Goal: Contribute content: Add original content to the website for others to see

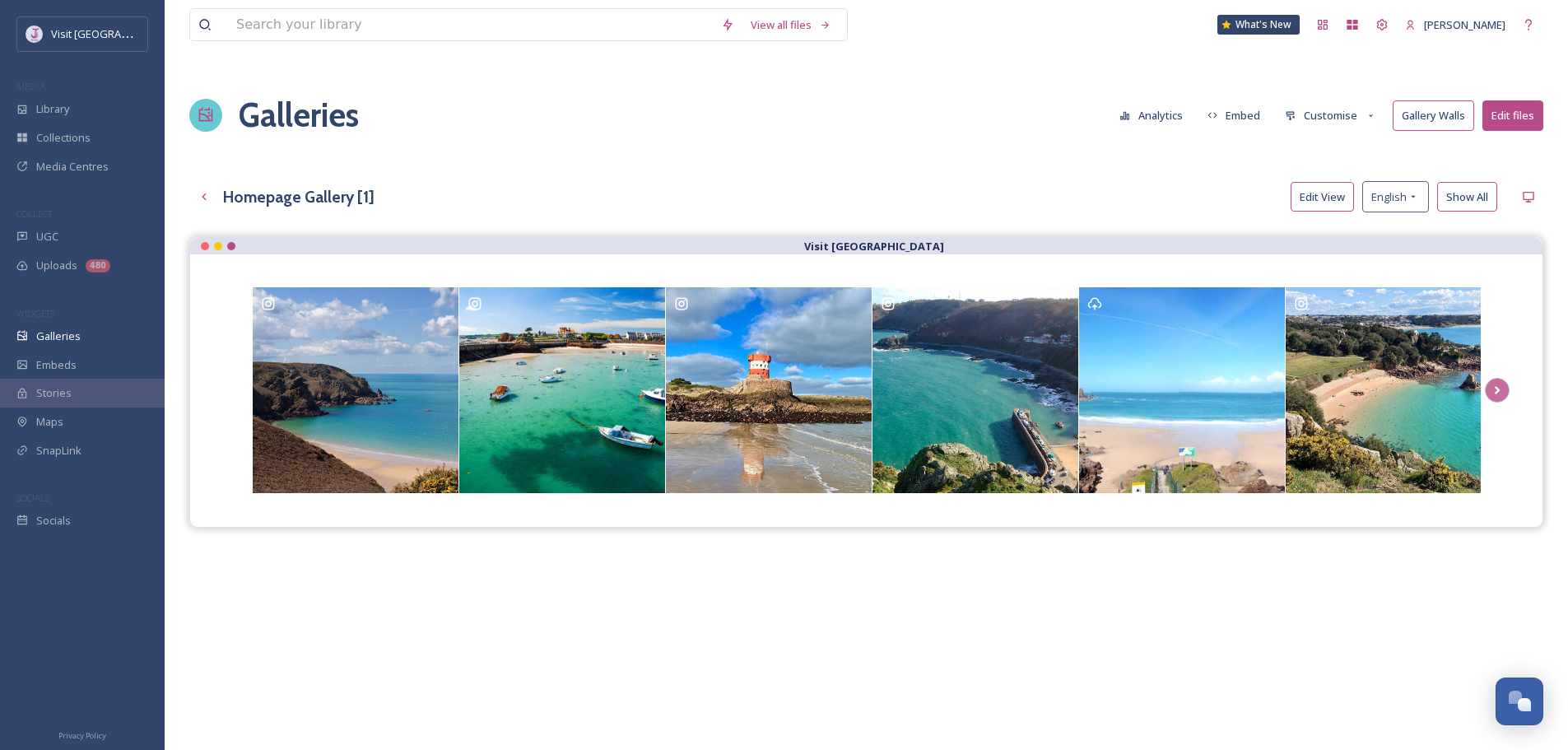
scroll to position [587, 0]
click at [1323, 107] on button "Customise" at bounding box center [1330, 115] width 108 height 29
click at [1335, 157] on div "Layout" at bounding box center [1335, 149] width 114 height 29
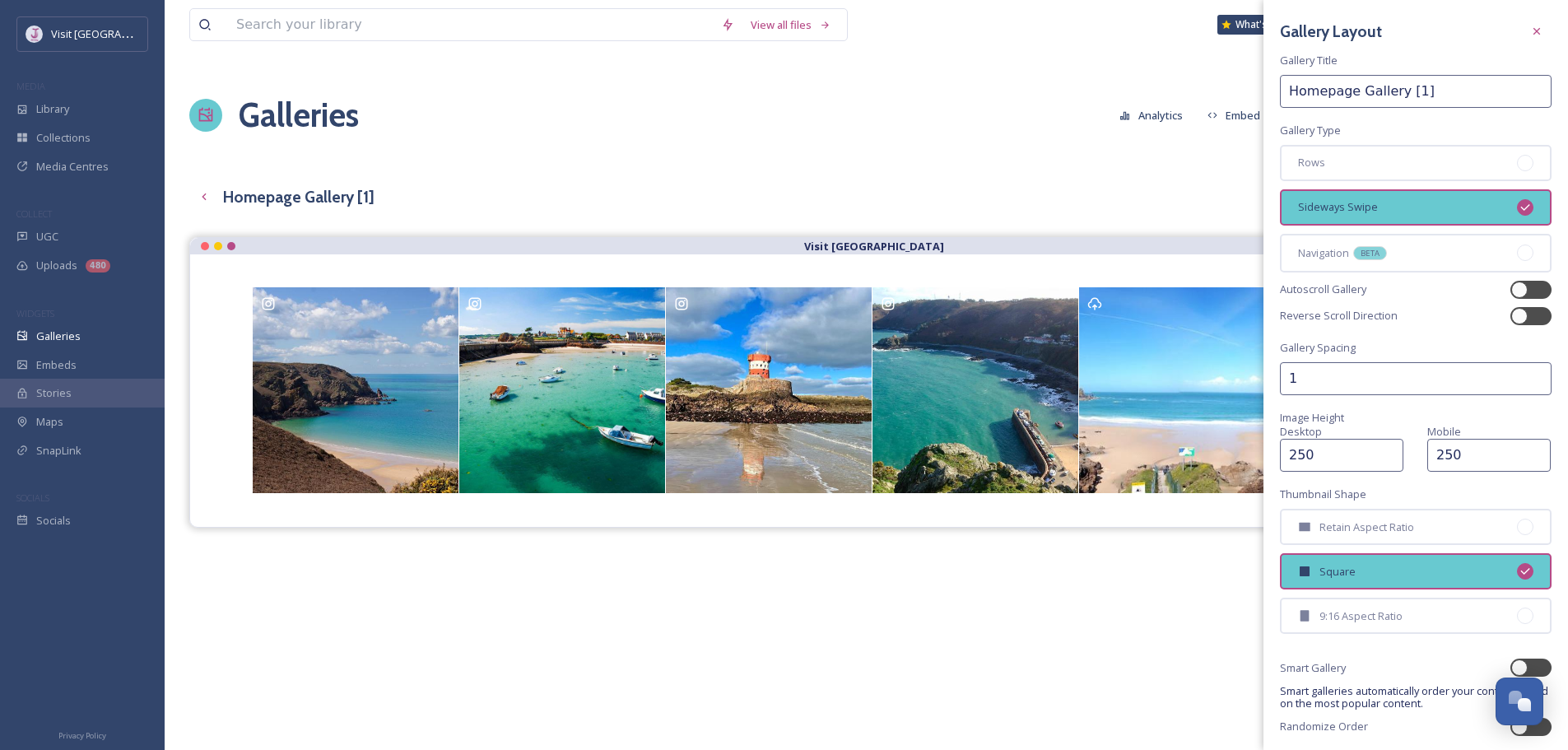
click at [912, 198] on div "Homepage Gallery [1] Edit View English Show All" at bounding box center [866, 196] width 1354 height 31
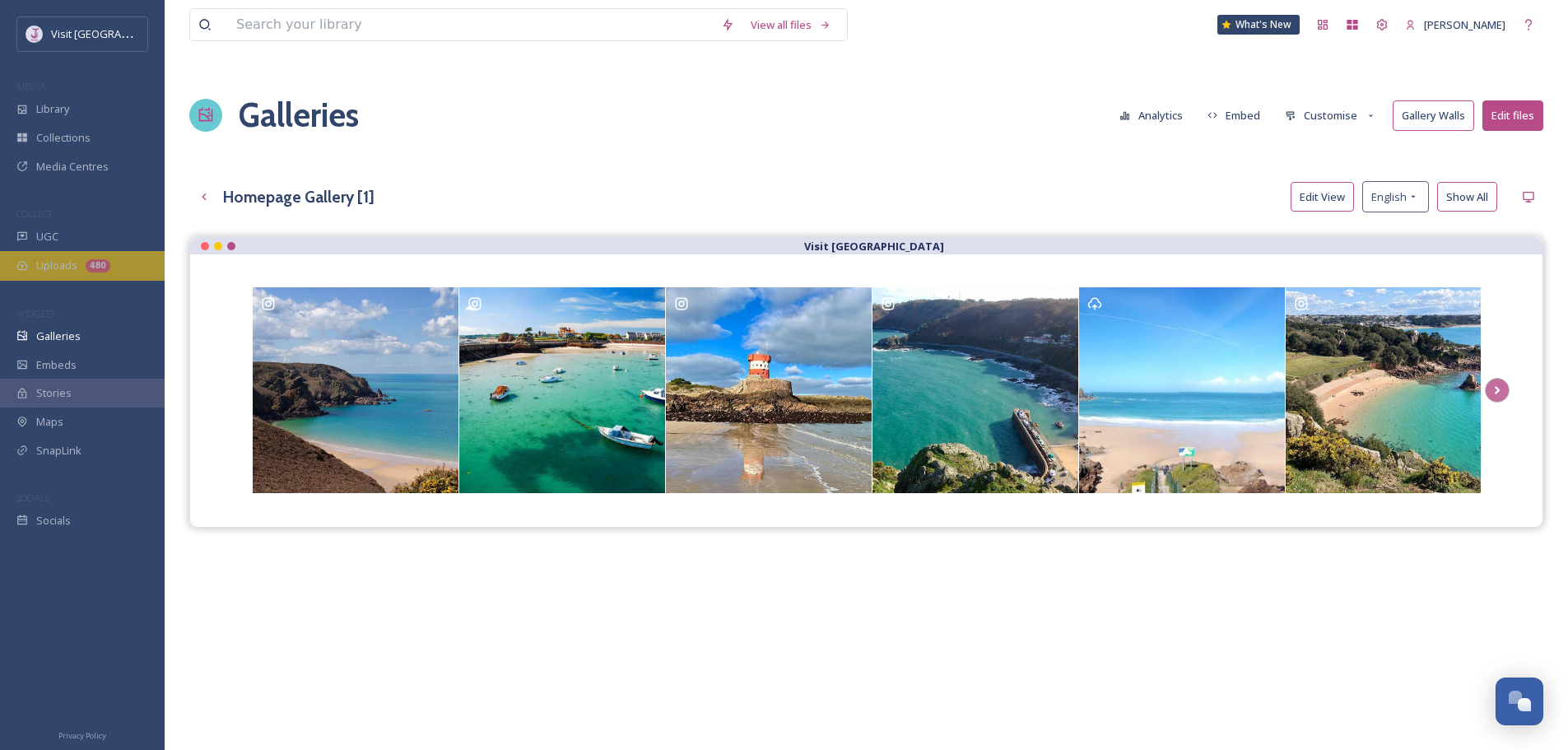
click at [94, 261] on div "480" at bounding box center [98, 266] width 25 height 13
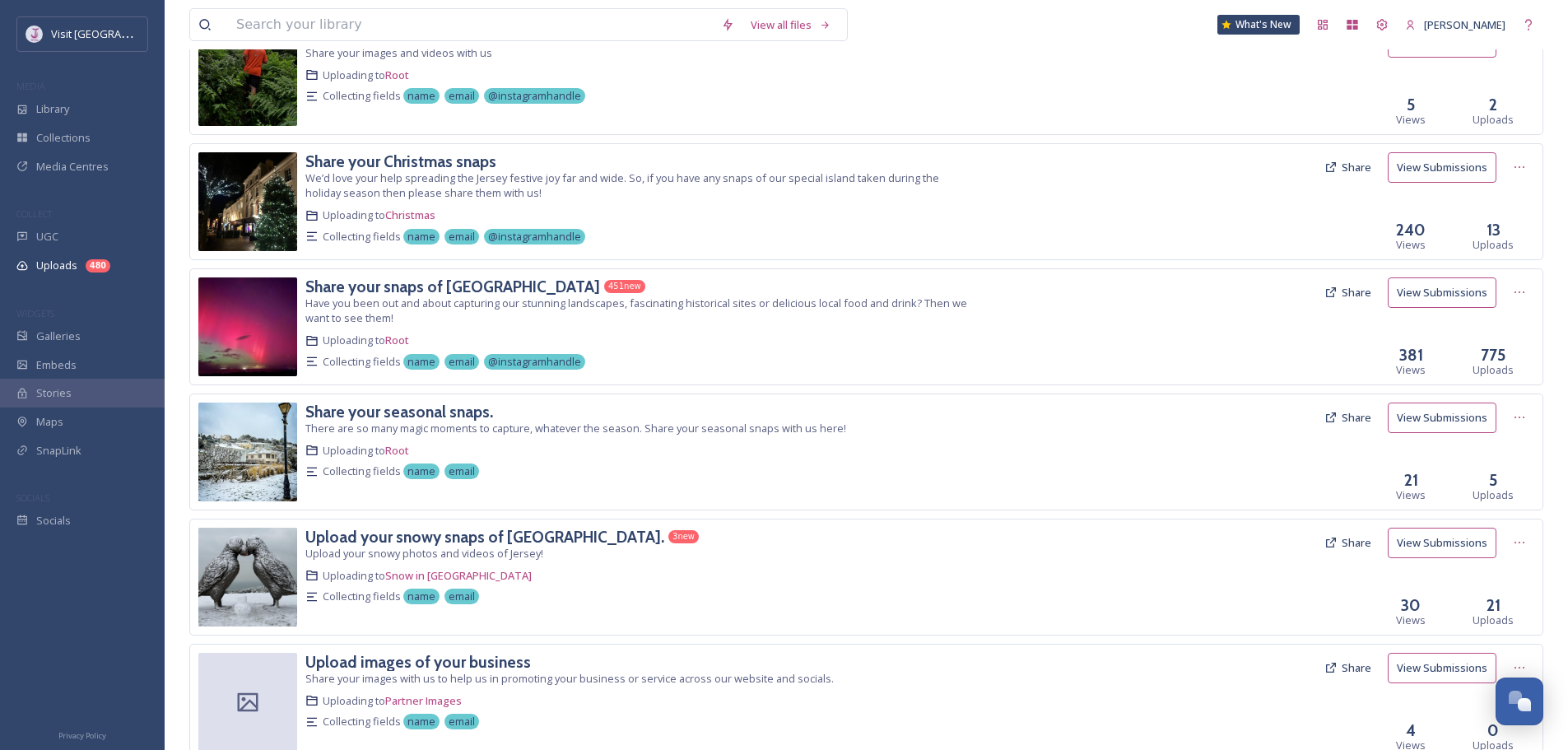
scroll to position [165, 0]
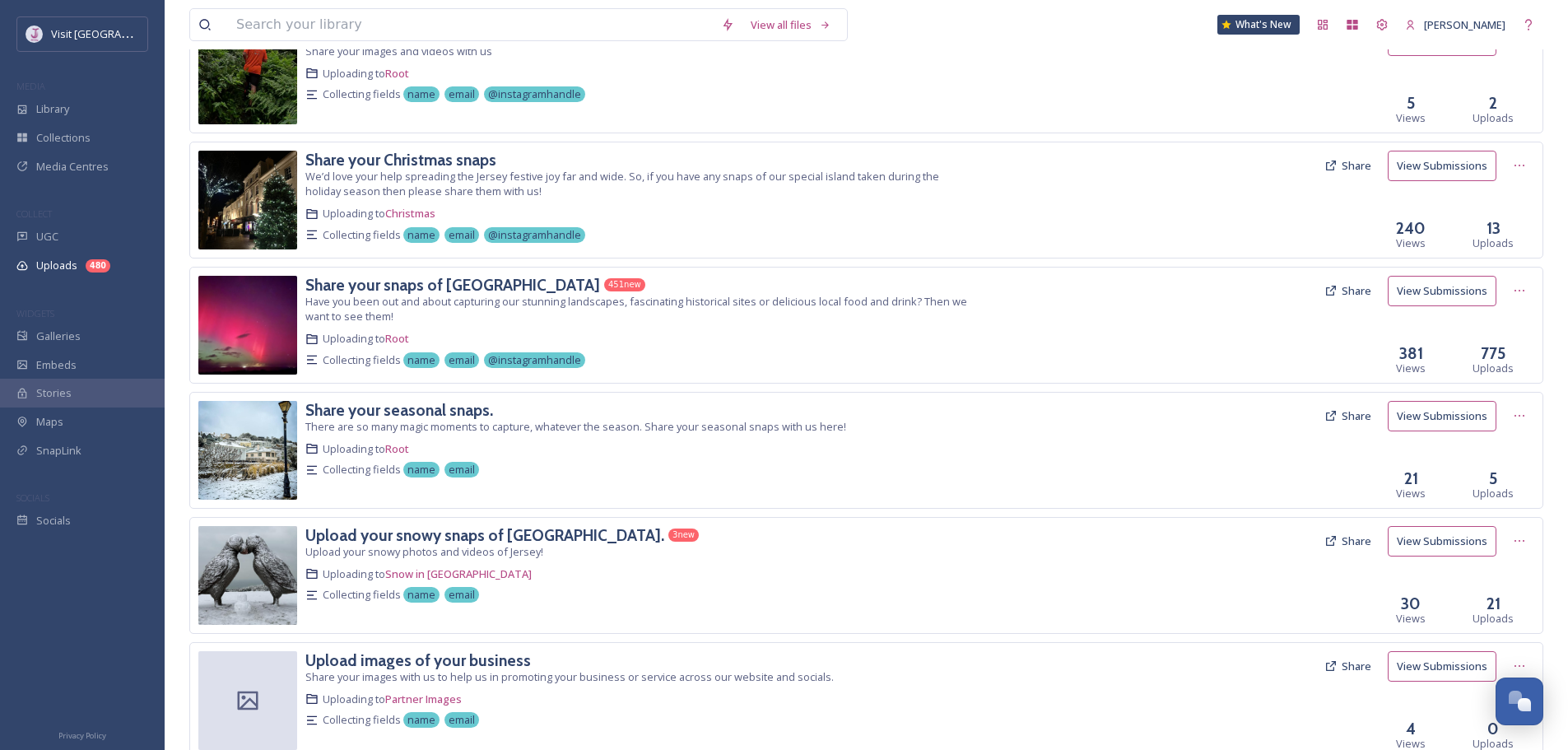
click at [1415, 280] on button "View Submissions" at bounding box center [1443, 291] width 109 height 30
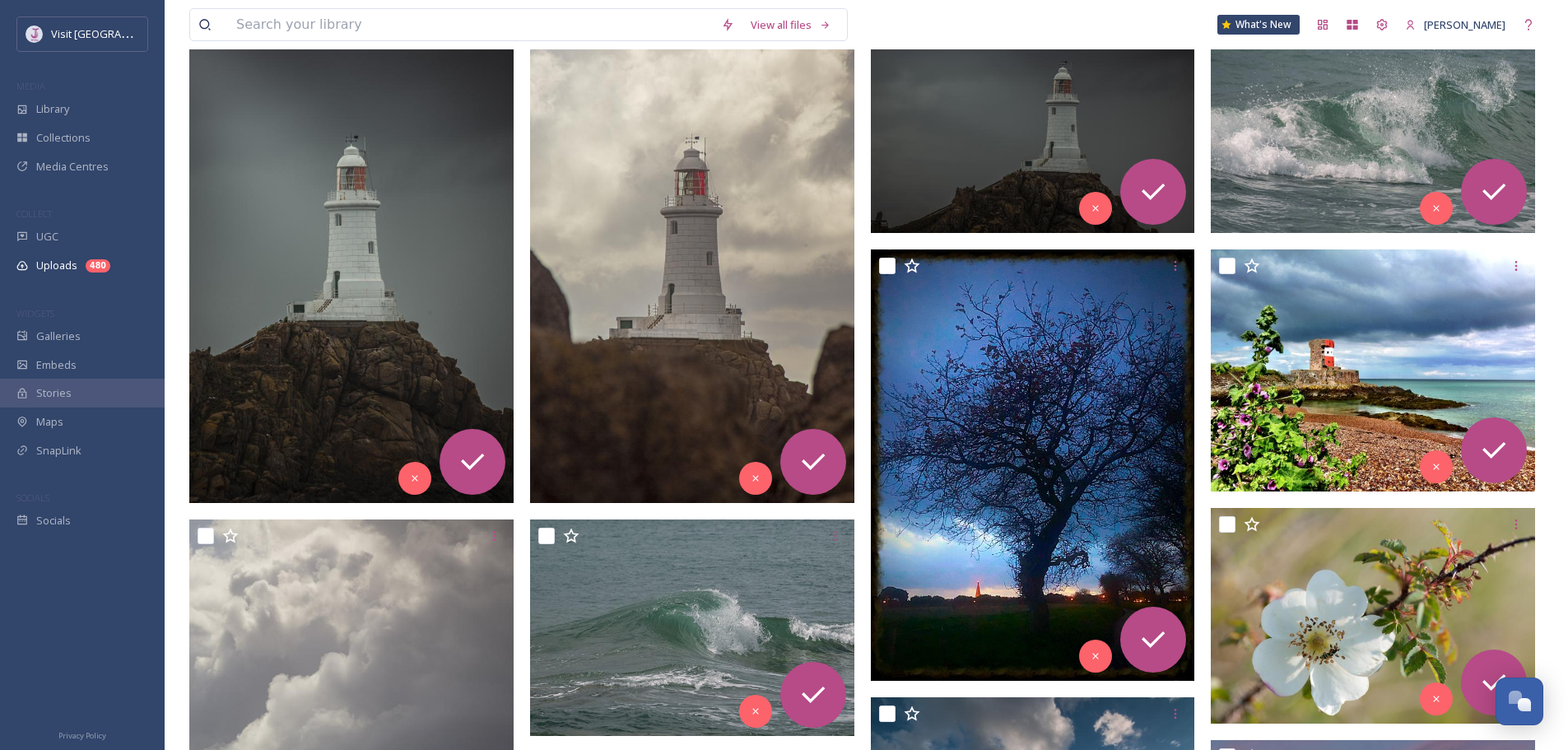
scroll to position [329, 0]
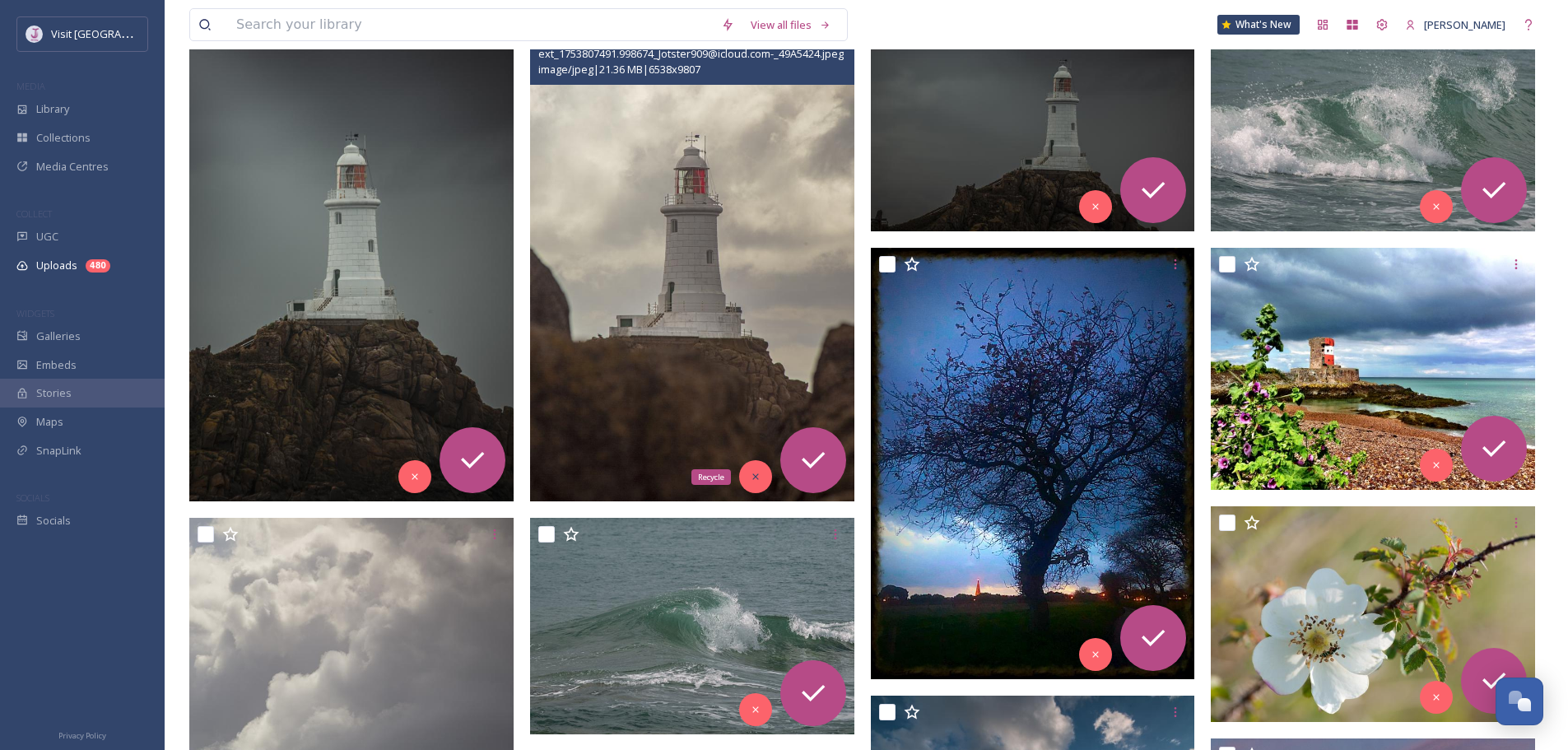
click at [763, 470] on div "Recycle" at bounding box center [756, 477] width 33 height 33
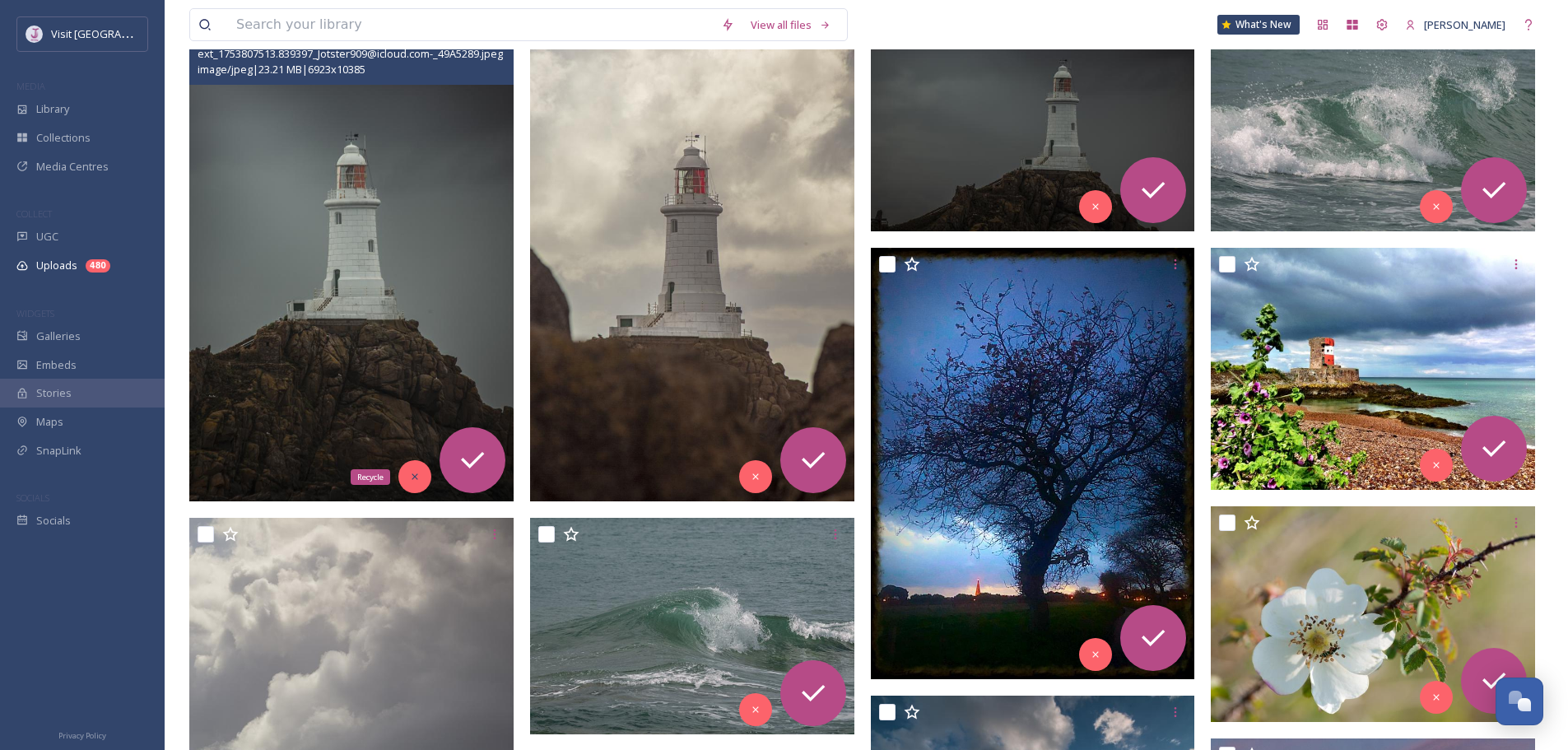
click at [410, 471] on icon at bounding box center [415, 477] width 11 height 11
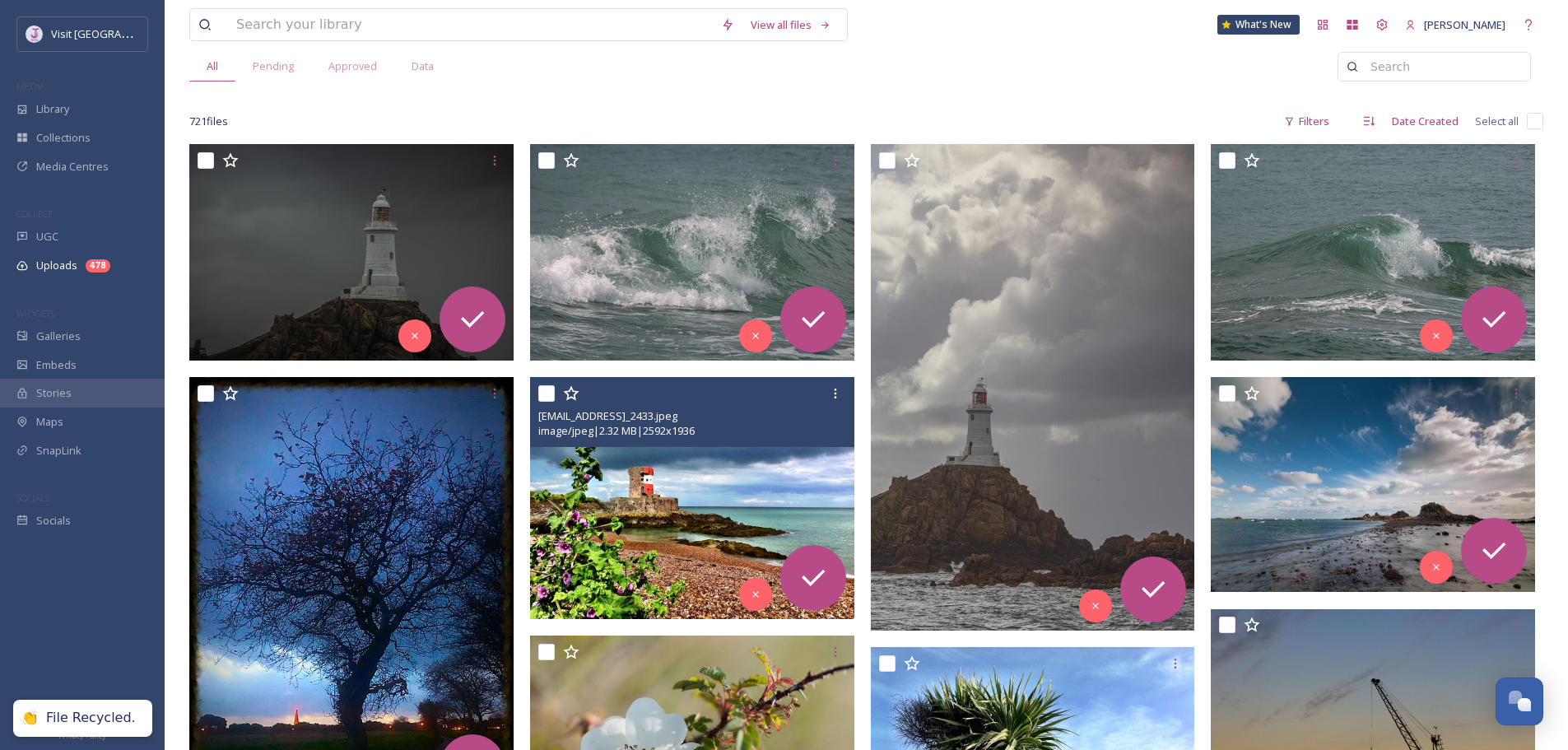
scroll to position [165, 0]
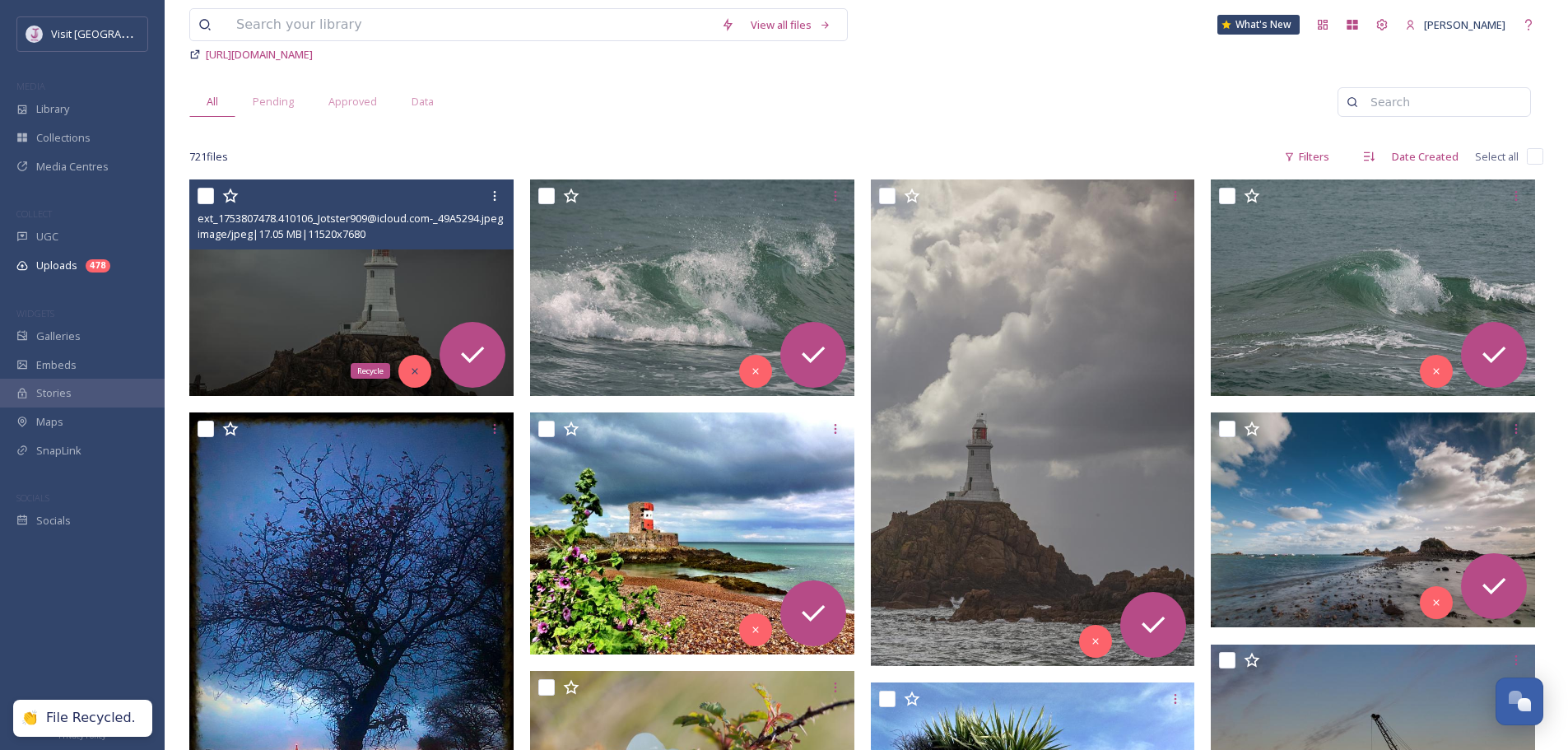
click at [414, 370] on icon at bounding box center [414, 371] width 6 height 6
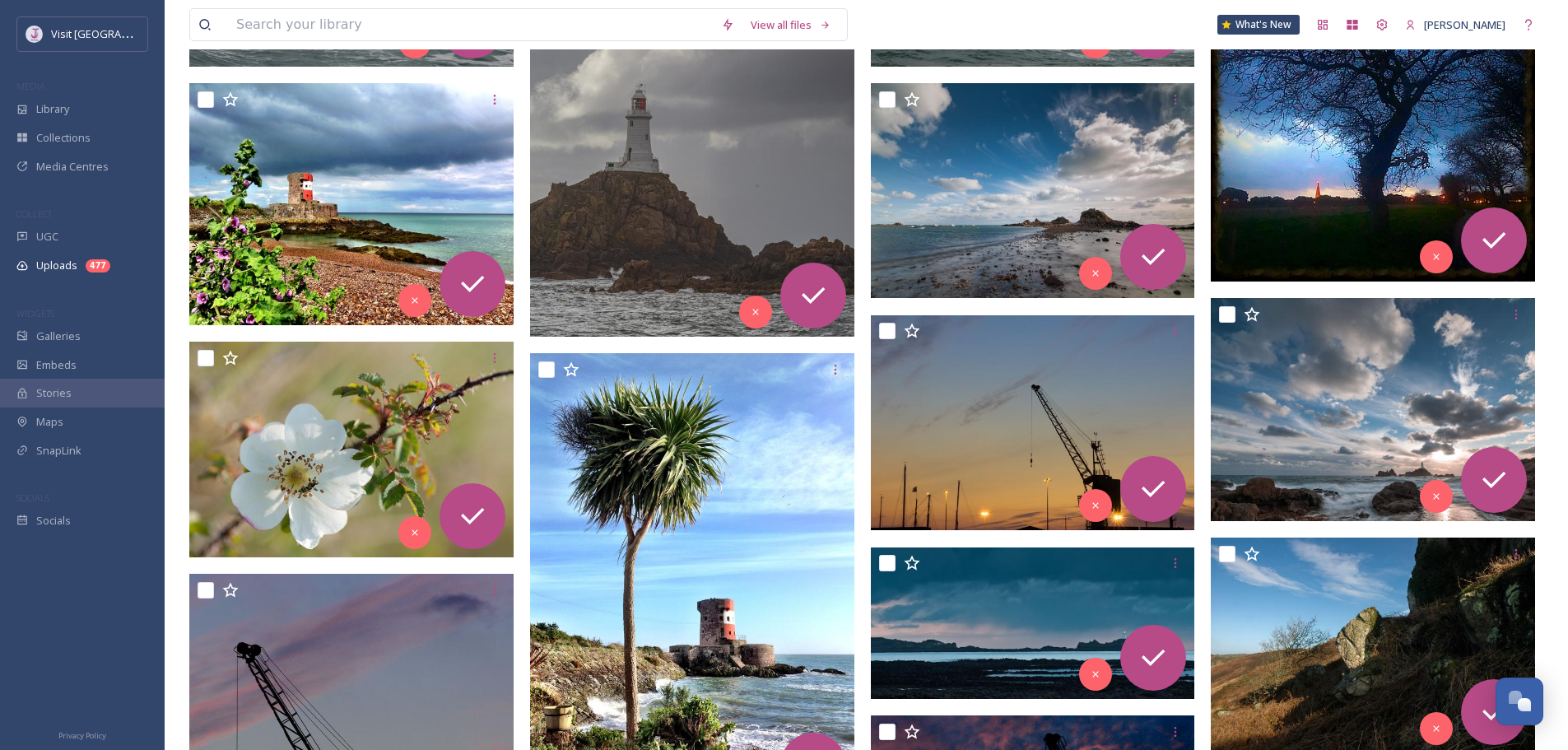
scroll to position [0, 0]
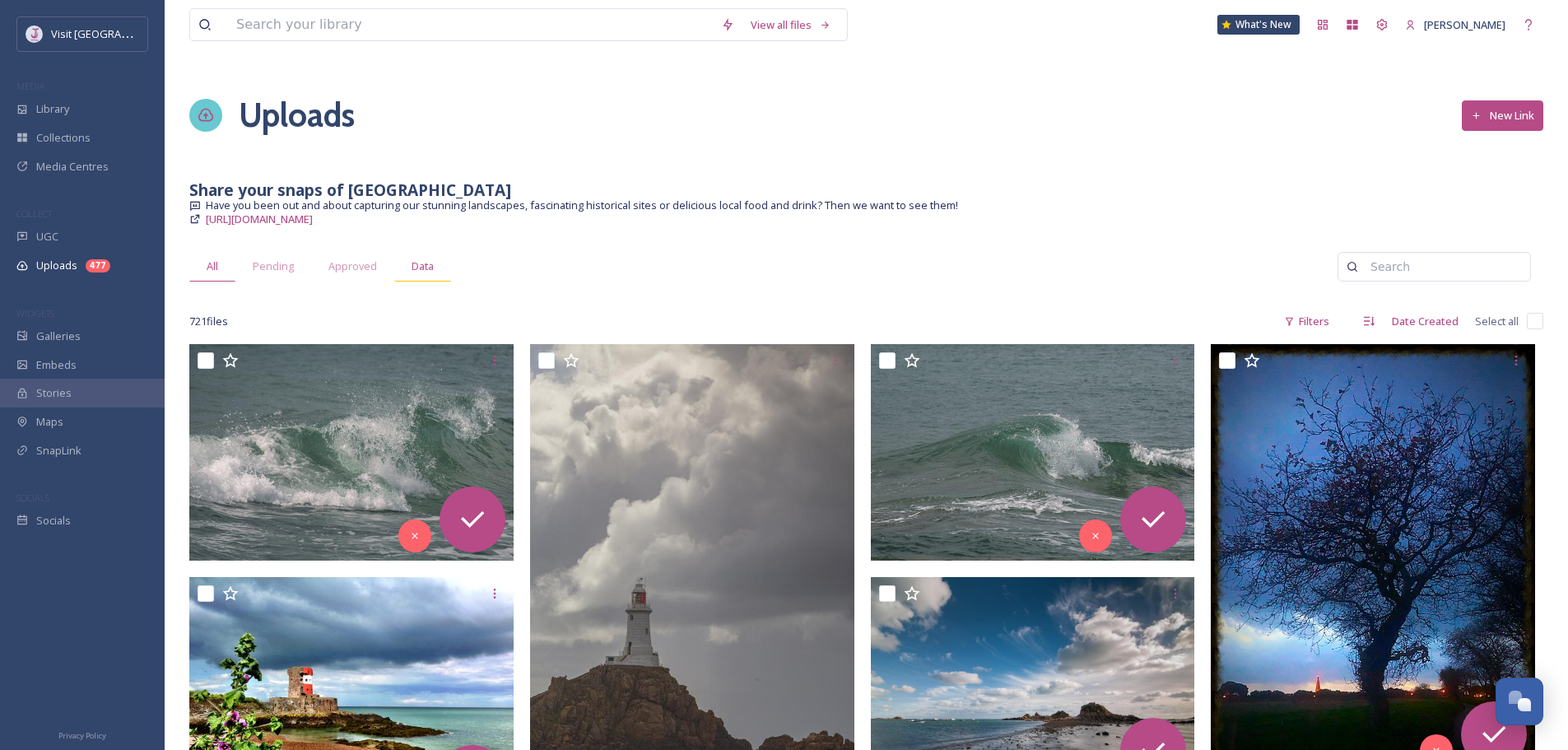
click at [422, 265] on span "Data" at bounding box center [422, 266] width 22 height 12
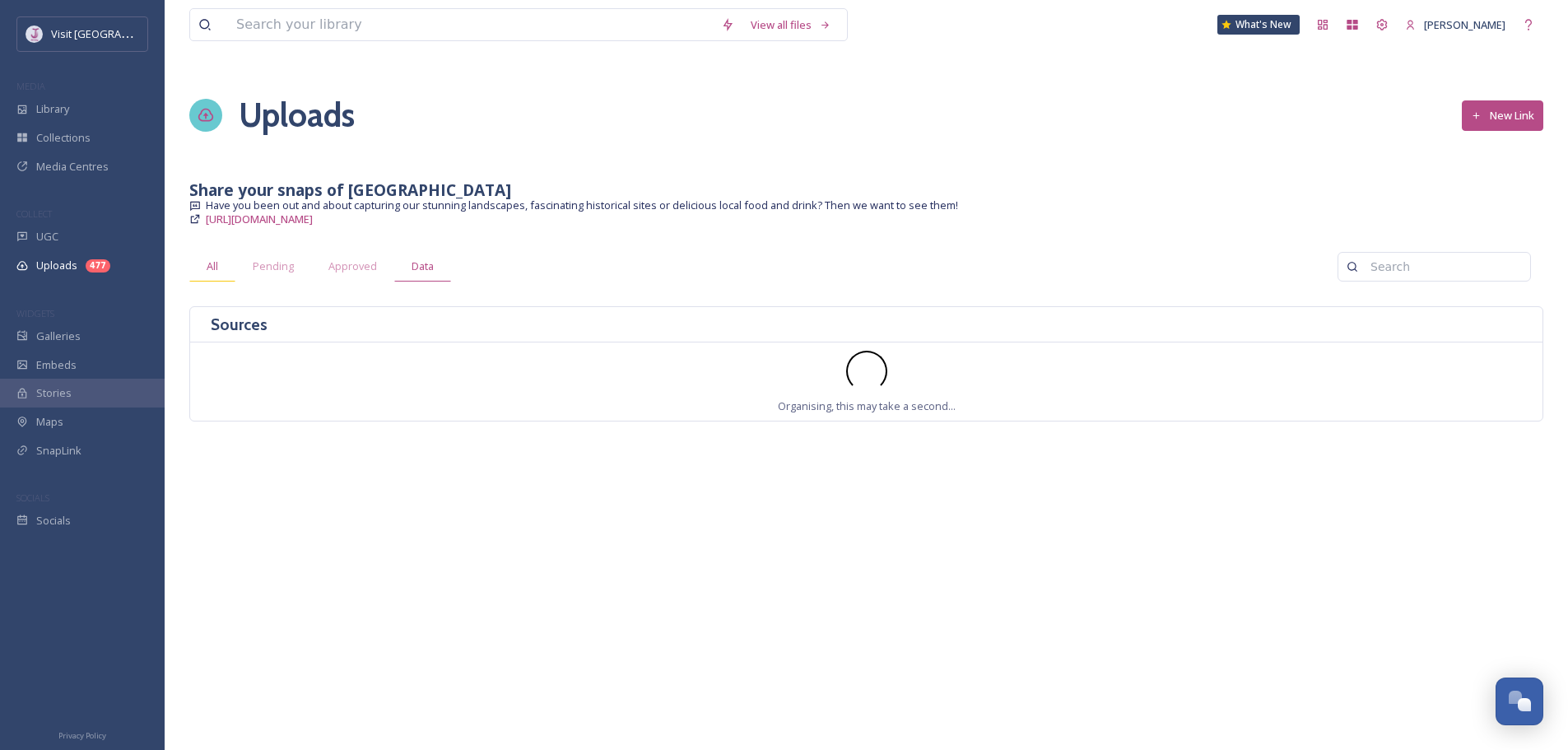
click at [209, 268] on span "All" at bounding box center [212, 266] width 11 height 12
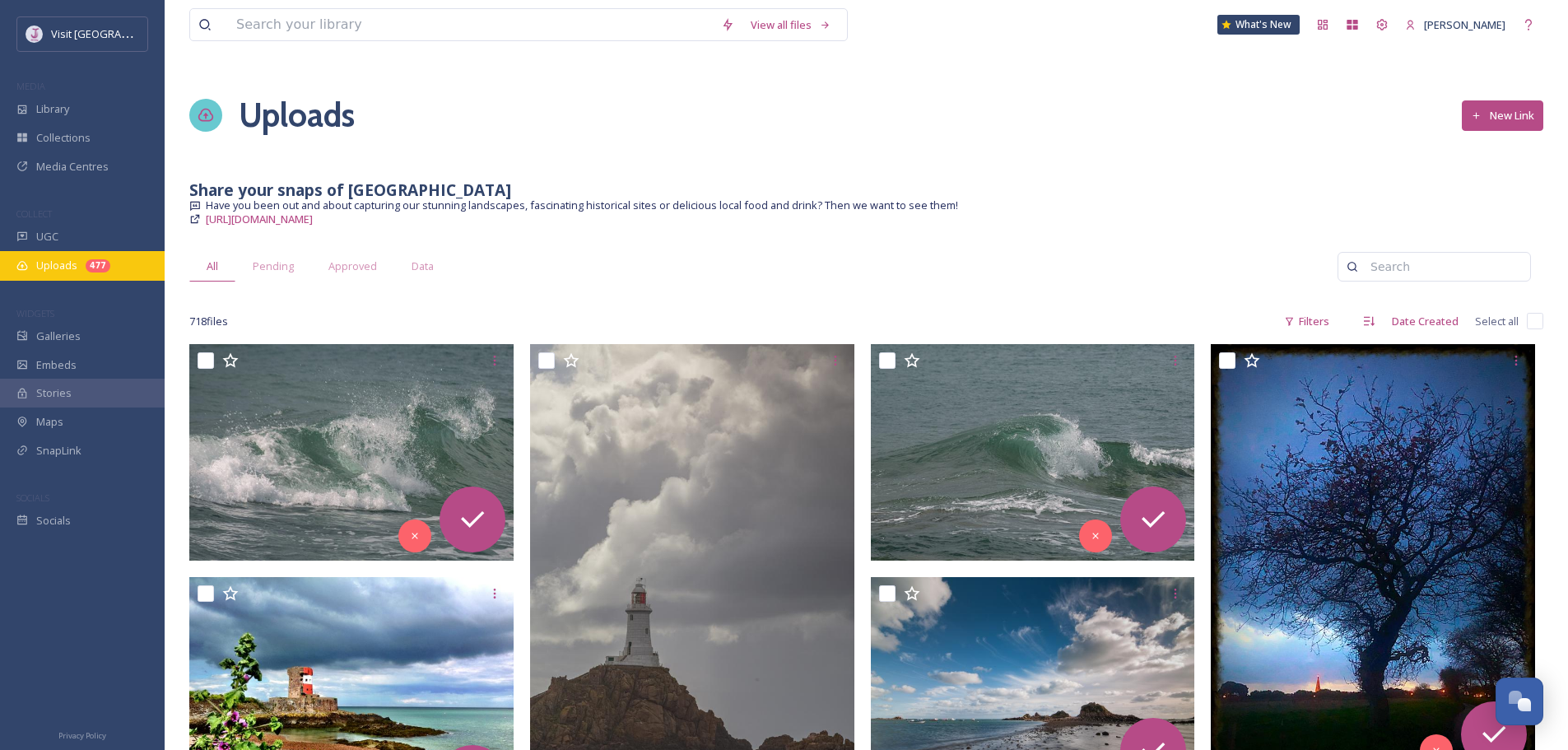
click at [114, 272] on div "Uploads 477" at bounding box center [82, 266] width 165 height 30
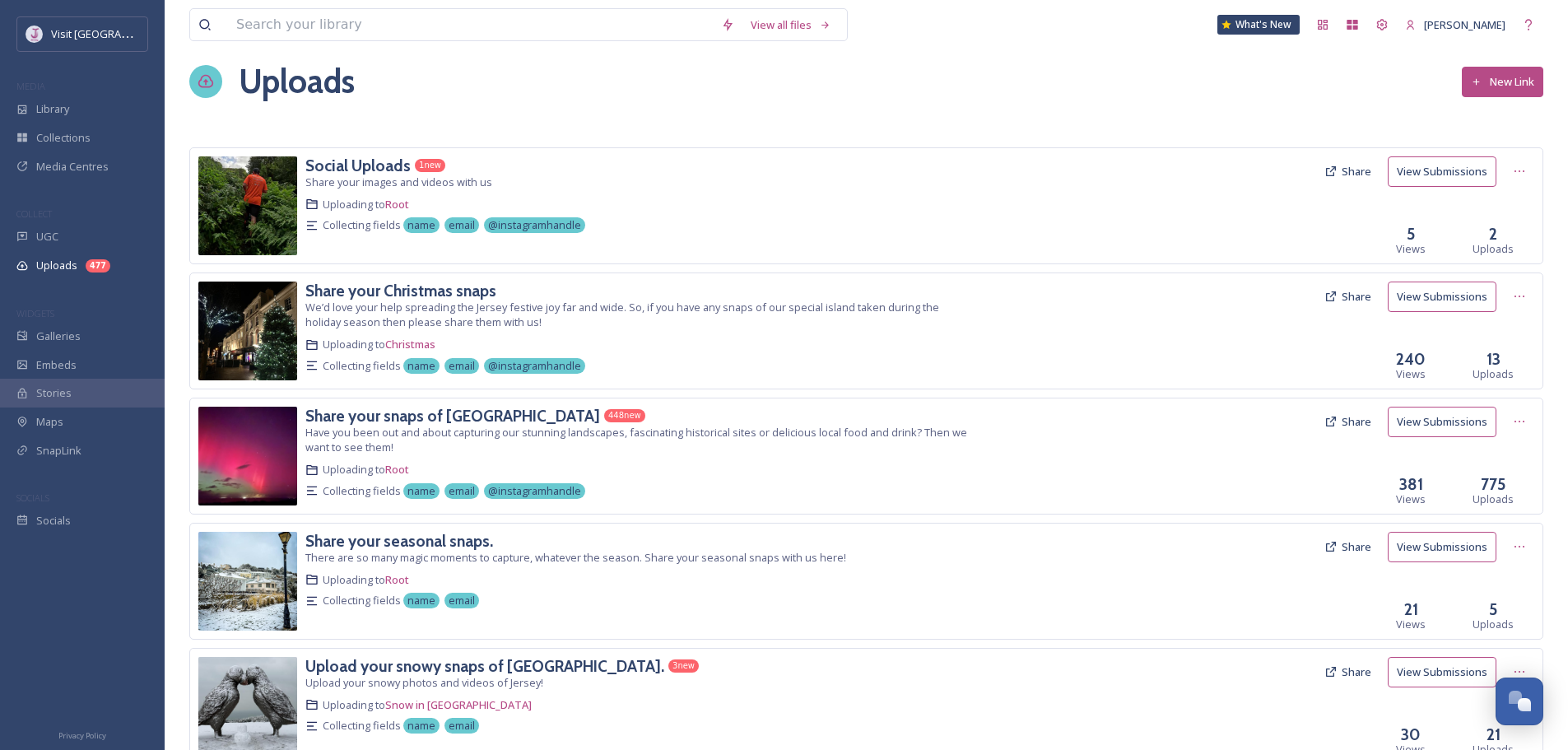
scroll to position [82, 0]
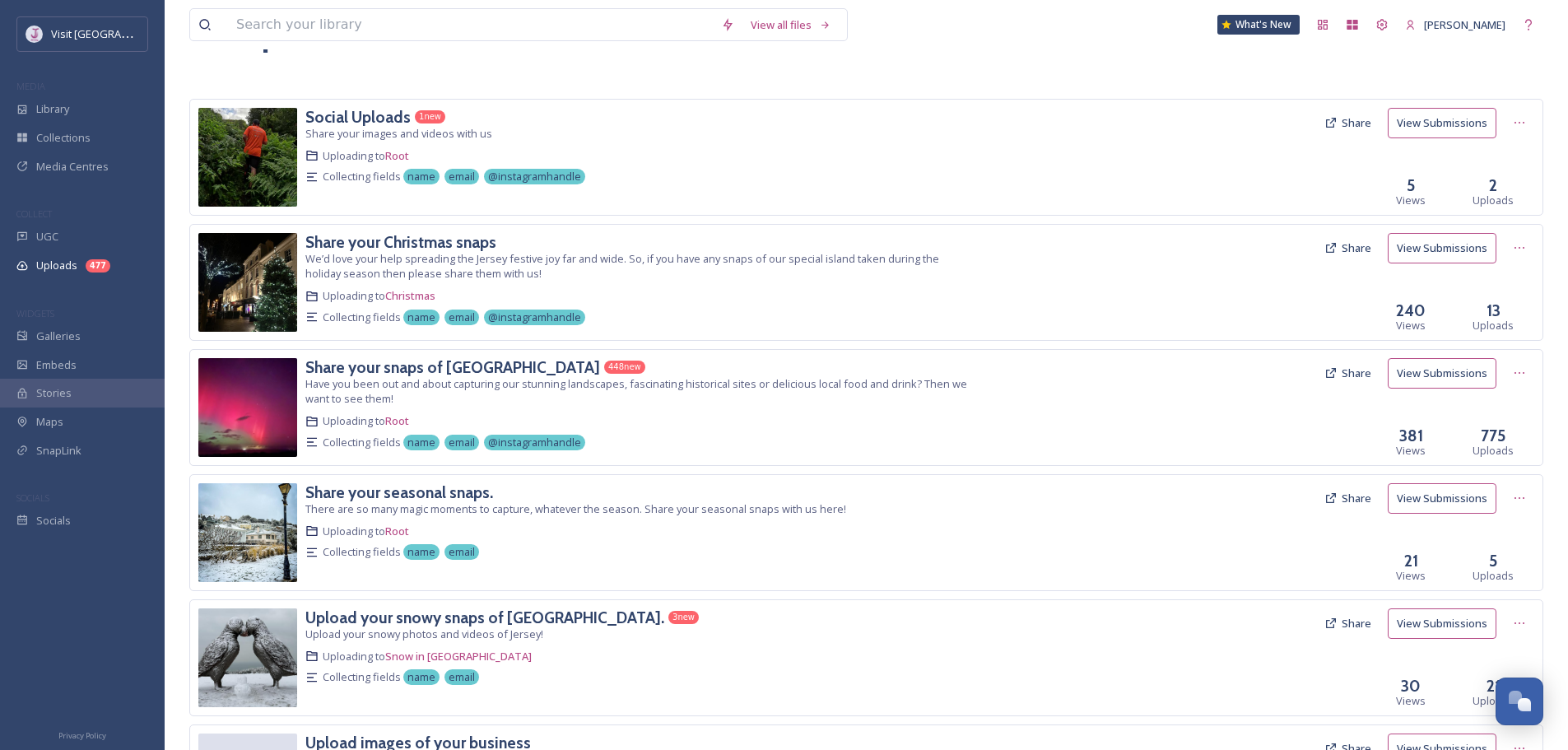
click at [1337, 367] on icon at bounding box center [1331, 373] width 13 height 13
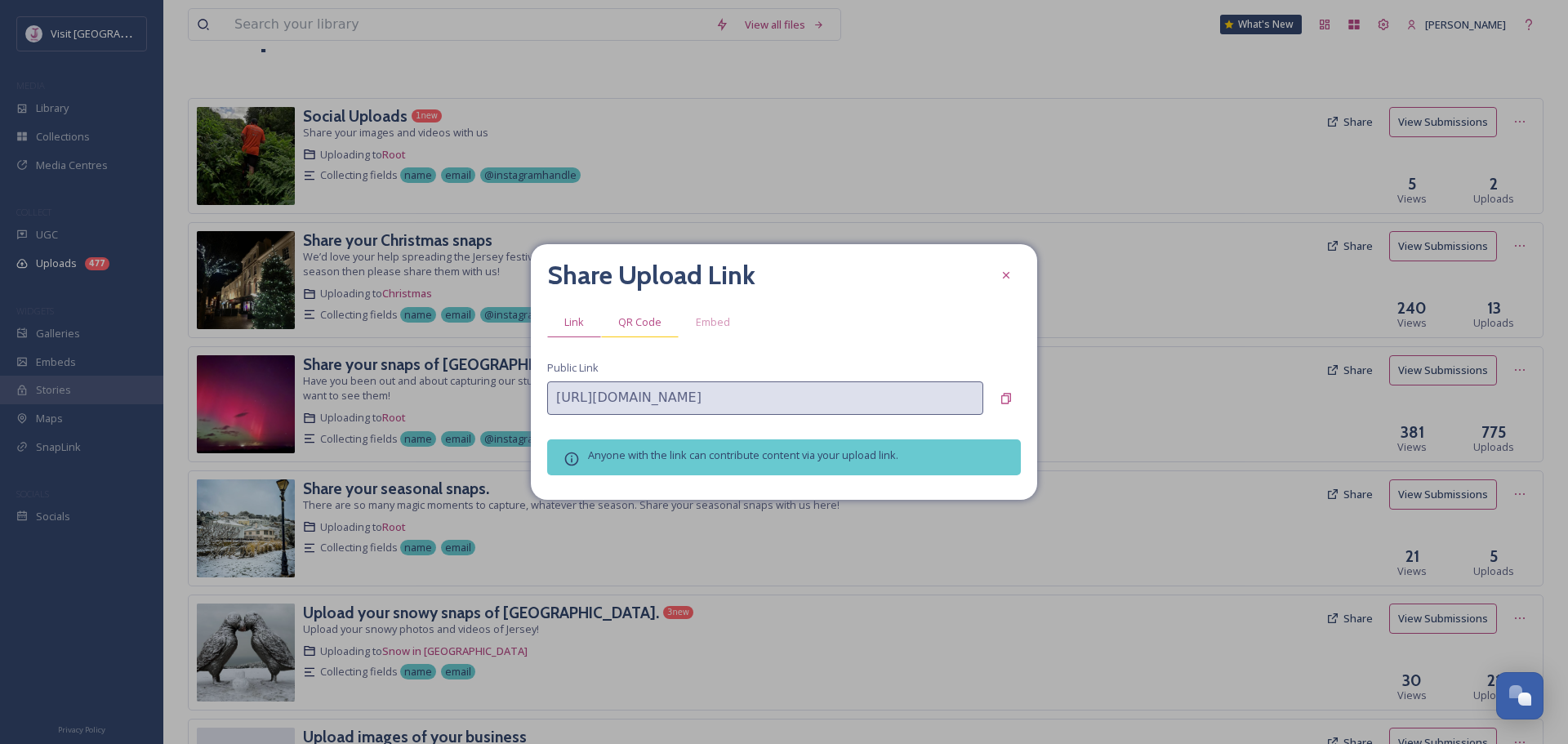
click at [657, 324] on span "QR Code" at bounding box center [639, 321] width 43 height 12
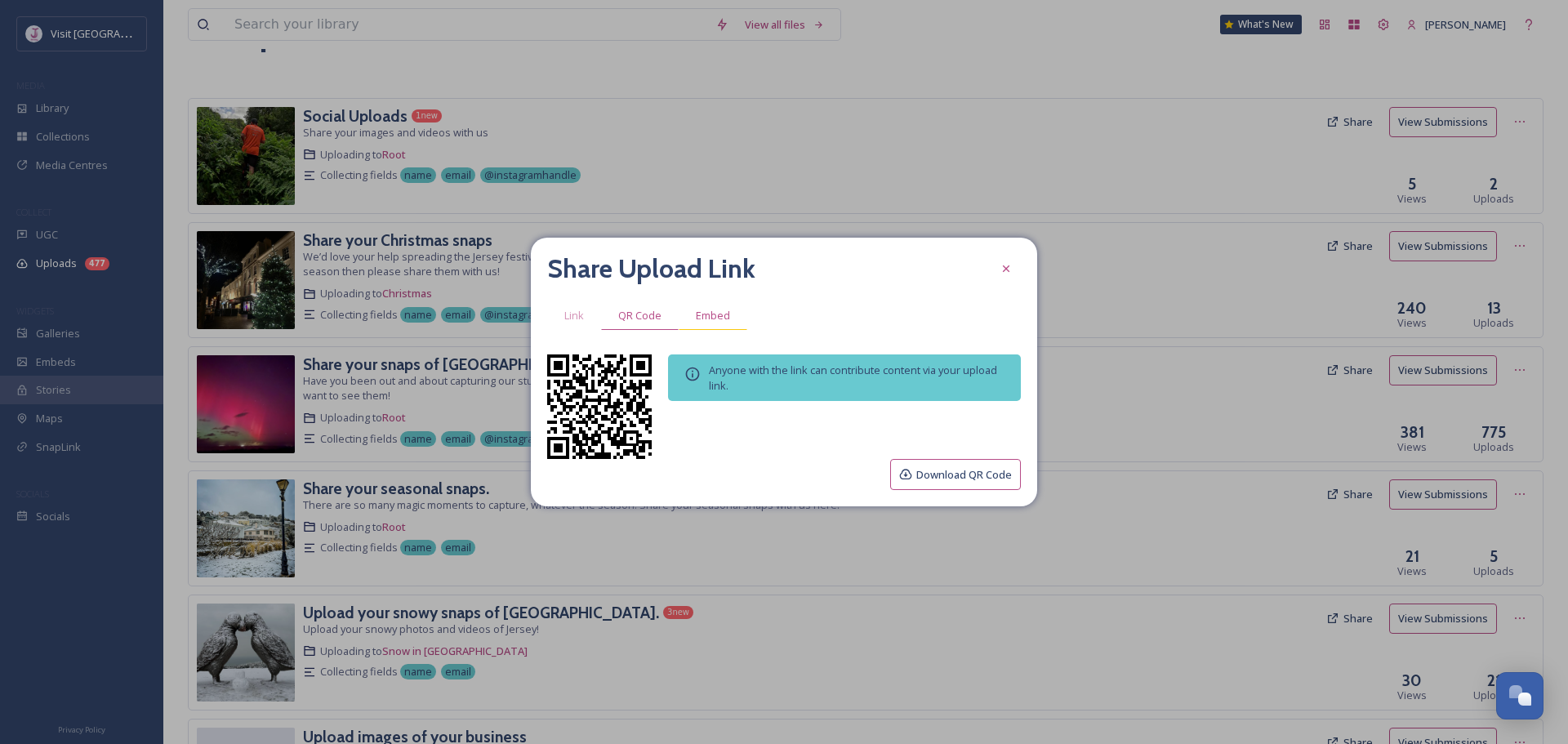
click at [720, 318] on span "Embed" at bounding box center [713, 315] width 34 height 12
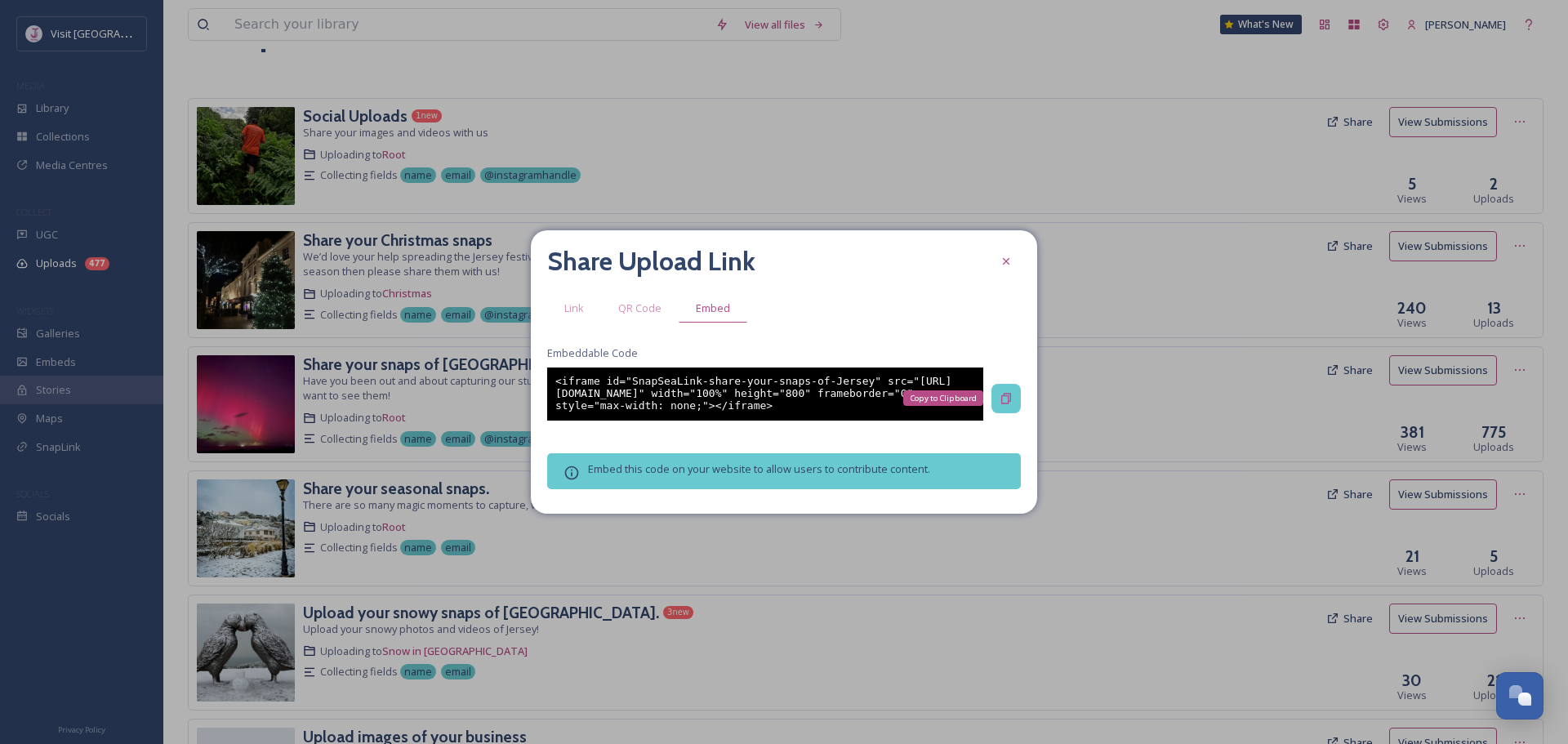
click at [1000, 399] on icon at bounding box center [1006, 398] width 13 height 13
click at [850, 386] on div "<iframe id="SnapSeaLink-share-your-snaps-of-Jersey" src="[URL][DOMAIN_NAME]" wi…" at bounding box center [765, 394] width 436 height 53
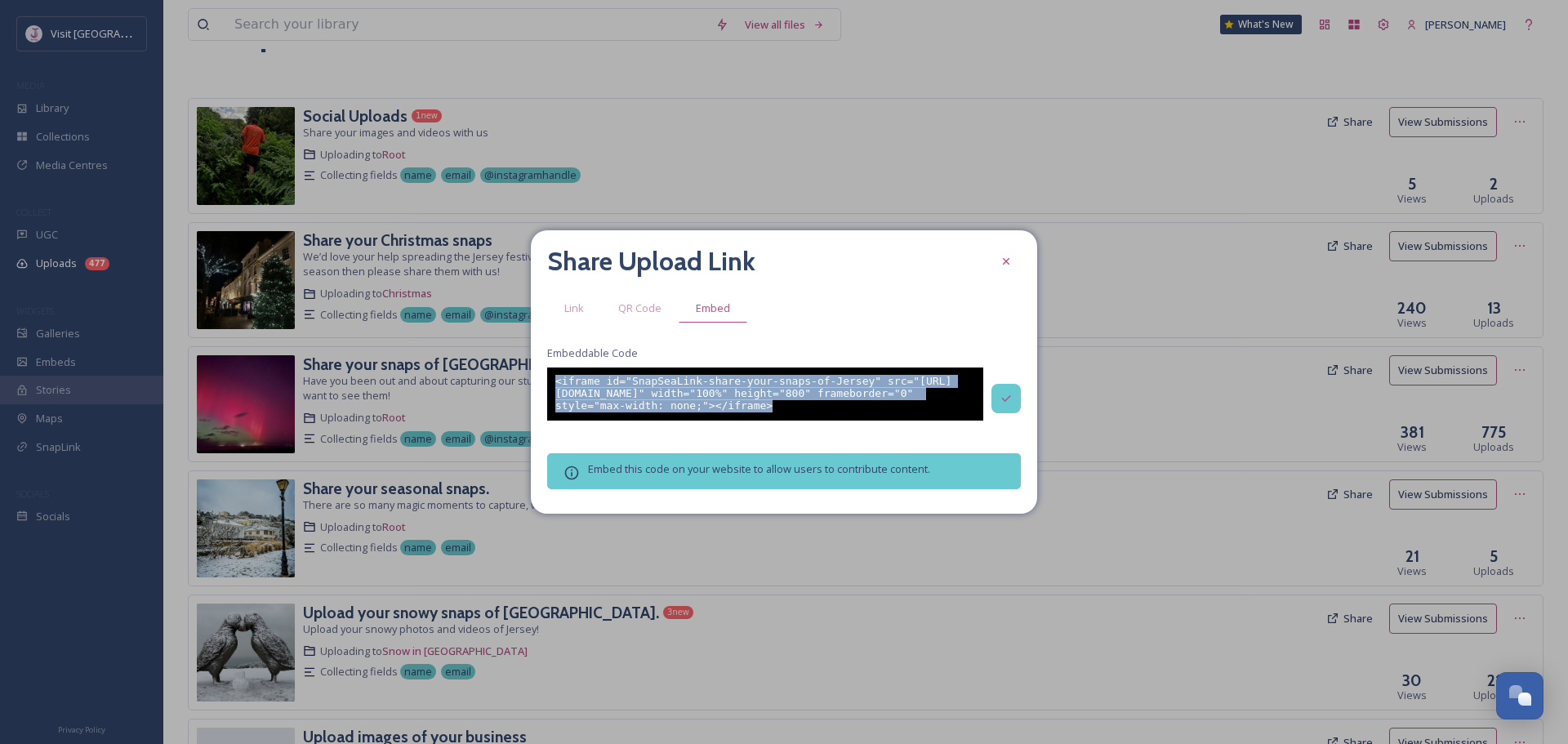
click at [850, 386] on div "<iframe id="SnapSeaLink-share-your-snaps-of-Jersey" src="[URL][DOMAIN_NAME]" wi…" at bounding box center [765, 394] width 436 height 53
copy div "<iframe id="SnapSeaLink-share-your-snaps-of-Jersey" src="[URL][DOMAIN_NAME]" wi…"
click at [1015, 386] on div at bounding box center [1006, 399] width 29 height 29
click at [1010, 393] on icon at bounding box center [1006, 398] width 13 height 13
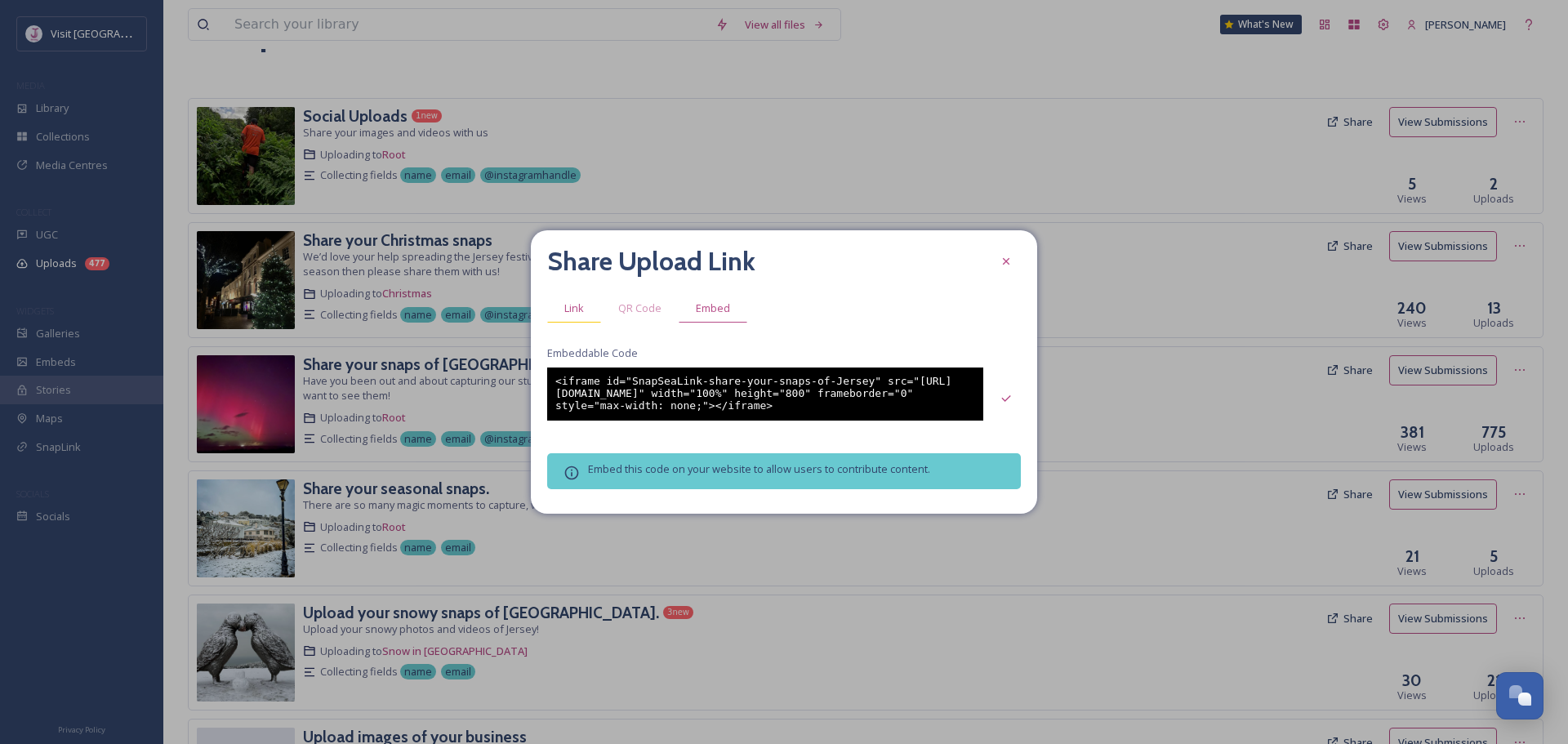
click at [589, 304] on div "Link" at bounding box center [574, 307] width 54 height 30
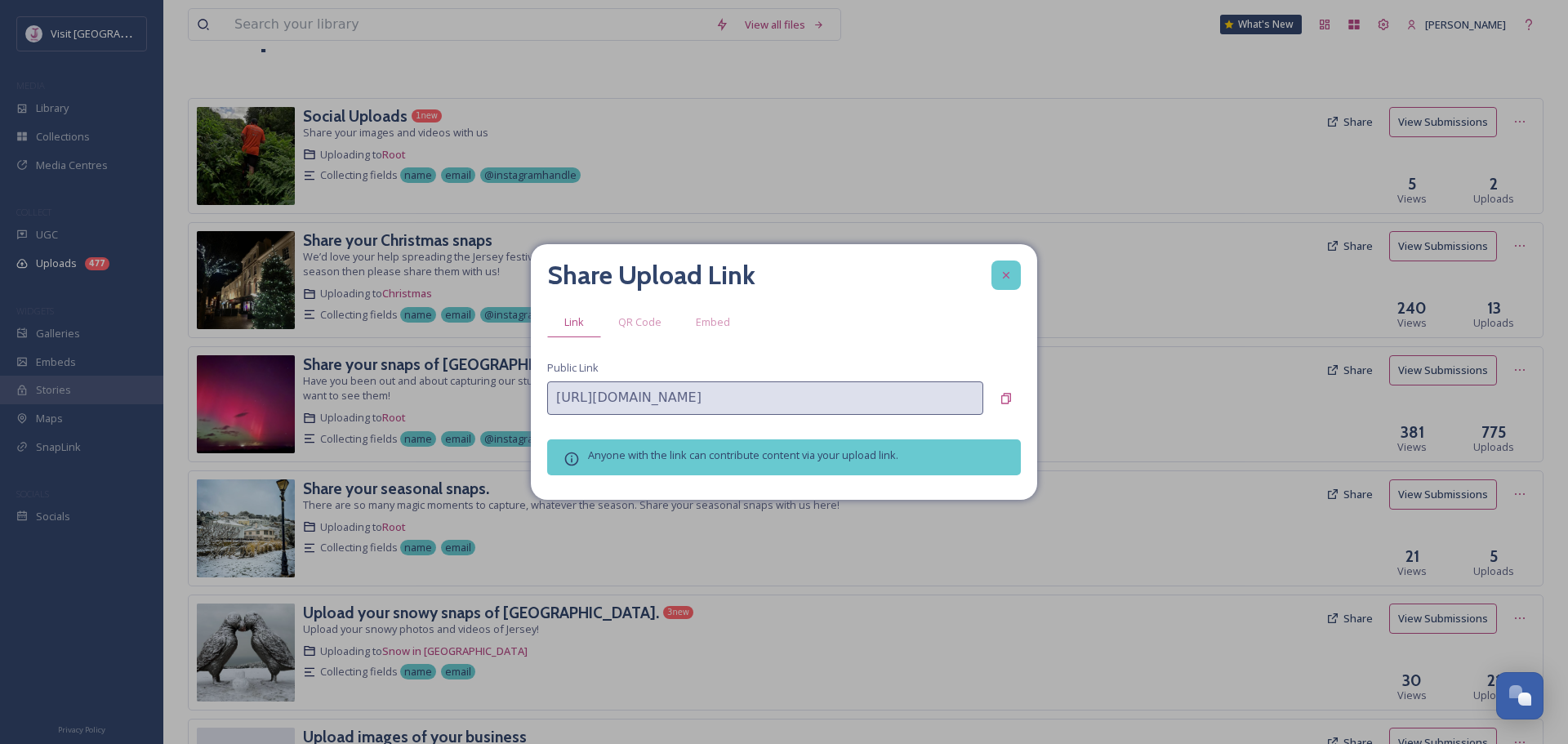
click at [1009, 279] on icon at bounding box center [1006, 275] width 13 height 13
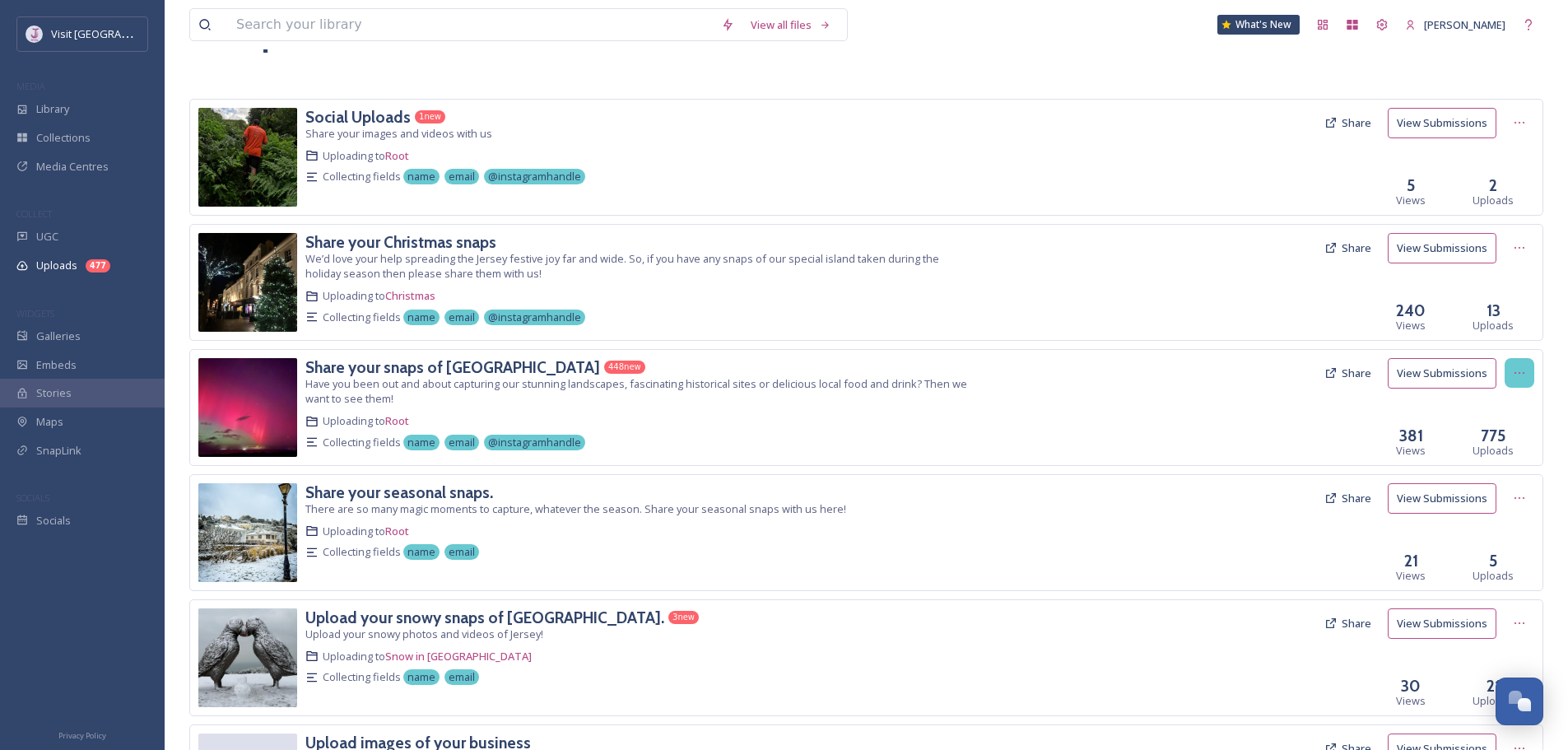
click at [1512, 370] on div at bounding box center [1520, 373] width 30 height 30
click at [1514, 401] on span "View Link" at bounding box center [1503, 407] width 46 height 12
click at [108, 274] on div "Uploads 477" at bounding box center [82, 266] width 165 height 30
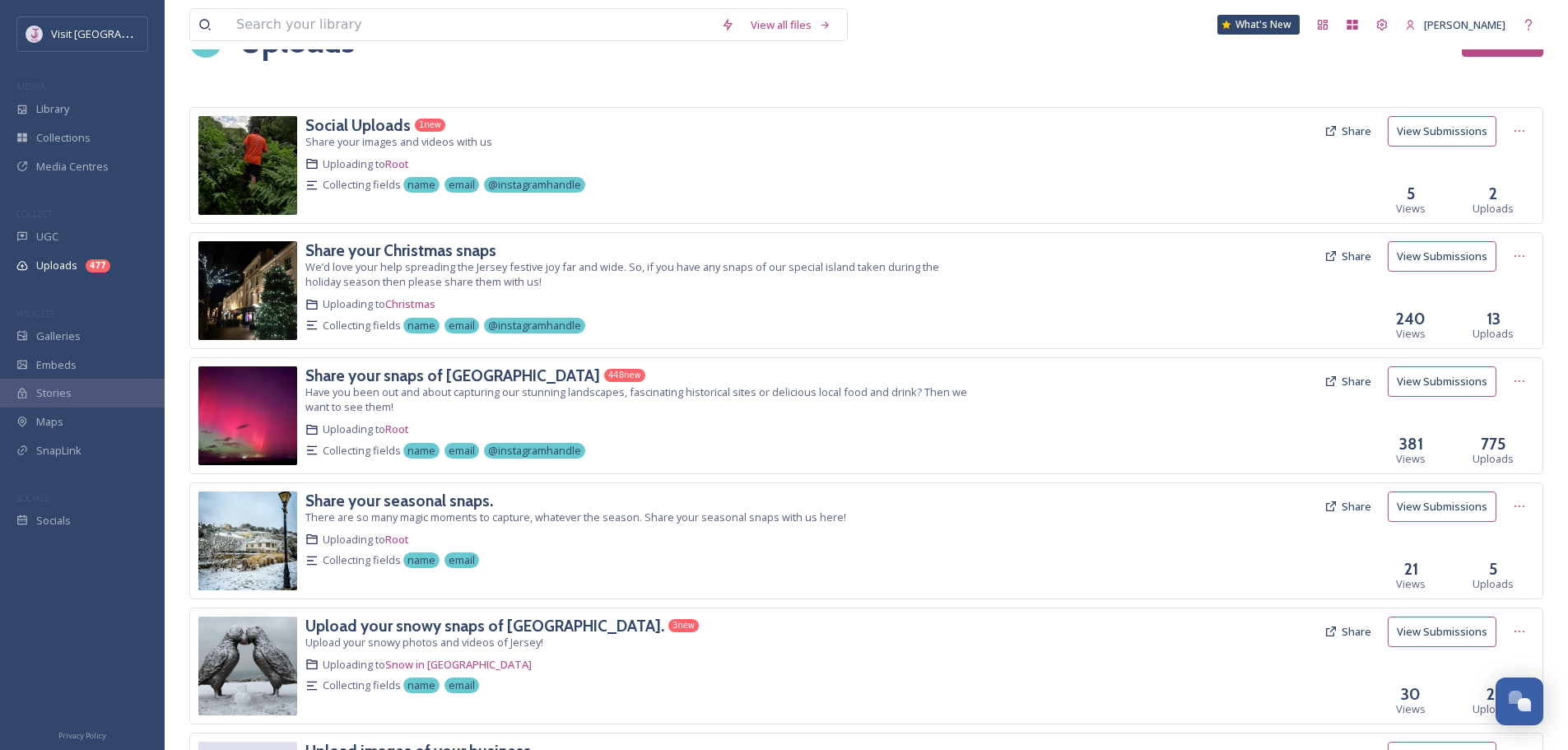
scroll to position [0, 0]
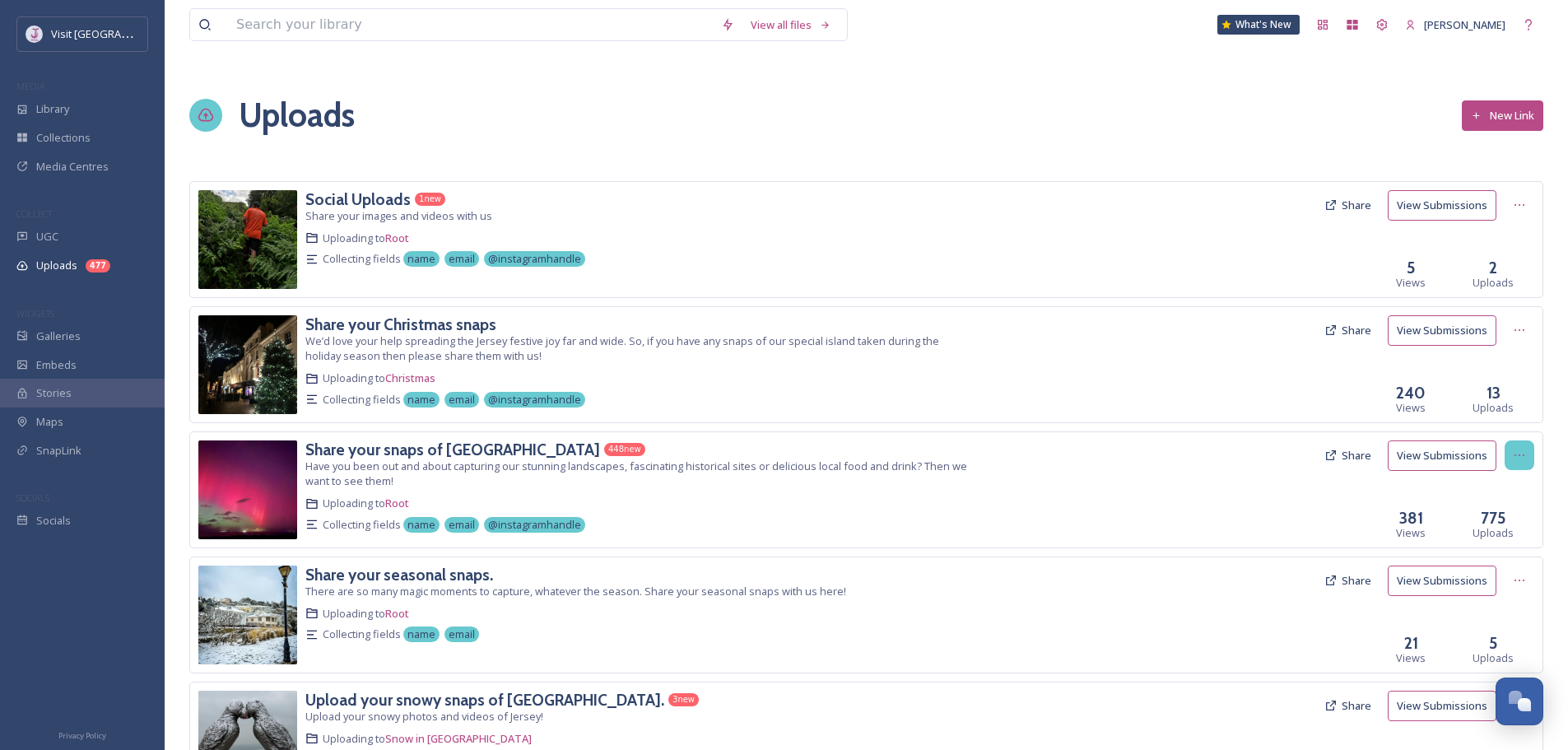
click at [1512, 454] on div at bounding box center [1520, 456] width 30 height 30
click at [1491, 515] on span "Edit" at bounding box center [1489, 518] width 18 height 12
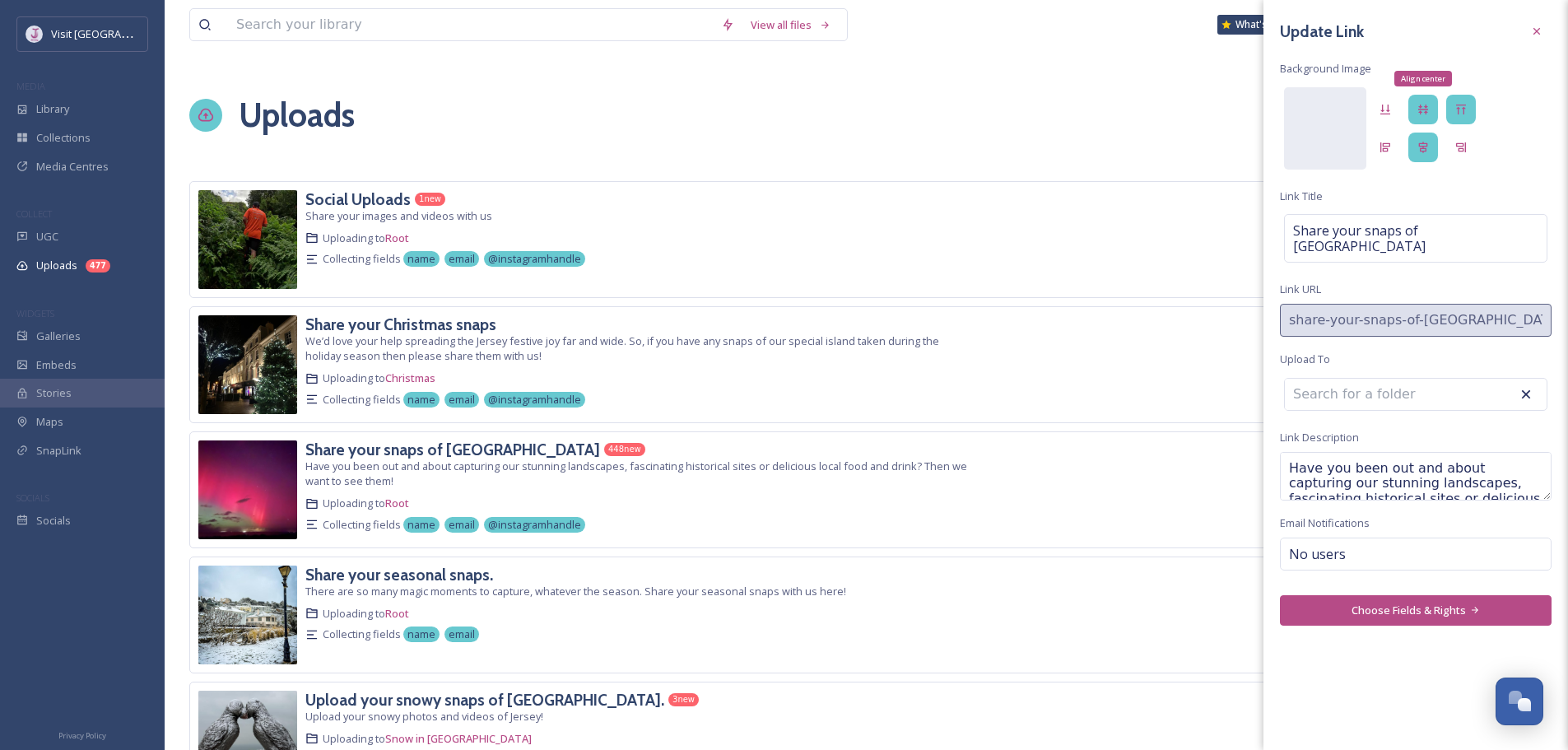
click at [1421, 96] on div "Align center" at bounding box center [1423, 110] width 30 height 30
click at [1425, 145] on icon at bounding box center [1423, 148] width 13 height 13
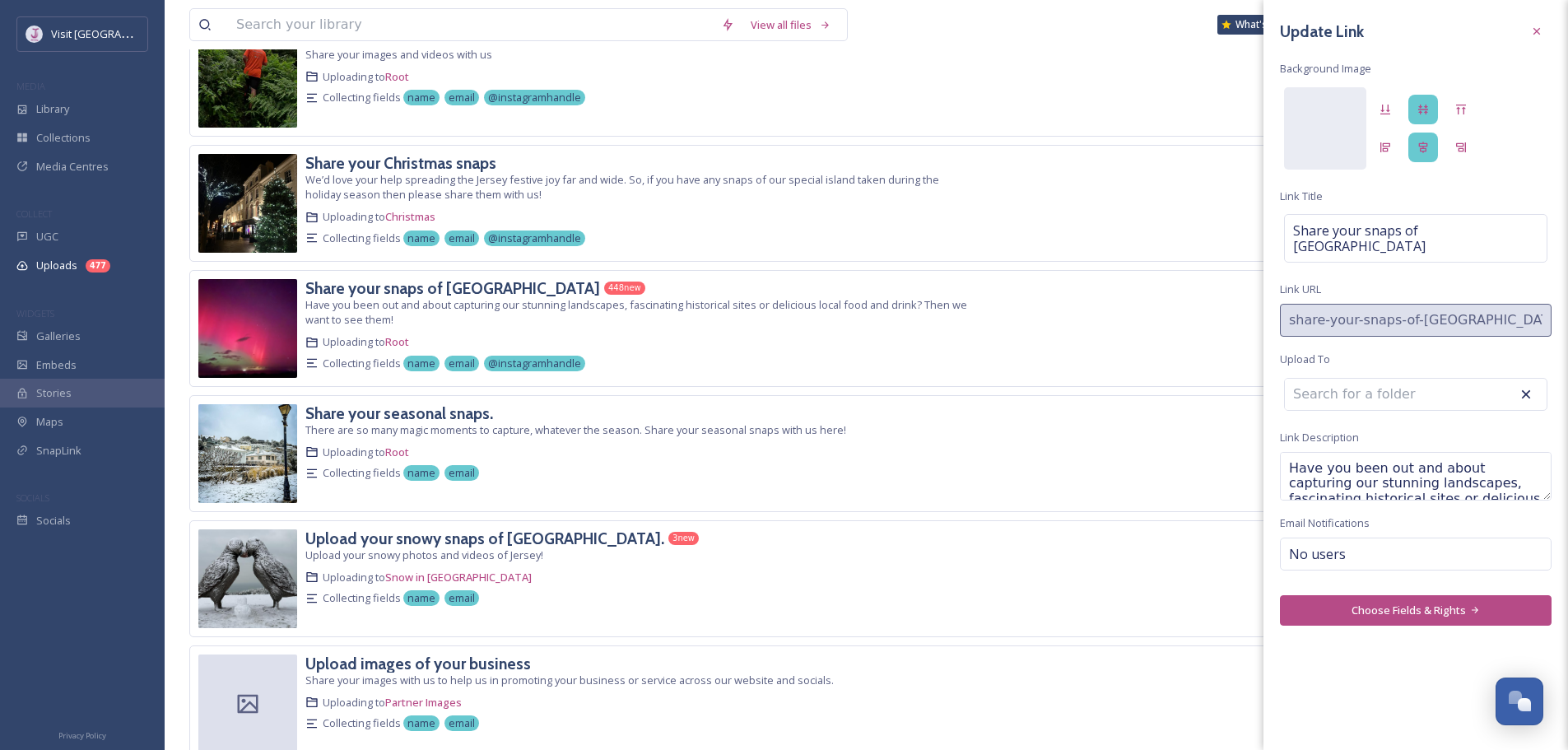
scroll to position [165, 0]
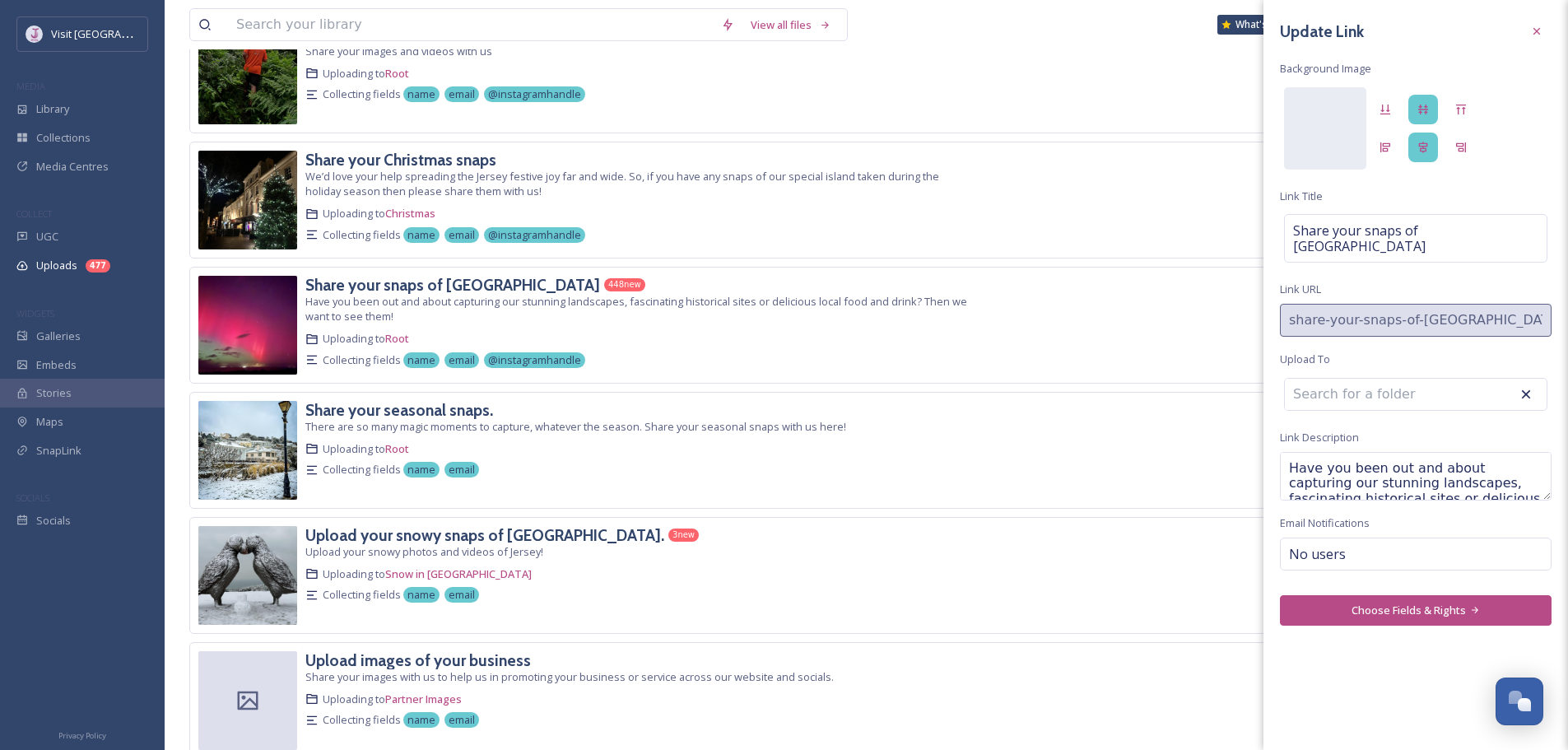
click at [1402, 392] on input at bounding box center [1375, 395] width 181 height 31
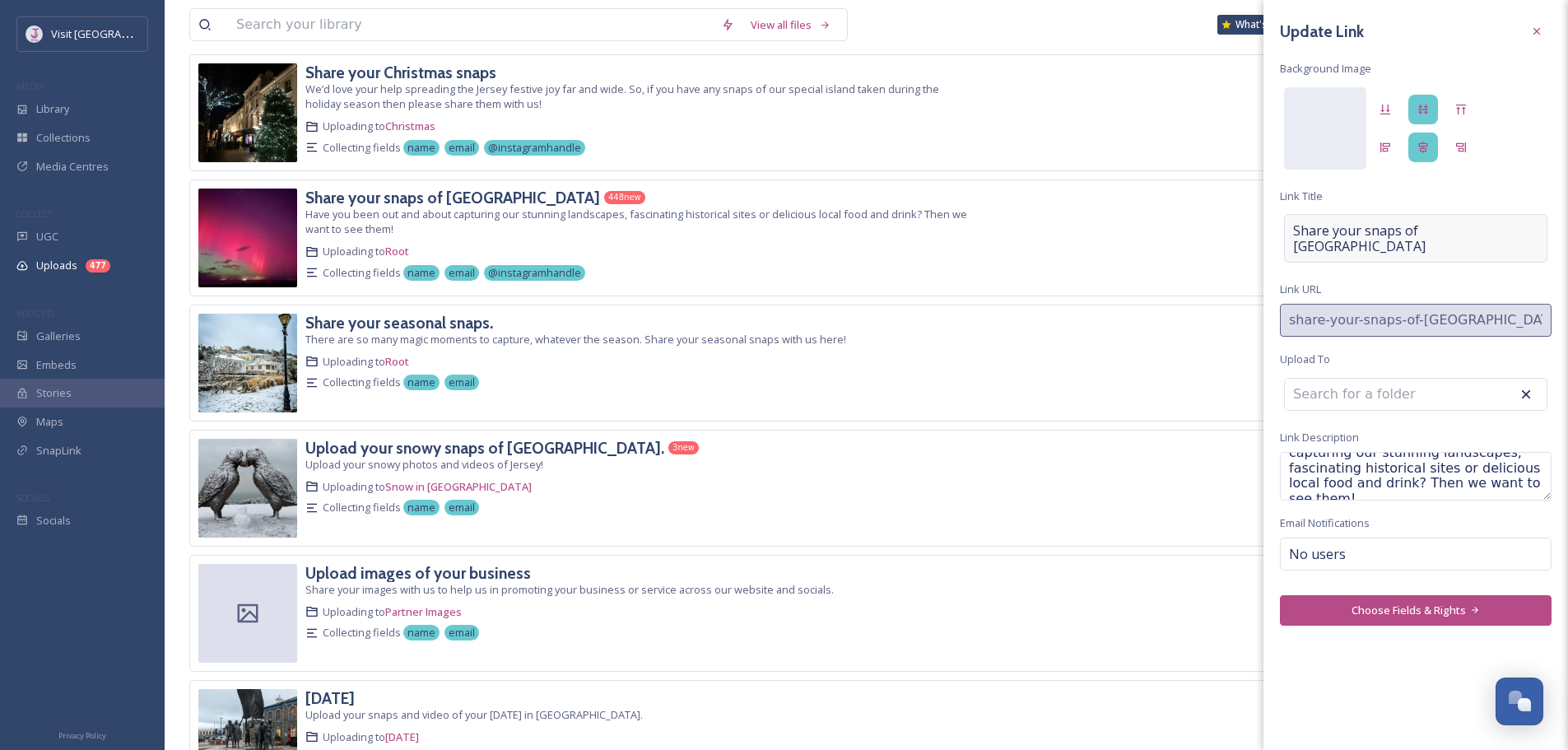
scroll to position [247, 0]
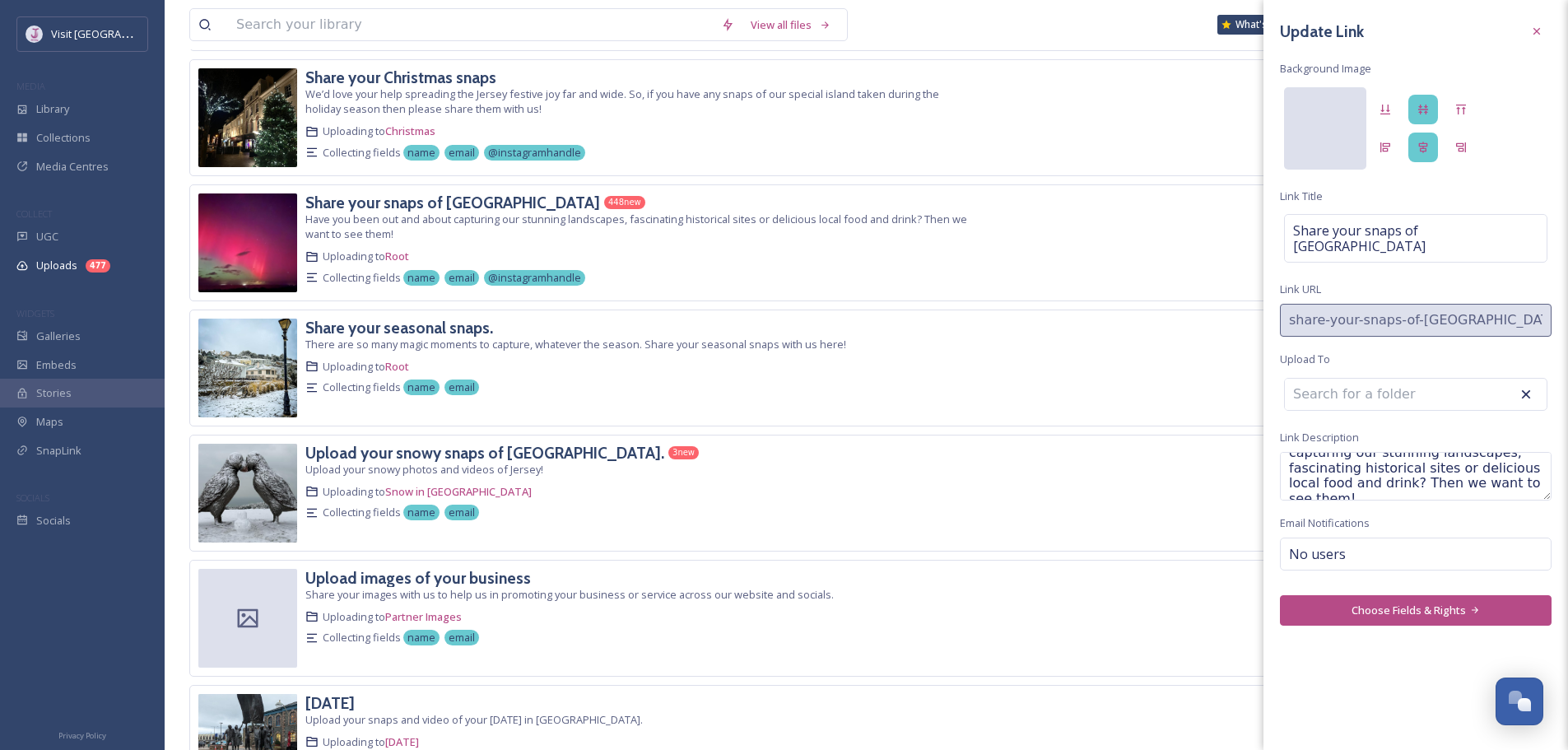
click at [1313, 112] on div at bounding box center [1325, 128] width 82 height 82
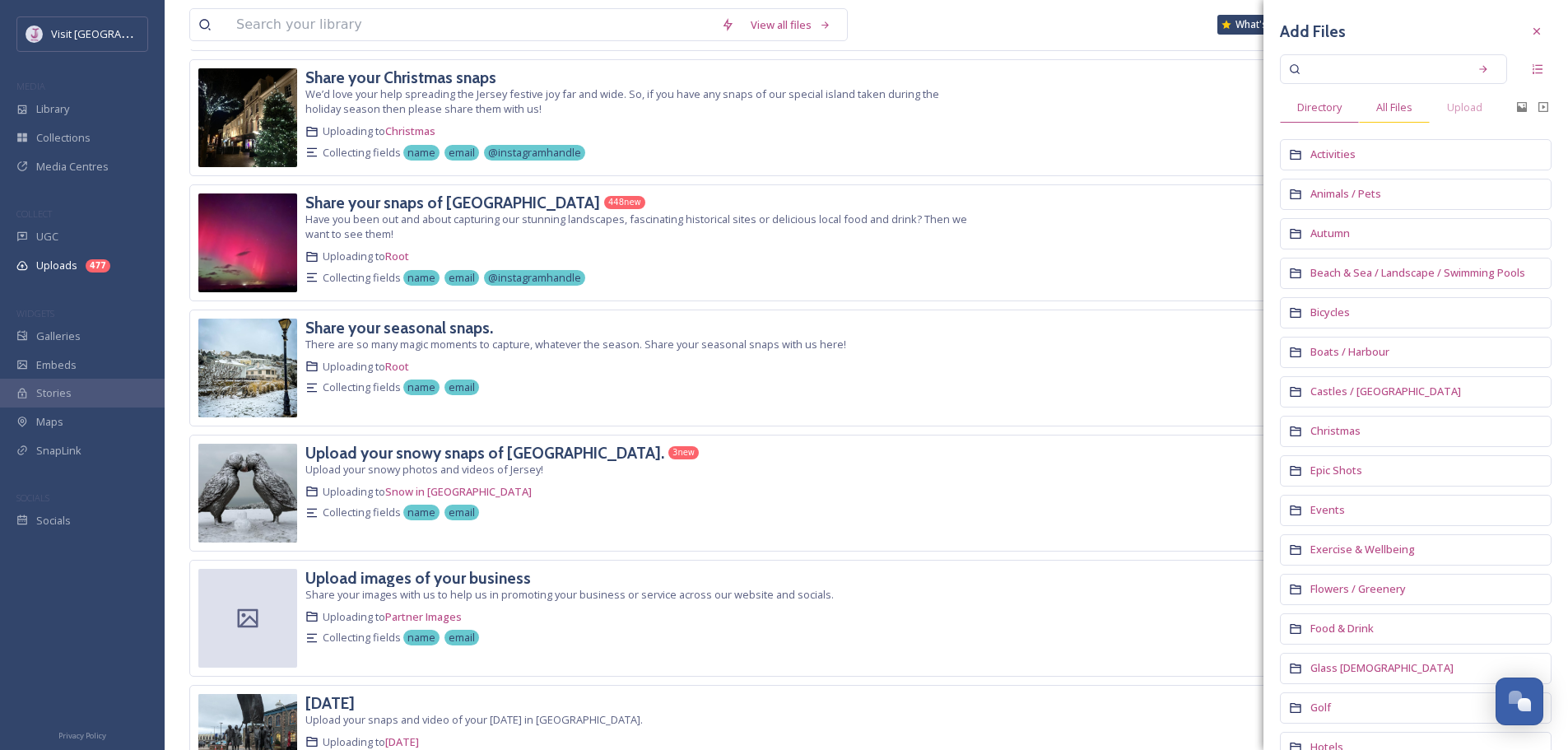
click at [1404, 113] on span "All Files" at bounding box center [1394, 107] width 36 height 12
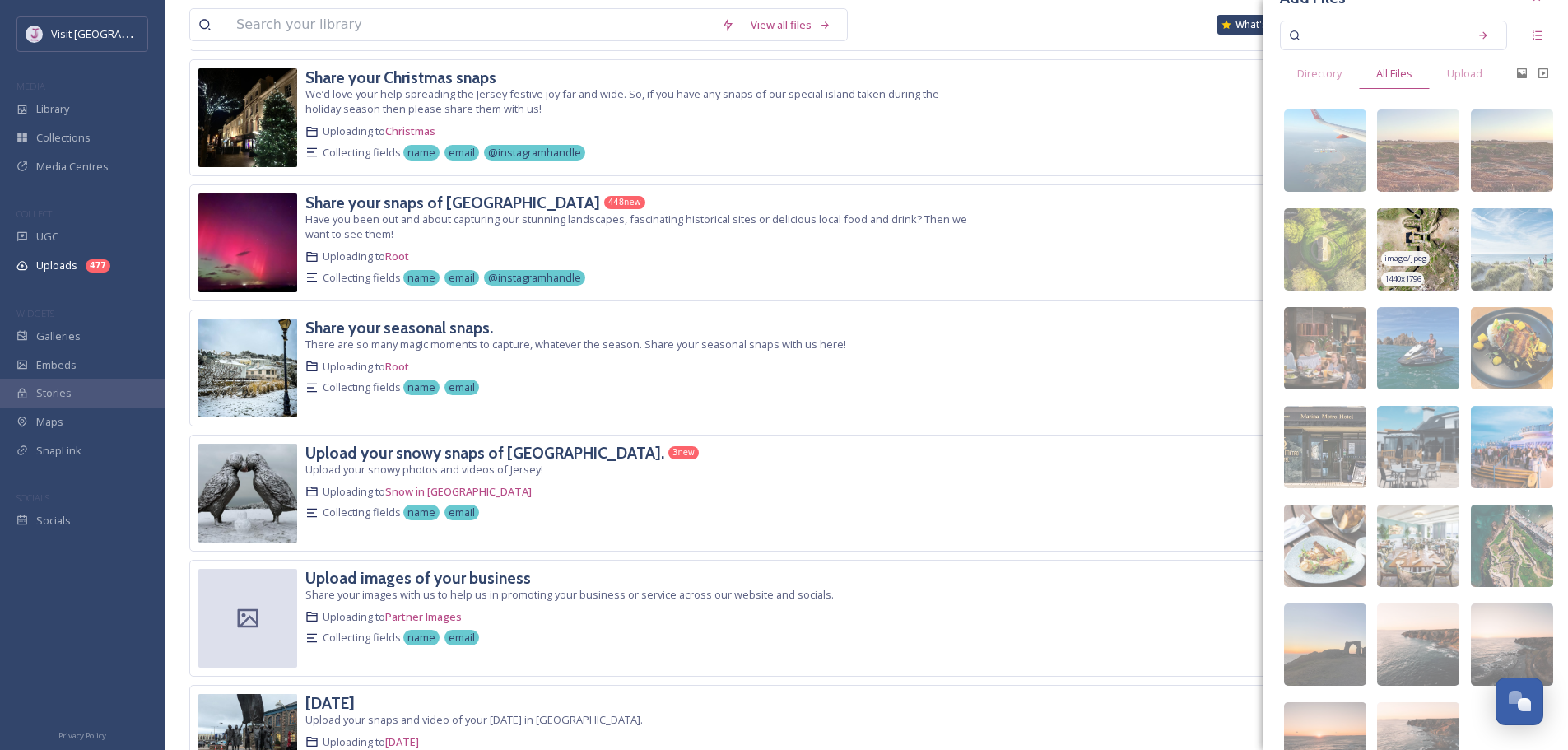
scroll to position [82, 0]
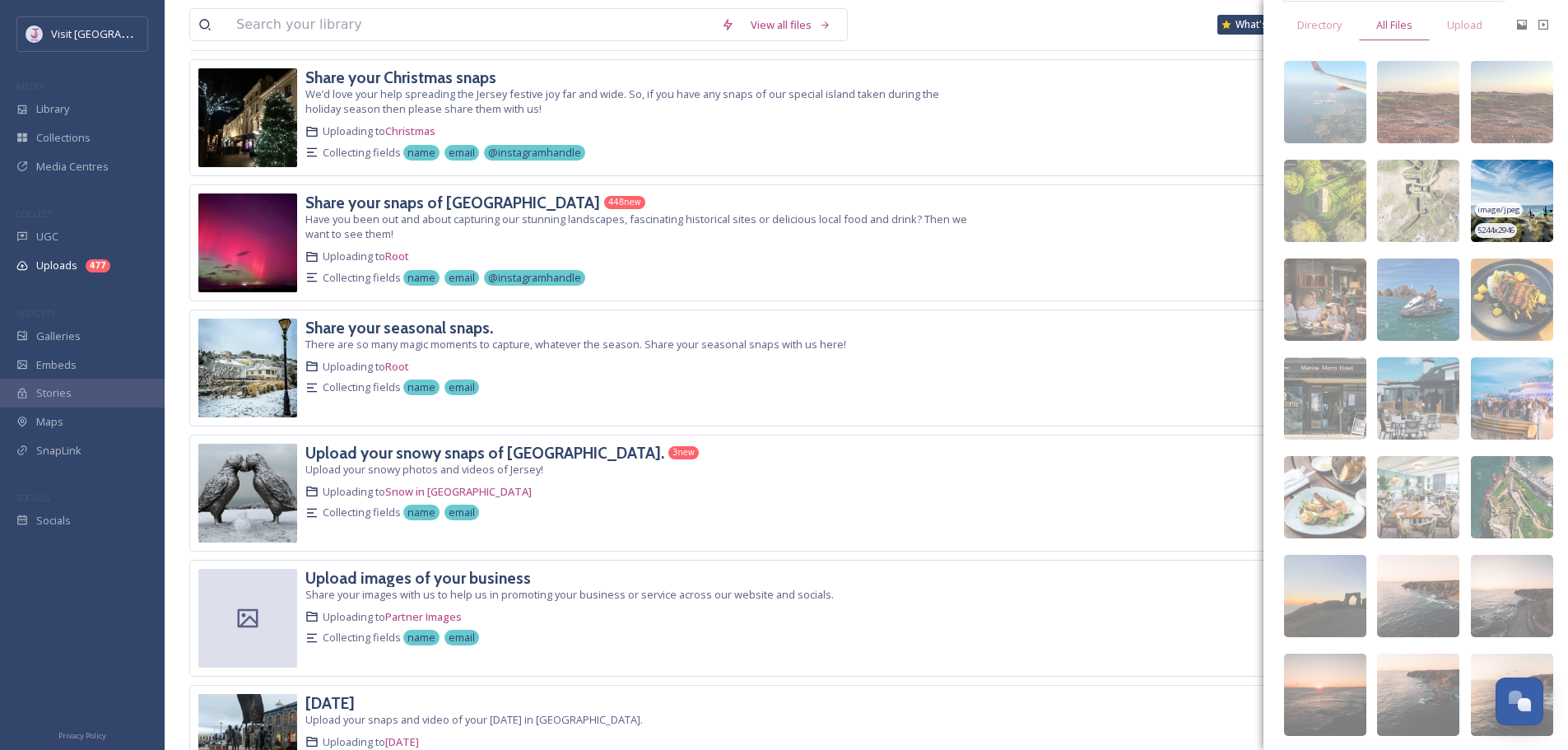
click at [1521, 186] on img at bounding box center [1512, 200] width 82 height 82
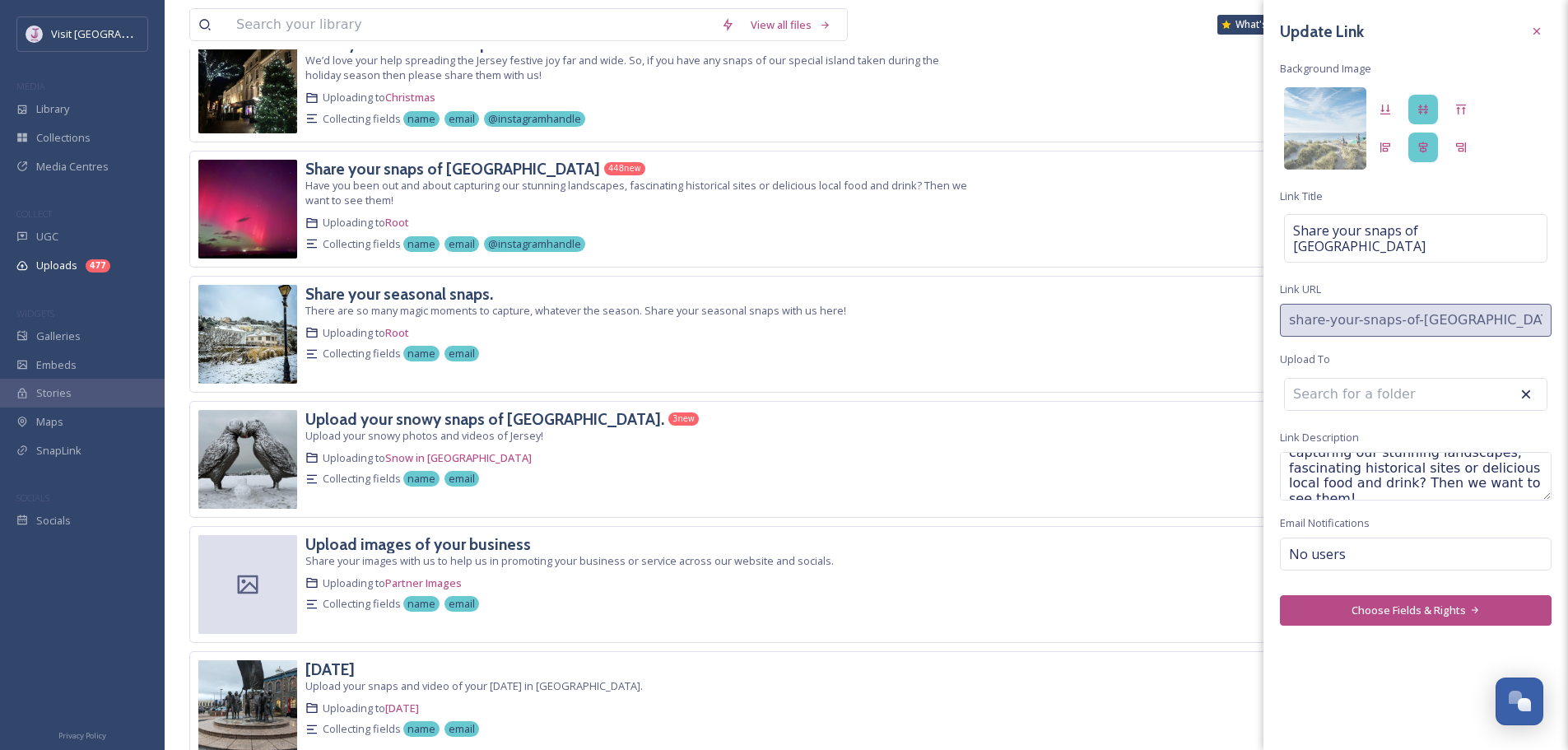
scroll to position [329, 0]
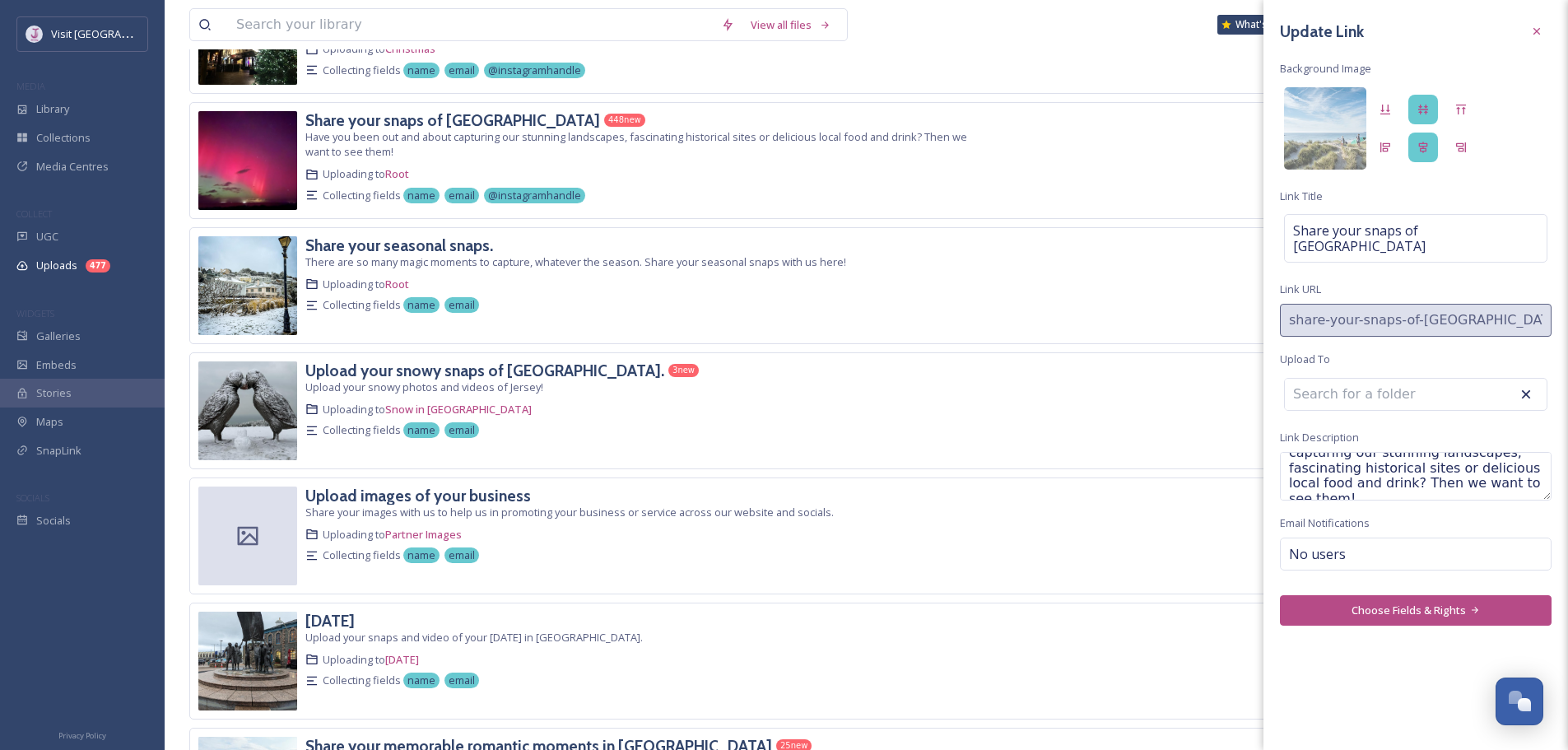
drag, startPoint x: 1538, startPoint y: 34, endPoint x: 1472, endPoint y: 46, distance: 67.1
click at [1538, 34] on icon at bounding box center [1537, 31] width 13 height 13
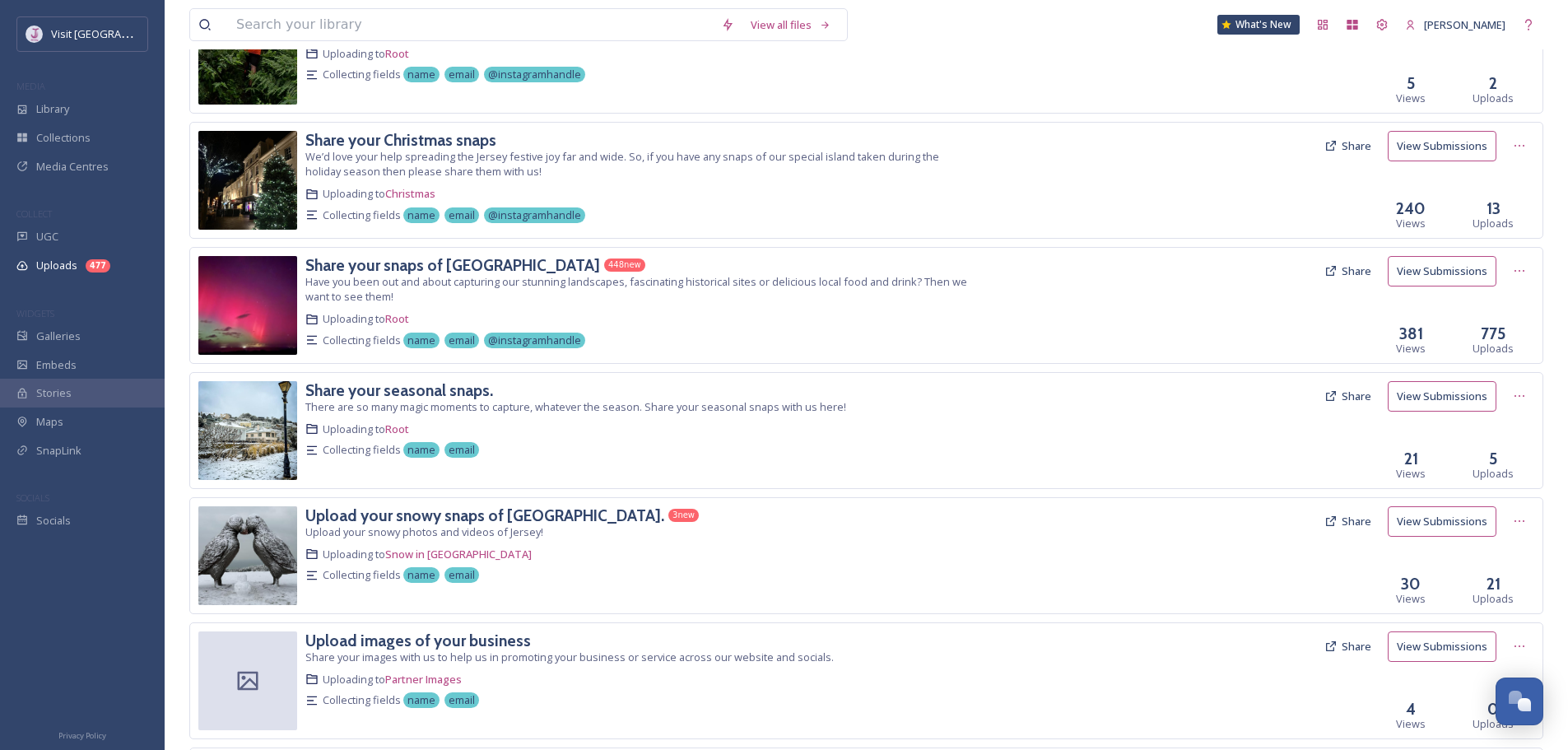
scroll to position [0, 0]
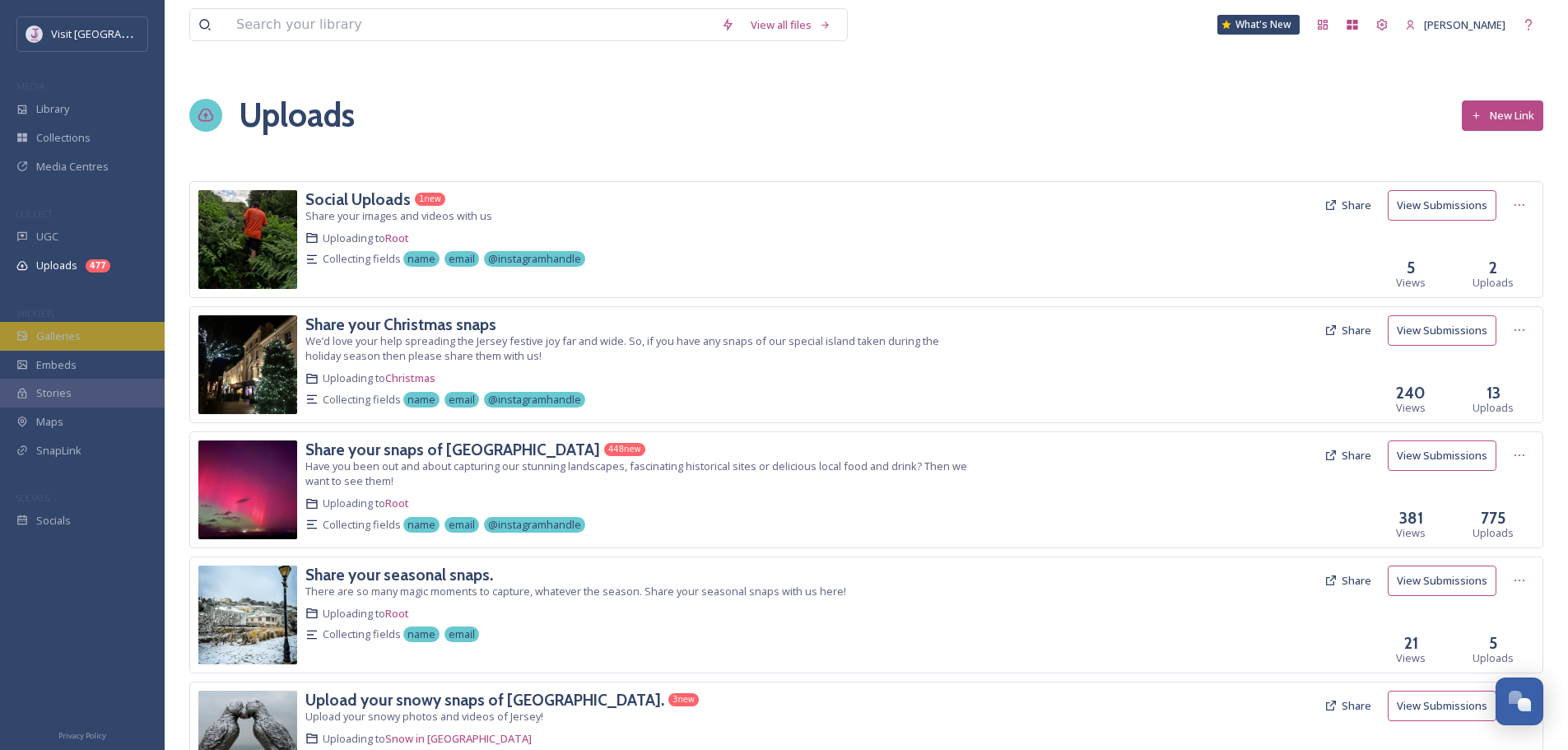
click at [73, 327] on div "Galleries" at bounding box center [82, 336] width 165 height 29
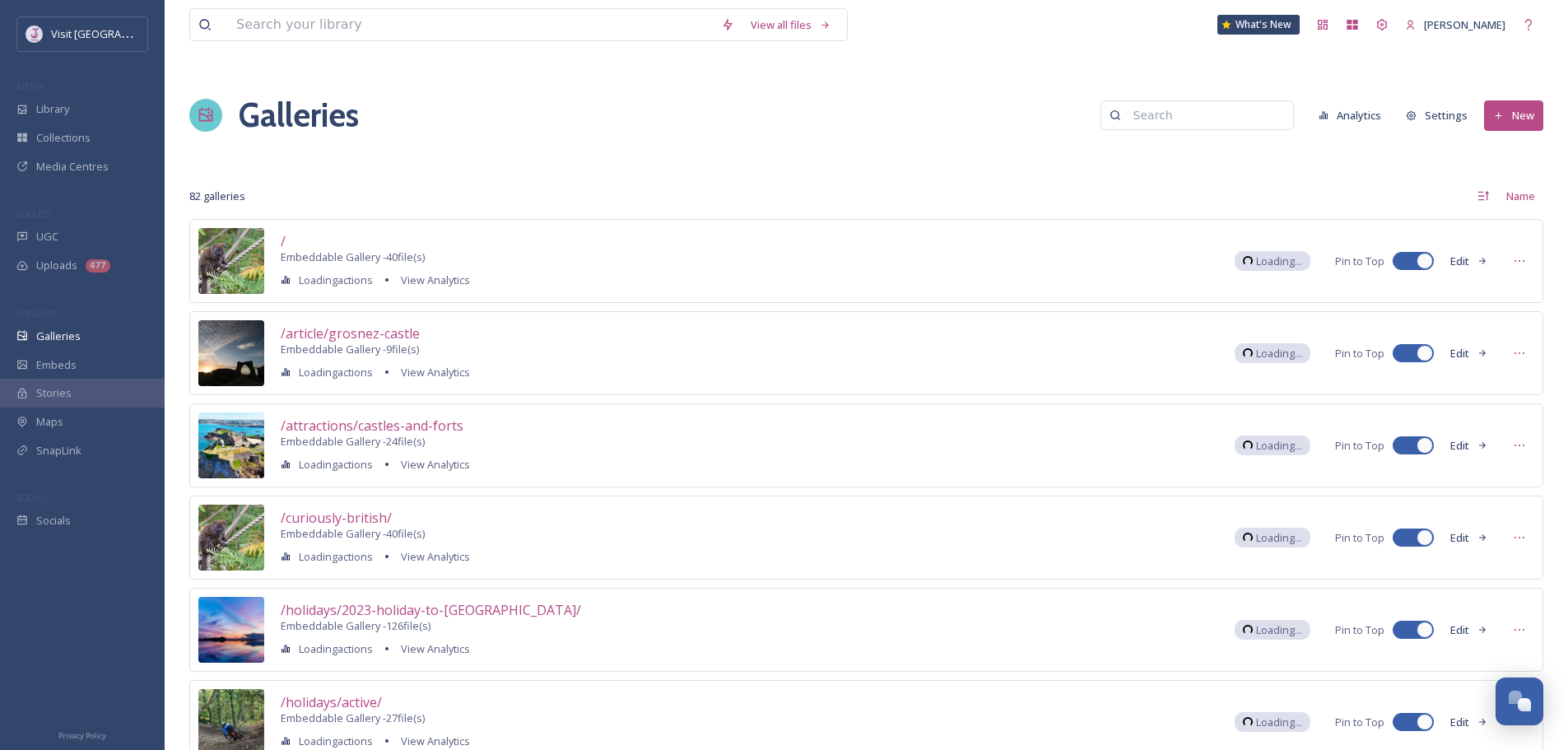
click at [1184, 125] on input at bounding box center [1205, 115] width 160 height 33
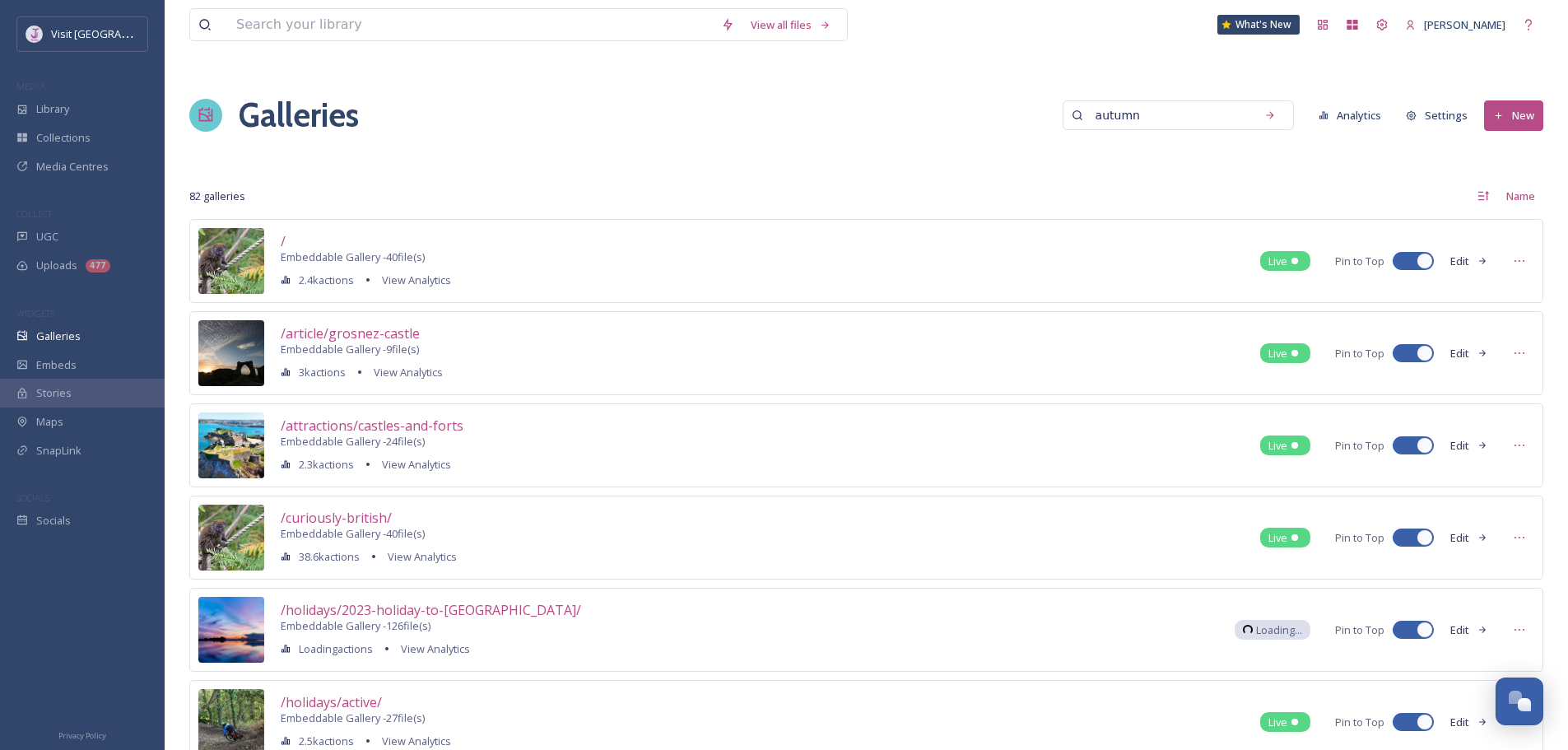
type input "autumn"
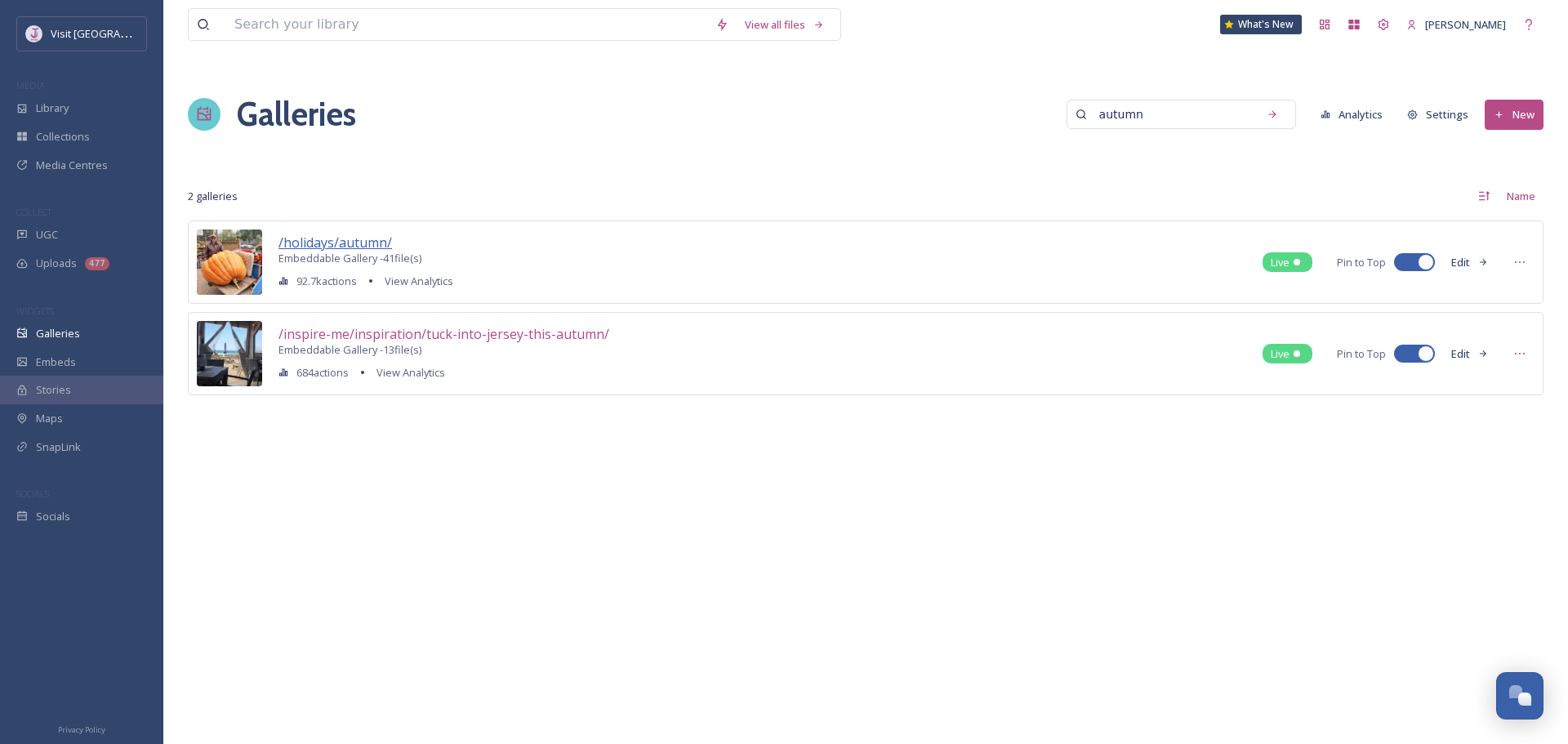
click at [350, 240] on span "/holidays/autumn/" at bounding box center [335, 243] width 113 height 18
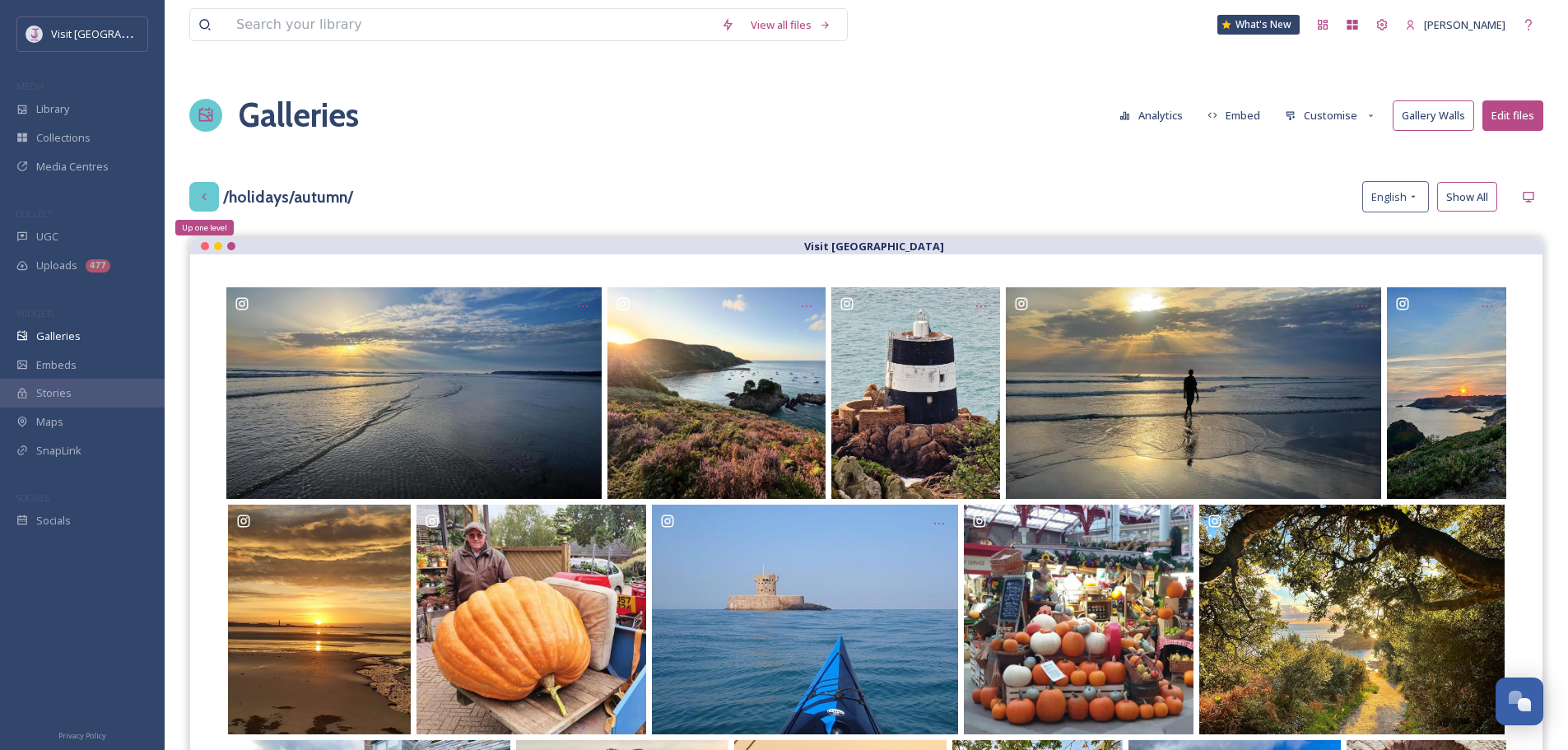
click at [198, 197] on icon at bounding box center [204, 196] width 13 height 13
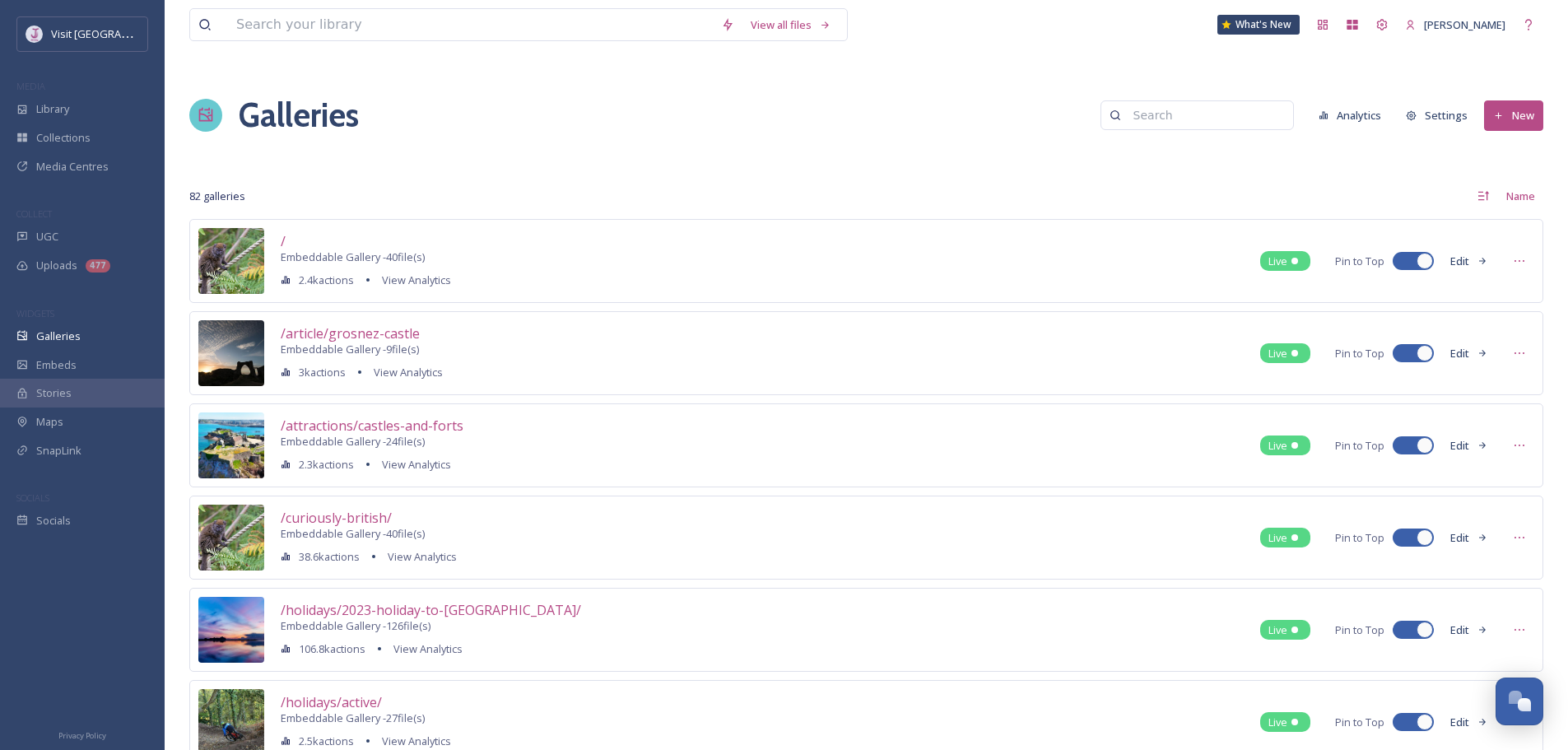
click at [1251, 133] on div "Galleries Analytics Settings New" at bounding box center [866, 114] width 1354 height 82
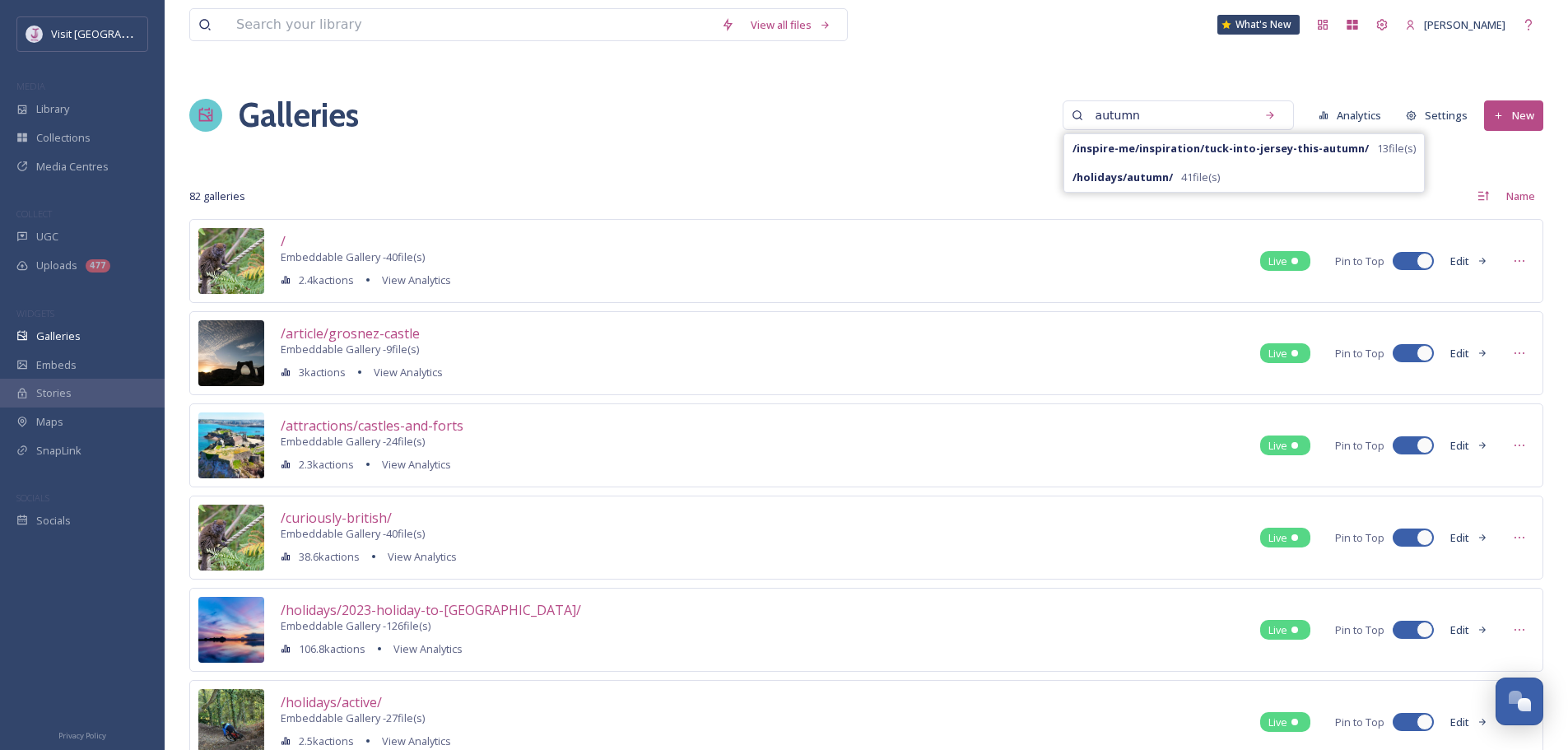
type input "autumn"
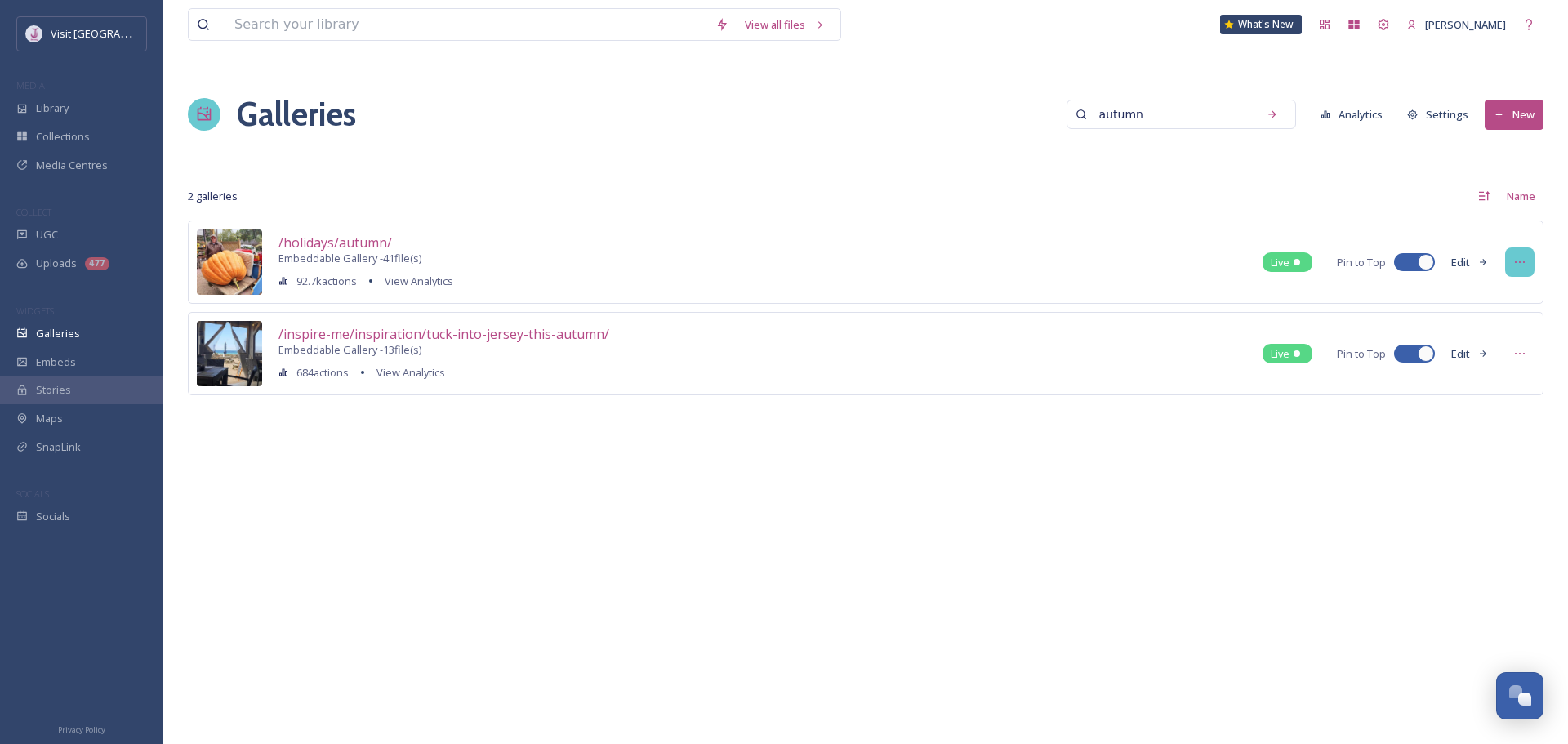
click at [1524, 263] on icon at bounding box center [1520, 262] width 13 height 13
click at [1490, 324] on span "Duplicate" at bounding box center [1476, 324] width 46 height 12
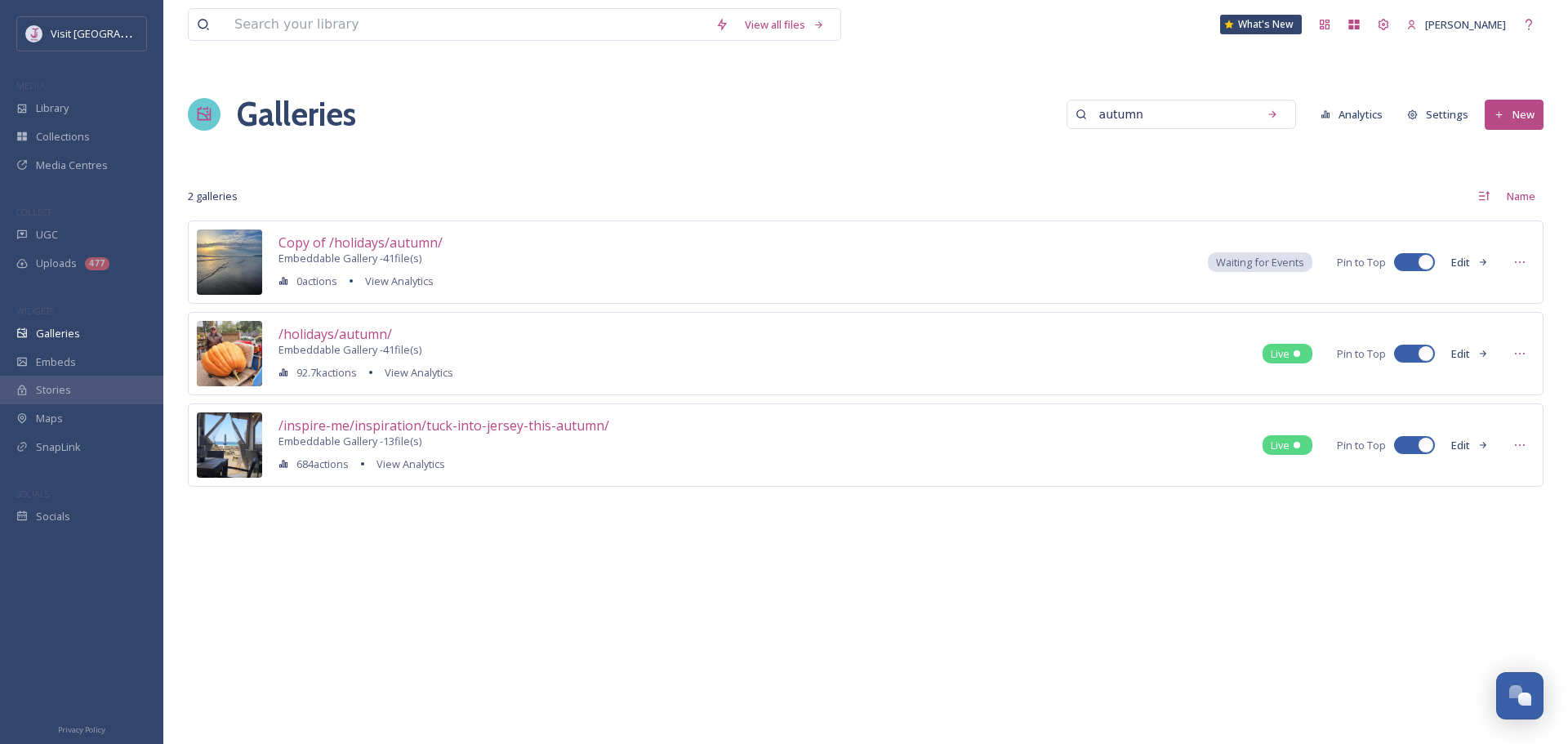
click at [1469, 263] on button "Edit" at bounding box center [1469, 262] width 54 height 28
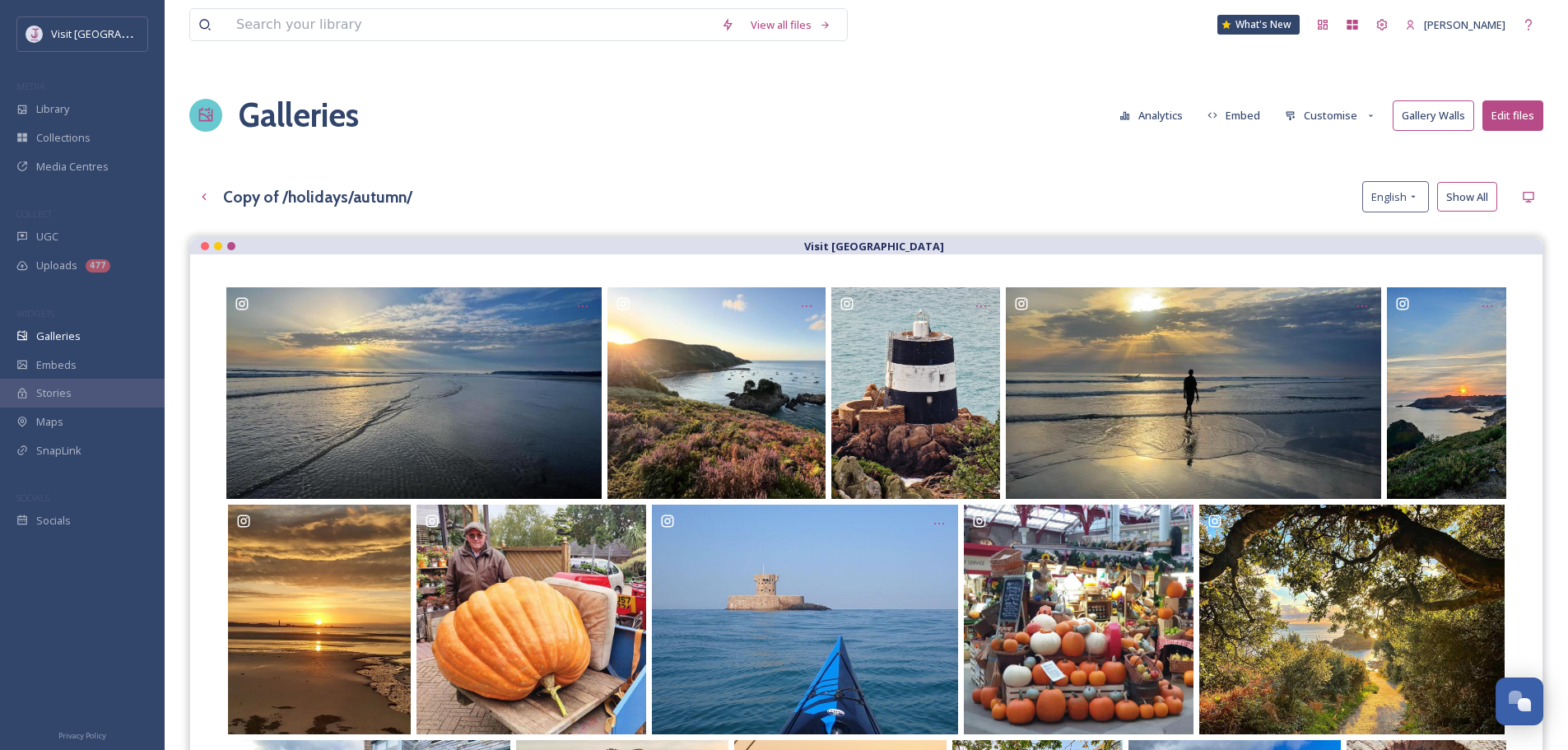
click at [1355, 118] on button "Customise" at bounding box center [1330, 115] width 108 height 29
click at [1345, 161] on div "Layout" at bounding box center [1335, 149] width 114 height 29
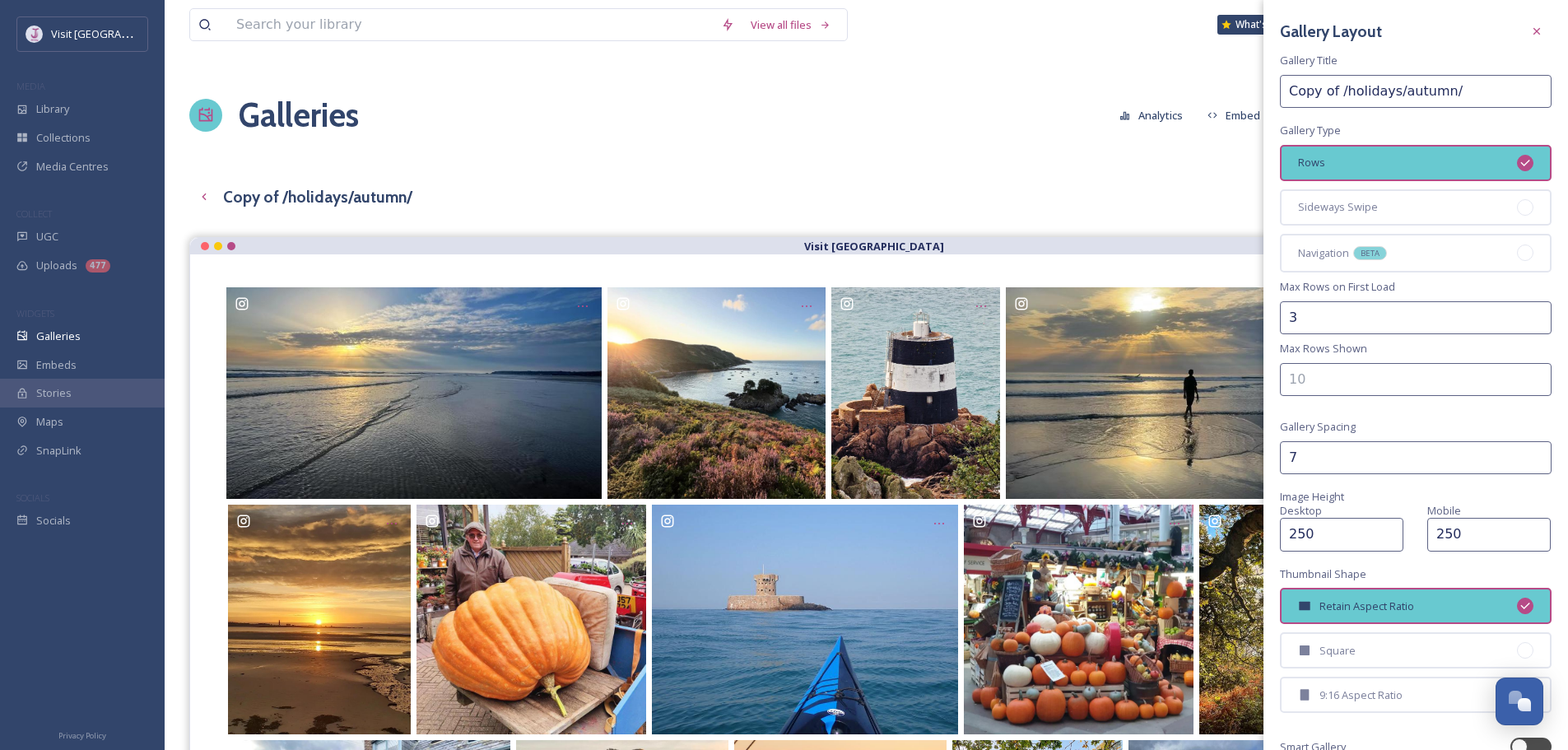
click at [1418, 85] on input "Copy of /holidays/autumn/" at bounding box center [1416, 91] width 272 height 33
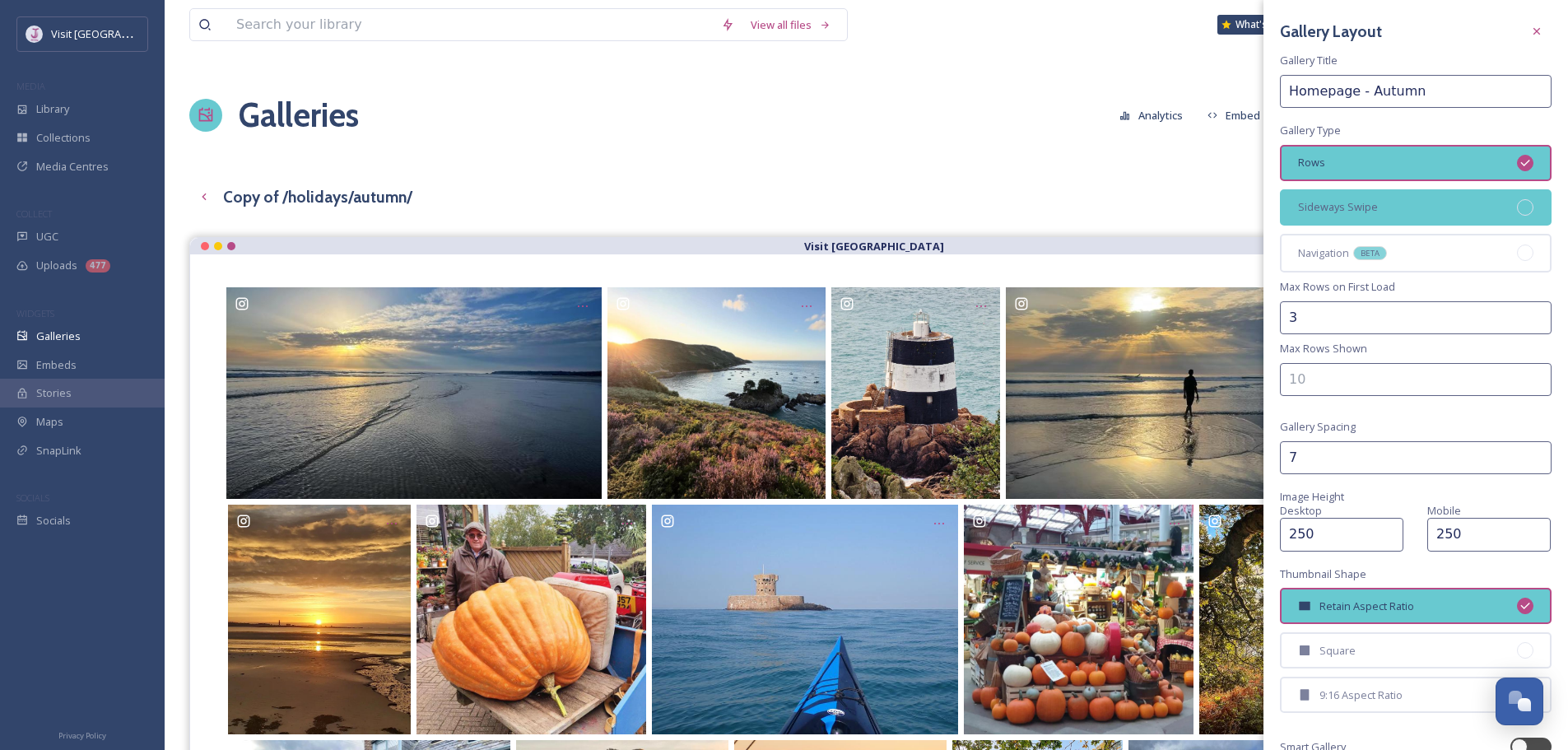
type input "Homepage - Autumn"
click at [1408, 196] on div "Sideways Swipe" at bounding box center [1416, 207] width 272 height 36
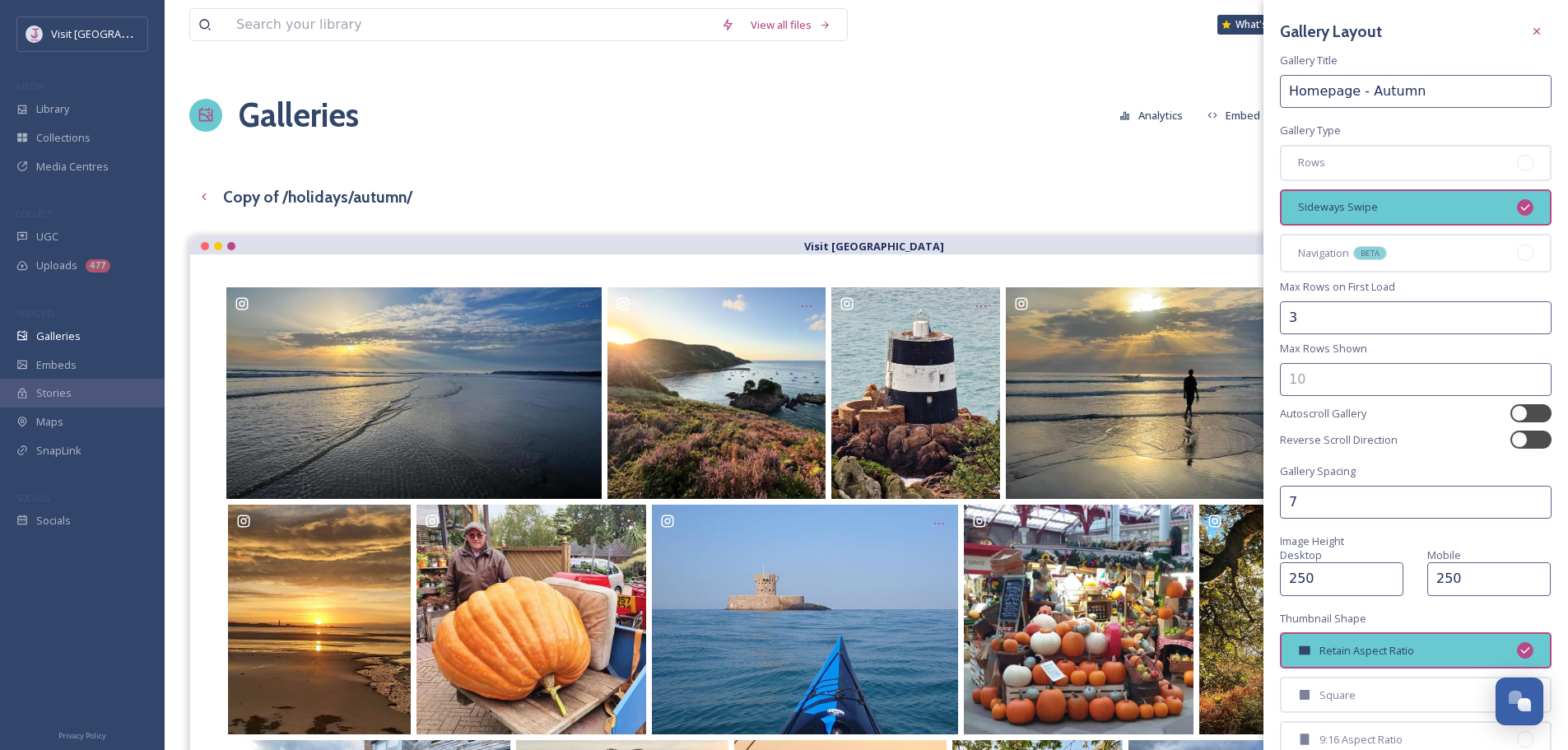
click at [1372, 311] on input "3" at bounding box center [1416, 318] width 272 height 33
click at [1517, 411] on div at bounding box center [1531, 413] width 42 height 18
checkbox input "true"
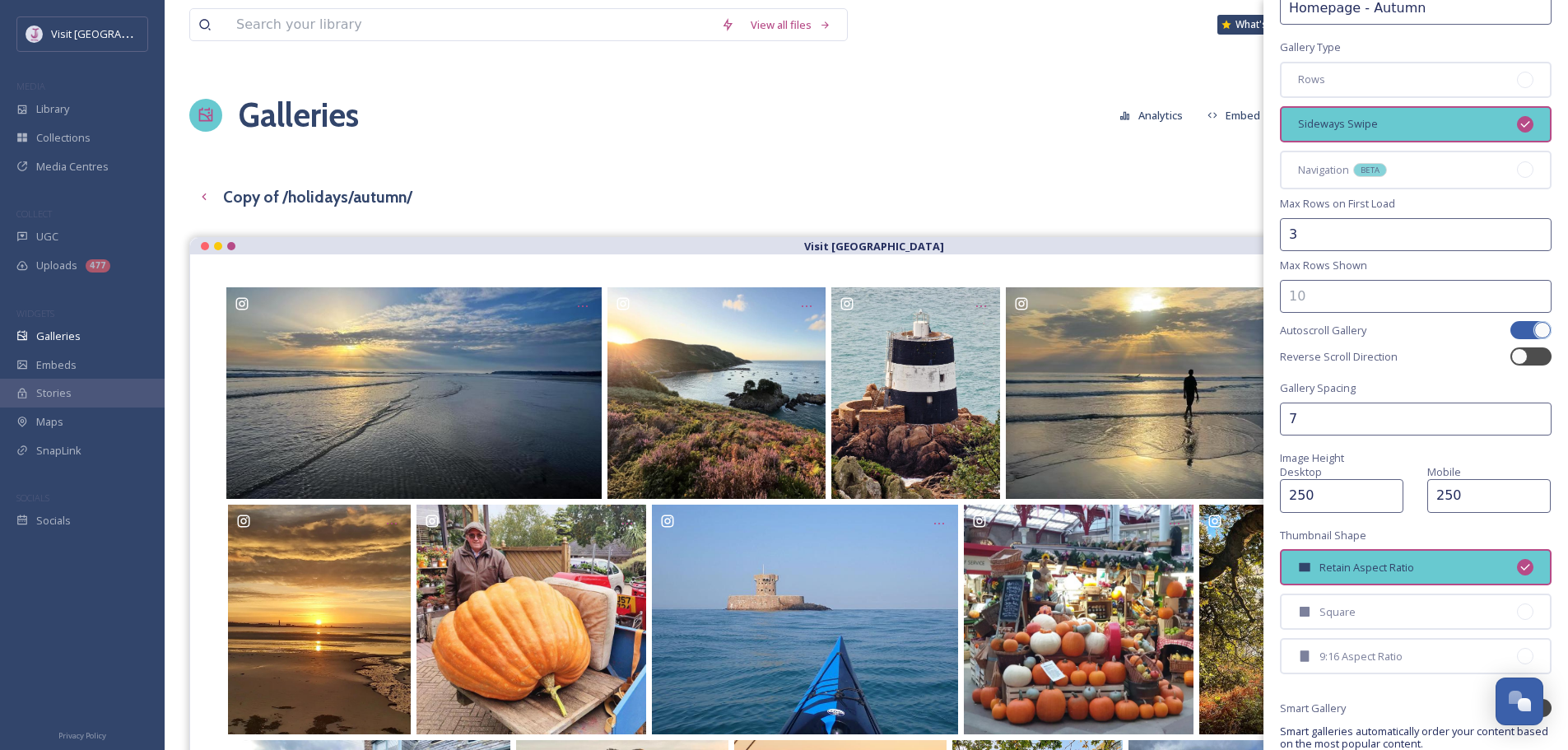
scroll to position [82, 0]
click at [1343, 423] on input "7" at bounding box center [1416, 420] width 272 height 33
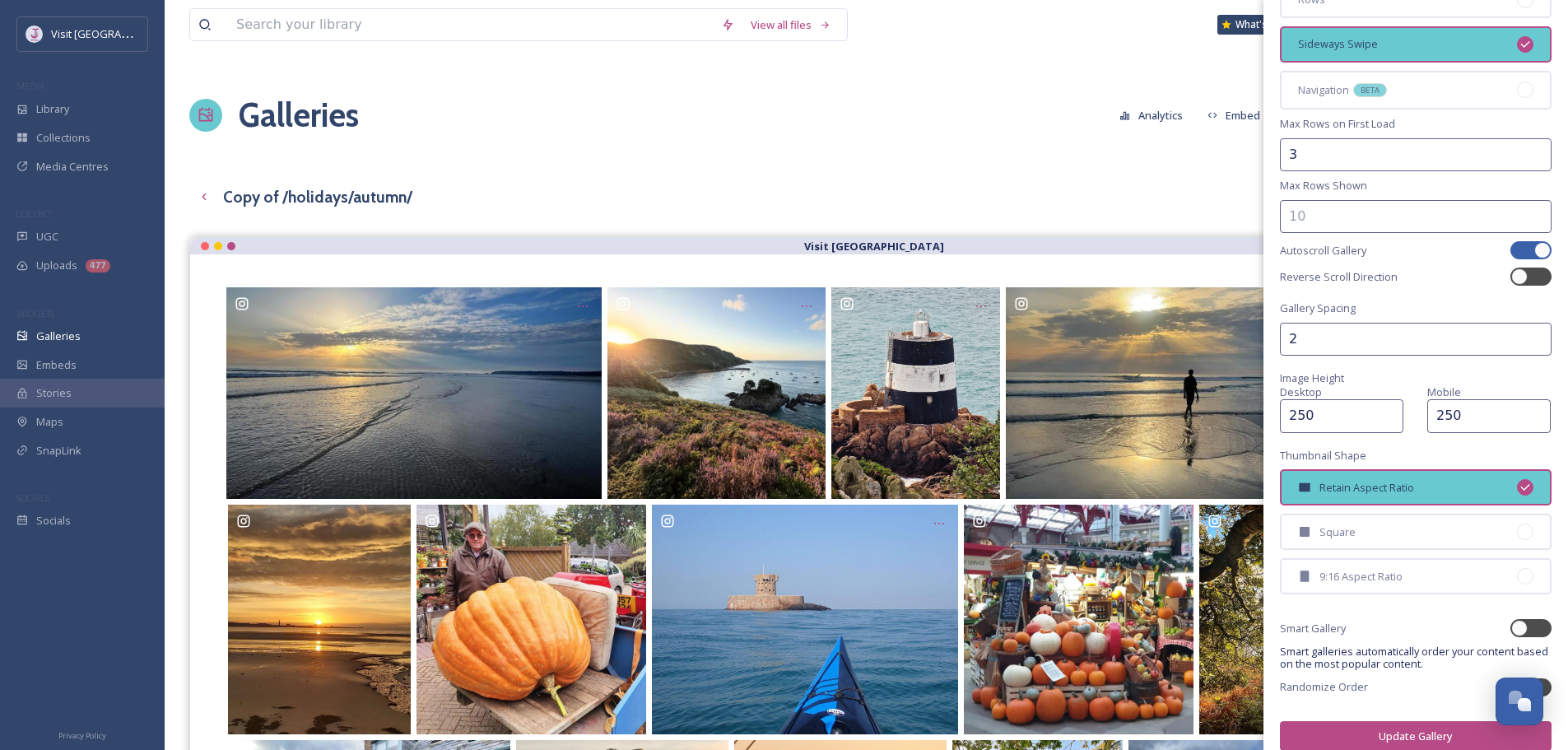
scroll to position [165, 0]
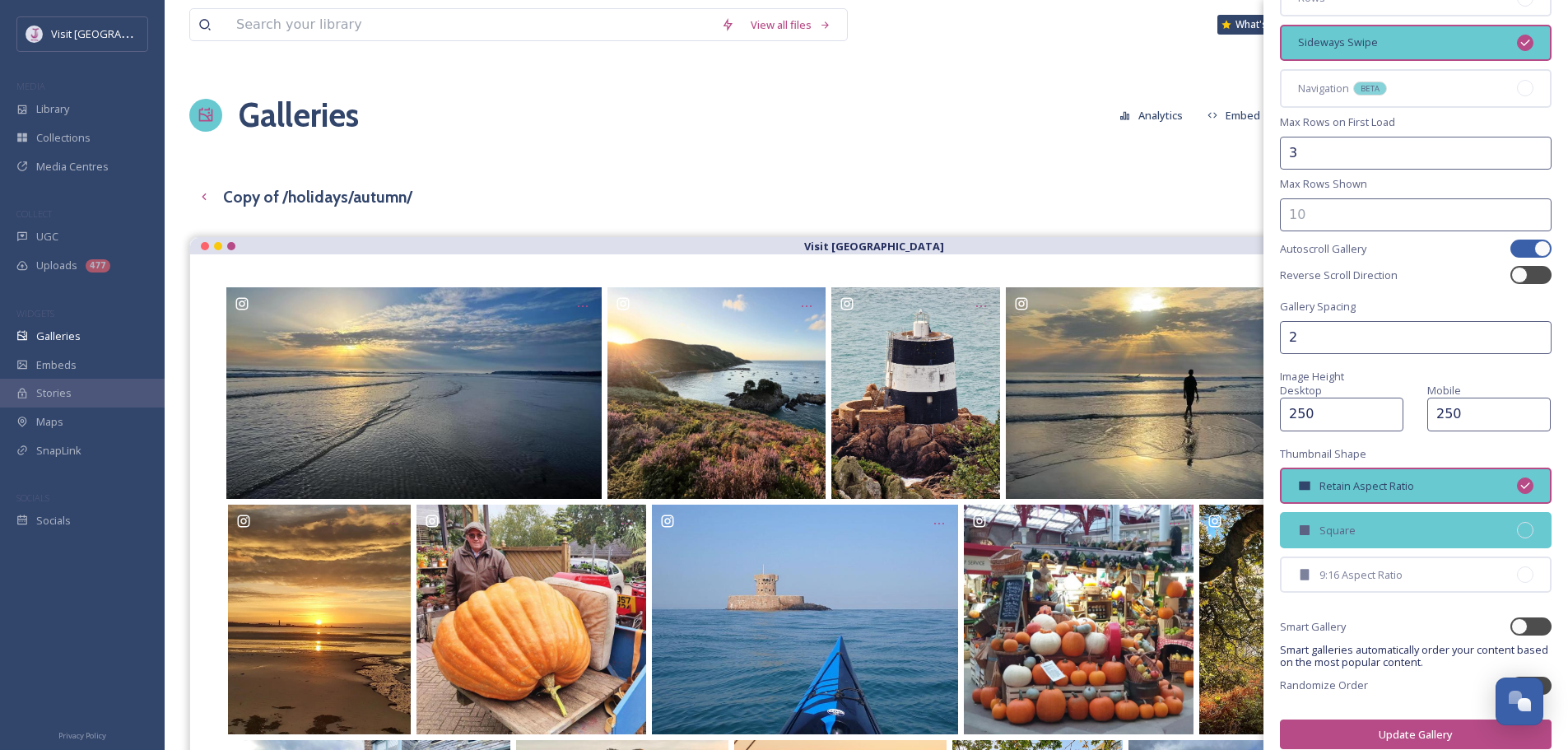
type input "2"
click at [1364, 536] on div "Square" at bounding box center [1416, 530] width 272 height 36
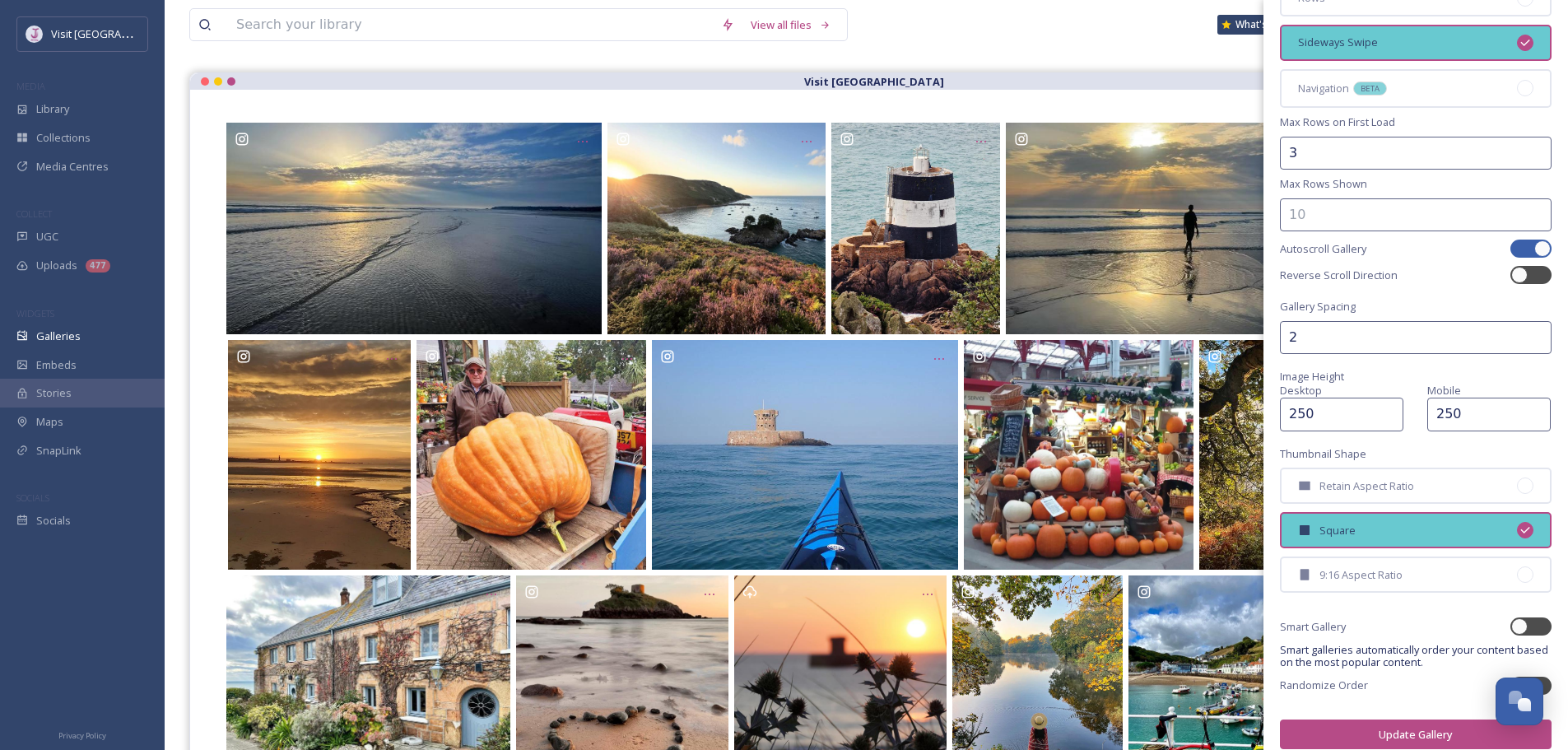
click at [1392, 729] on button "Update Gallery" at bounding box center [1416, 734] width 272 height 30
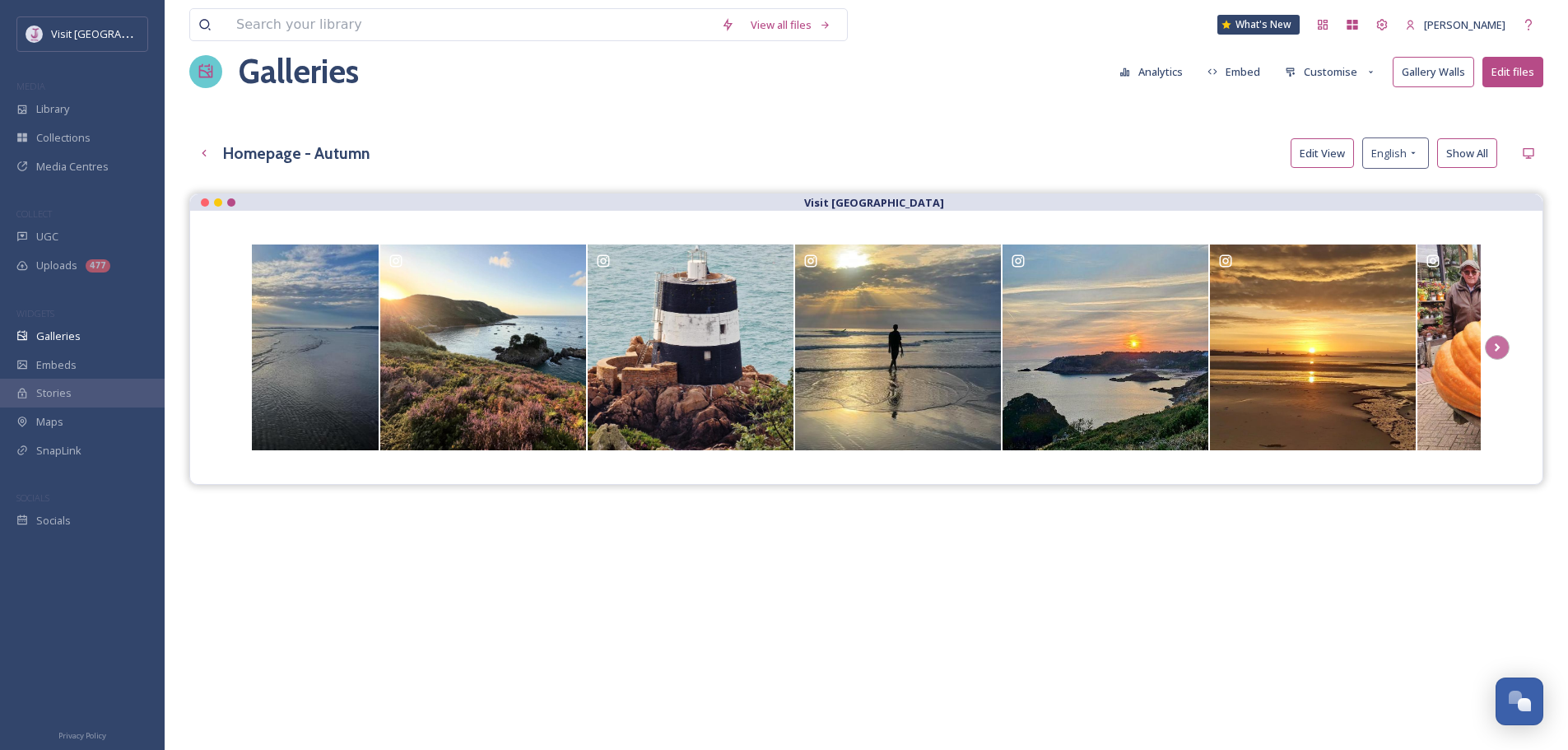
scroll to position [0, 0]
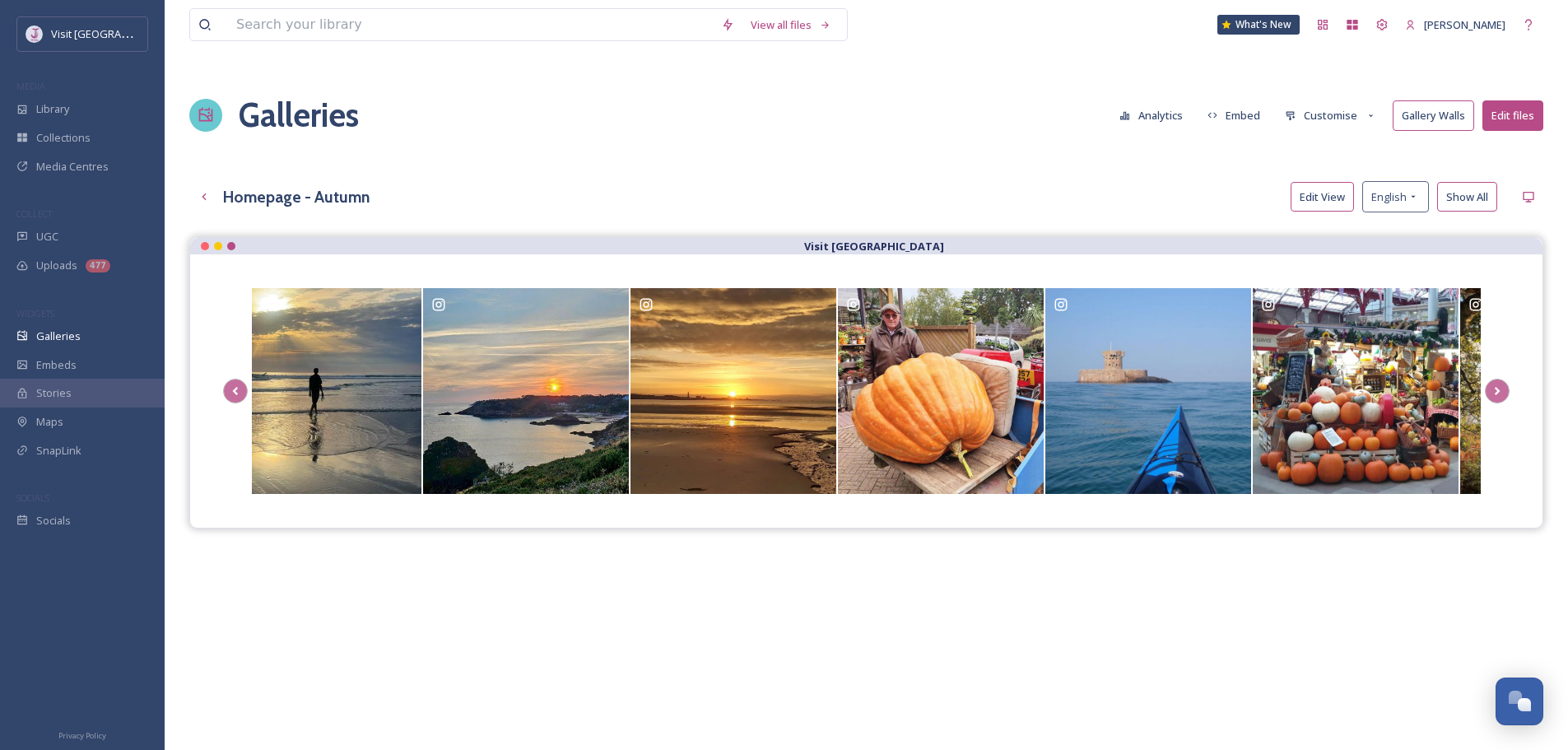
click at [1339, 114] on button "Customise" at bounding box center [1330, 115] width 108 height 29
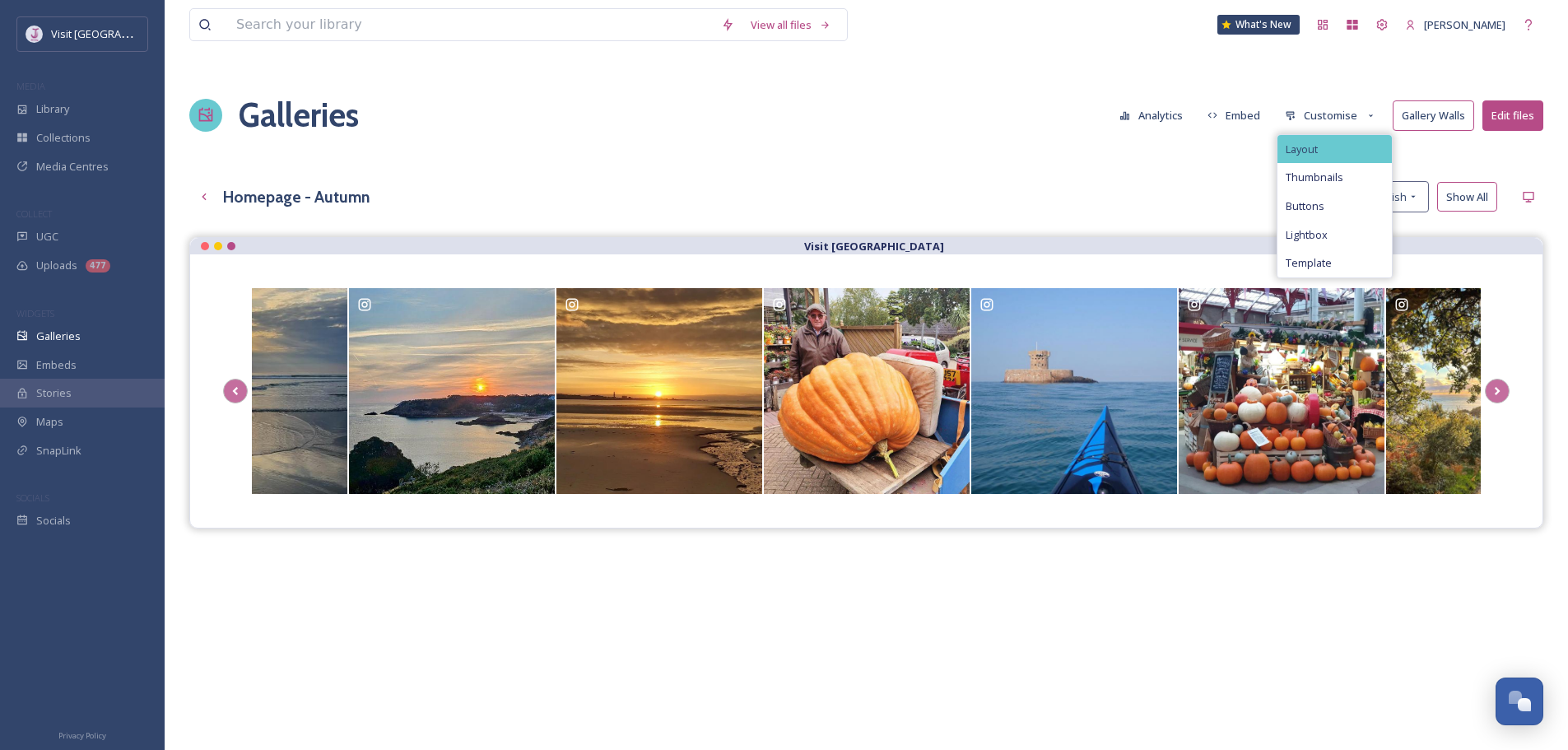
click at [1336, 142] on div "Layout" at bounding box center [1335, 149] width 114 height 29
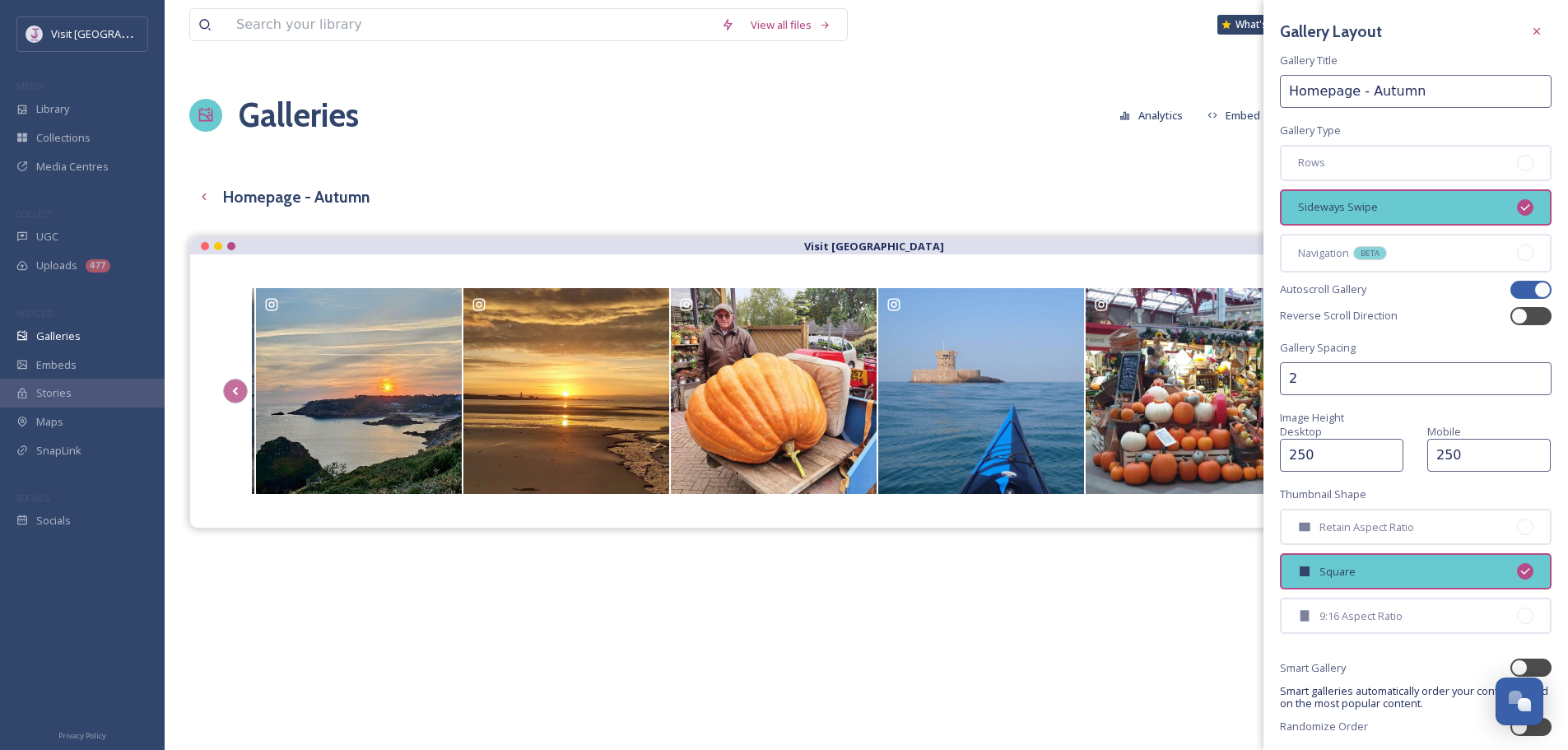
click at [1390, 380] on input "2" at bounding box center [1416, 379] width 272 height 33
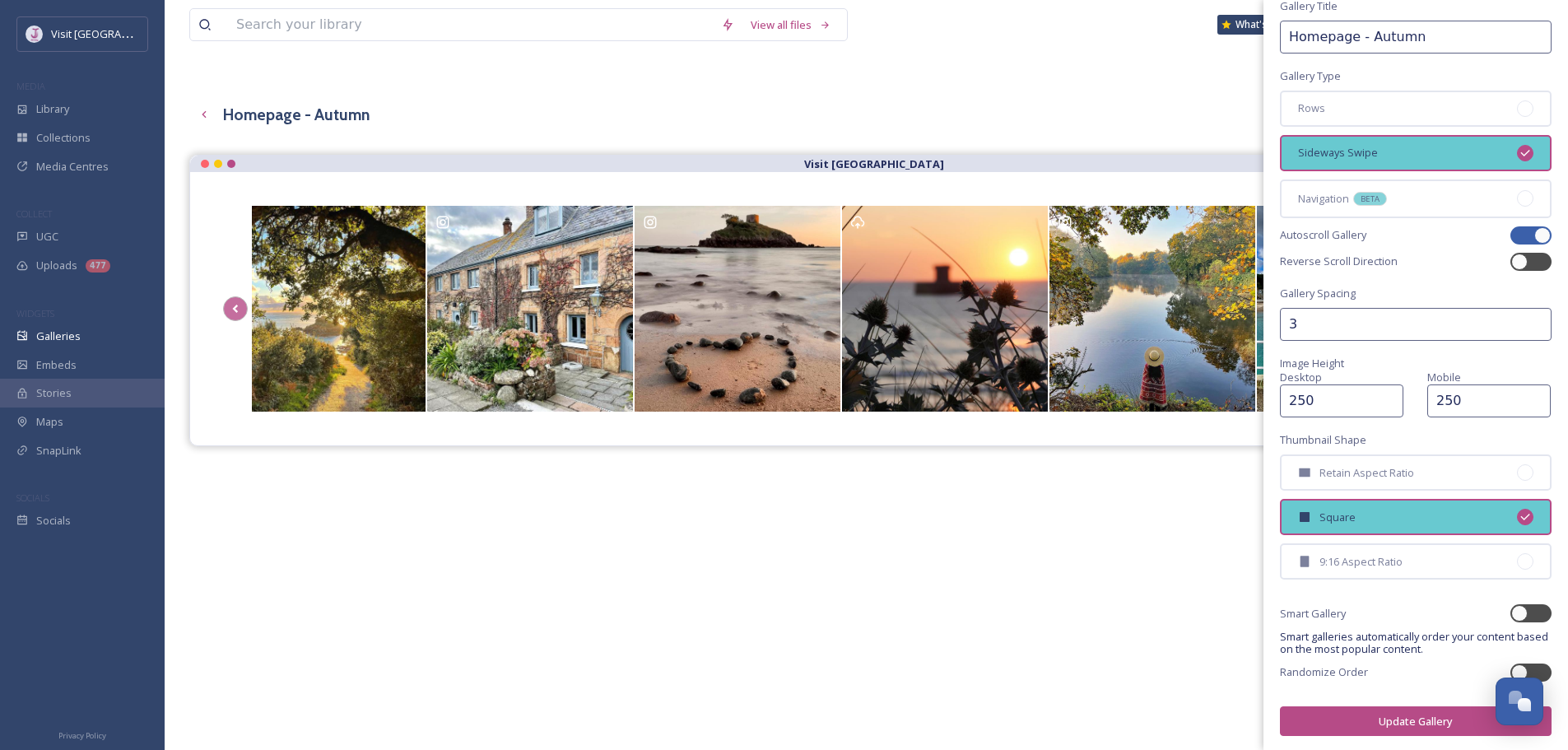
scroll to position [57, 0]
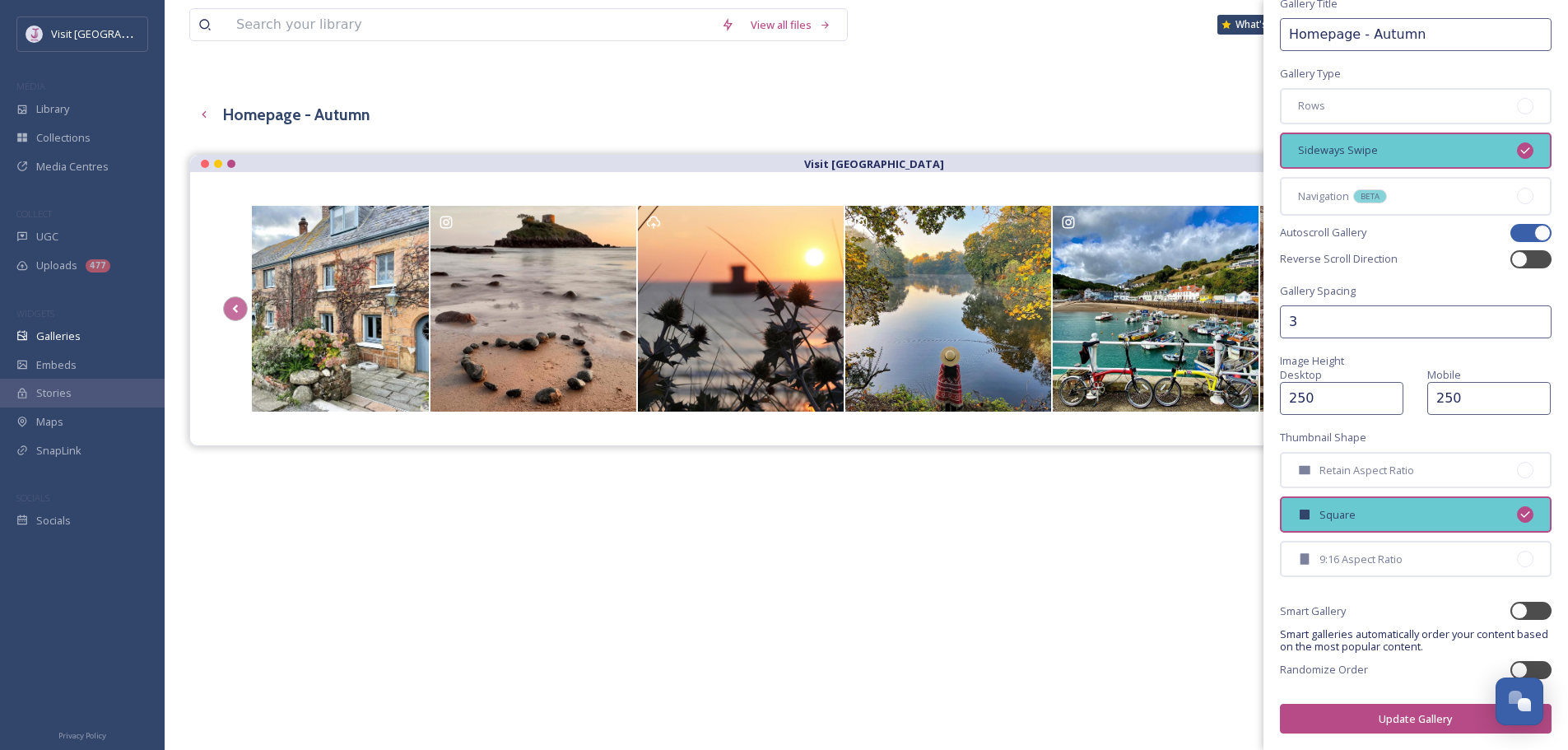
type input "3"
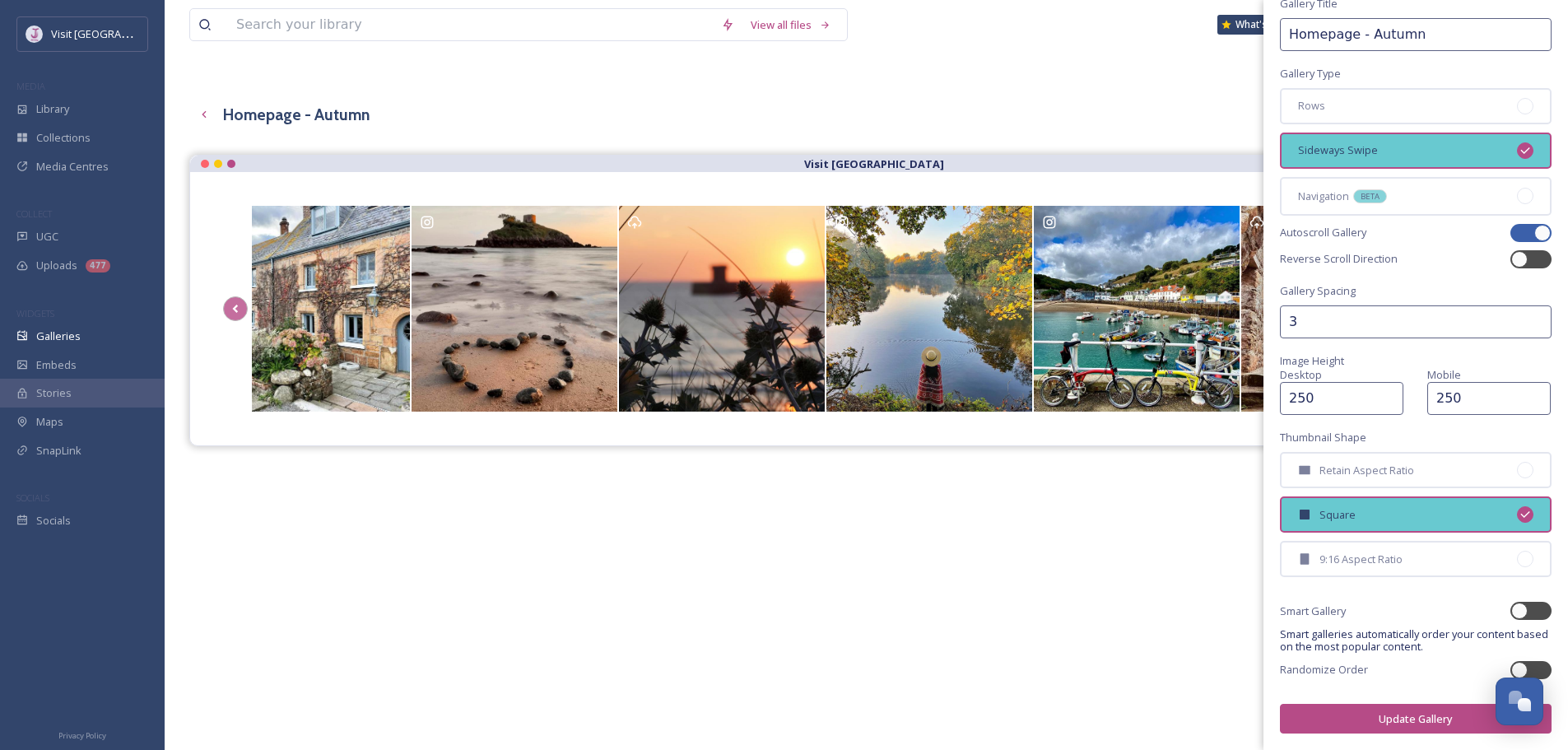
click at [1423, 718] on button "Update Gallery" at bounding box center [1416, 719] width 272 height 30
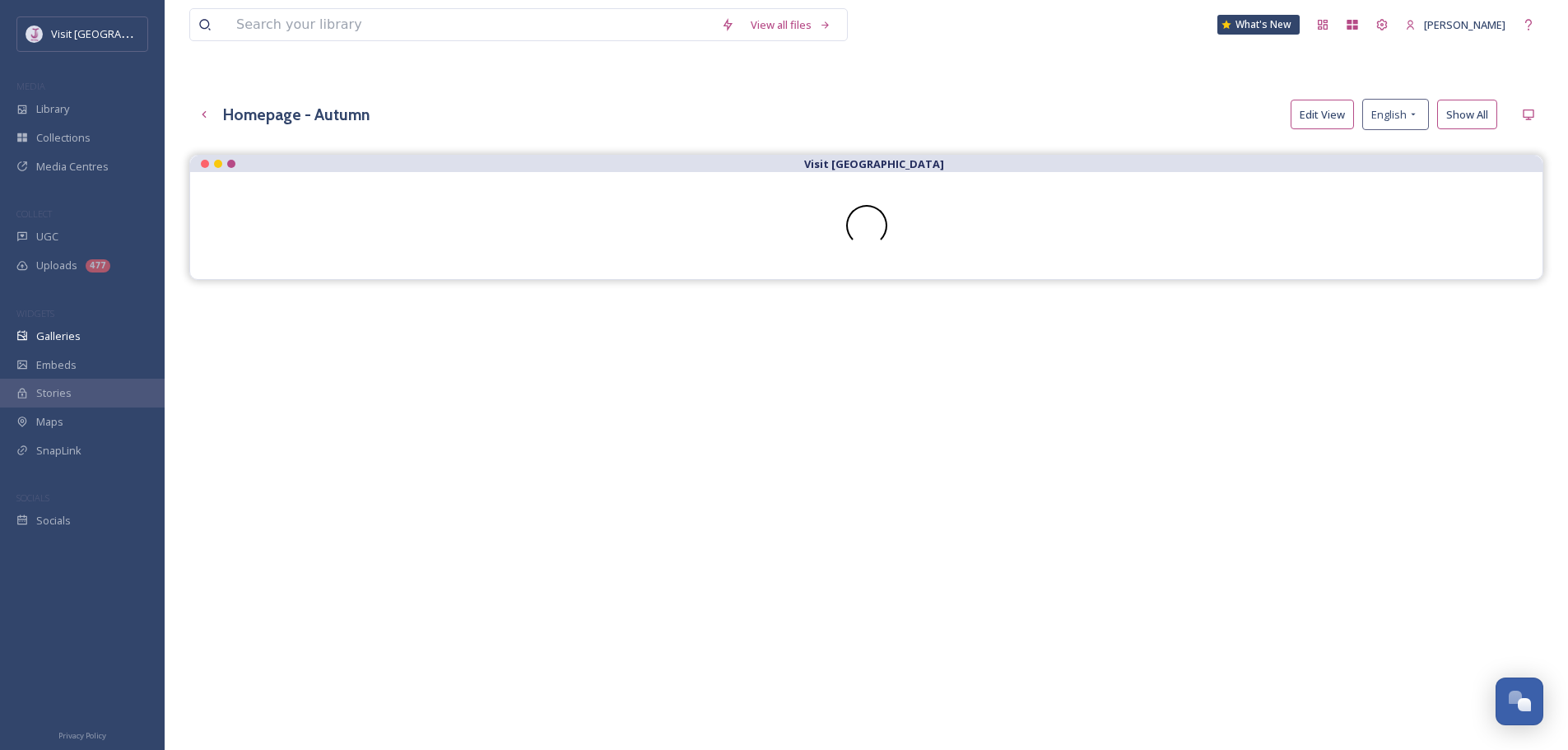
click at [1162, 600] on div "Visit [GEOGRAPHIC_DATA]" at bounding box center [866, 530] width 1354 height 750
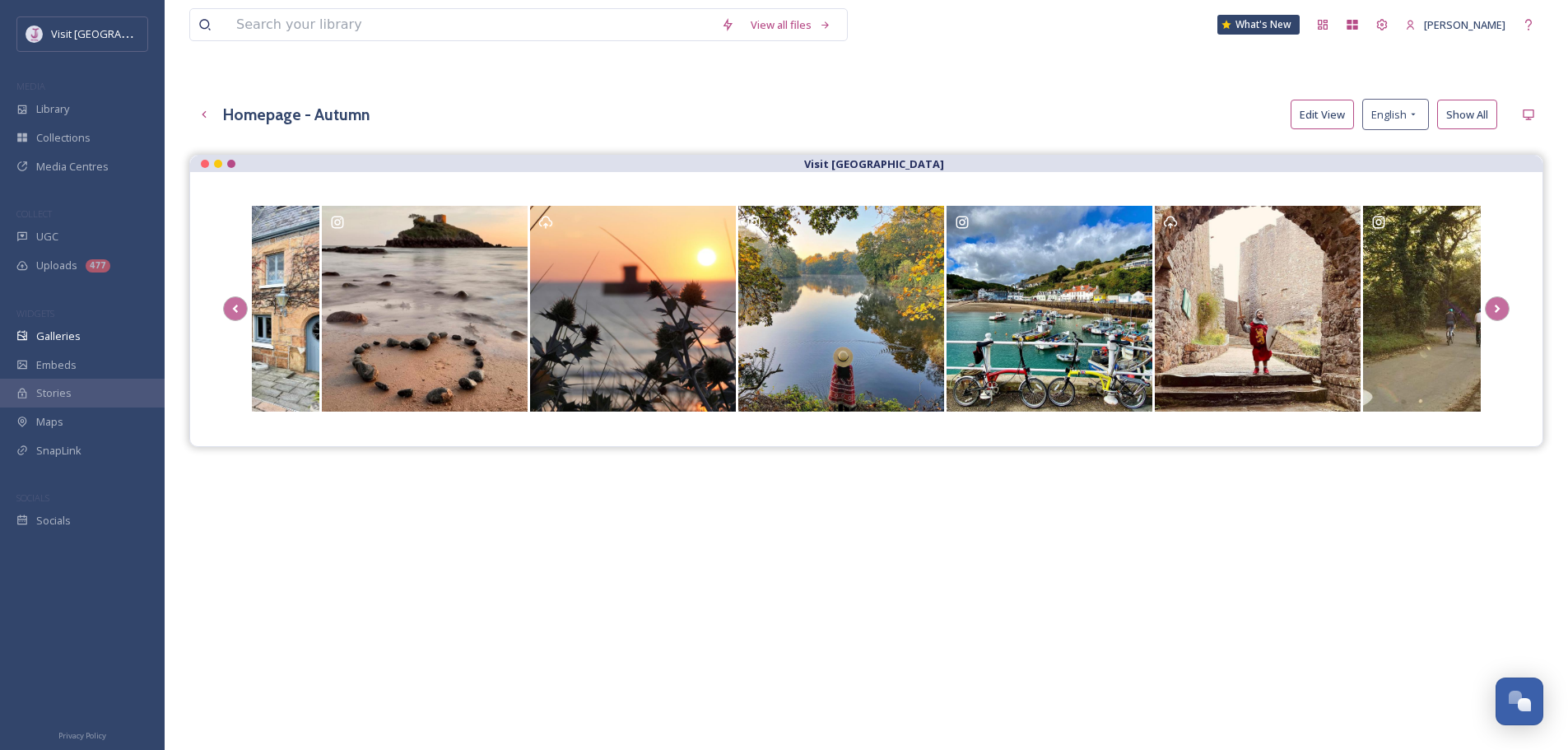
click at [1337, 113] on button "Edit View" at bounding box center [1323, 114] width 64 height 30
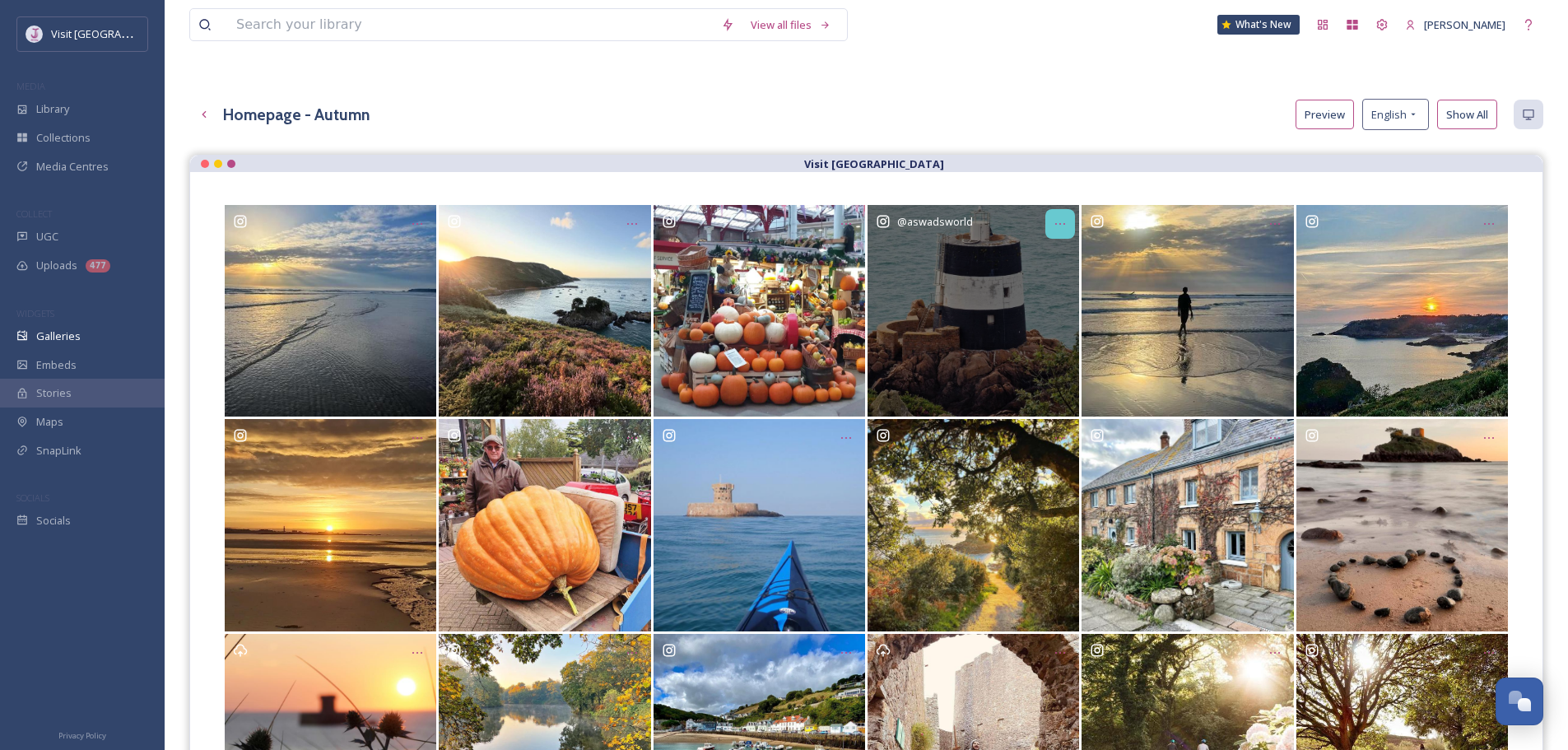
click at [1062, 221] on icon "Opens media popup. Media description: aswadsworld-1722341162186.jpg." at bounding box center [1061, 224] width 13 height 13
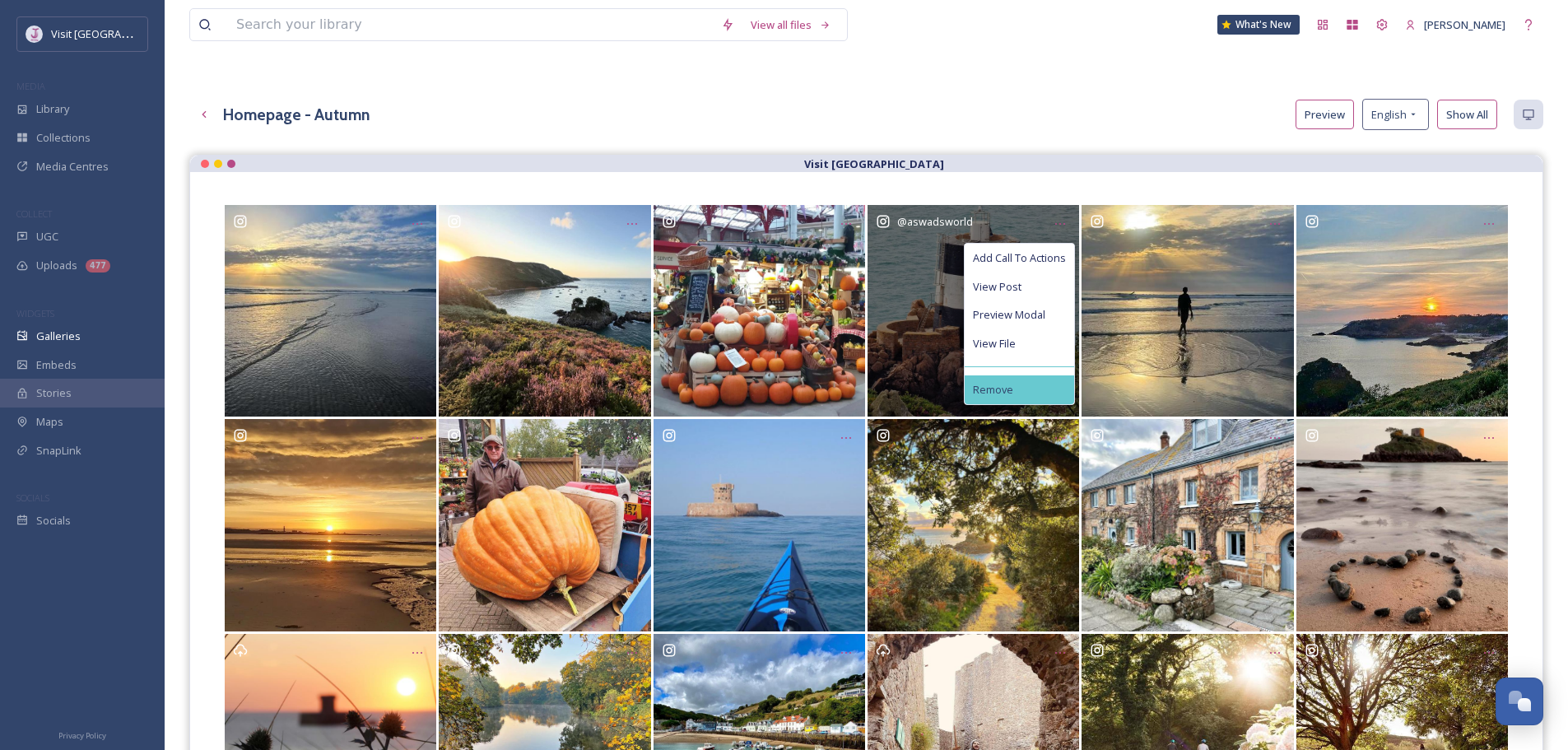
click at [1059, 382] on div "Remove" at bounding box center [1019, 389] width 110 height 29
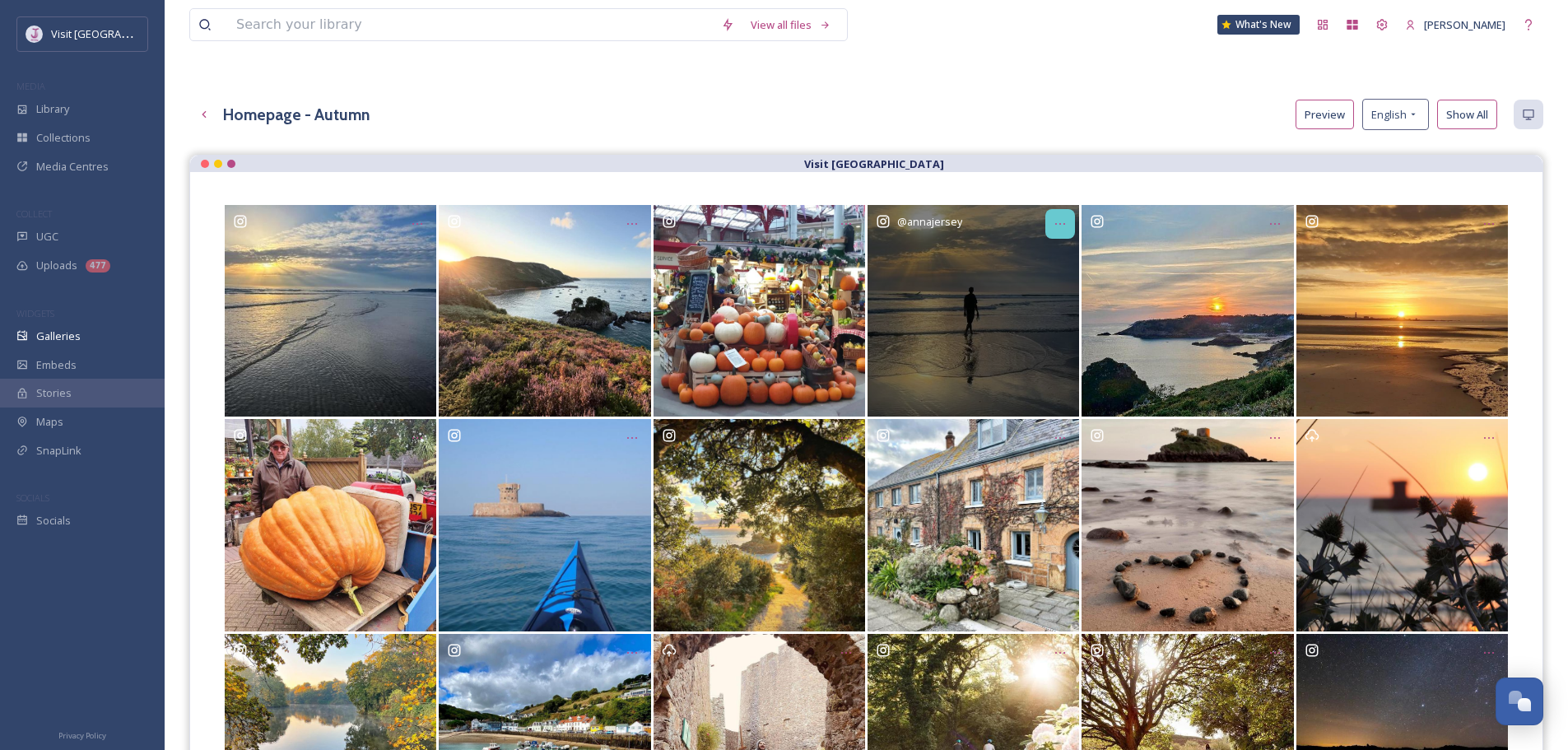
click at [1055, 230] on icon "Opens media popup. Media description: annajersey-17847669690260974.jpg." at bounding box center [1061, 224] width 13 height 13
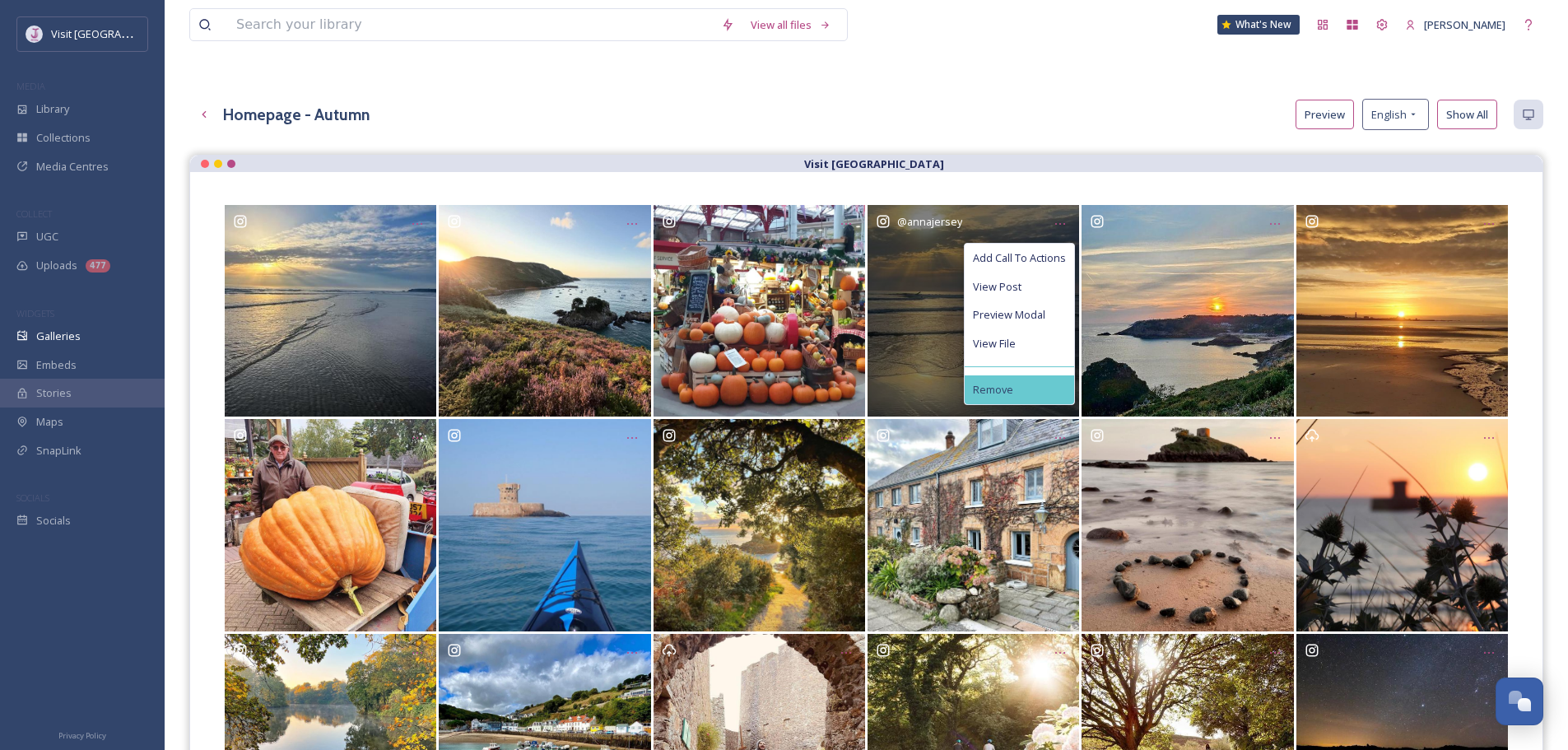
click at [1044, 387] on div "Remove" at bounding box center [1019, 389] width 110 height 29
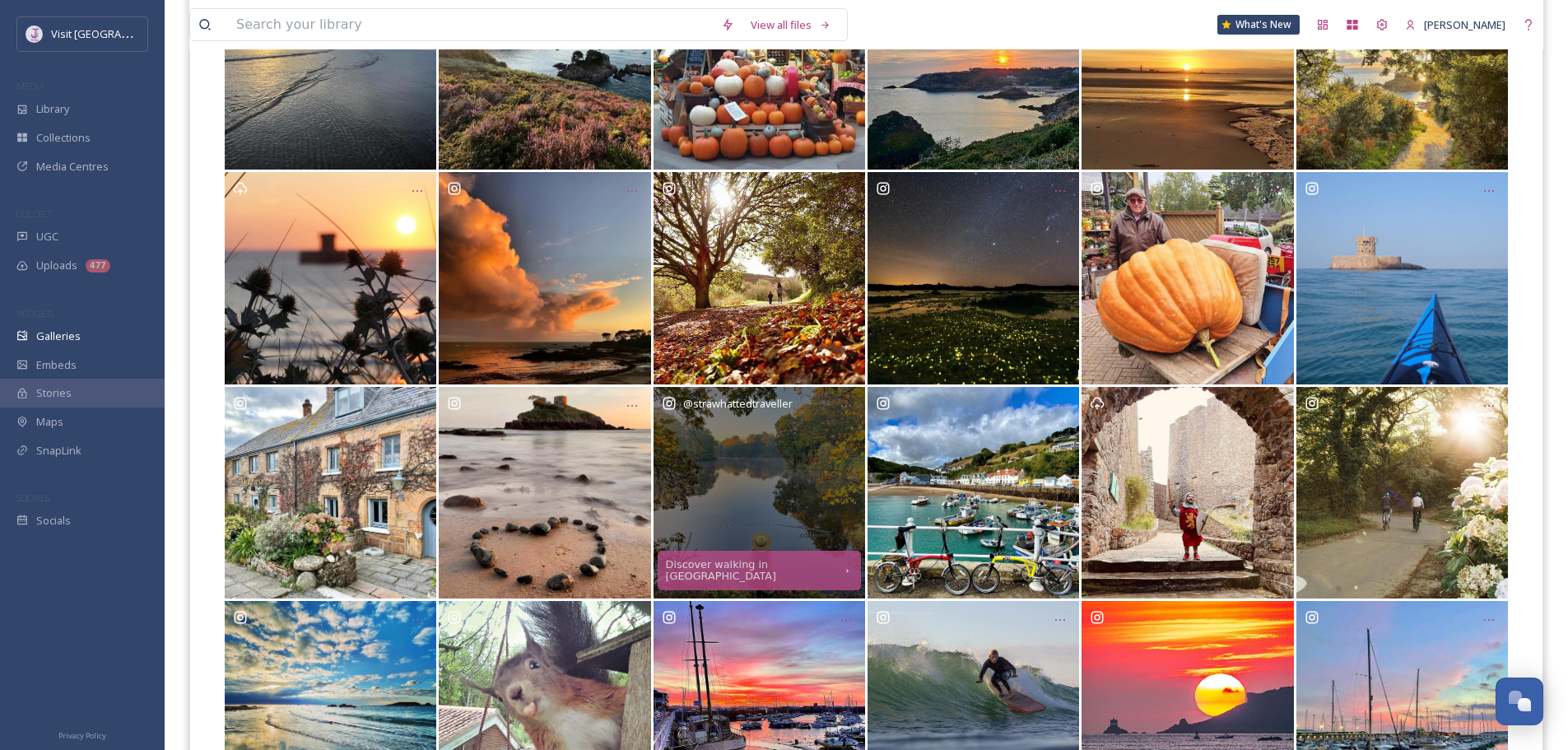
scroll to position [411, 0]
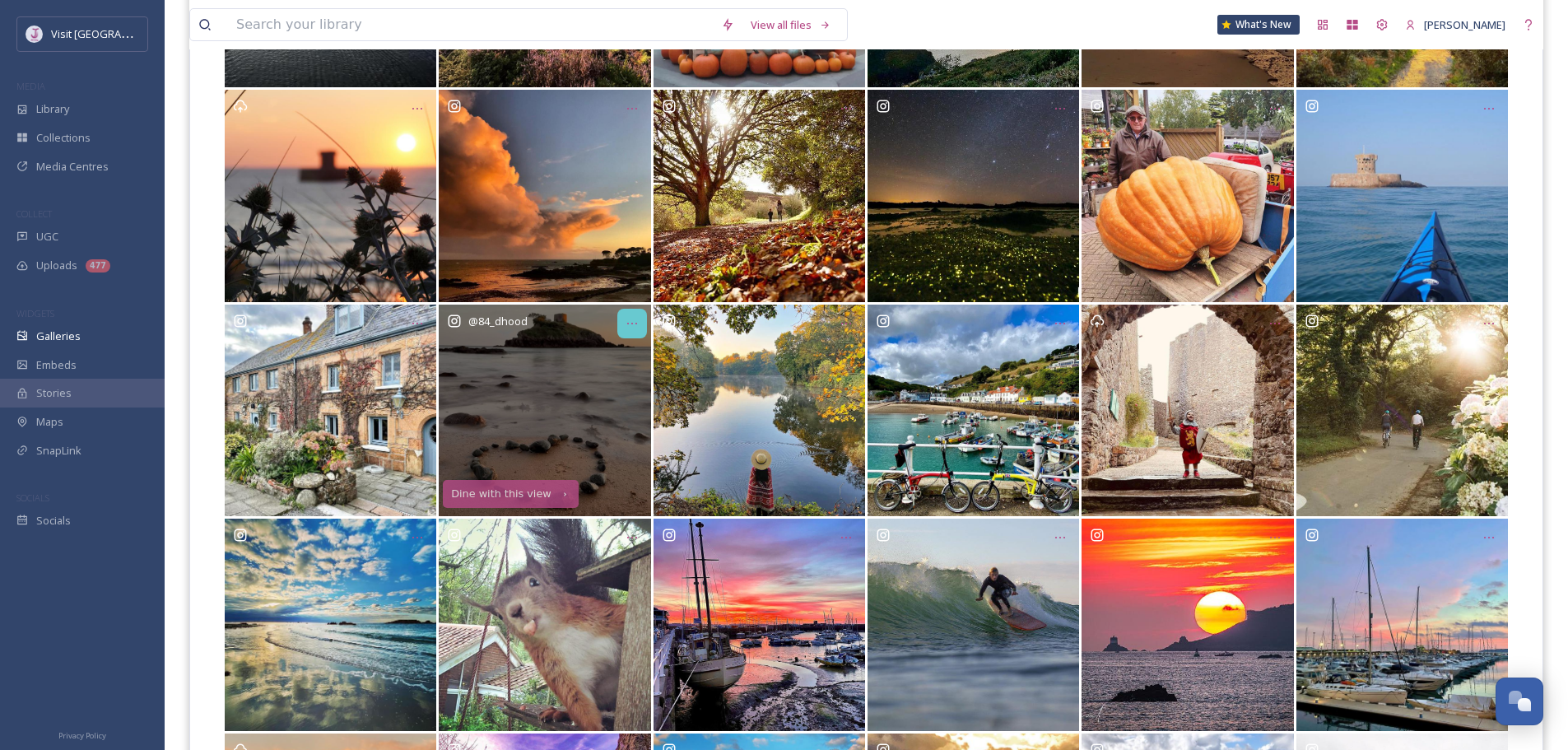
click at [634, 327] on icon "Opens media popup. Media description: 3ece1457541fa03bfacdfc6f46b2e2270d692971e…" at bounding box center [632, 324] width 13 height 13
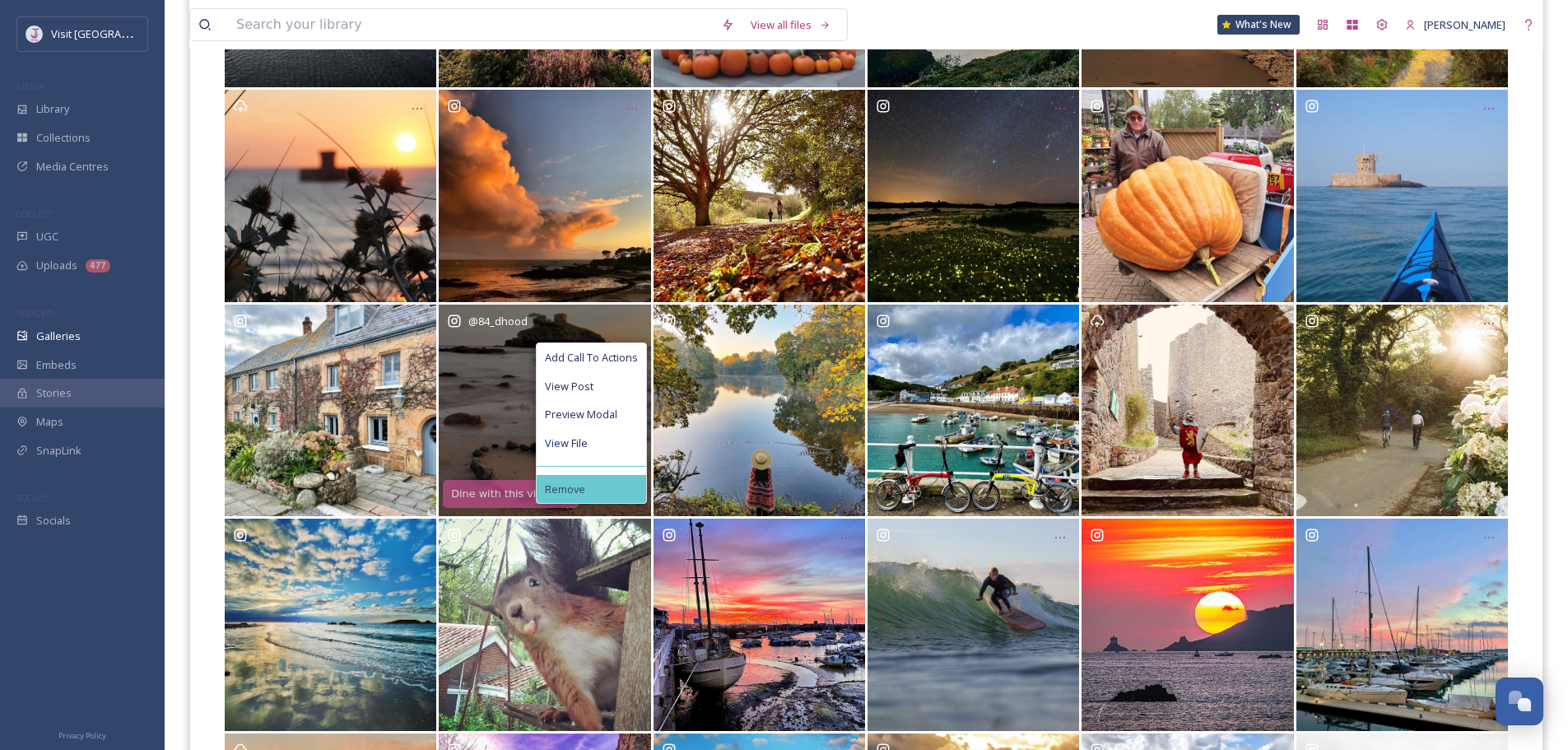
click at [599, 488] on div "Remove" at bounding box center [591, 489] width 110 height 29
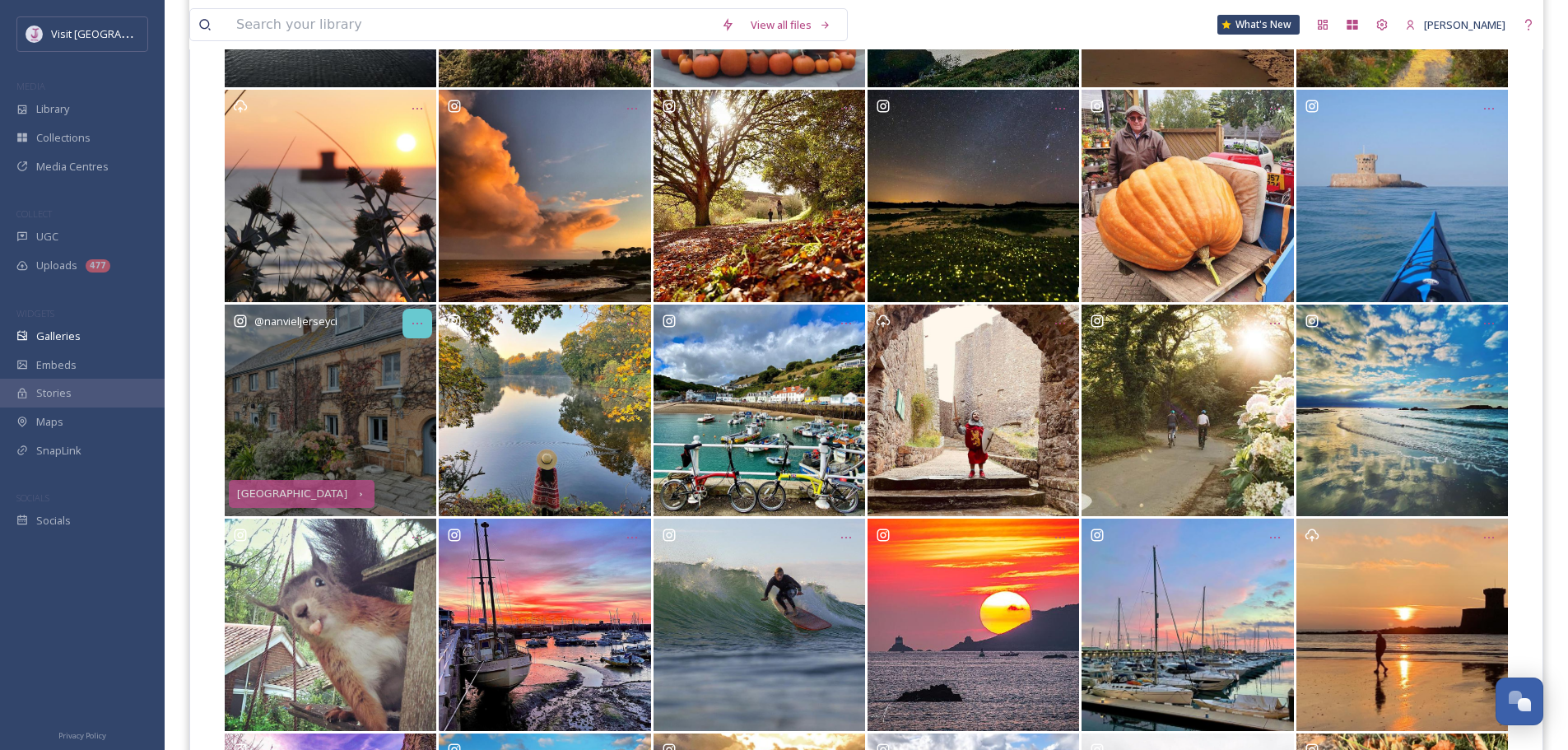
click at [410, 321] on icon "Opens media popup. Media description: fc80147c54648bab50eeeae7006a134664d635001…" at bounding box center [417, 324] width 13 height 13
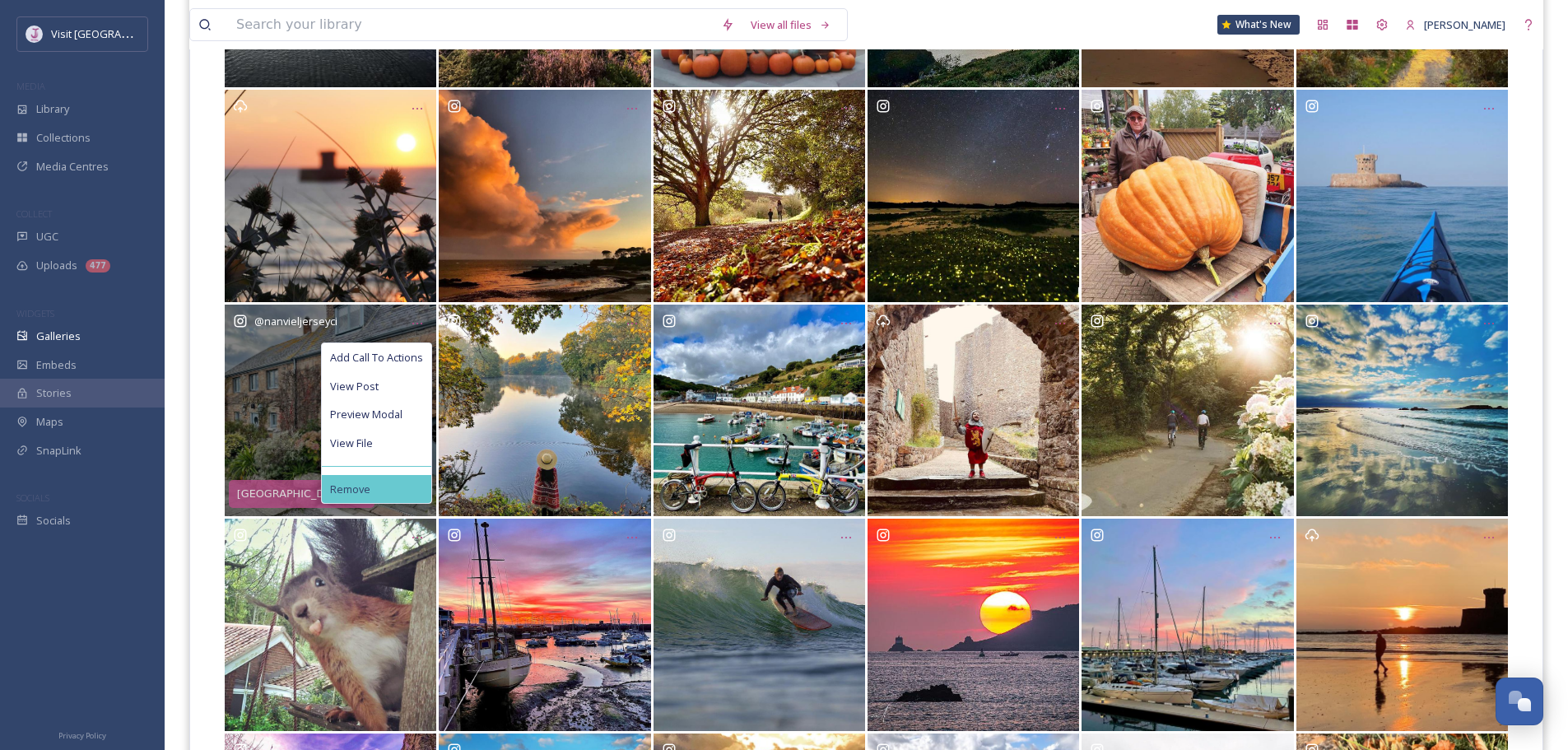
click at [408, 484] on div "Remove" at bounding box center [376, 489] width 110 height 29
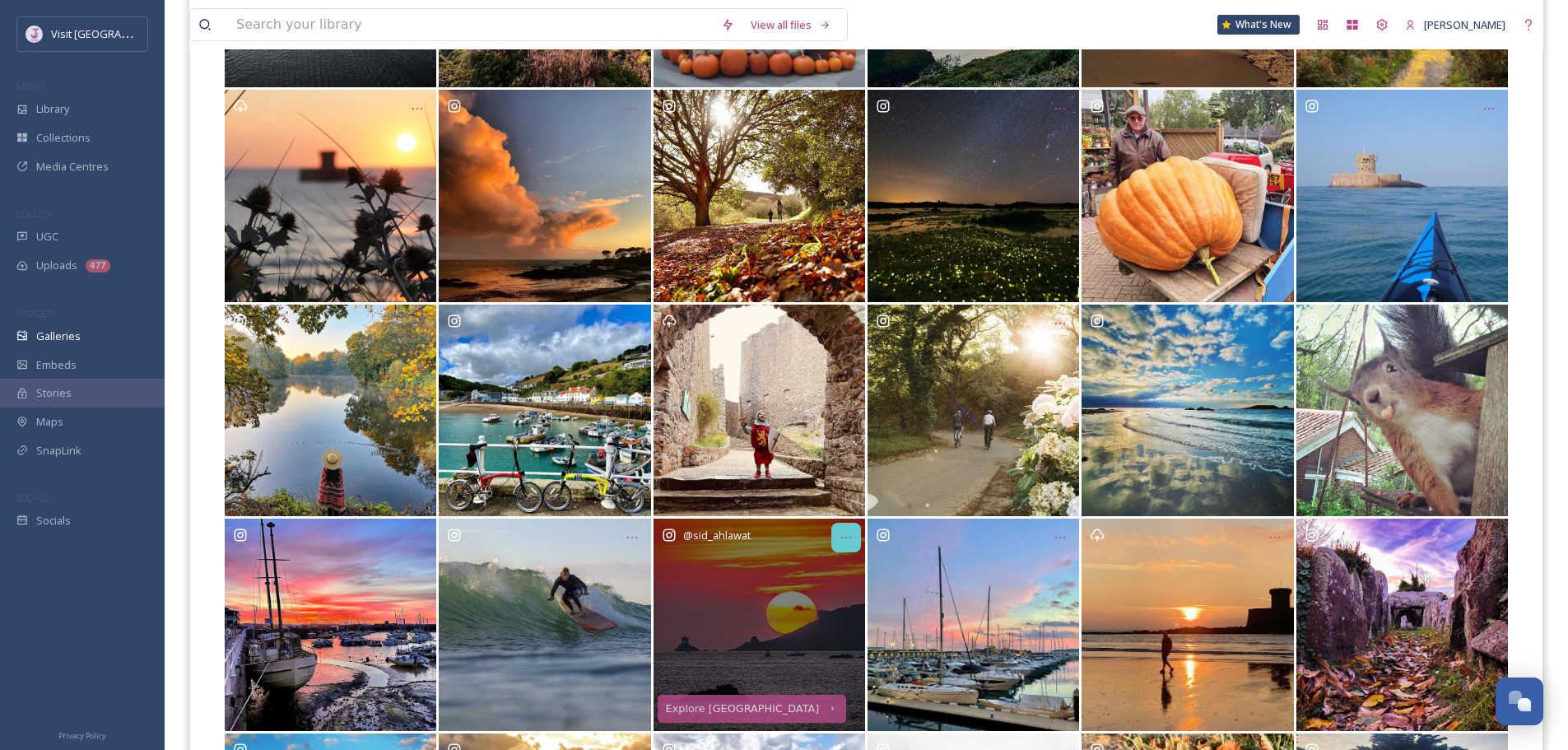
click at [851, 540] on icon "Opens media popup. Media description: 52b0d8a7859e2231ca97c73b085498f1a61a89aa8…" at bounding box center [846, 538] width 13 height 13
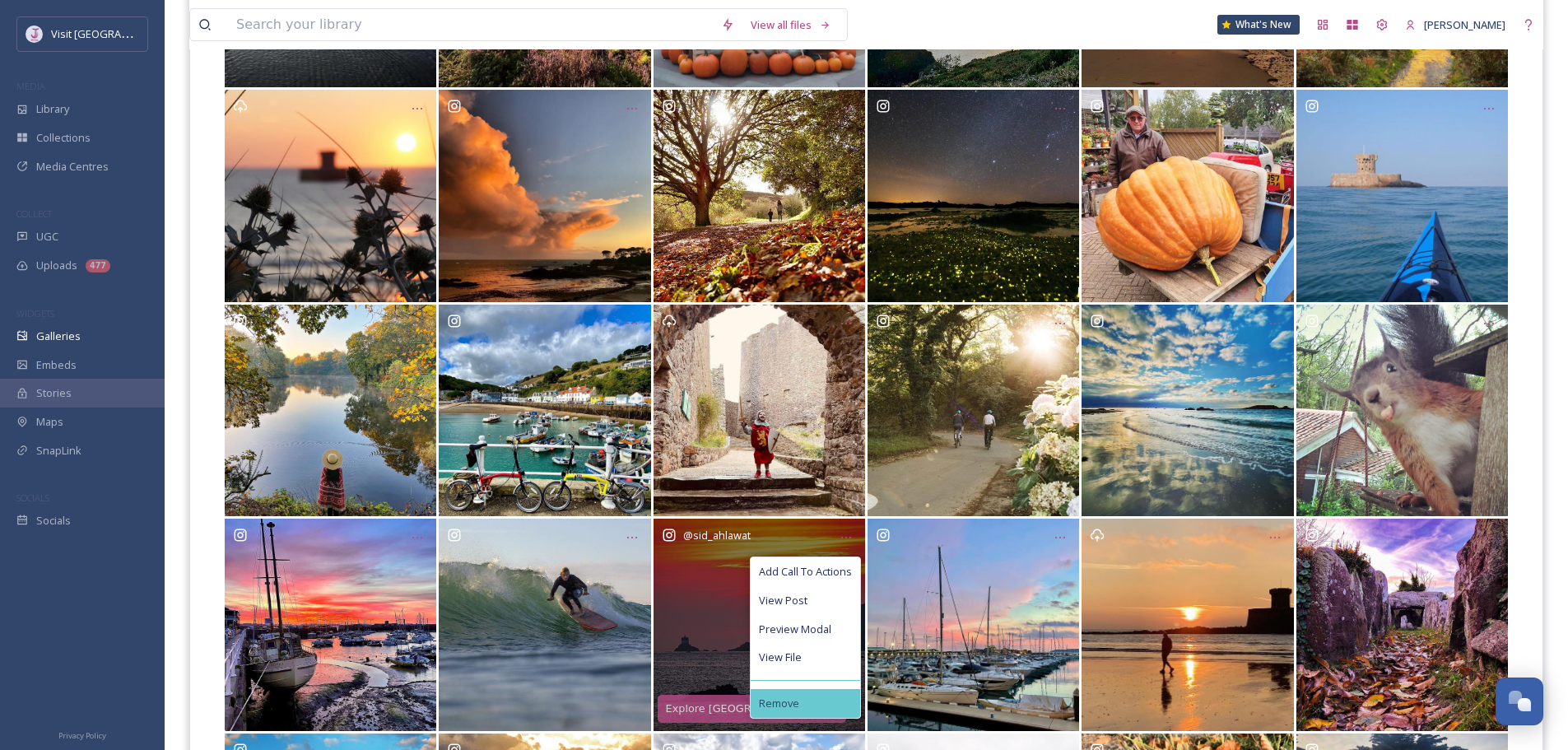
click at [822, 700] on div "Remove" at bounding box center [805, 703] width 110 height 29
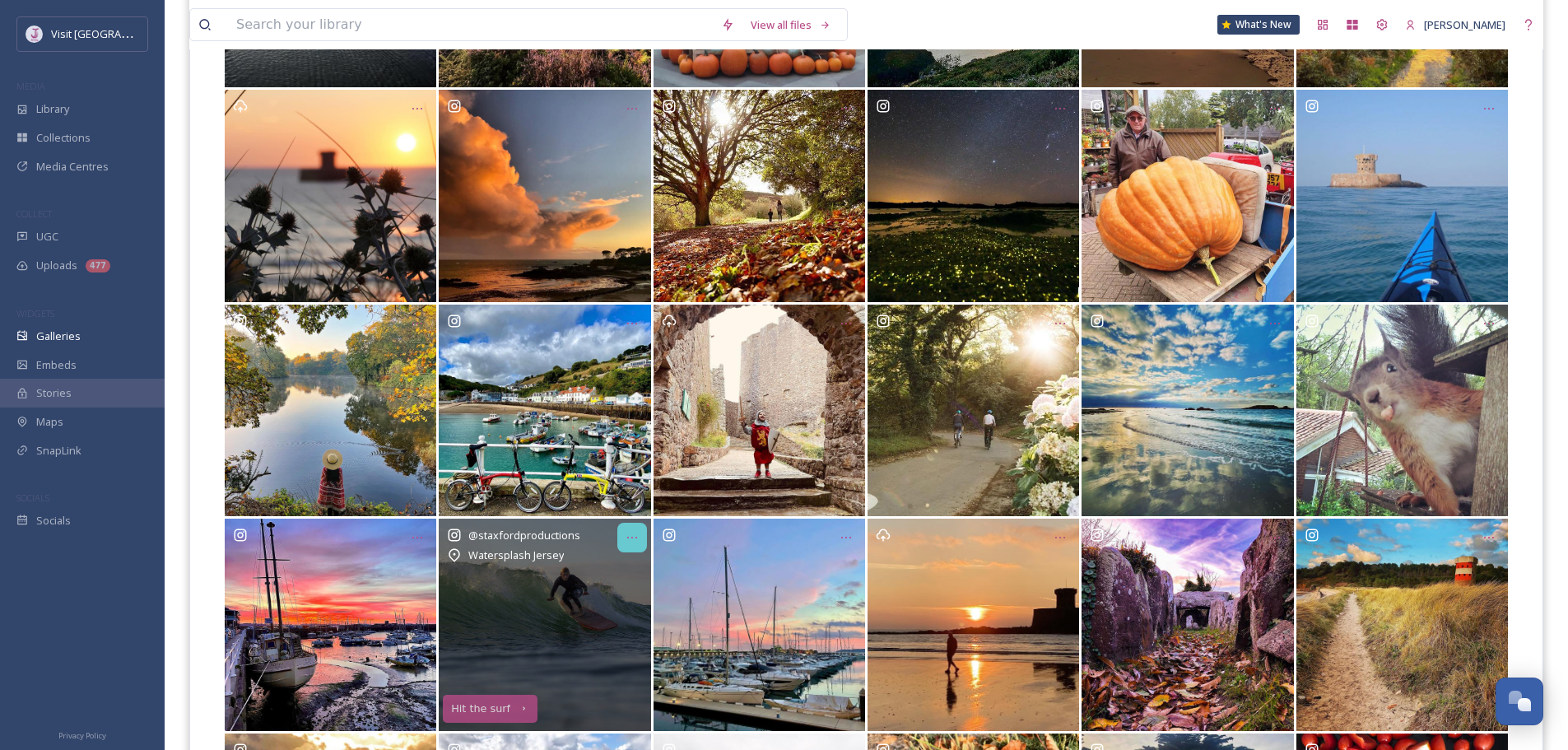
click at [626, 534] on icon "Opens media popup. Media description: 1b047177138959d4e13175690a7b7f79359c13da0…" at bounding box center [632, 538] width 13 height 13
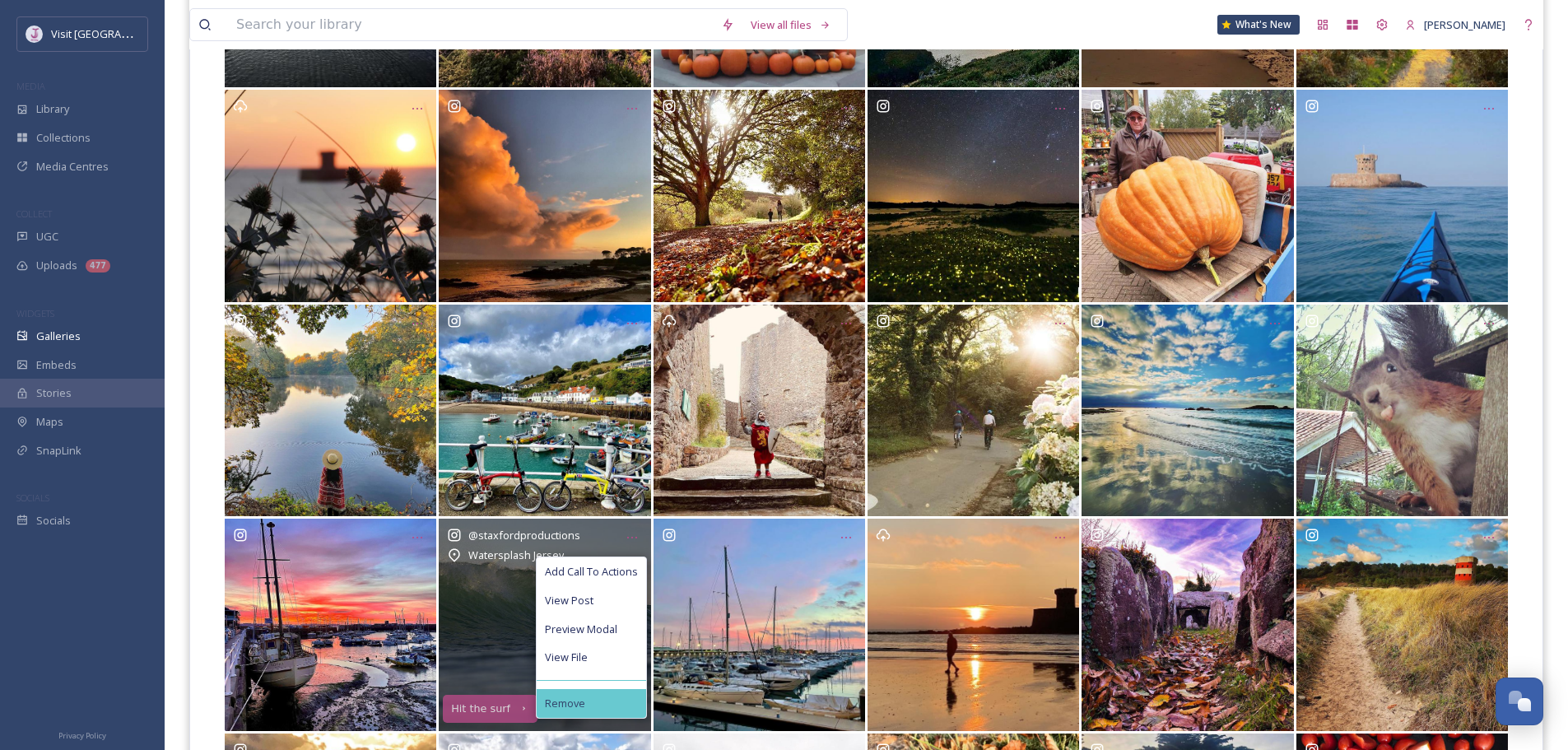
click at [596, 698] on div "Remove" at bounding box center [591, 703] width 110 height 29
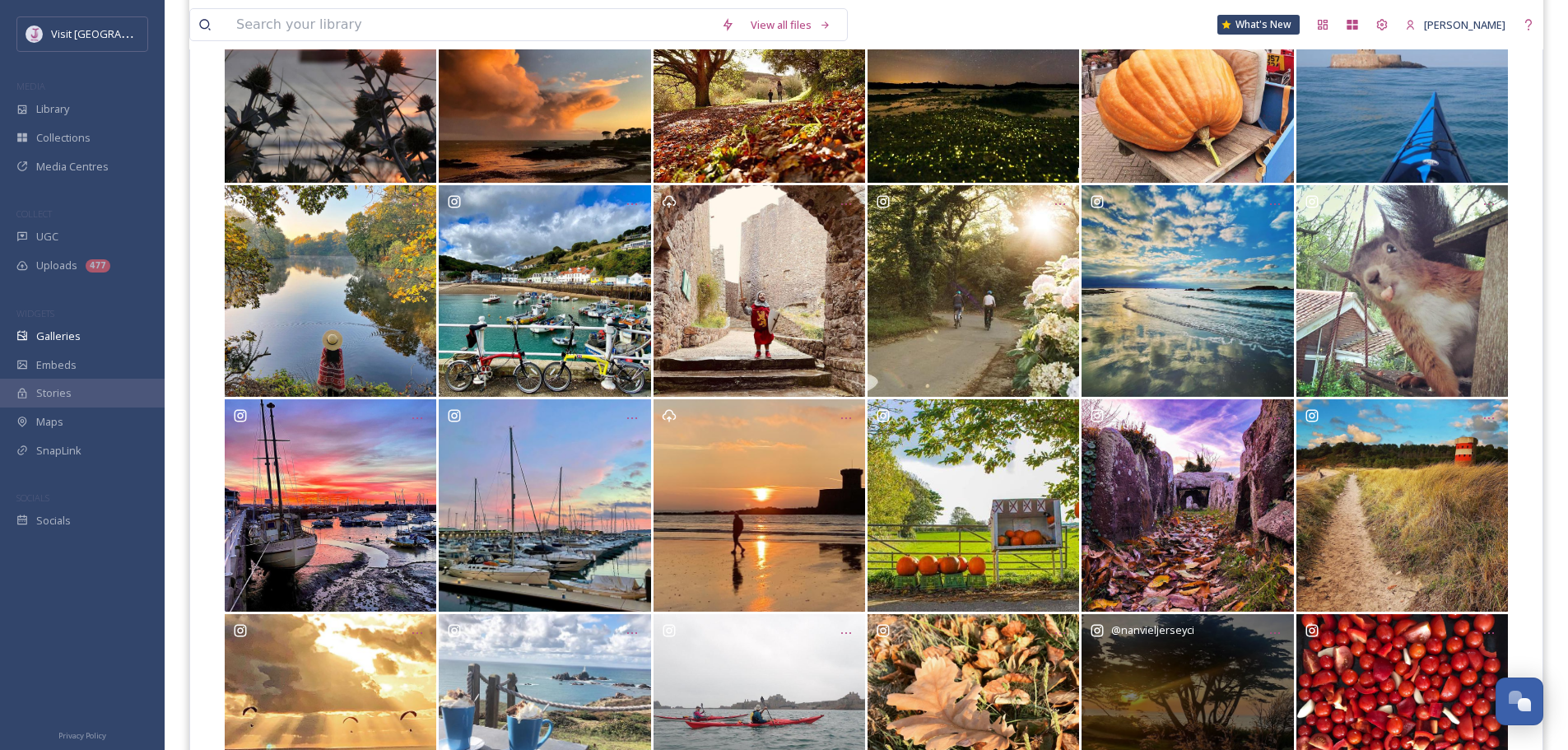
scroll to position [464, 0]
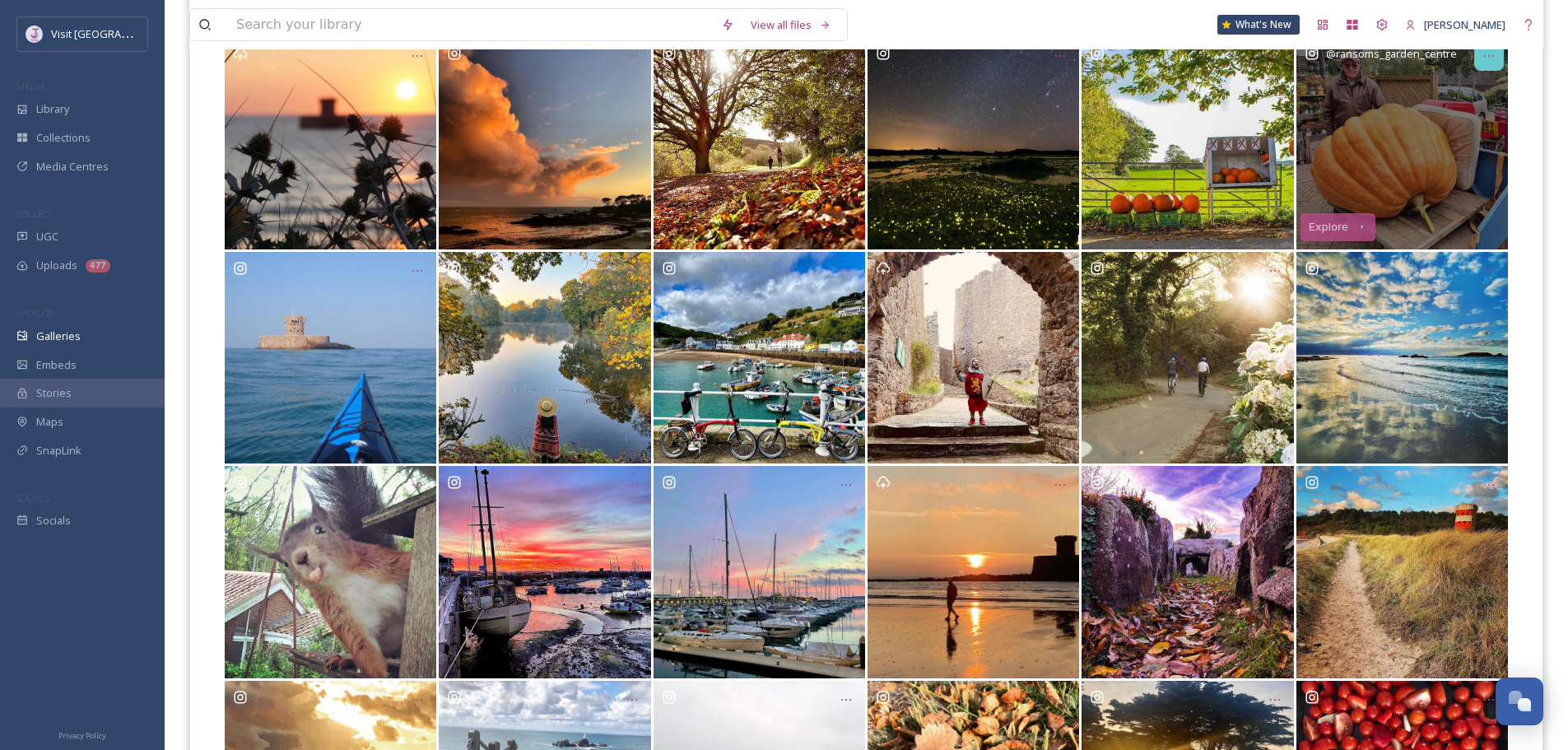
click at [1486, 62] on icon "Opens media popup. Media description: f74e82d093ac7827113f72cda8de709b97c082286…" at bounding box center [1490, 56] width 13 height 13
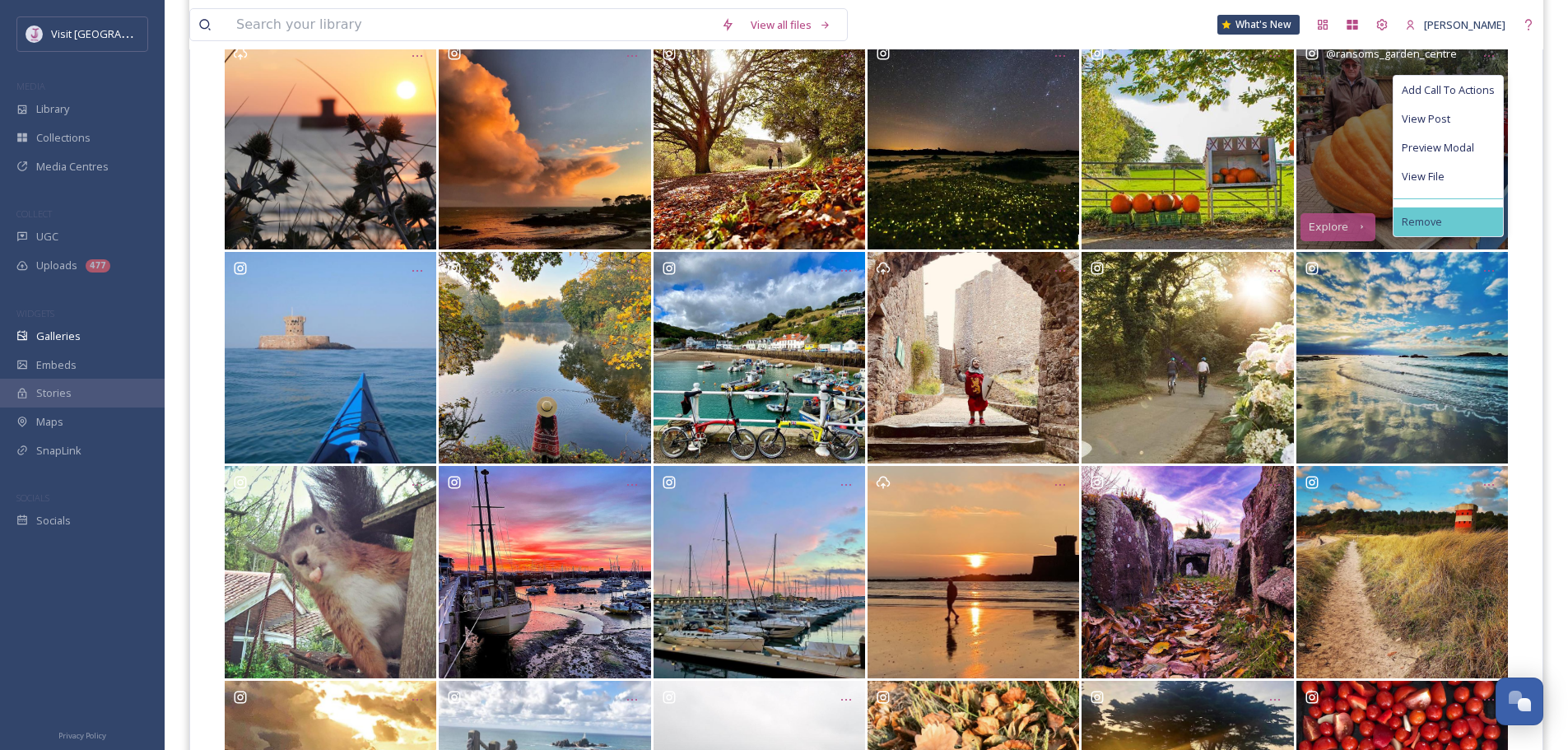
click at [1448, 226] on div "Remove" at bounding box center [1448, 221] width 110 height 29
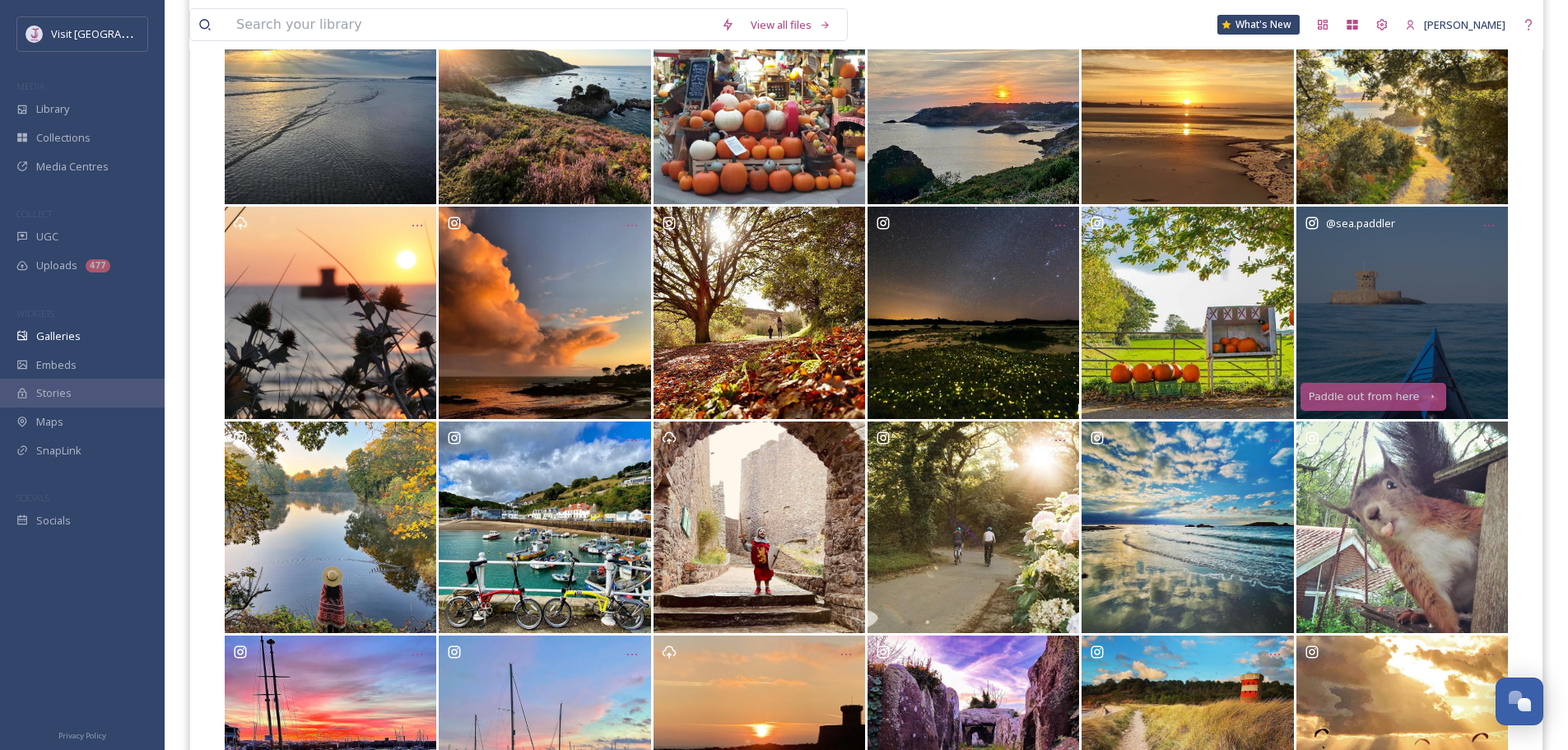
scroll to position [300, 0]
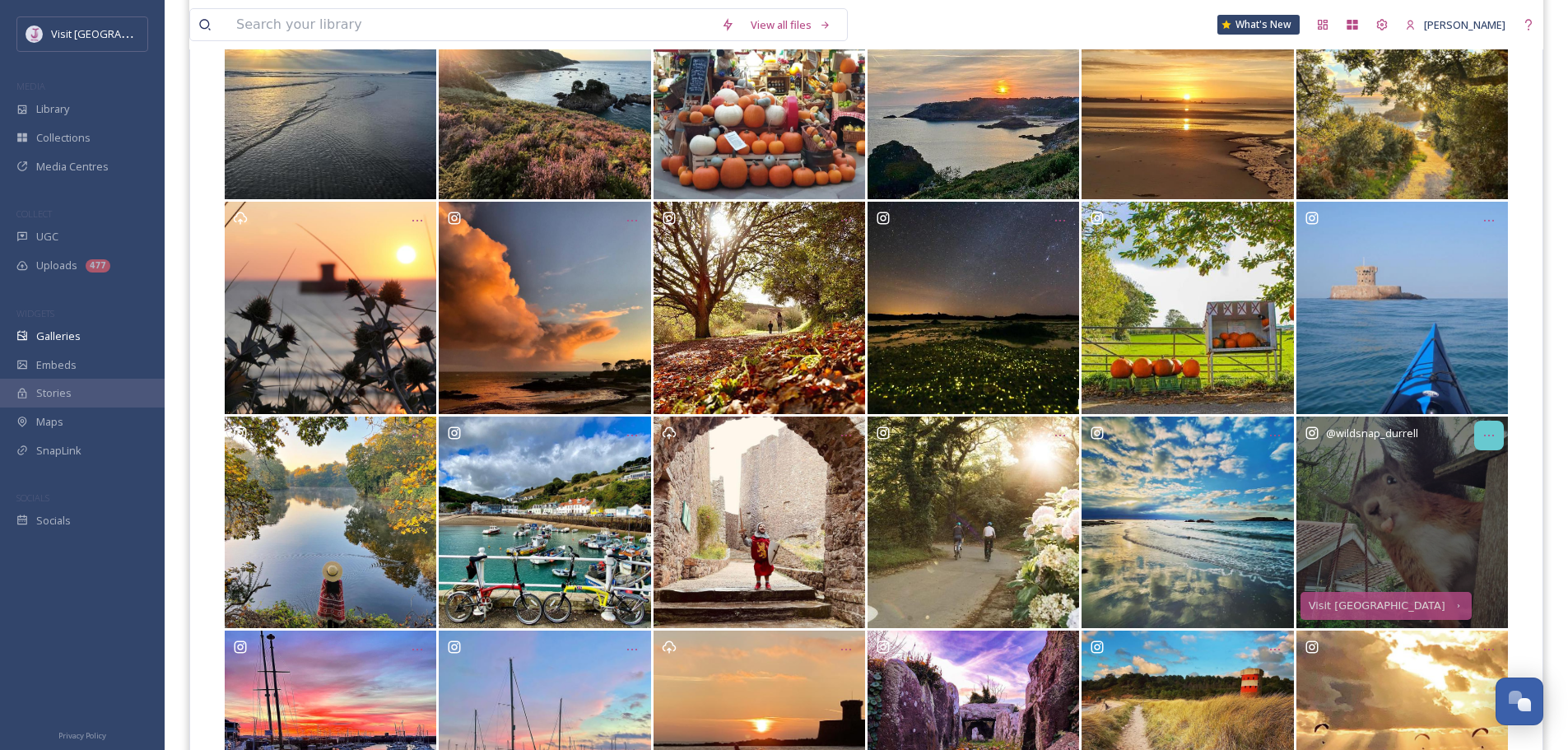
click at [1493, 434] on icon "Opens media popup. Media description: 16f6026273c1b7ded9f22dff0ccef9ad0ee117825…" at bounding box center [1490, 435] width 13 height 13
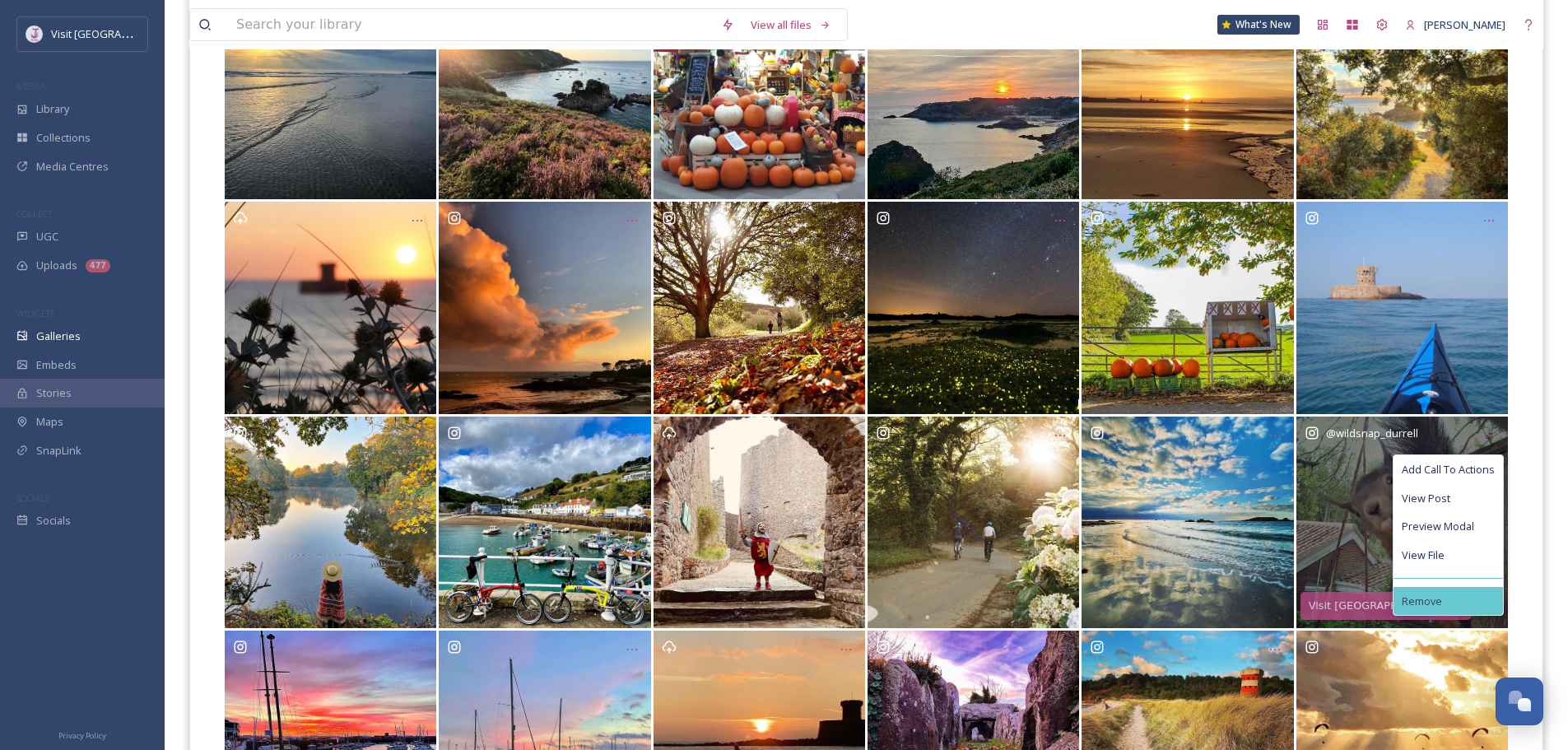
click at [1431, 603] on span "Remove" at bounding box center [1422, 601] width 41 height 12
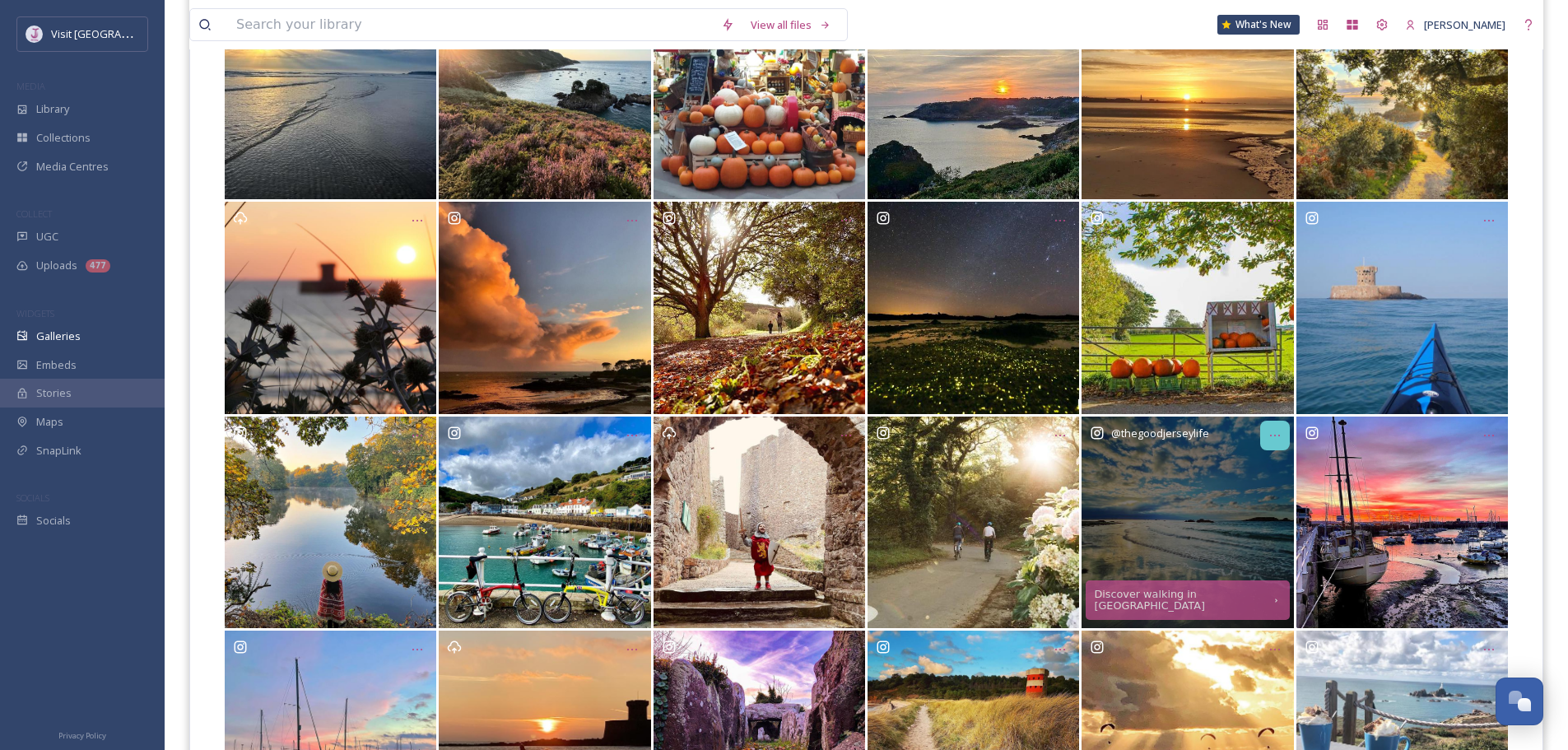
click at [1277, 435] on icon "Opens media popup. Media description: 3bd4eec17e638f5f69398262b0fb167403adbf744…" at bounding box center [1276, 435] width 13 height 13
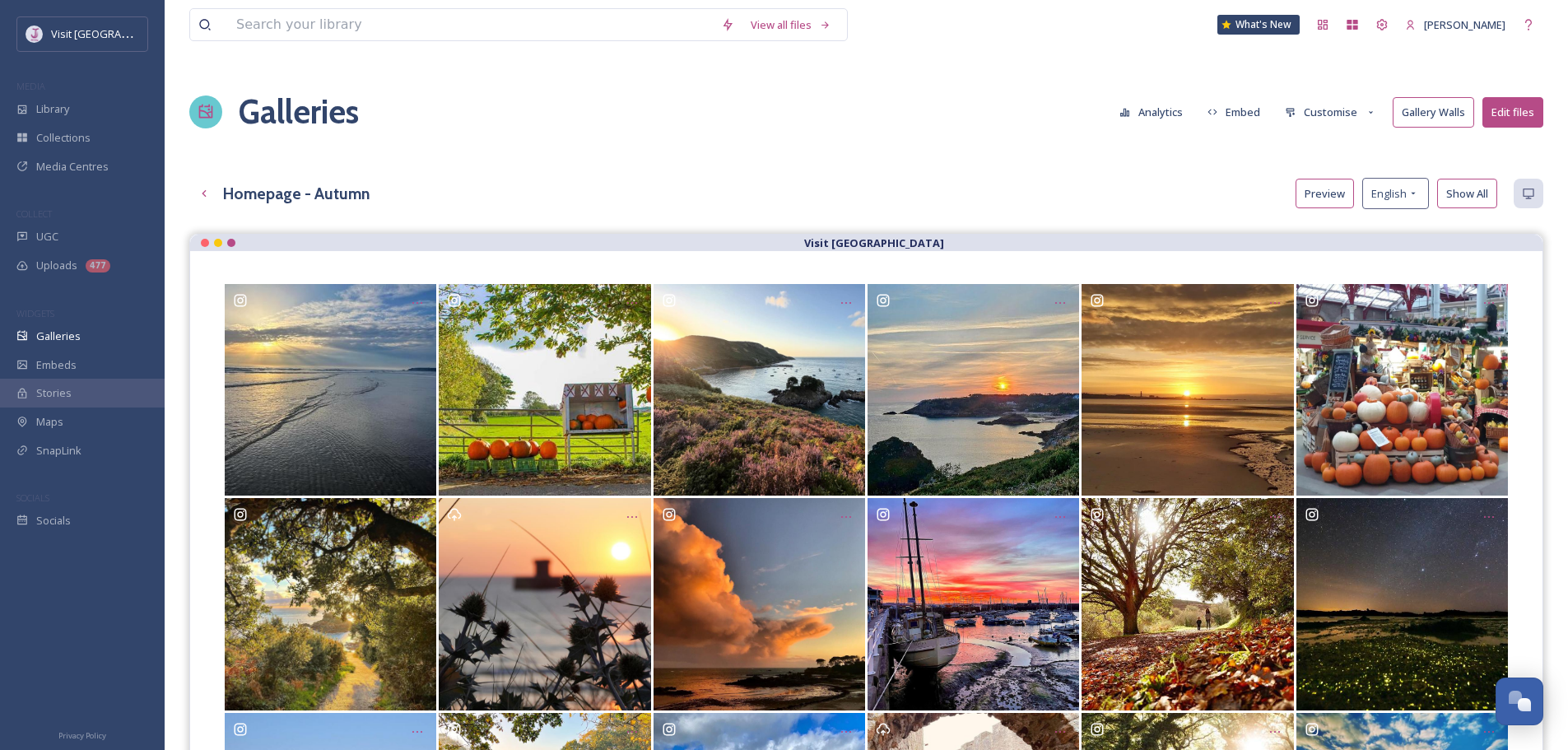
scroll to position [0, 0]
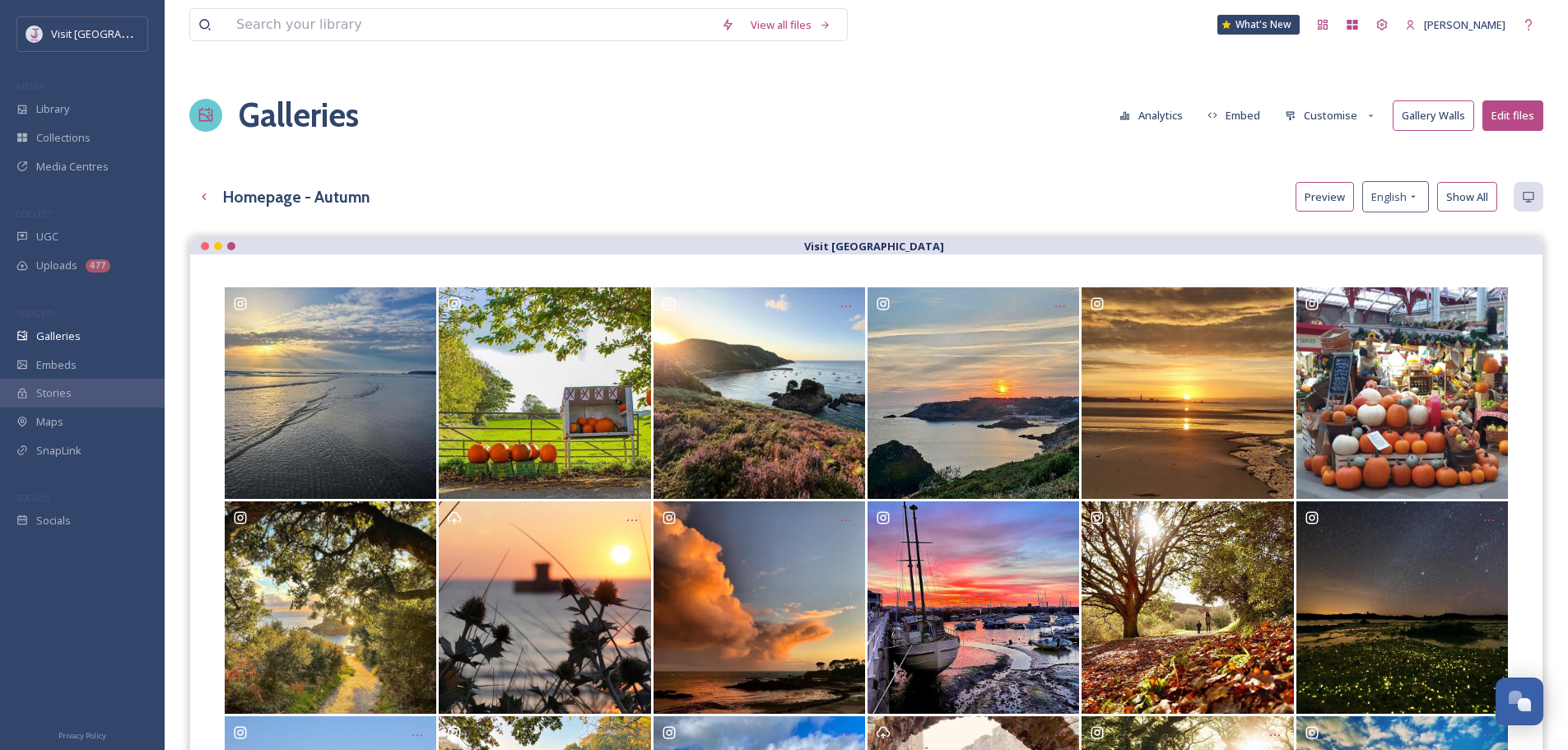
click at [1511, 116] on button "Edit files" at bounding box center [1514, 115] width 61 height 30
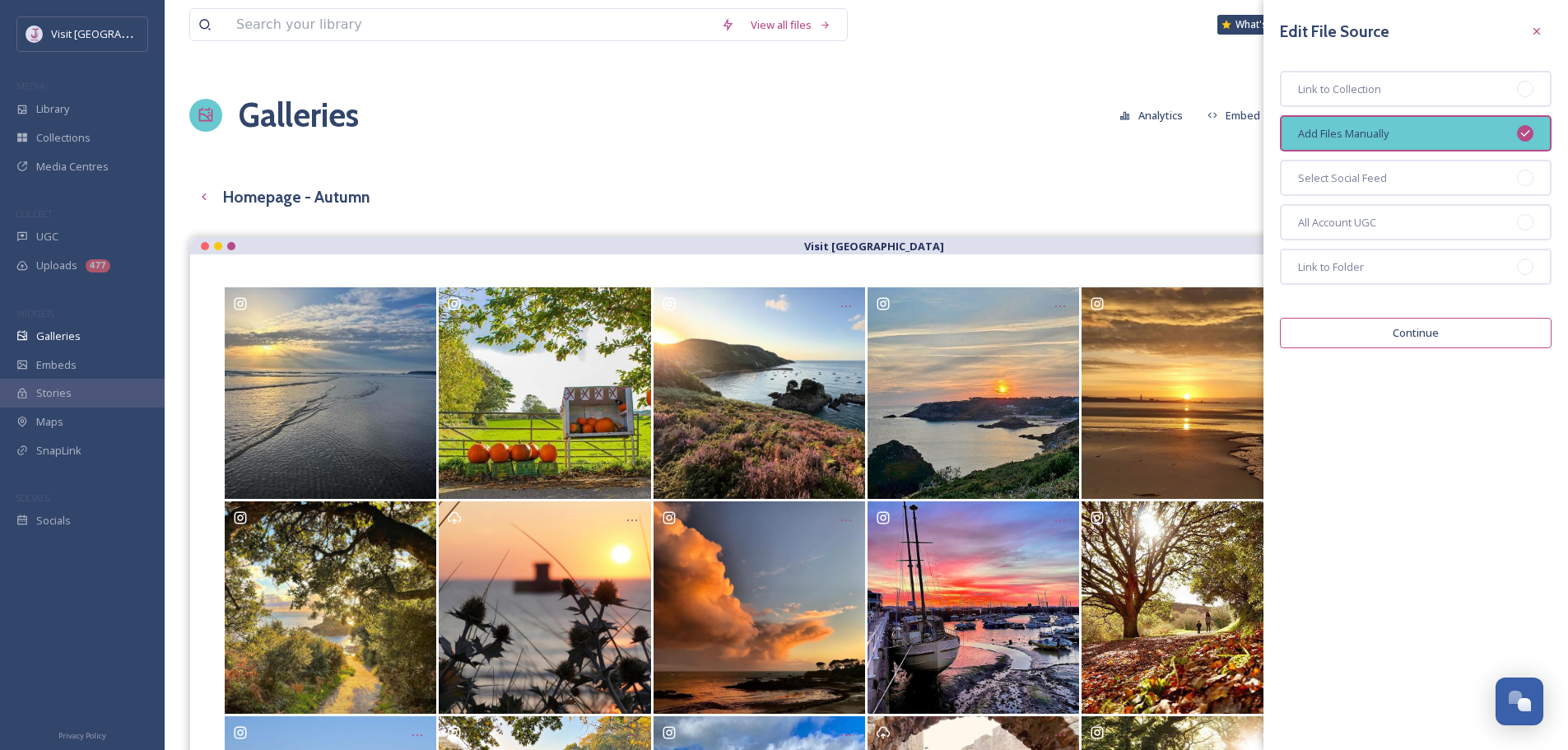
click at [1353, 328] on button "Continue" at bounding box center [1416, 333] width 272 height 30
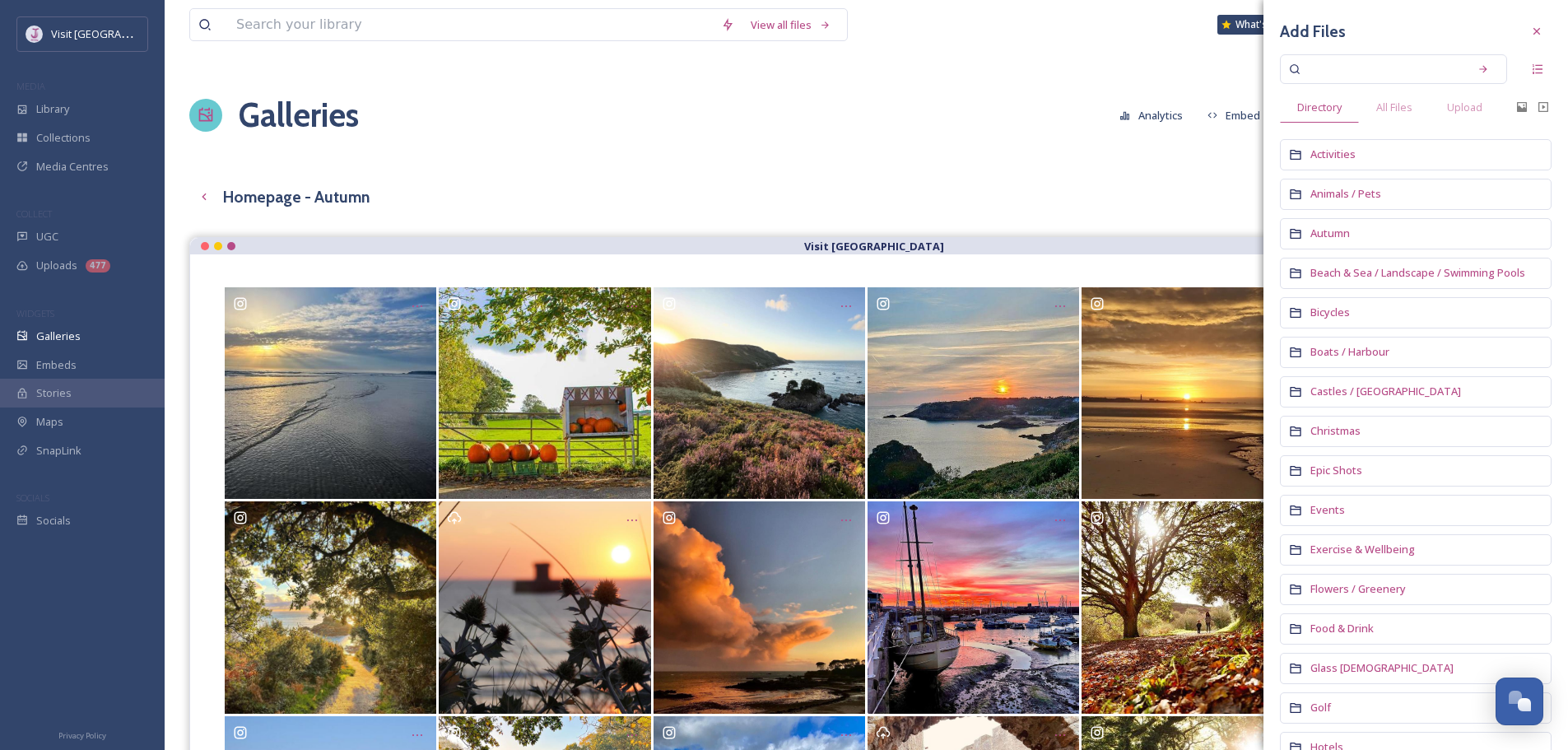
click at [1391, 75] on input at bounding box center [1383, 69] width 156 height 31
type input "autumn"
click at [1398, 106] on span "All Files" at bounding box center [1394, 107] width 36 height 12
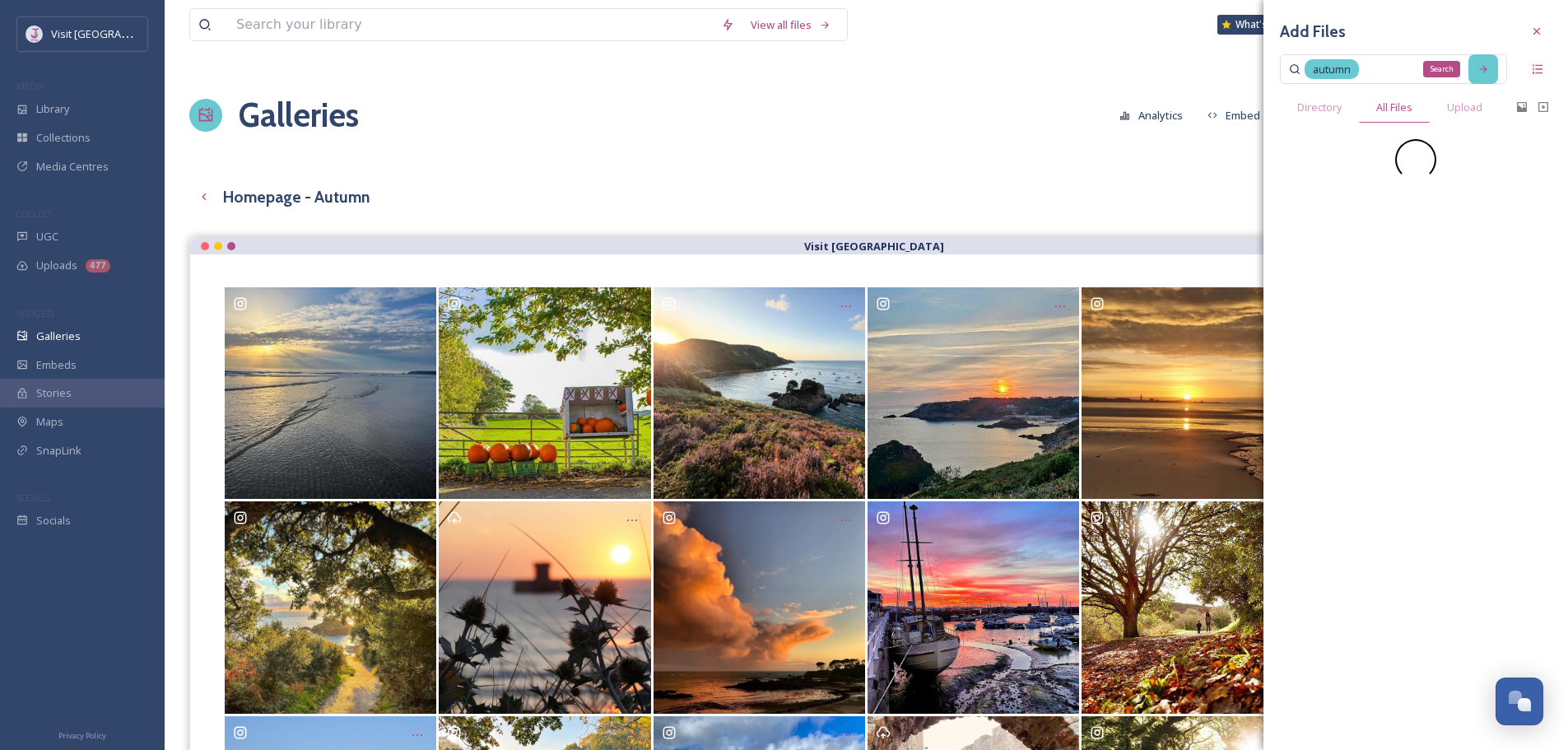
click at [1480, 69] on icon at bounding box center [1483, 69] width 7 height 7
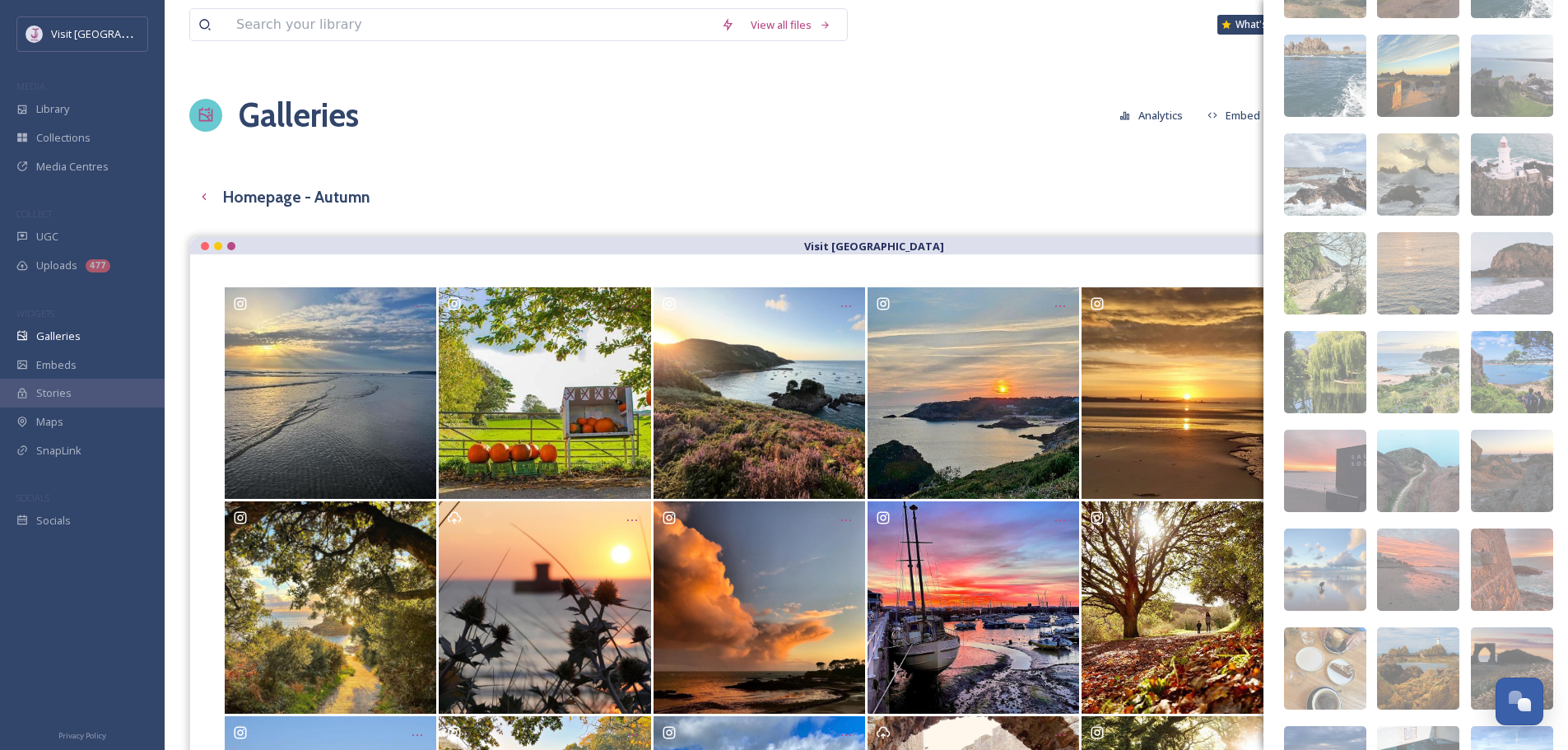
scroll to position [1394, 0]
click at [1330, 457] on img at bounding box center [1325, 470] width 82 height 82
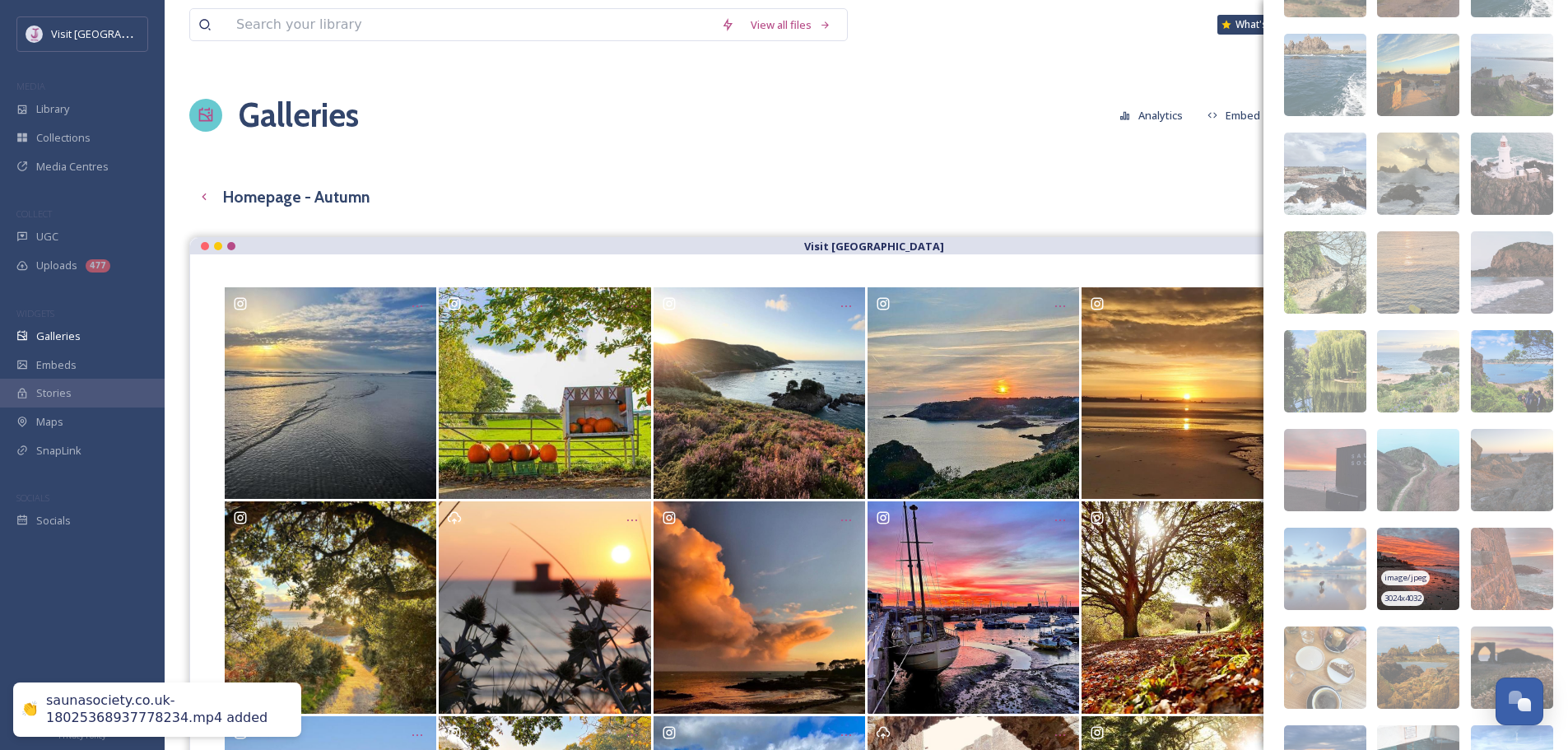
click at [1402, 551] on img at bounding box center [1418, 568] width 82 height 82
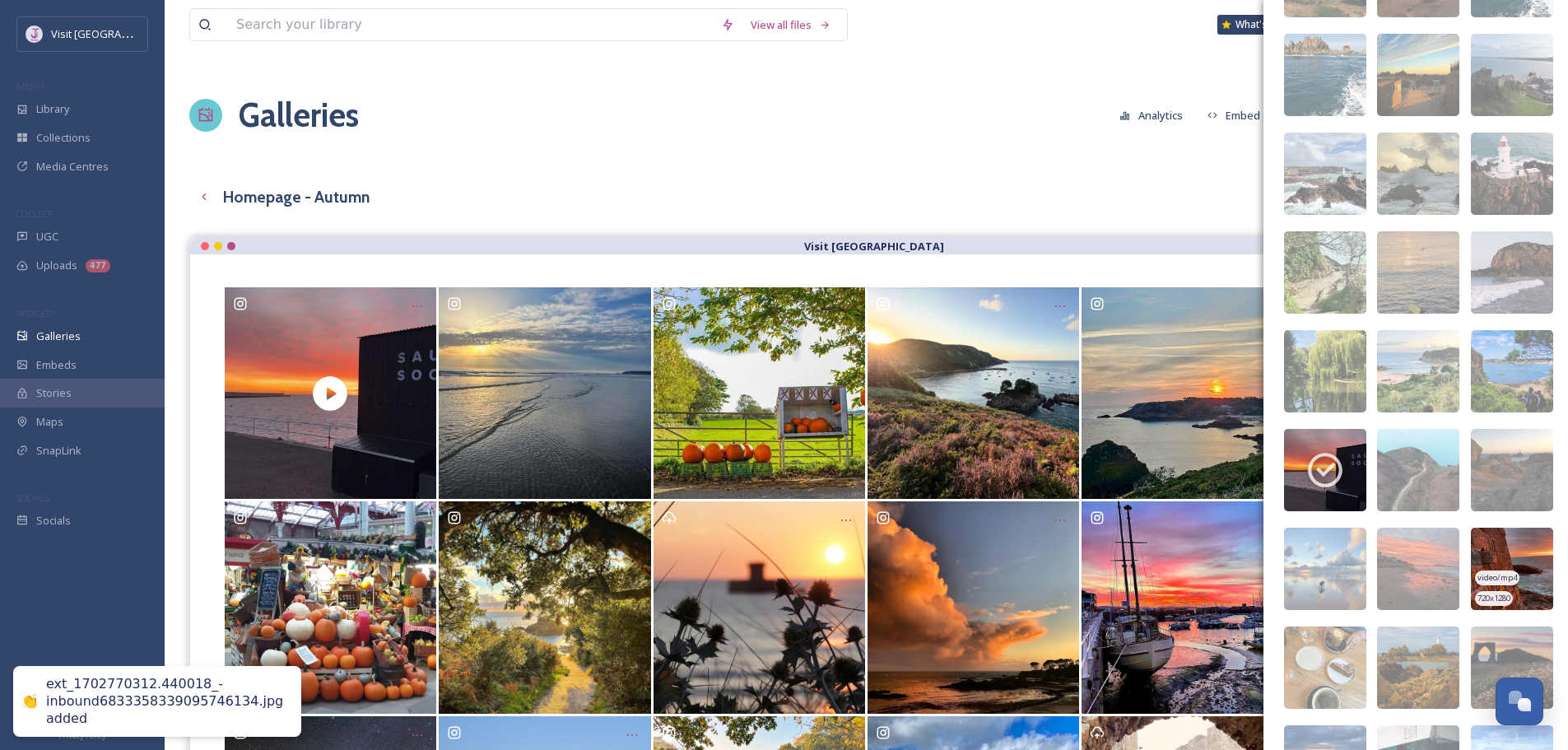
click at [1515, 541] on img at bounding box center [1512, 568] width 82 height 82
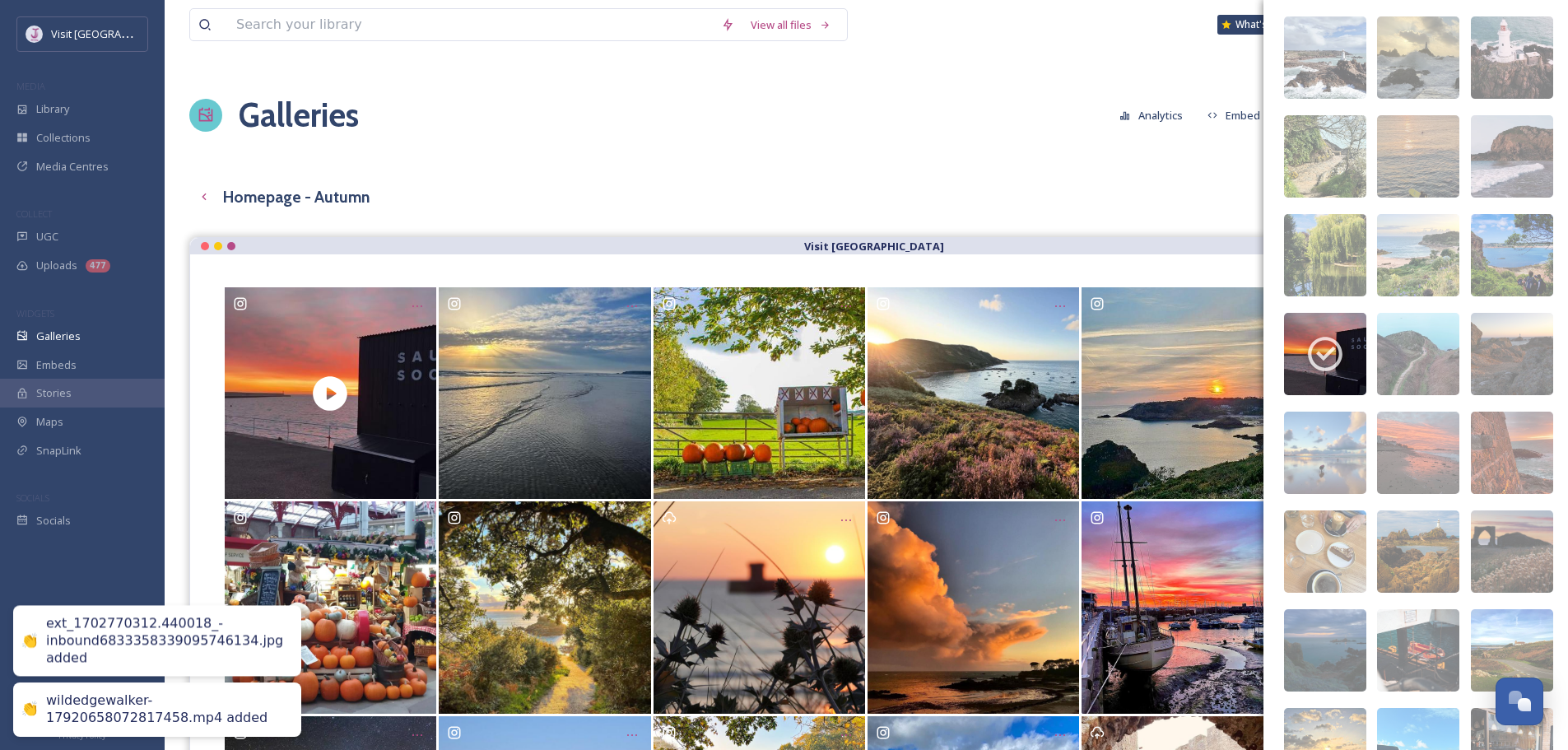
scroll to position [1512, 0]
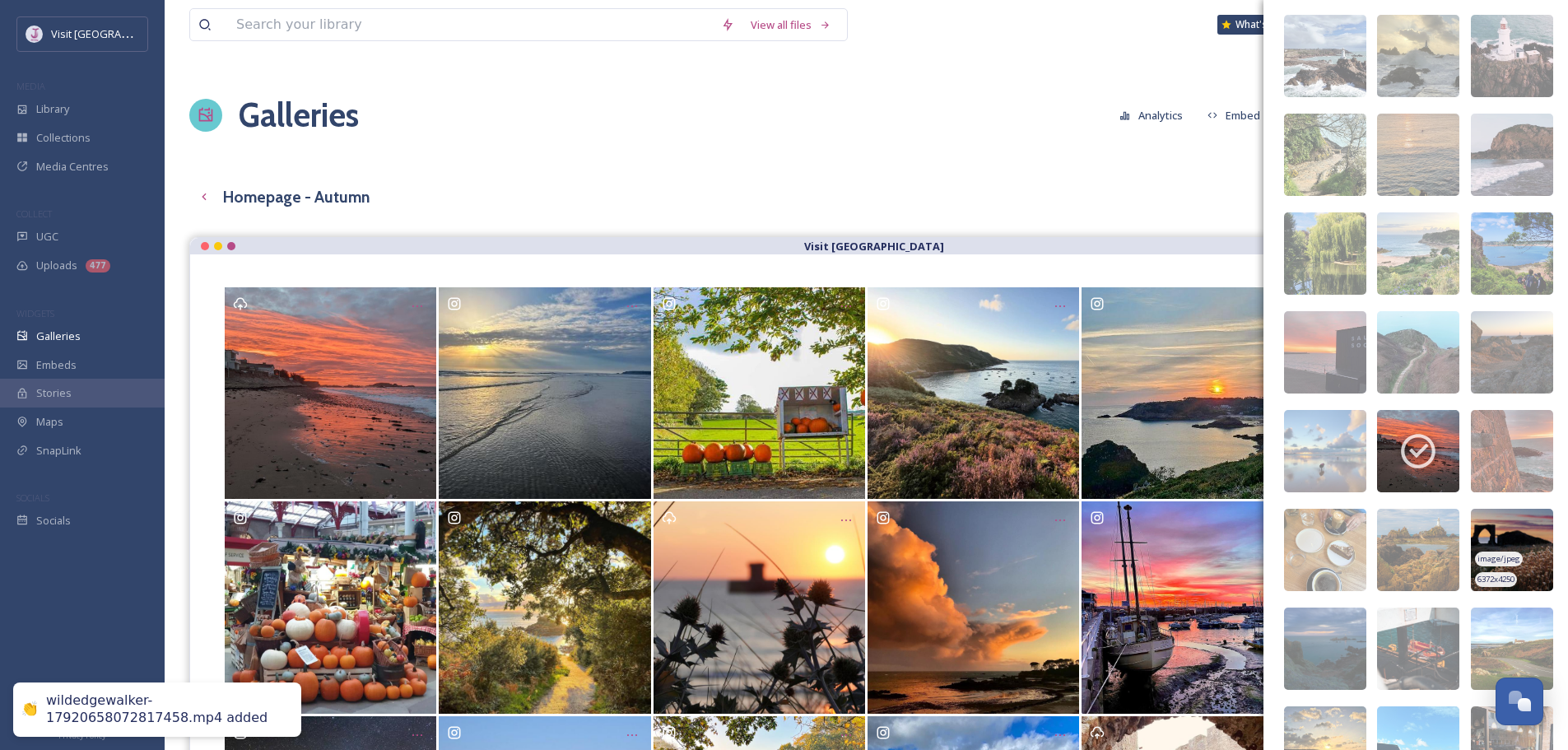
click at [1509, 534] on img at bounding box center [1512, 550] width 82 height 82
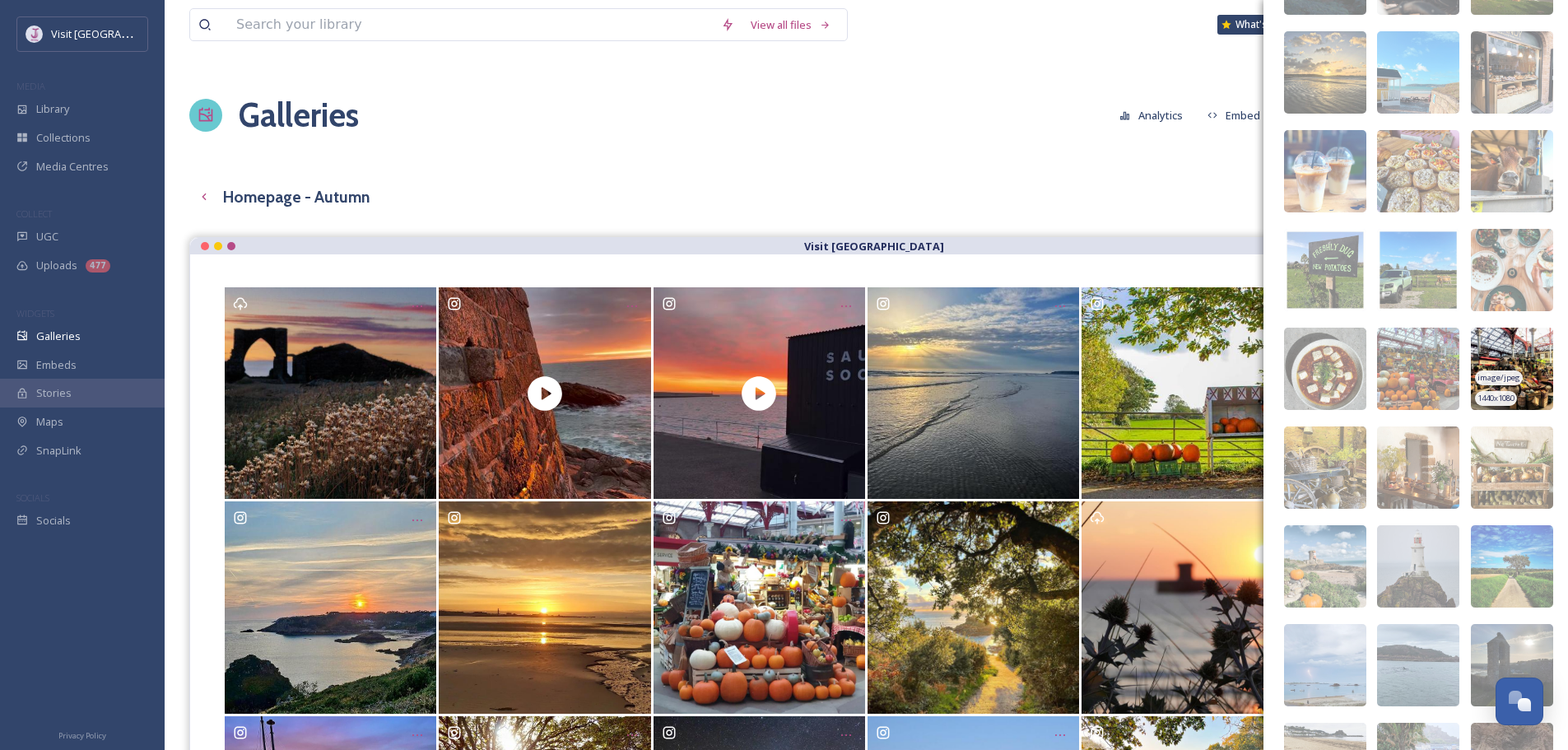
scroll to position [2188, 0]
click at [1342, 548] on img at bounding box center [1325, 565] width 82 height 82
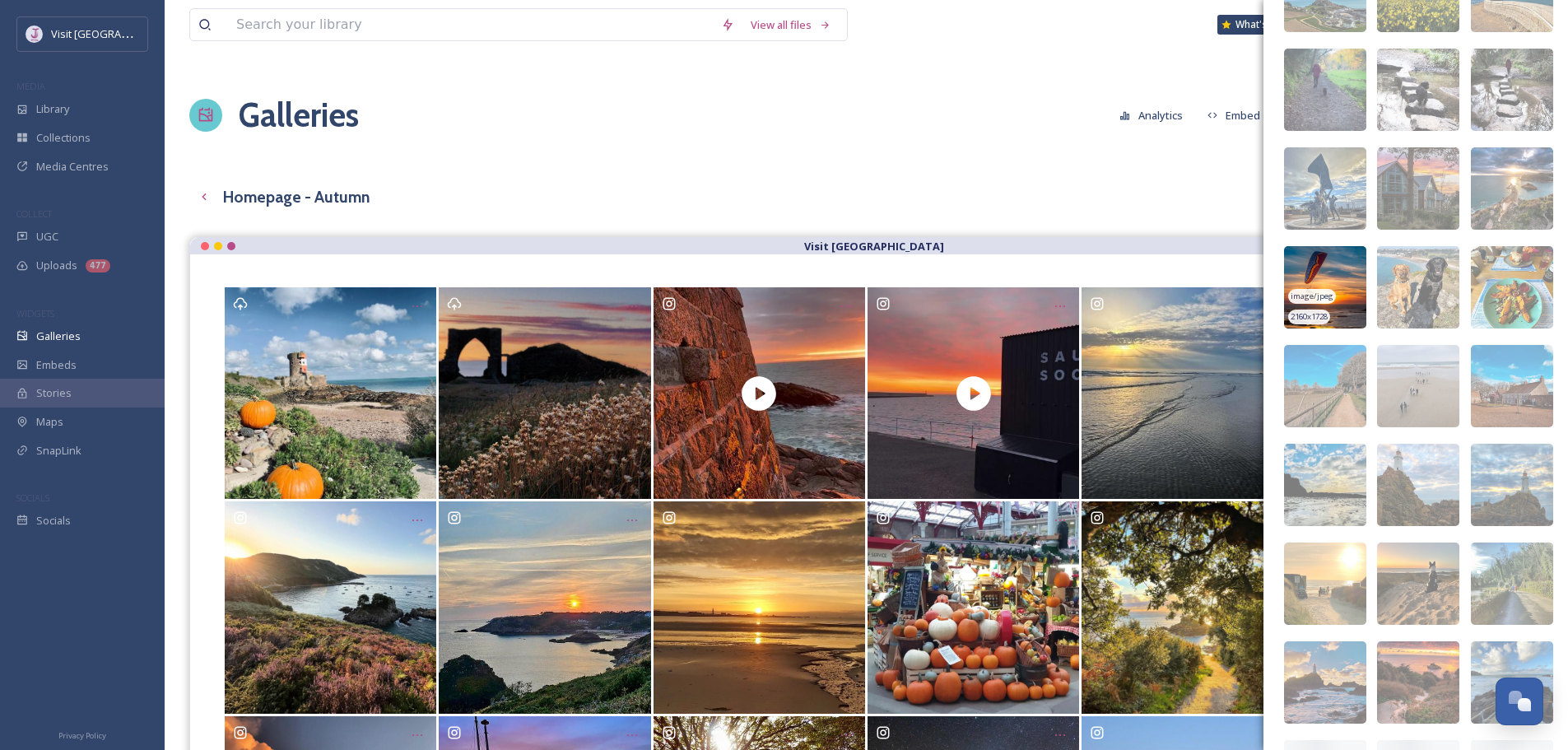
scroll to position [3753, 0]
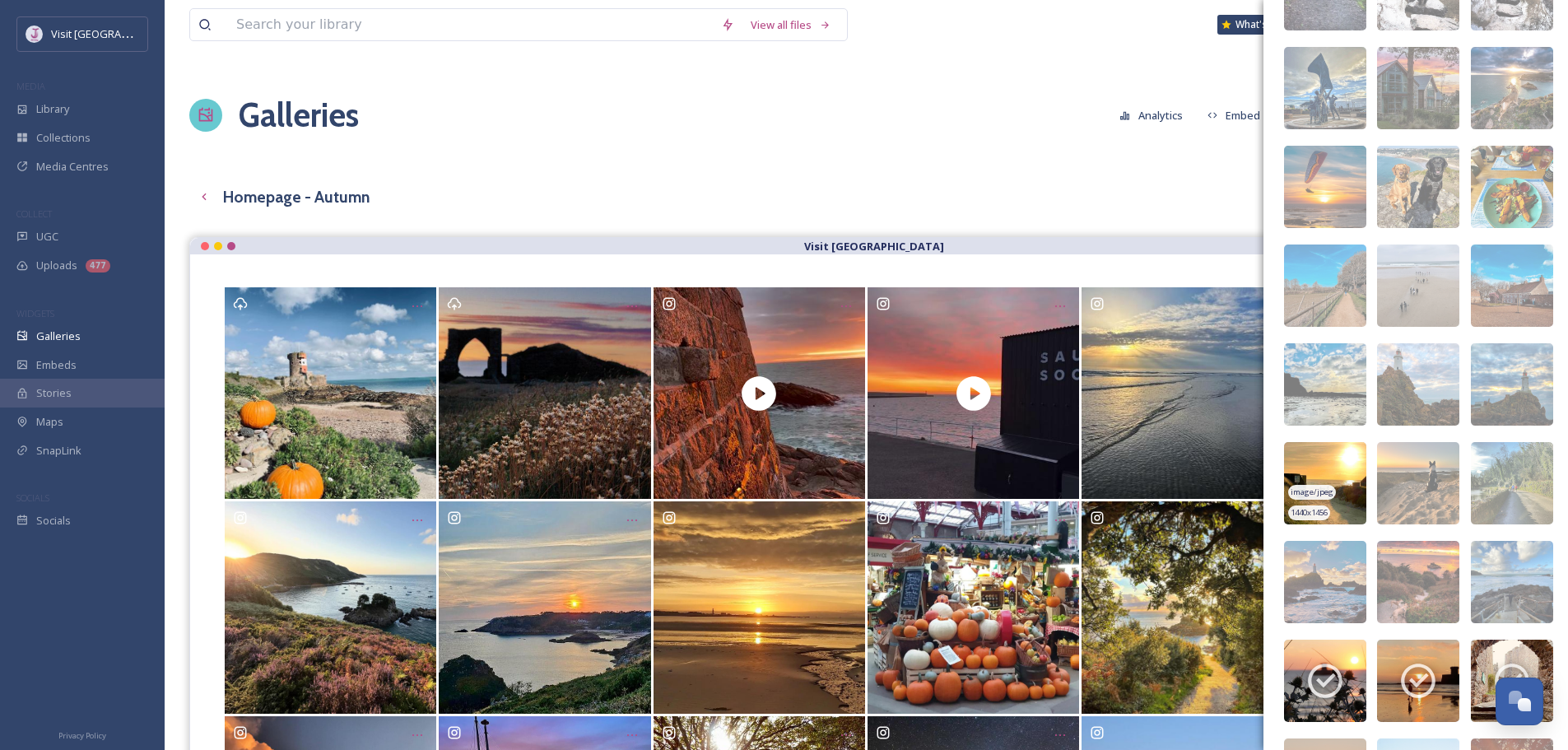
click at [1337, 474] on img at bounding box center [1325, 482] width 82 height 82
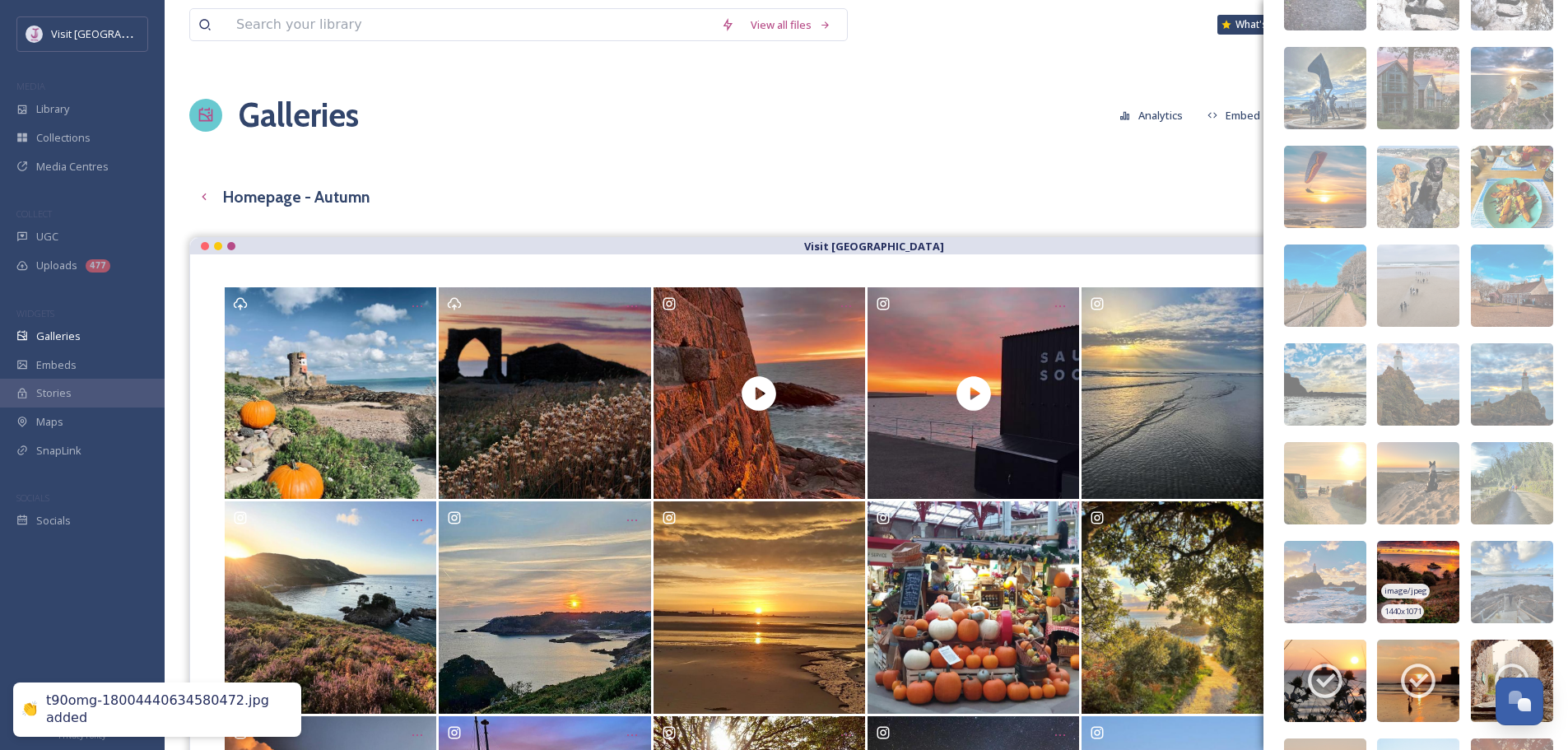
click at [1417, 557] on img at bounding box center [1418, 581] width 82 height 82
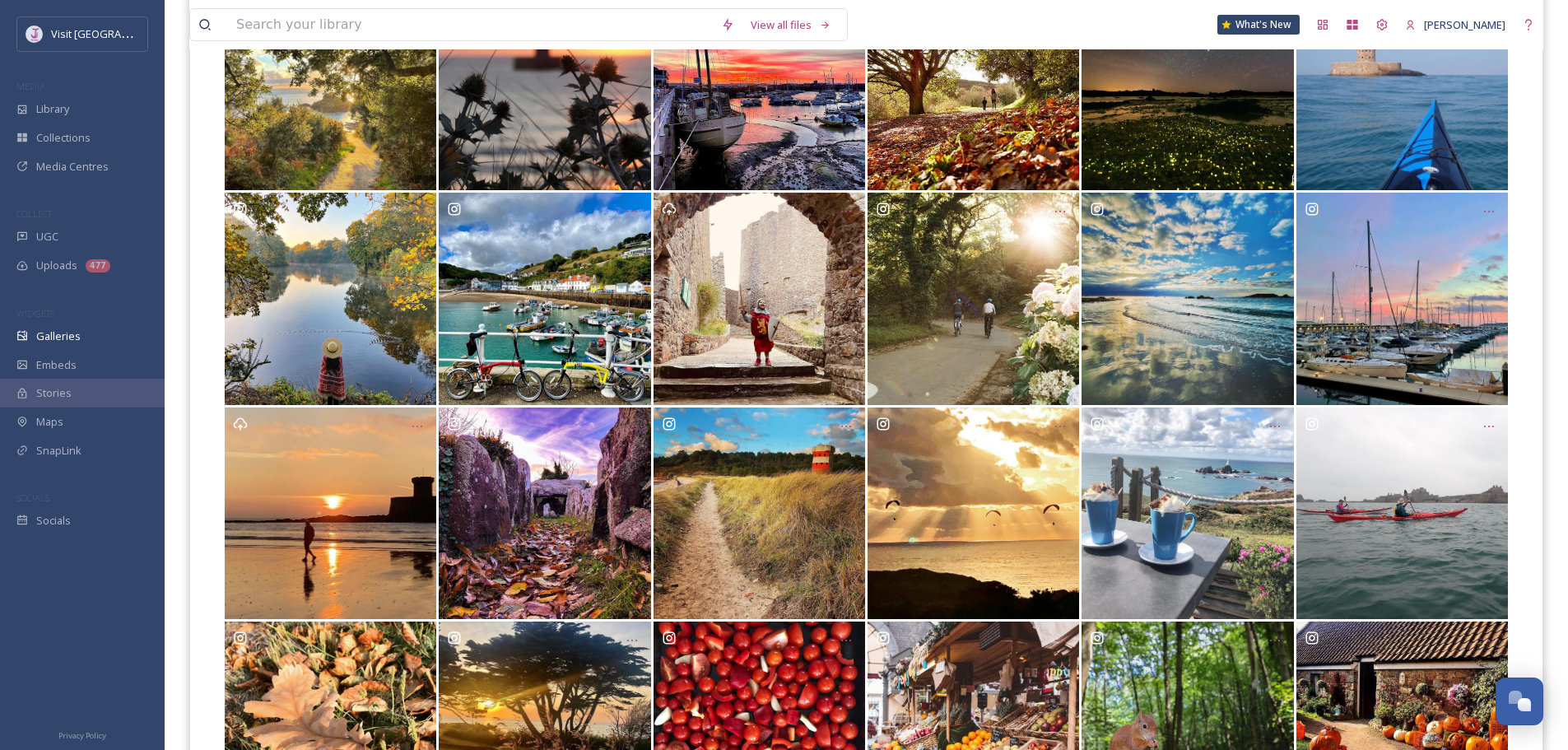
scroll to position [741, 0]
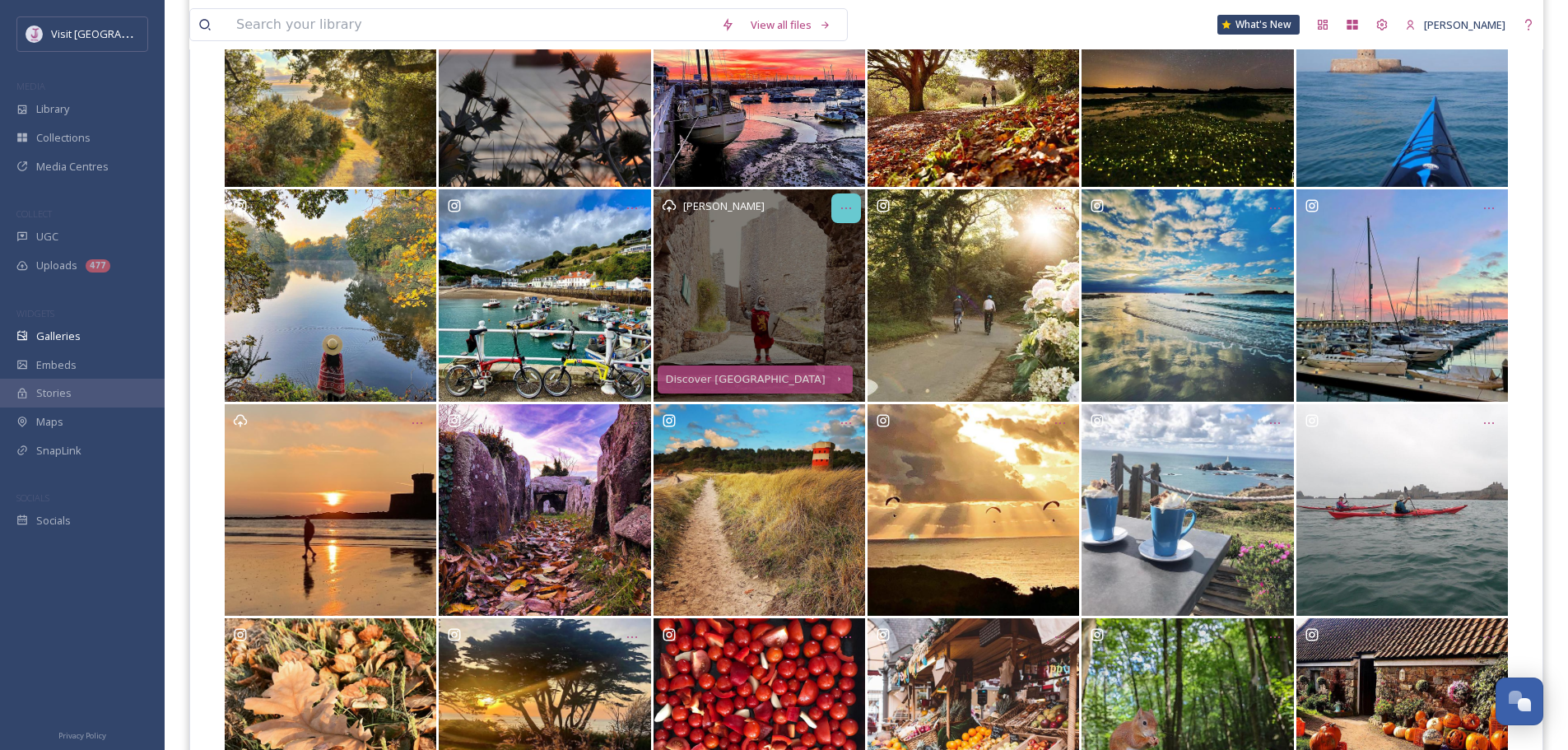
click at [848, 215] on icon "Opens media popup. Media description: c24dfffcf1755575b4f0a99b9349ce37215582b34…" at bounding box center [846, 208] width 13 height 13
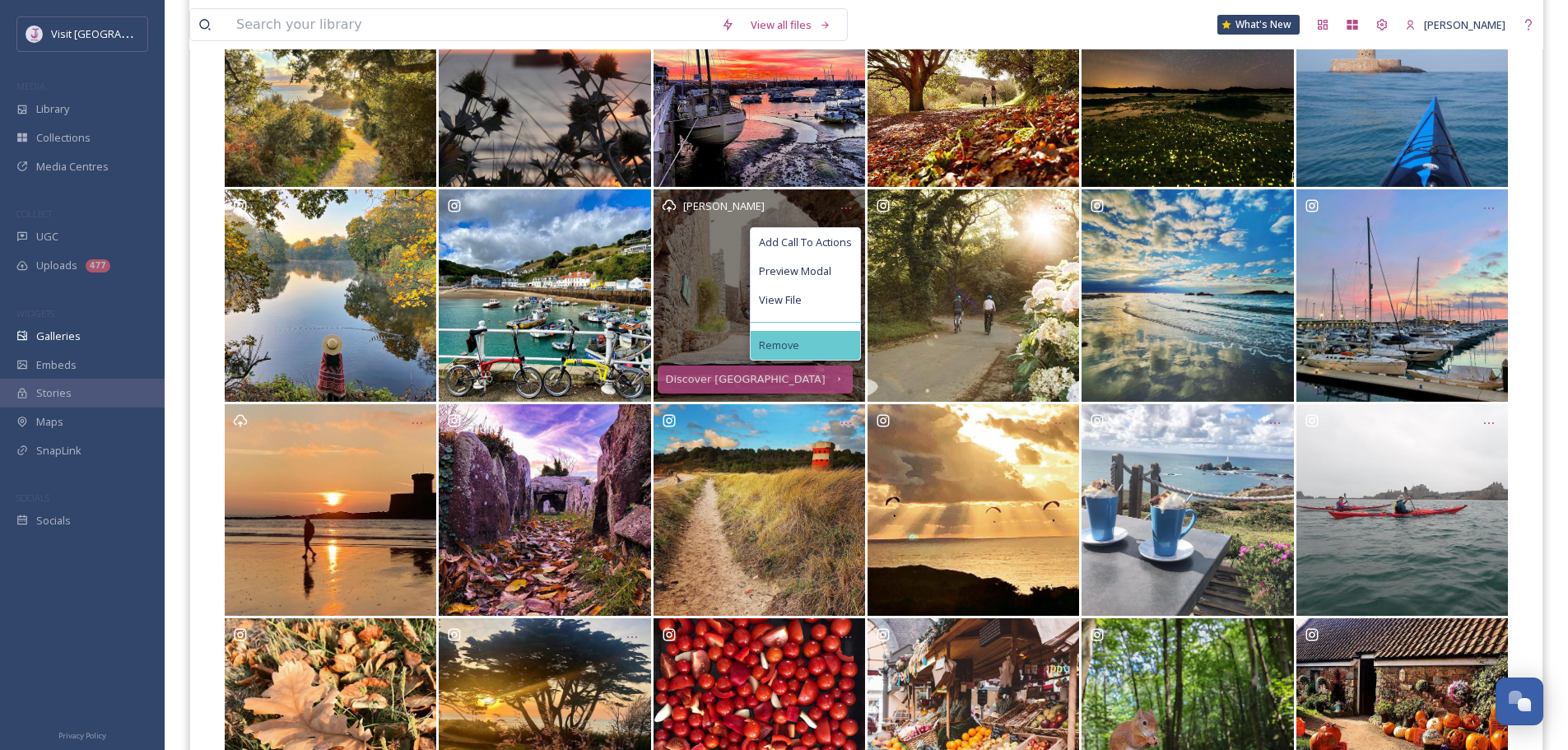
click at [832, 341] on div "Remove" at bounding box center [805, 345] width 110 height 29
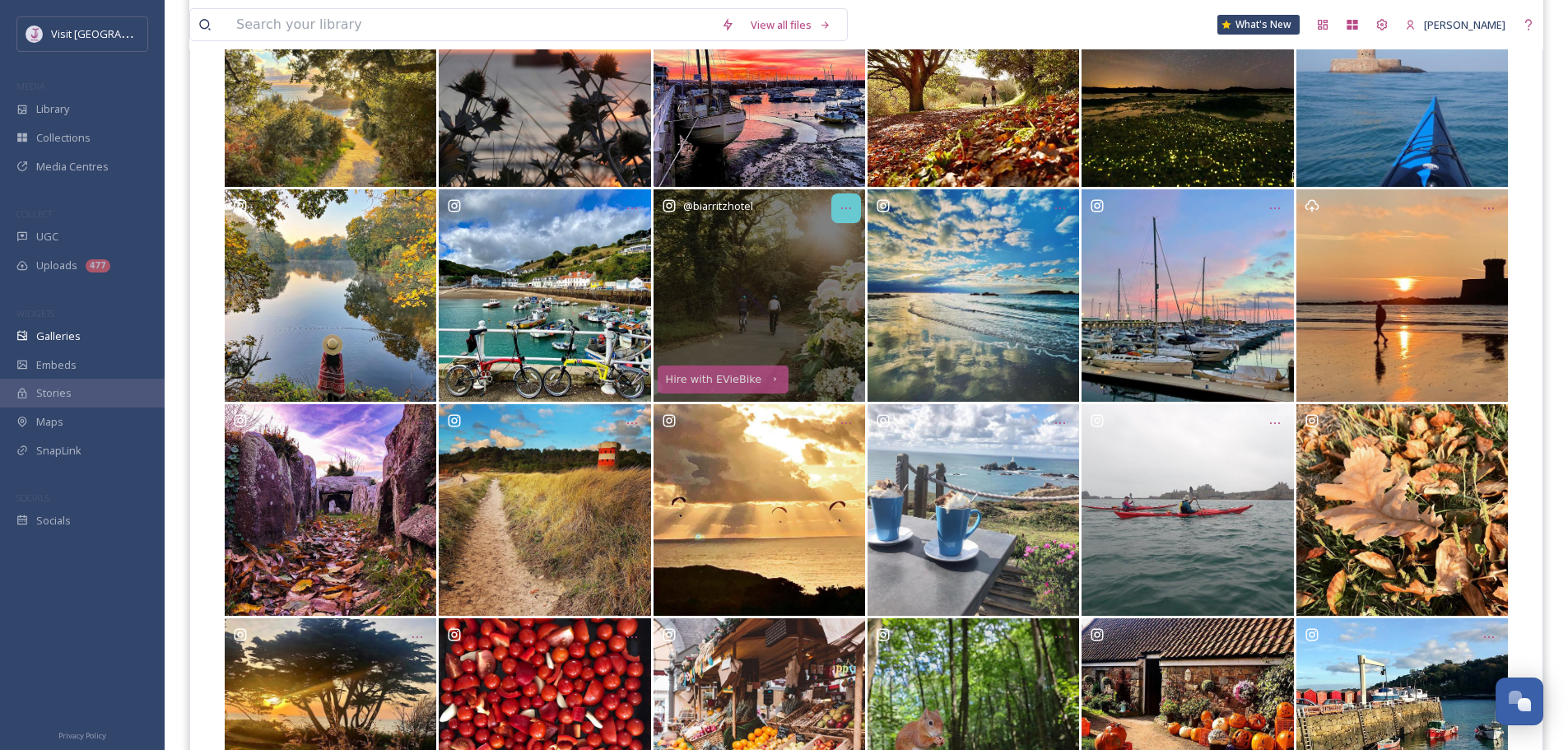
click at [847, 212] on icon "Opens media popup. Media description: ca27681edd0503363e53d838907ee82a0a2ad5264…" at bounding box center [846, 208] width 13 height 13
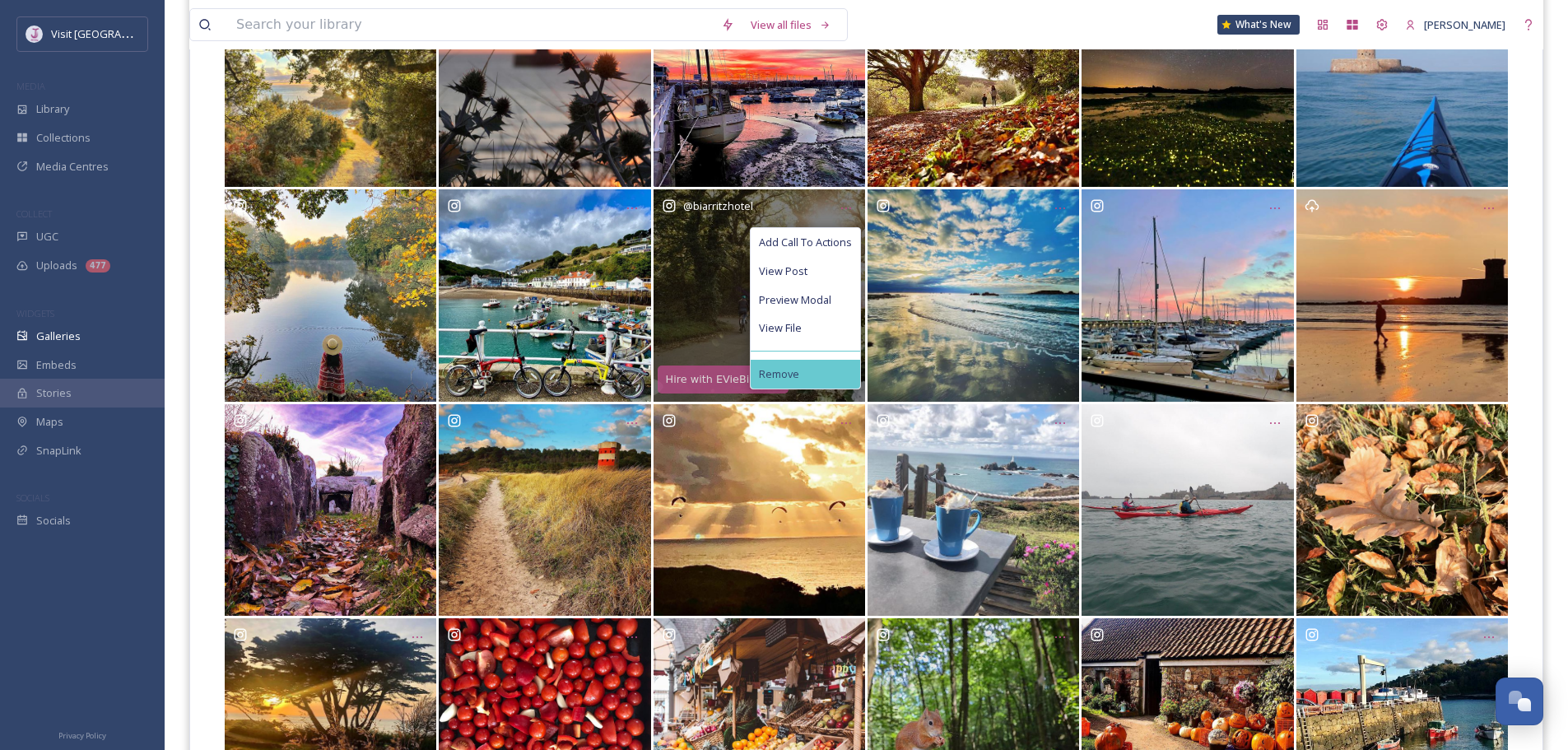
drag, startPoint x: 826, startPoint y: 373, endPoint x: 826, endPoint y: 364, distance: 9.0
click at [826, 371] on div "Remove" at bounding box center [805, 374] width 110 height 29
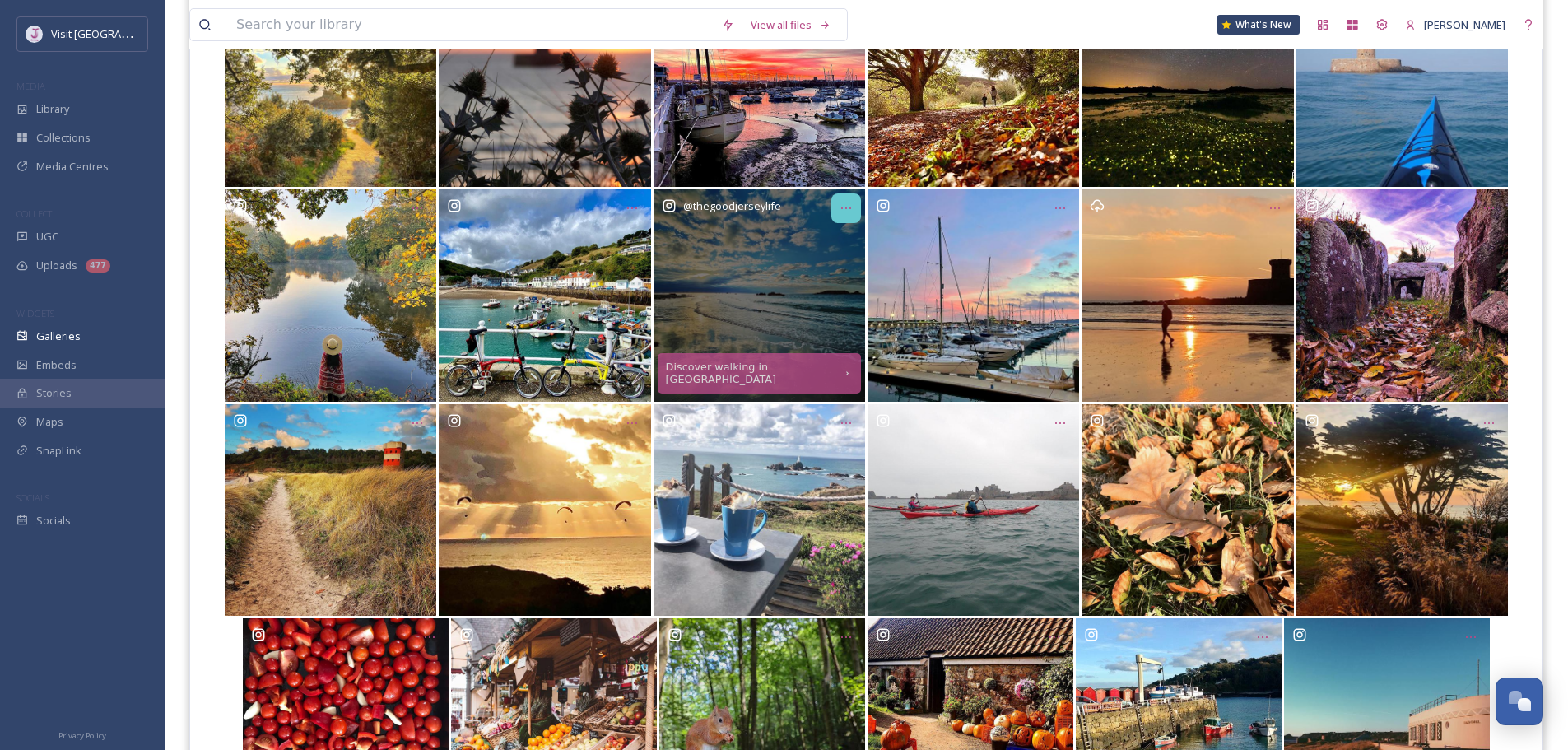
click at [844, 217] on div "Opens media popup. Media description: 3bd4eec17e638f5f69398262b0fb167403adbf744…" at bounding box center [847, 208] width 30 height 30
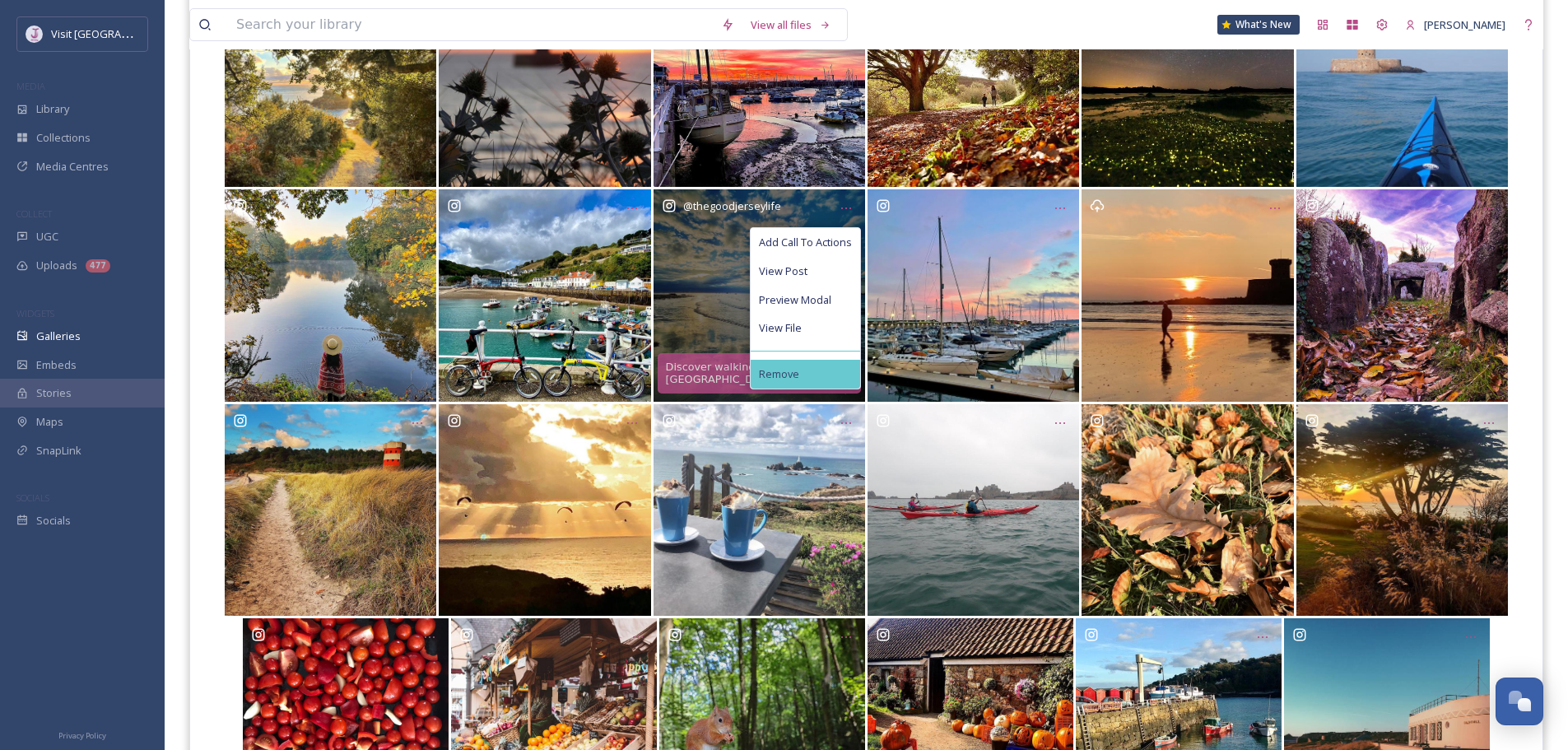
drag, startPoint x: 829, startPoint y: 376, endPoint x: 825, endPoint y: 334, distance: 42.2
click at [829, 375] on div "Remove" at bounding box center [805, 374] width 110 height 29
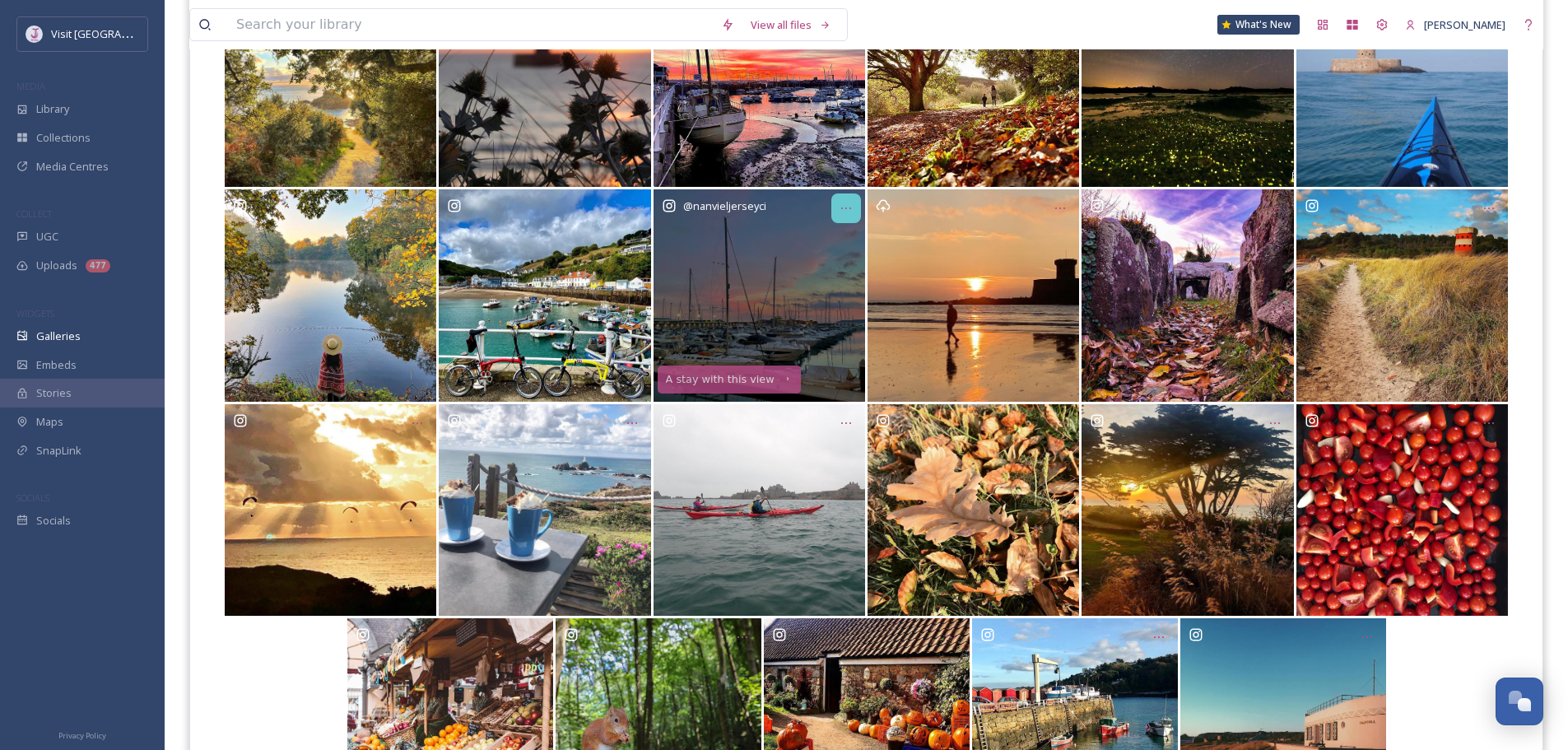
click at [842, 212] on icon "Opens media popup. Media description: 841a57a92d9f459f9f8f7e54a24b14c7882d49ff8…" at bounding box center [846, 208] width 13 height 13
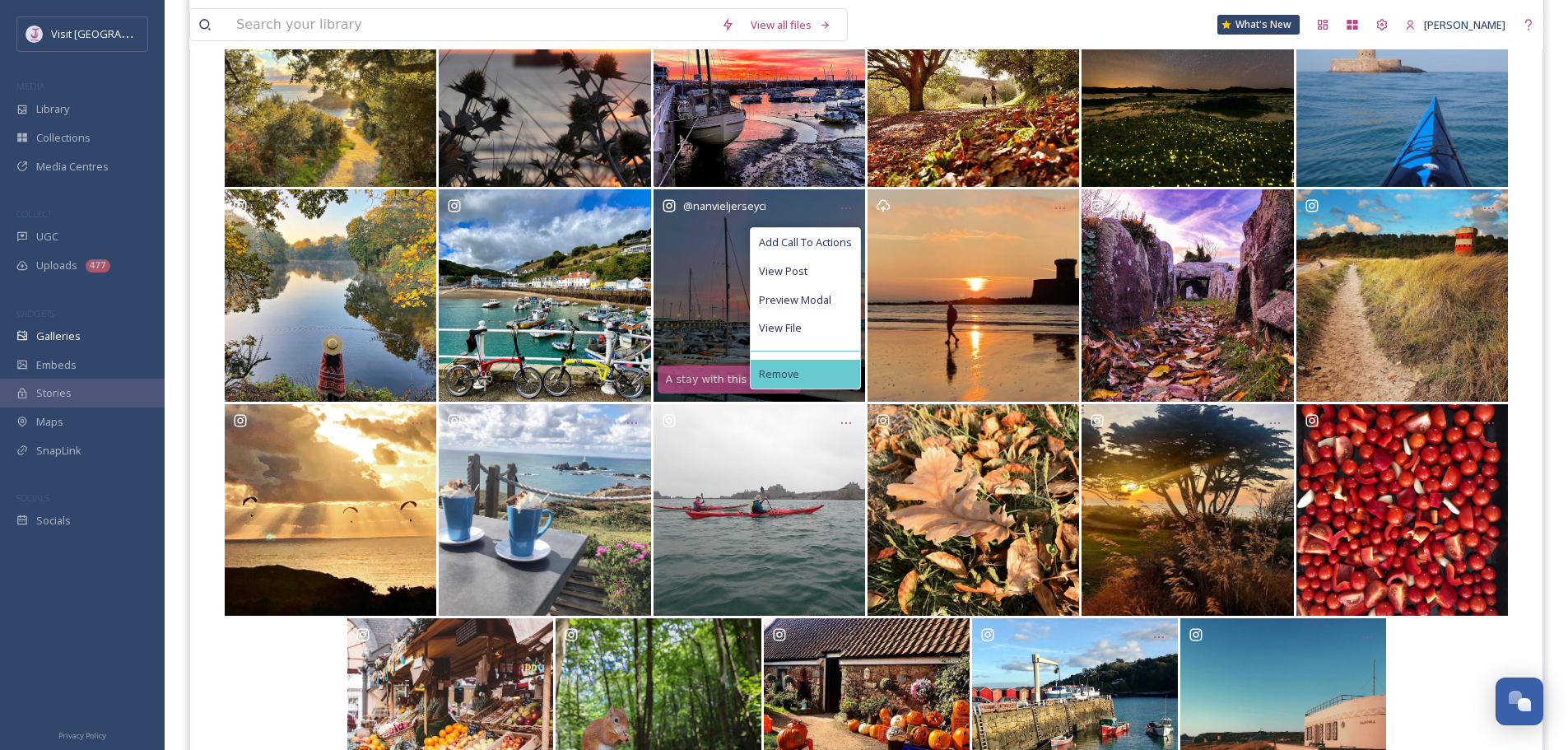
drag, startPoint x: 827, startPoint y: 372, endPoint x: 836, endPoint y: 339, distance: 34.2
click at [827, 371] on div "Remove" at bounding box center [805, 374] width 110 height 29
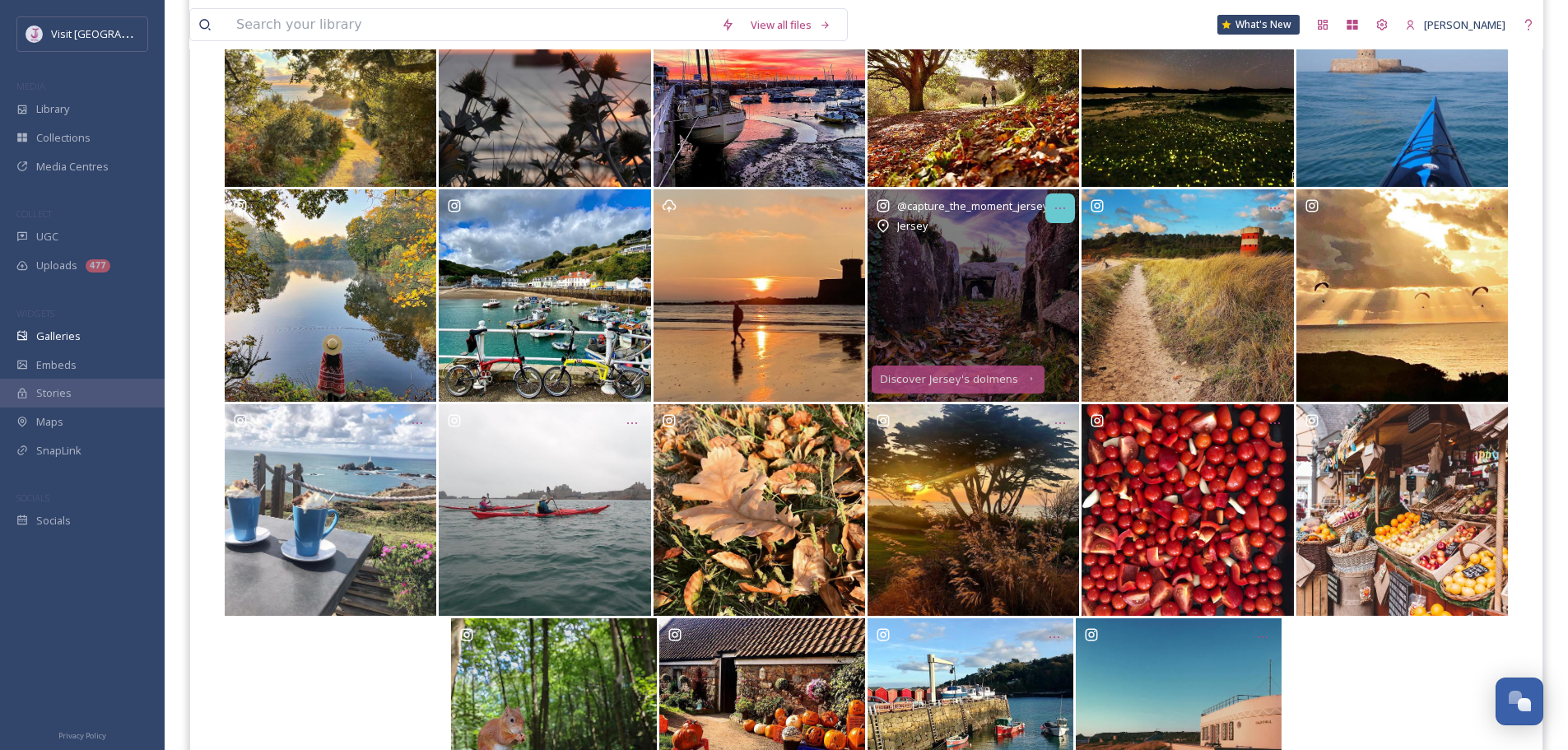
click at [1051, 209] on div "Opens media popup. Media description: 0e22ee9b270378f5f840e1f8a5777eaa6d2f22973…" at bounding box center [1061, 208] width 30 height 30
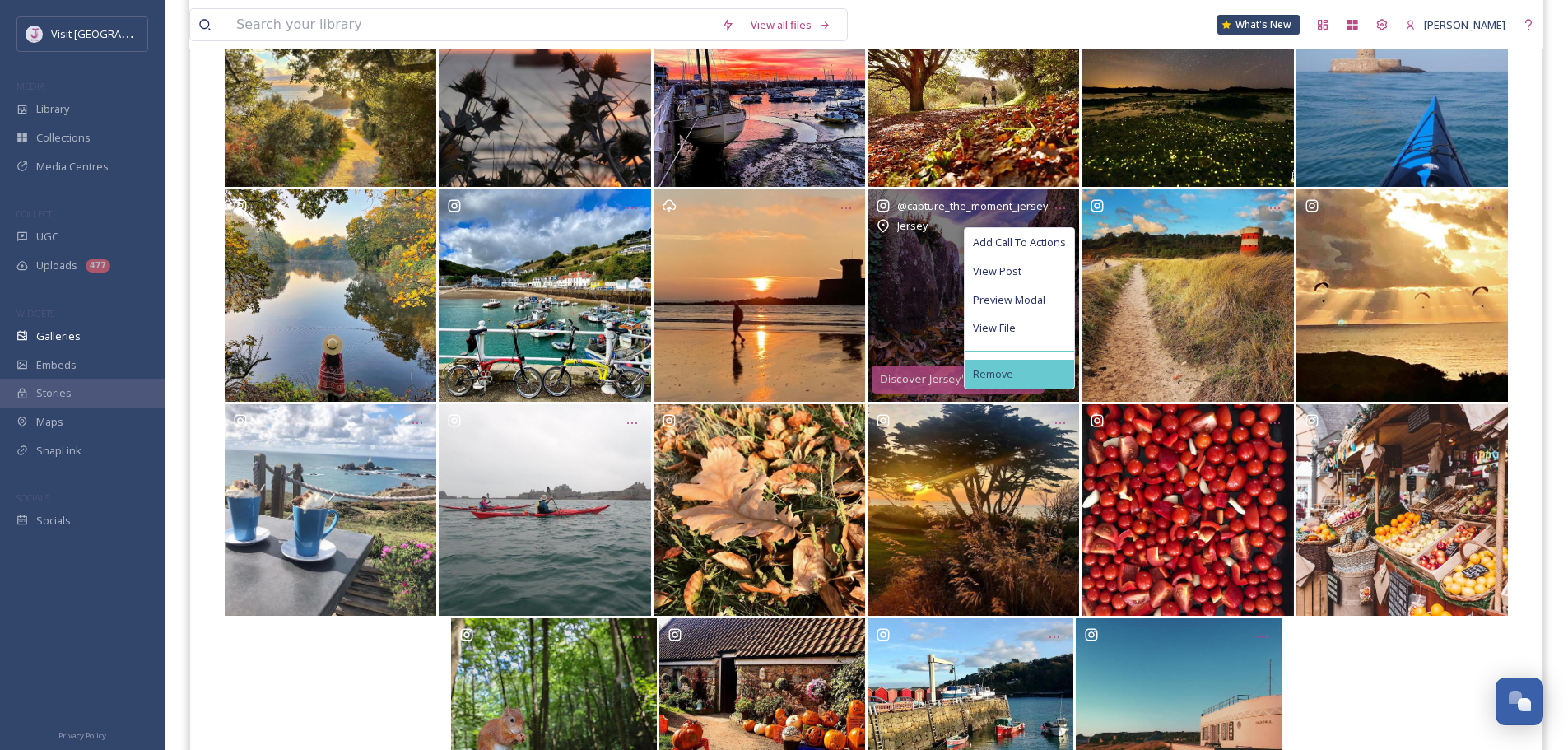
click at [1023, 387] on div "Remove" at bounding box center [1019, 374] width 110 height 29
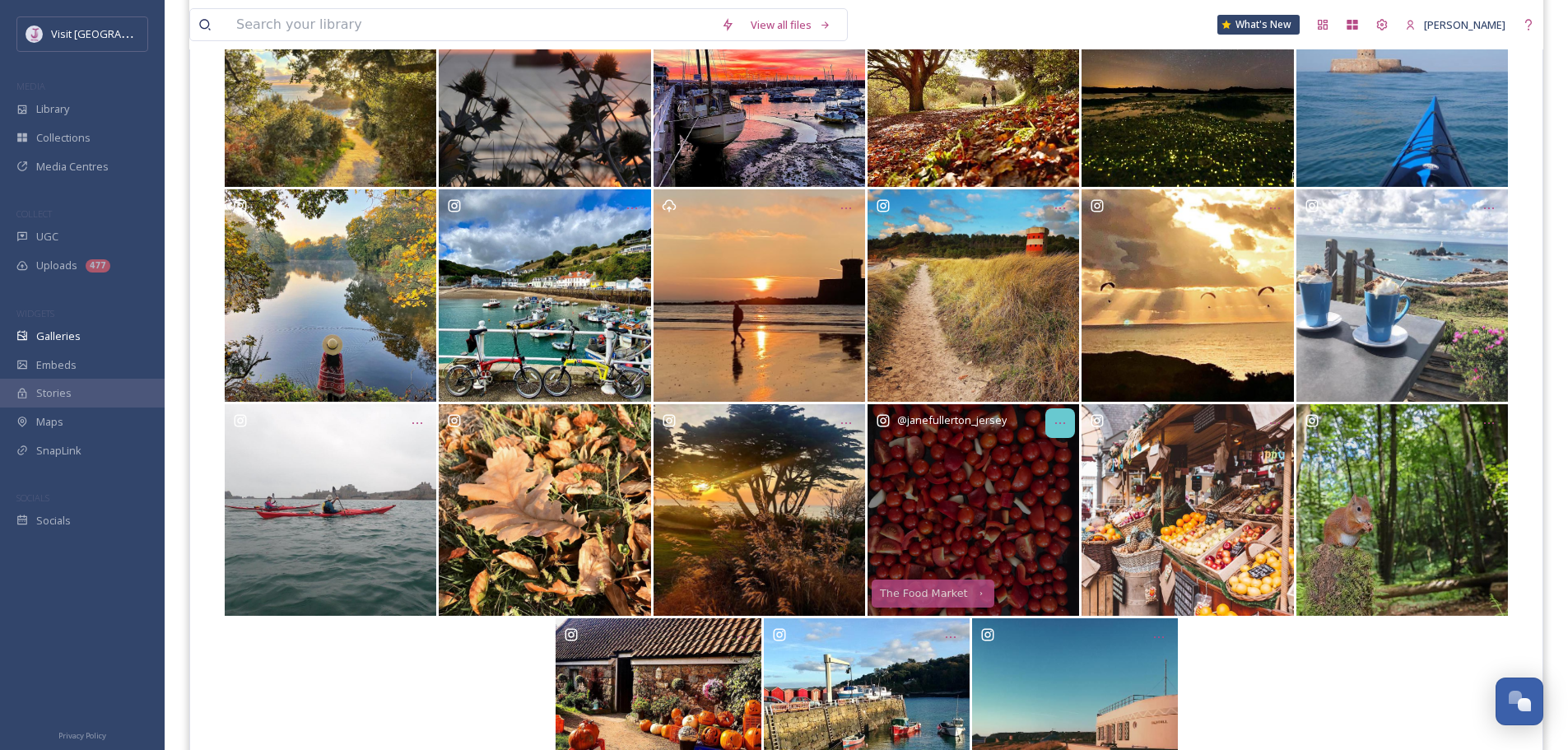
click at [1050, 423] on div "Opens media popup. Media description: 87434743015bb54ab0cb54e78ae83fc88ca3648fe…" at bounding box center [1061, 423] width 30 height 30
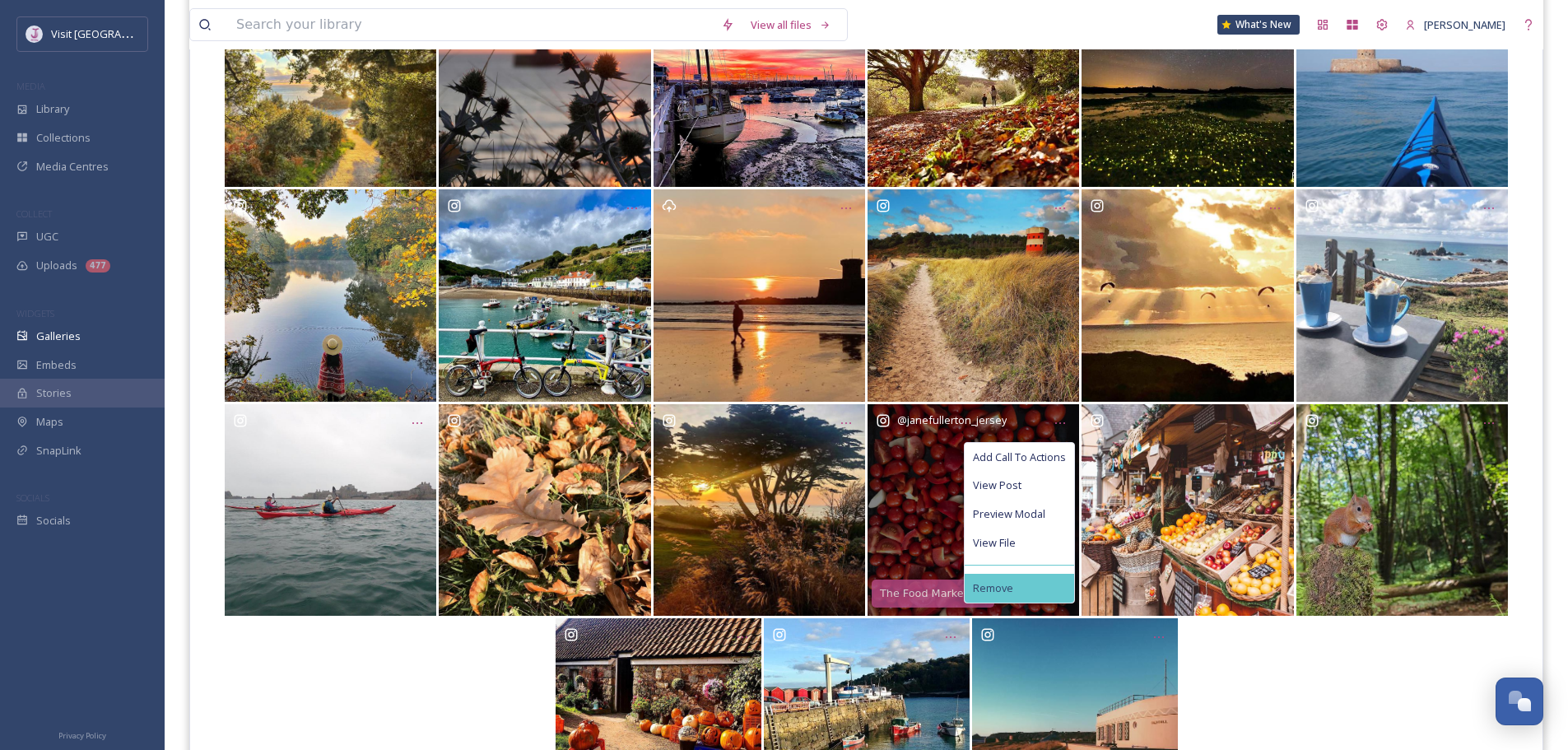
click at [1018, 578] on div "Remove" at bounding box center [1019, 588] width 110 height 29
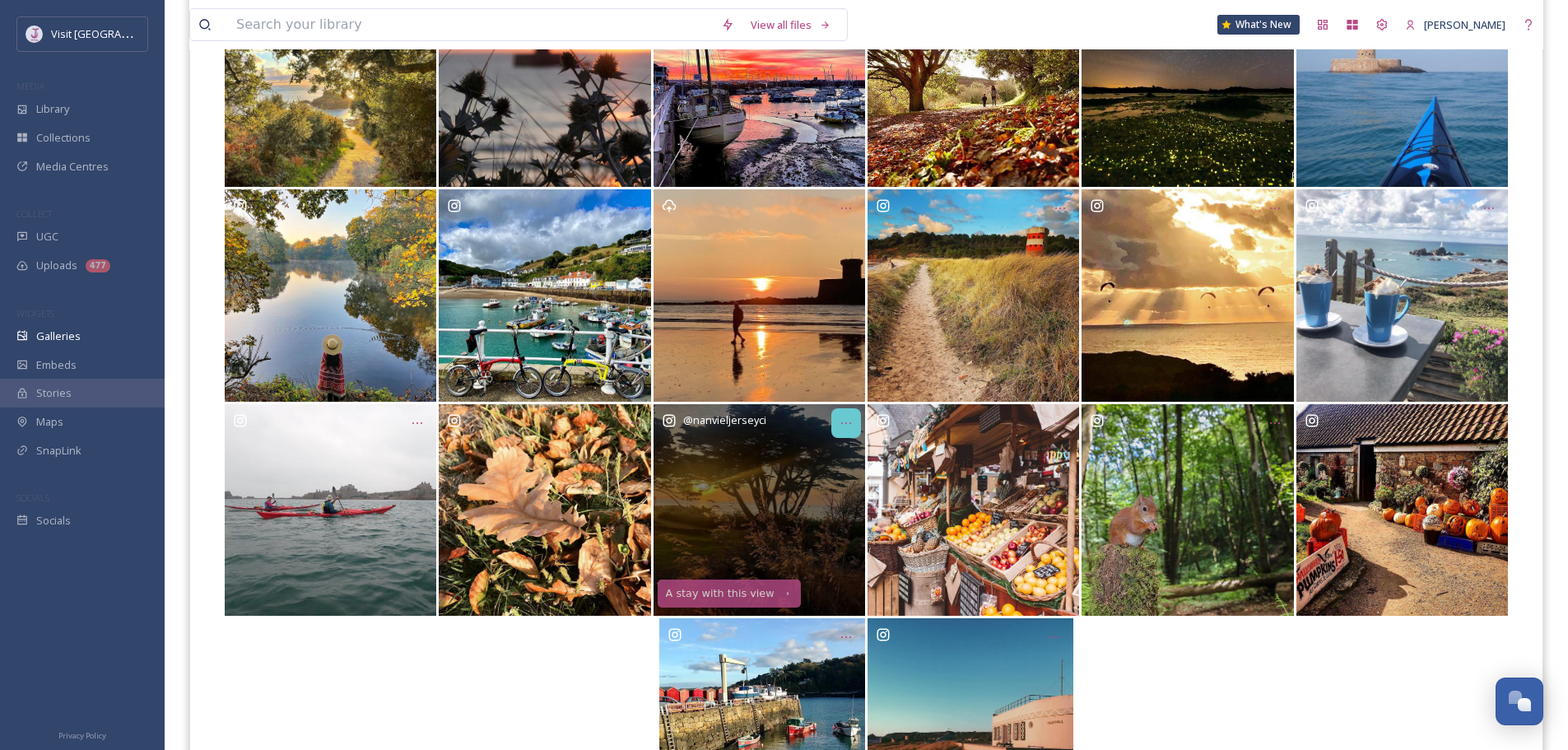
click at [847, 425] on icon "Opens media popup. Media description: d81dfd08115cd6df434d1dfa6aa492099f5f795ce…" at bounding box center [846, 423] width 13 height 13
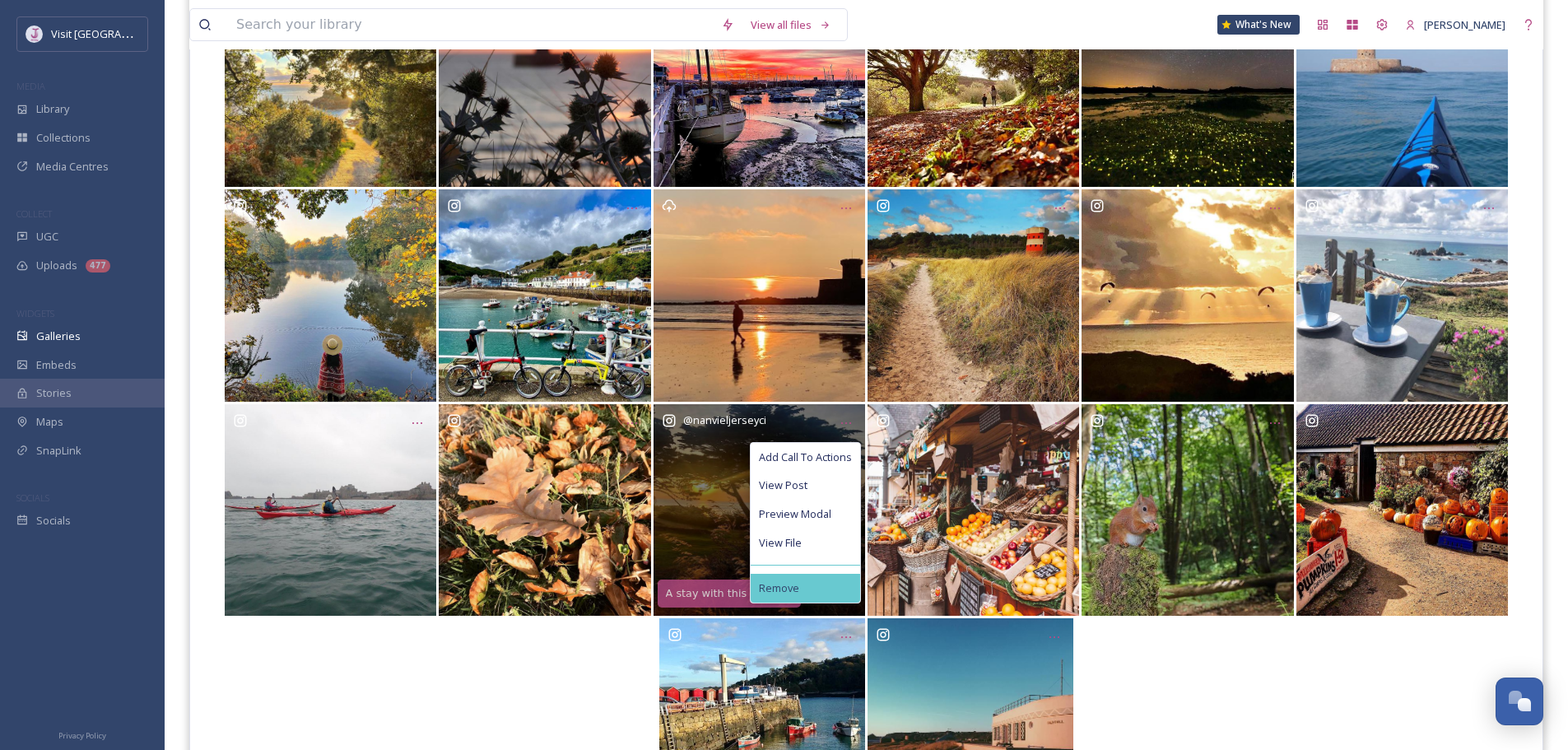
click at [826, 583] on div "Remove" at bounding box center [805, 588] width 110 height 29
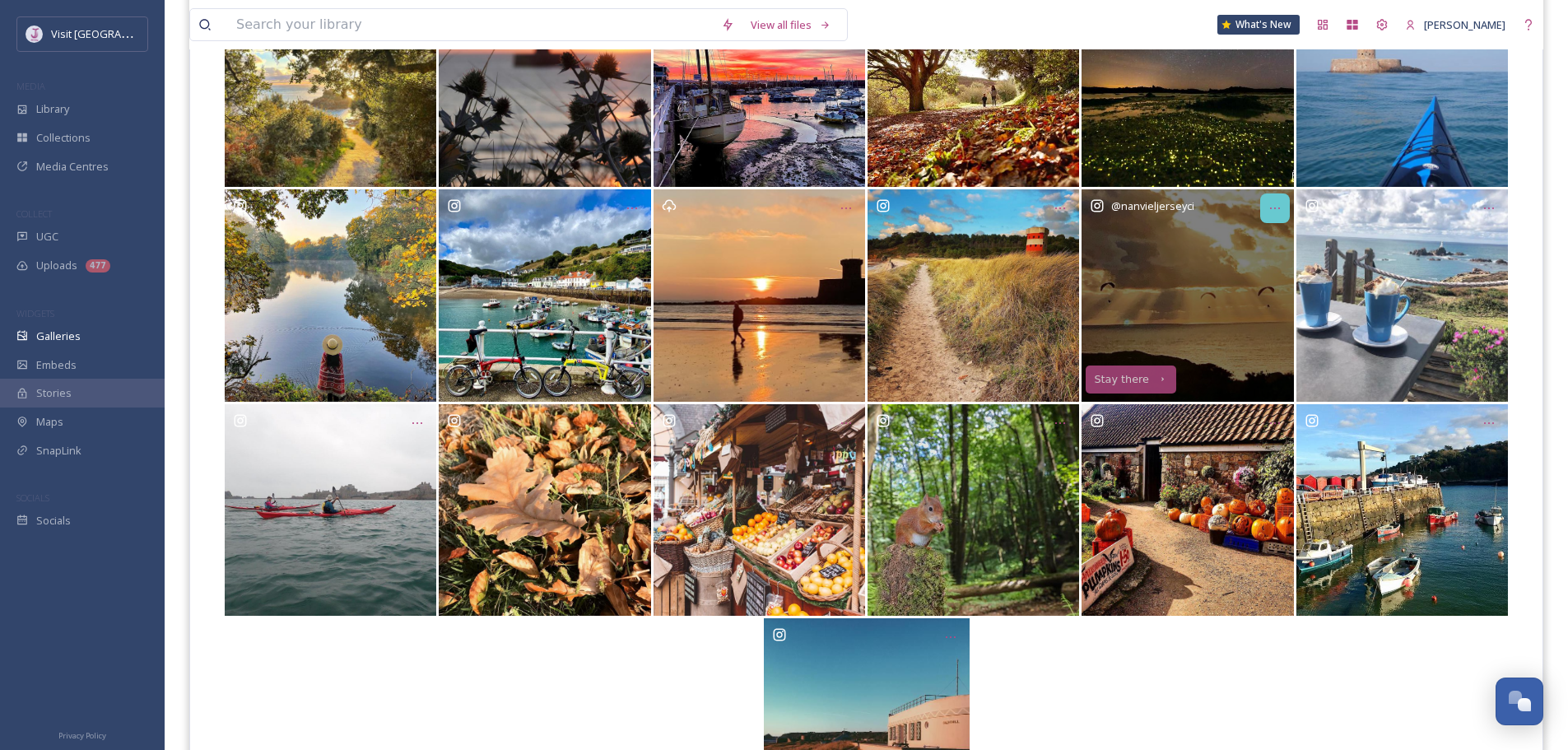
click at [1265, 209] on div "Opens media popup. Media description: 21e8b45962fe10519ee9efdd4ae883847781bd8a8…" at bounding box center [1276, 208] width 30 height 30
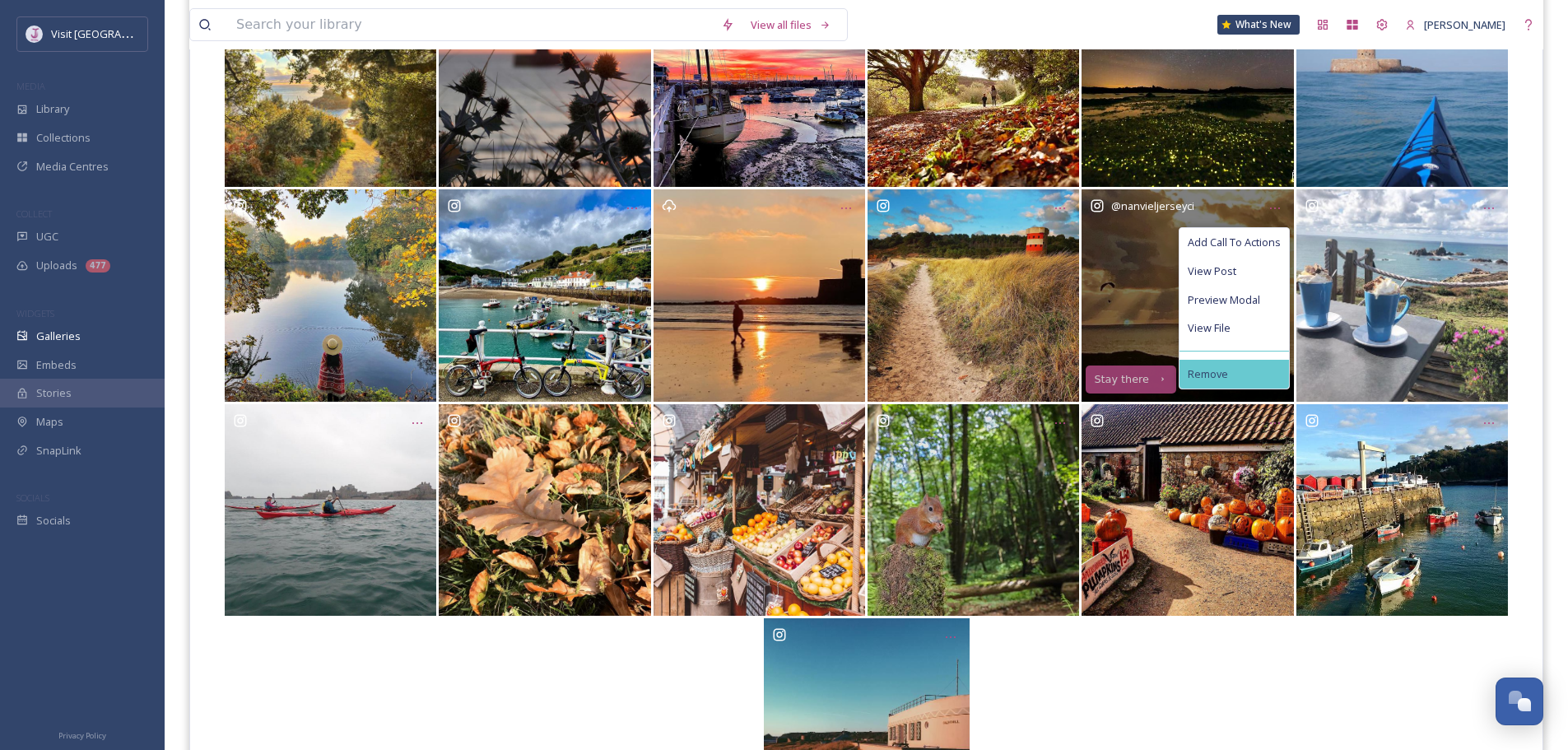
click at [1212, 380] on span "Remove" at bounding box center [1208, 374] width 41 height 12
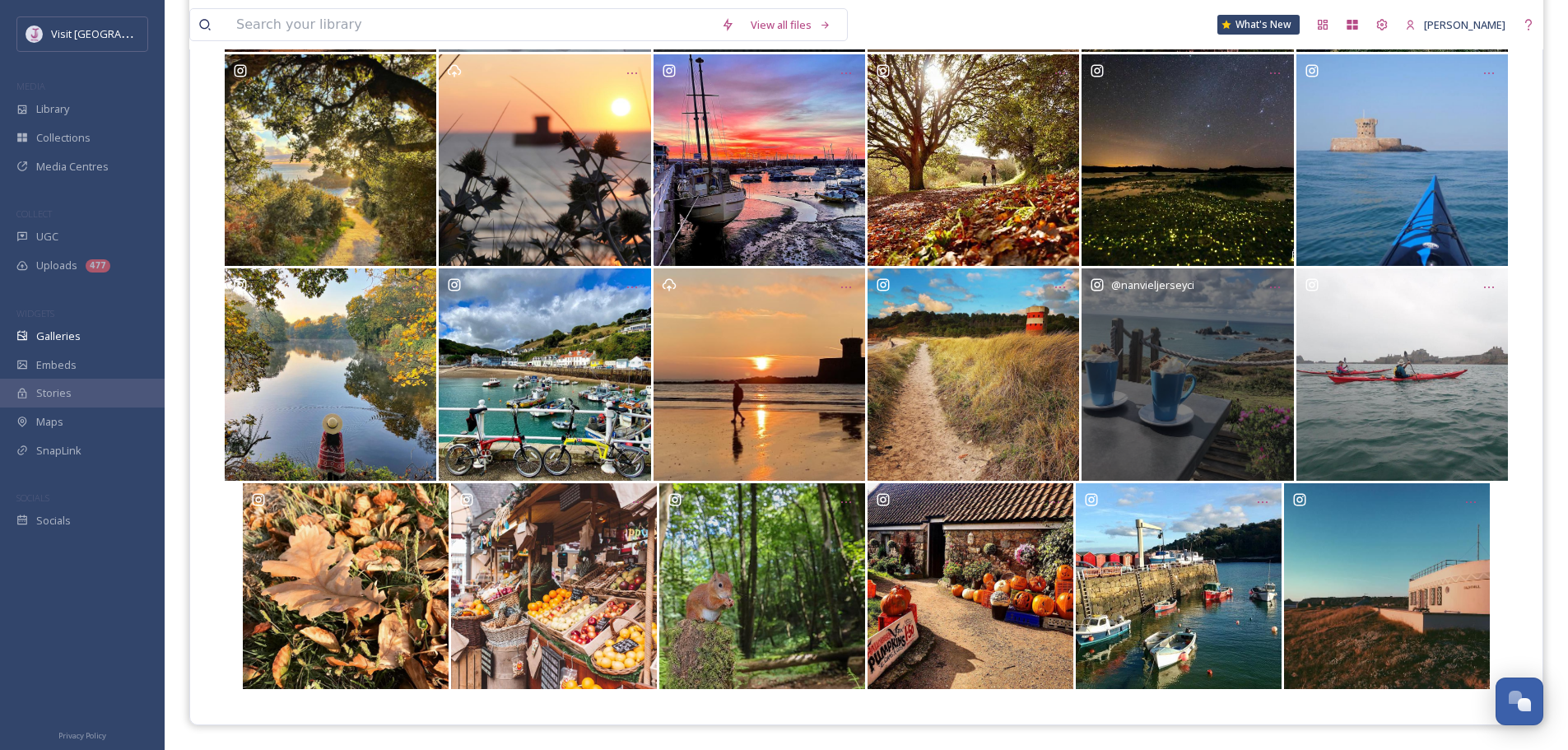
scroll to position [662, 0]
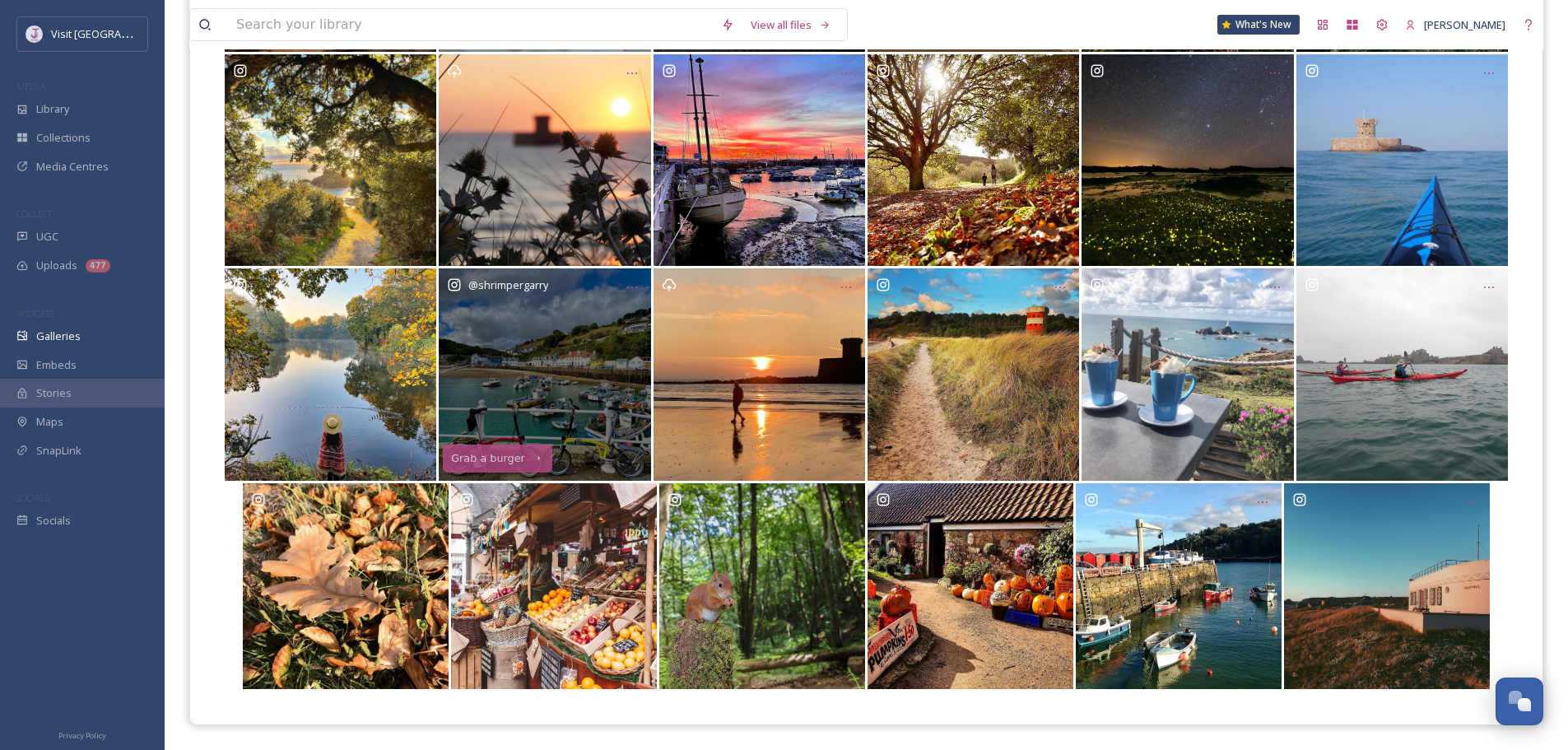
drag, startPoint x: 647, startPoint y: 285, endPoint x: 636, endPoint y: 289, distance: 11.7
click at [645, 286] on div "@ shrimpergarry Grab a burger" at bounding box center [544, 374] width 211 height 211
click at [636, 289] on icon "Opens media popup. Media description: a86dd4d61ba8a5ac782f43a4985c58fa46718c314…" at bounding box center [632, 287] width 13 height 13
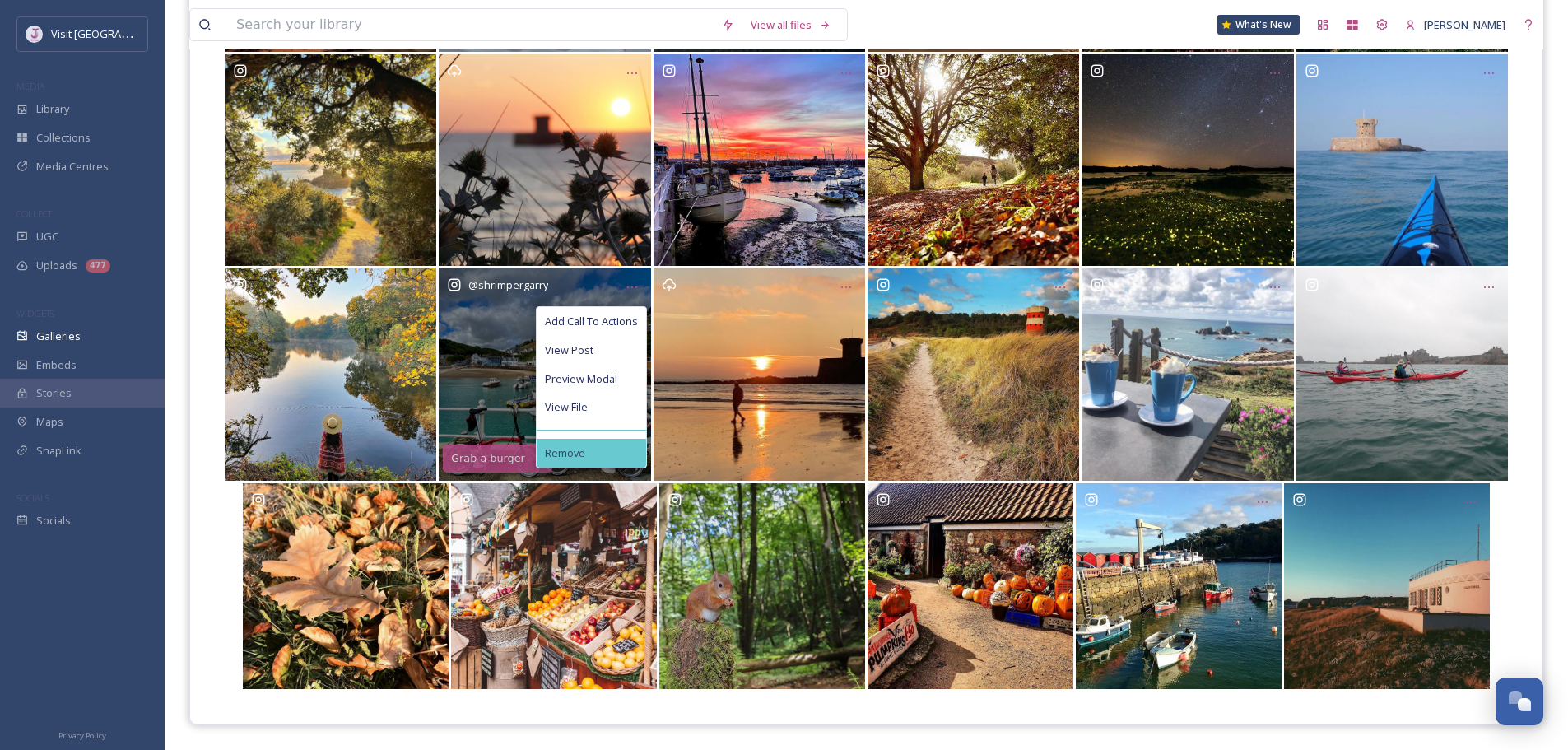
click at [612, 459] on div "Remove" at bounding box center [591, 453] width 110 height 29
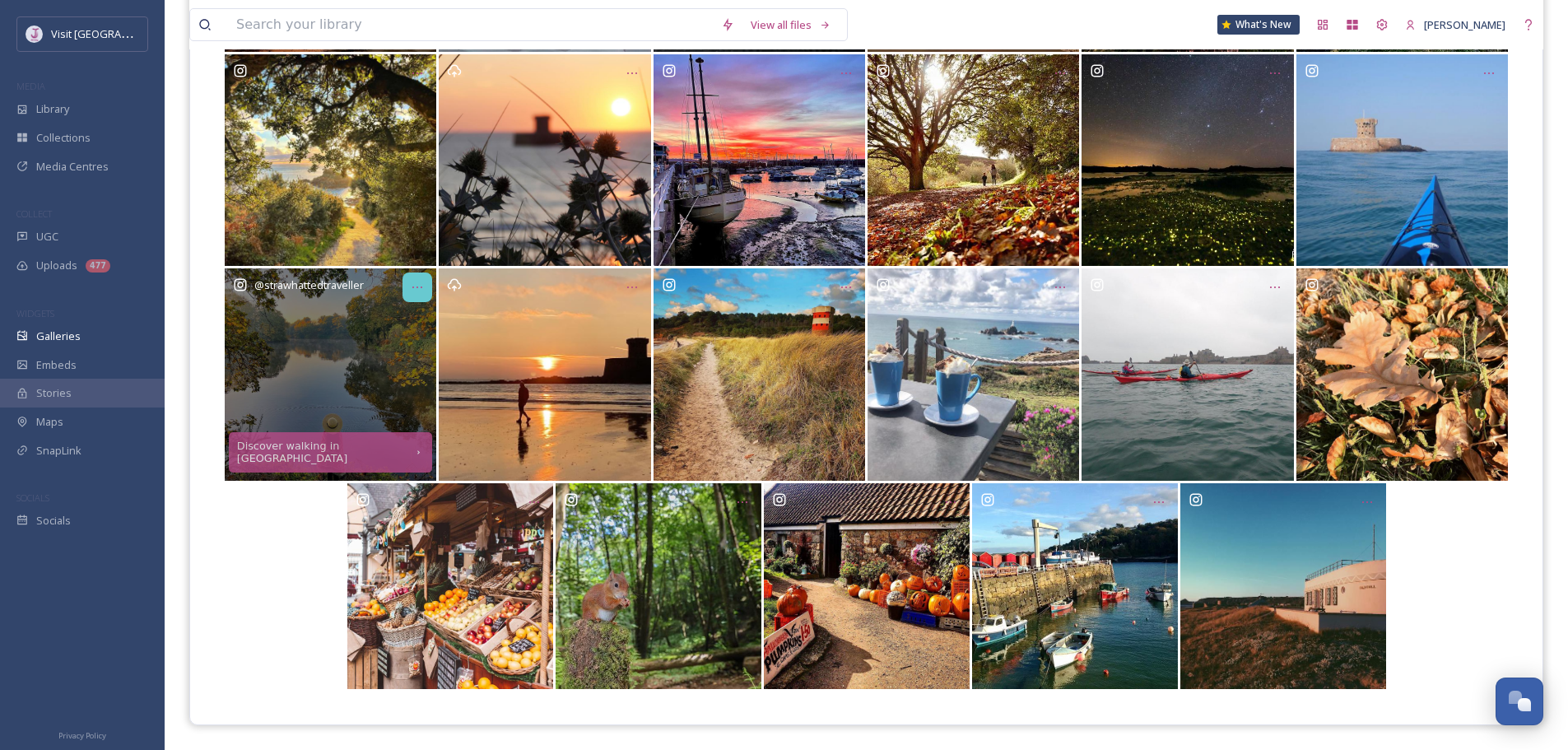
click at [411, 287] on icon "Opens media popup. Media description: 6d2e5d5743765f902c8821af31757bf39b9636fbf…" at bounding box center [417, 287] width 13 height 13
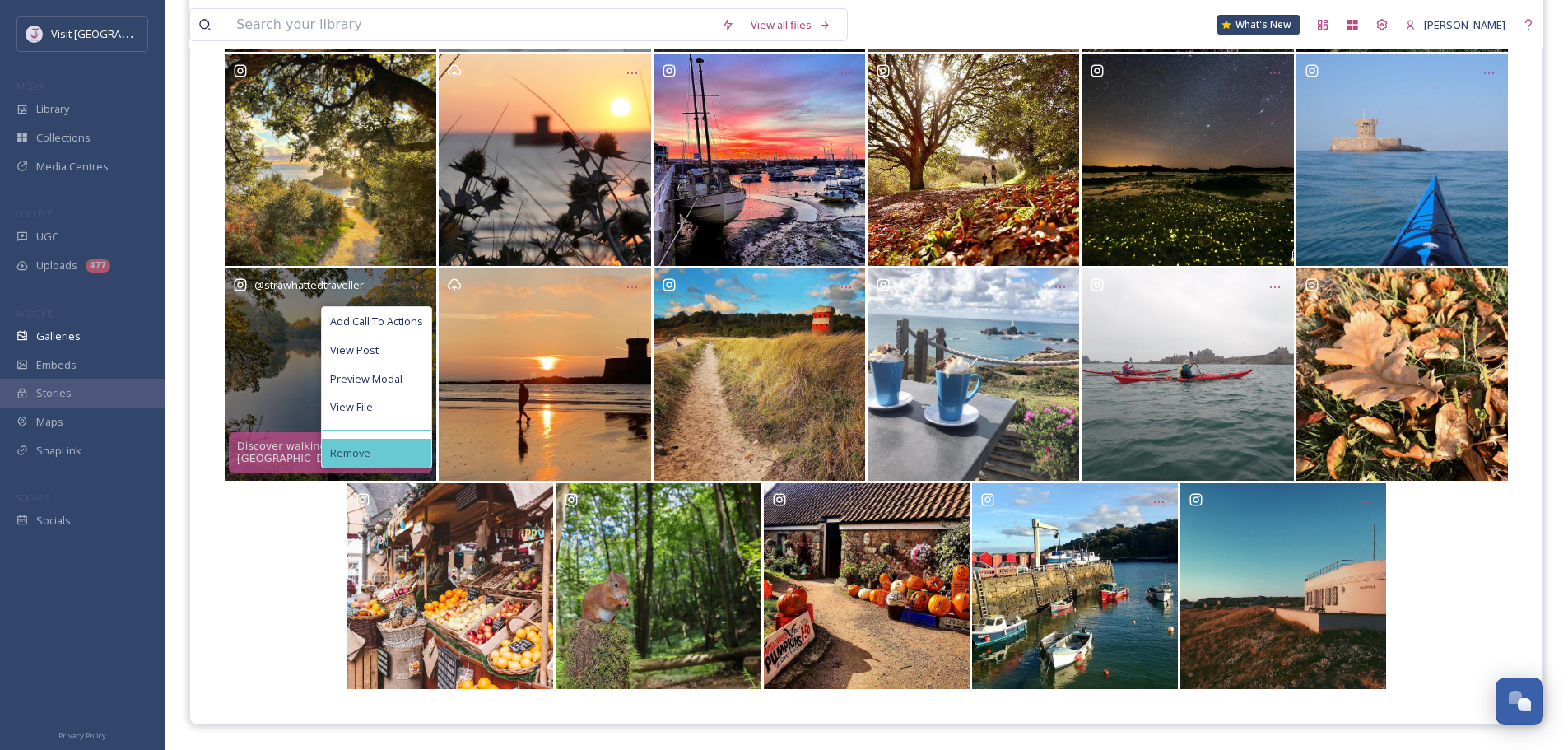
click at [379, 443] on div "Remove" at bounding box center [376, 453] width 110 height 29
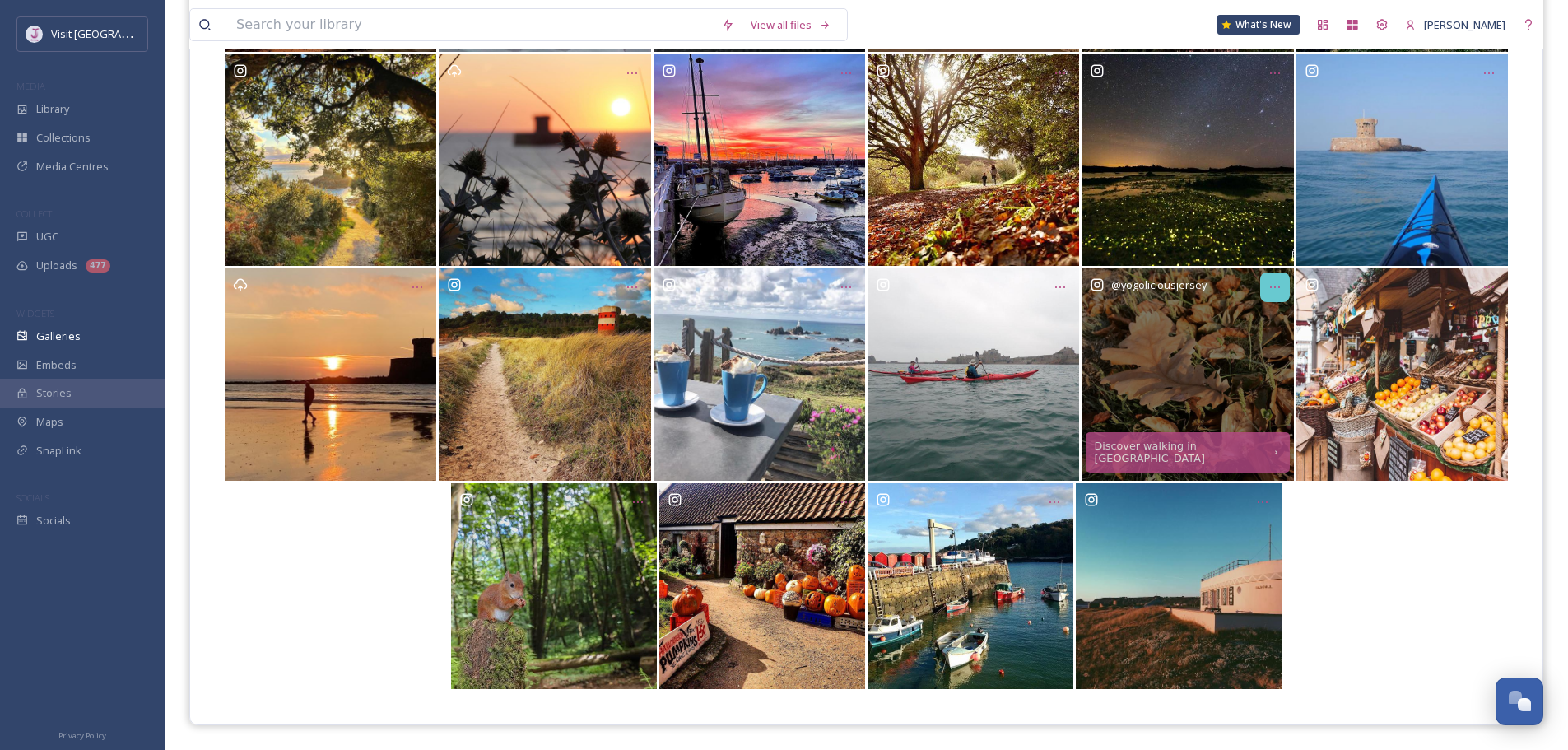
click at [1267, 279] on div "Opens media popup. Media description: 5d213653c9efbd9858d021f6df49c665ef38d75ed…" at bounding box center [1276, 287] width 30 height 30
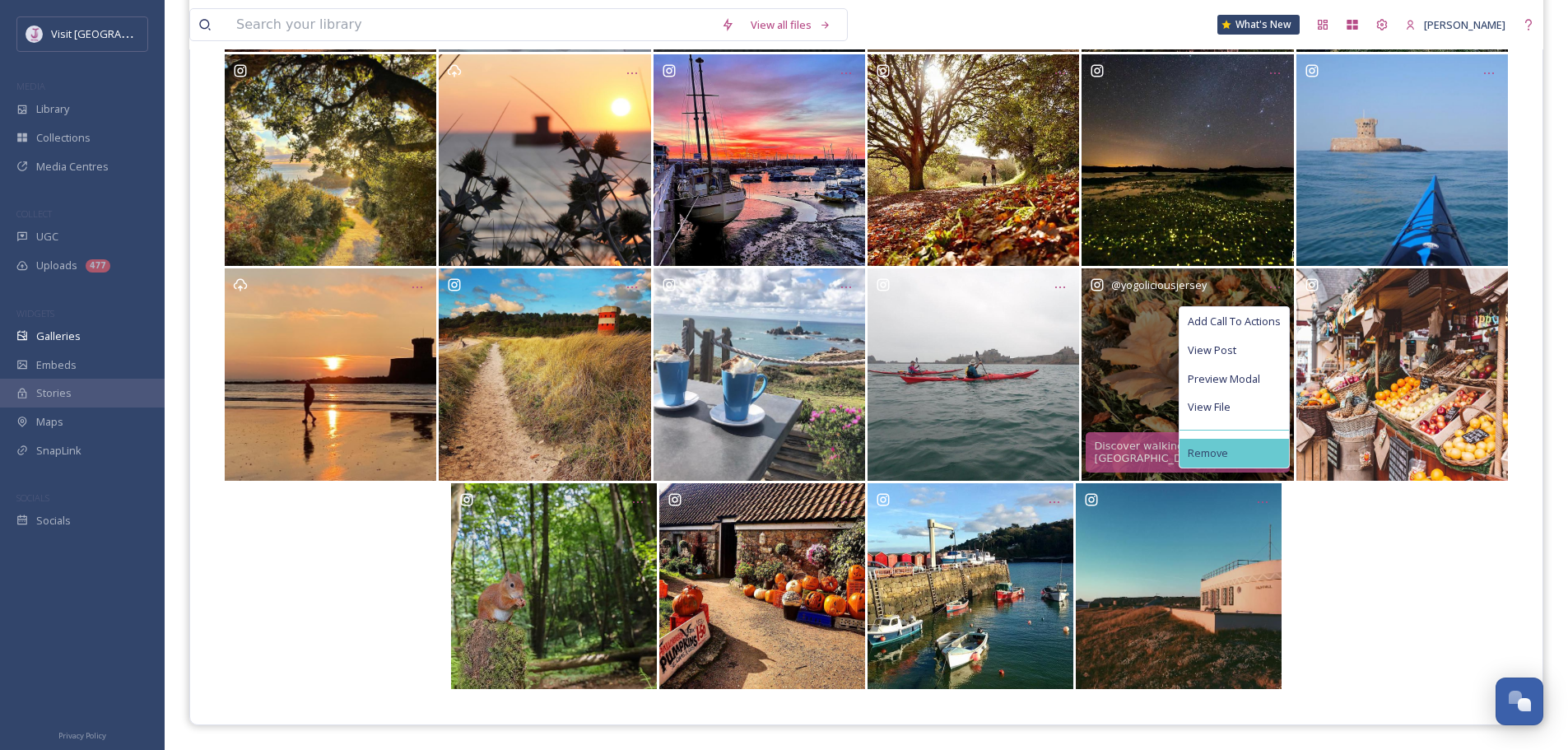
click at [1188, 456] on span "Remove" at bounding box center [1208, 453] width 41 height 12
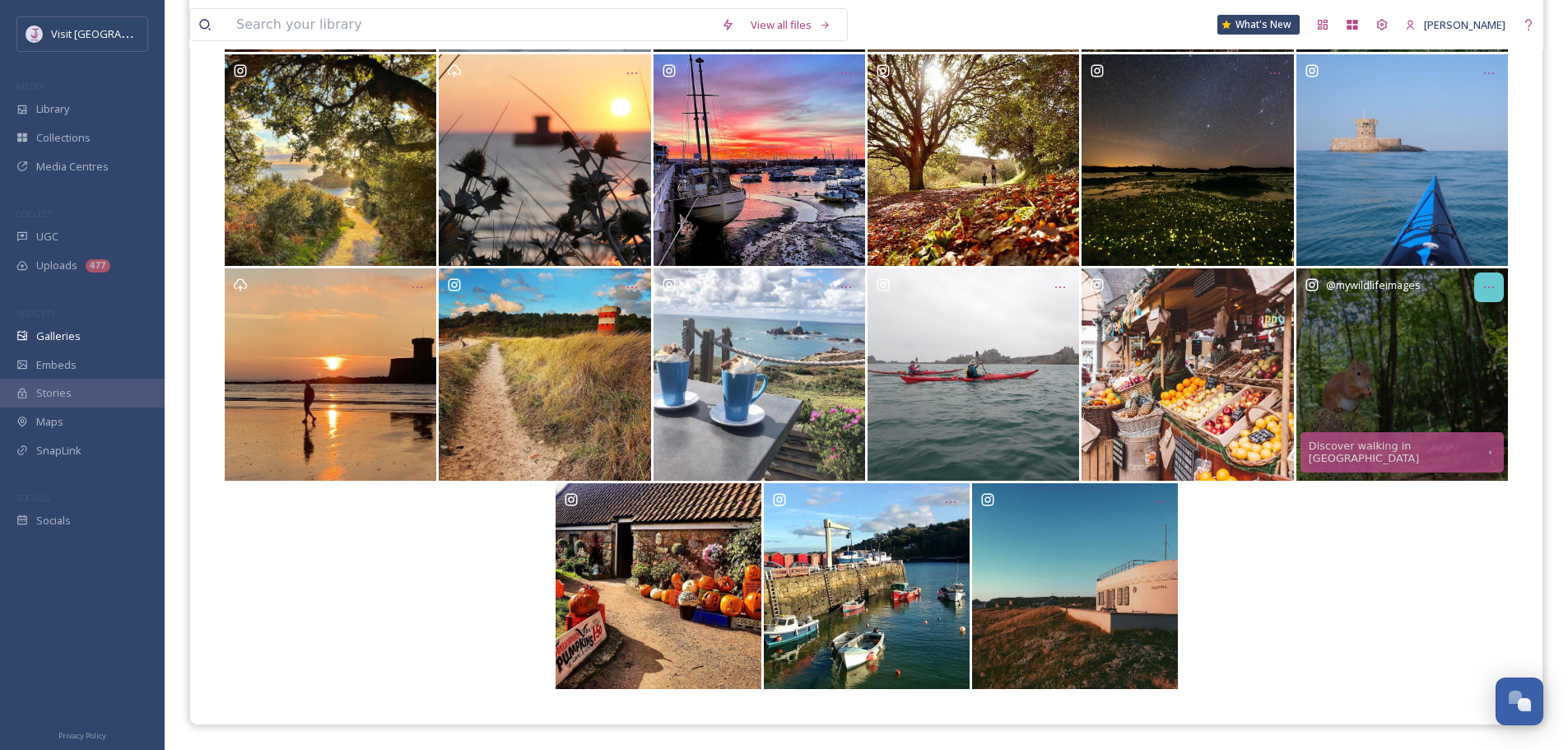
click at [1500, 284] on div "Opens media popup. Media description: 3dcdbdf9f925c99cd00a6c6a01a0bed0cb81bf4b2…" at bounding box center [1490, 287] width 30 height 30
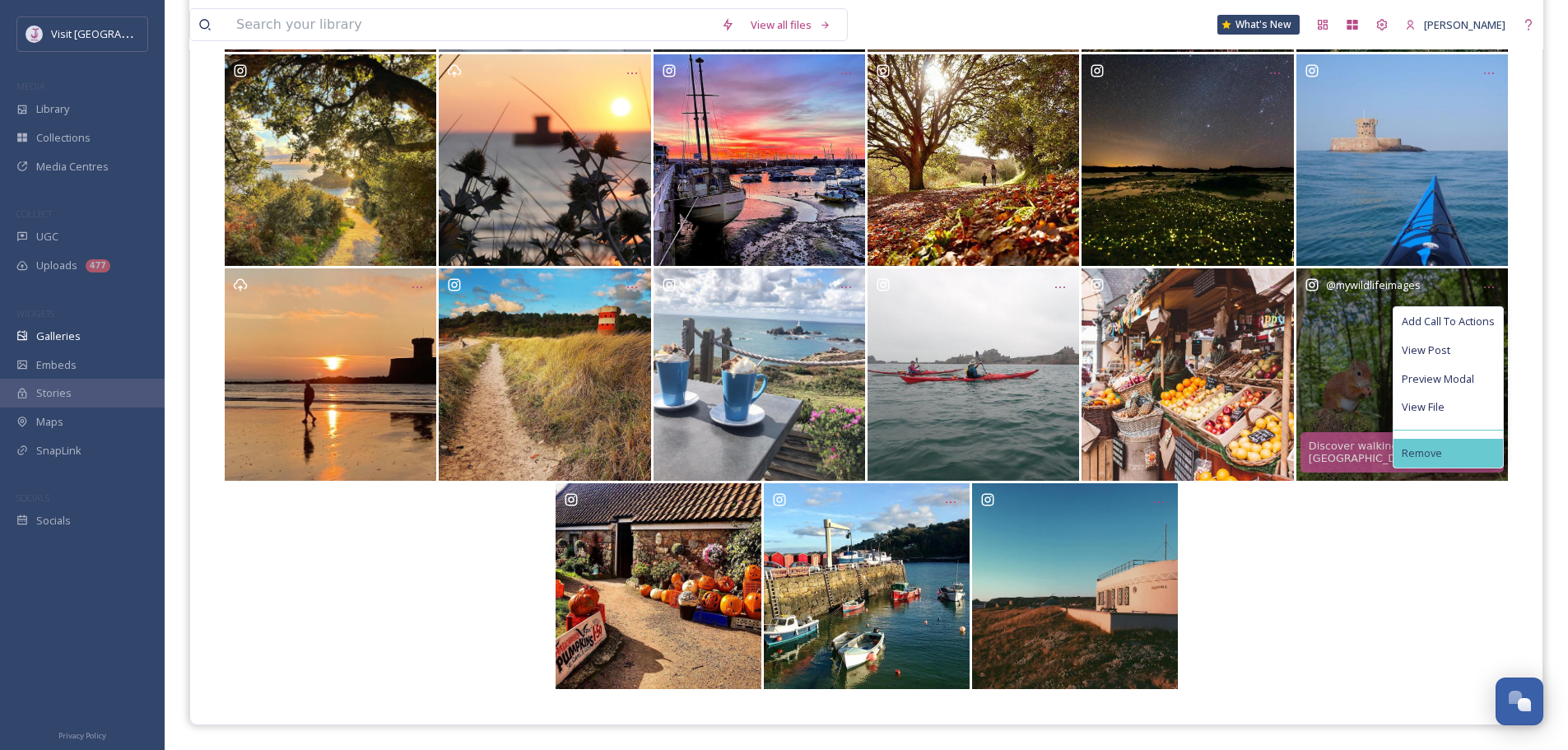
click at [1428, 453] on span "Remove" at bounding box center [1422, 453] width 41 height 12
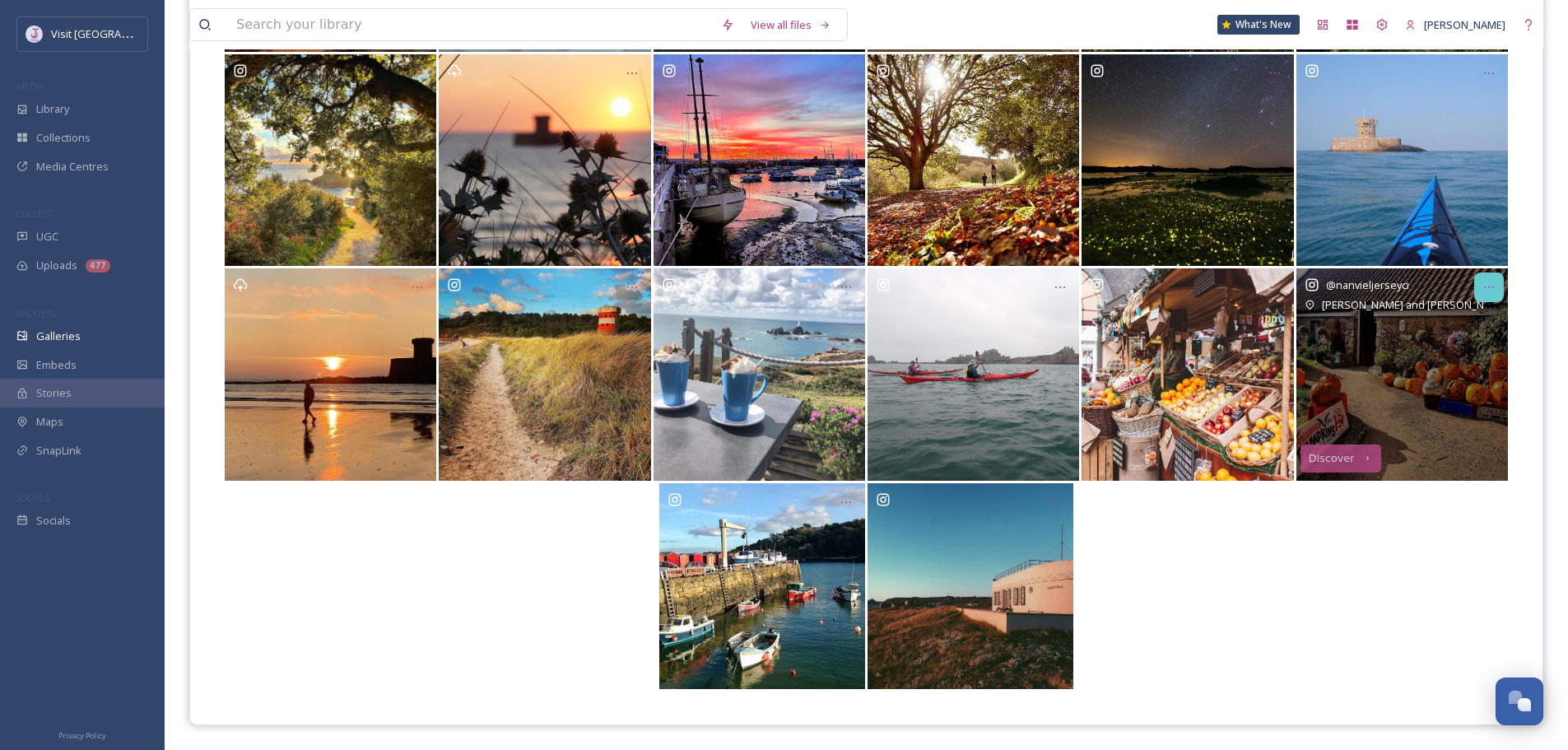
click at [1492, 281] on icon "Opens media popup. Media description: 4f494e74ea586a9c8d6f20f1e40fd0651259f268c…" at bounding box center [1490, 287] width 13 height 13
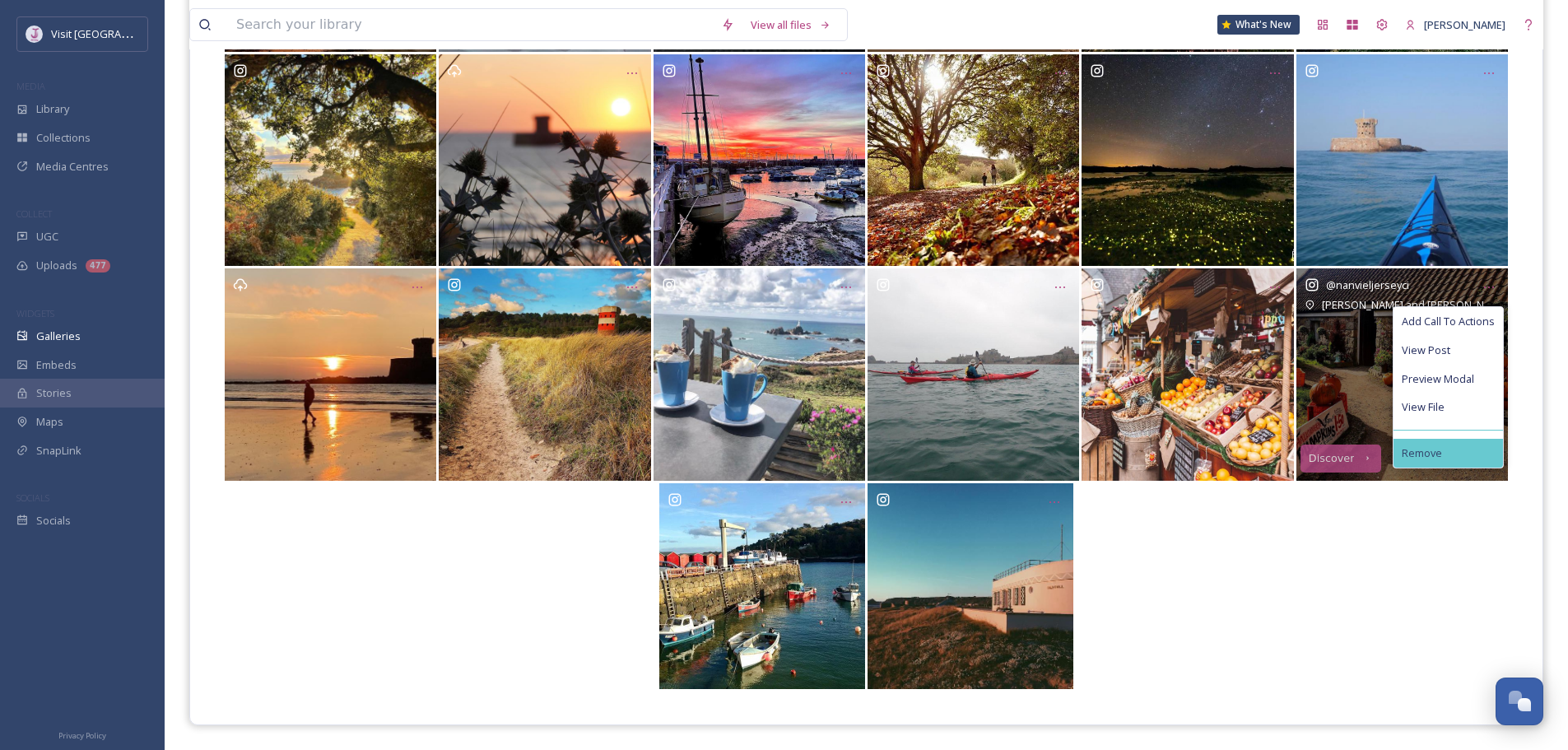
click at [1406, 457] on span "Remove" at bounding box center [1422, 453] width 41 height 12
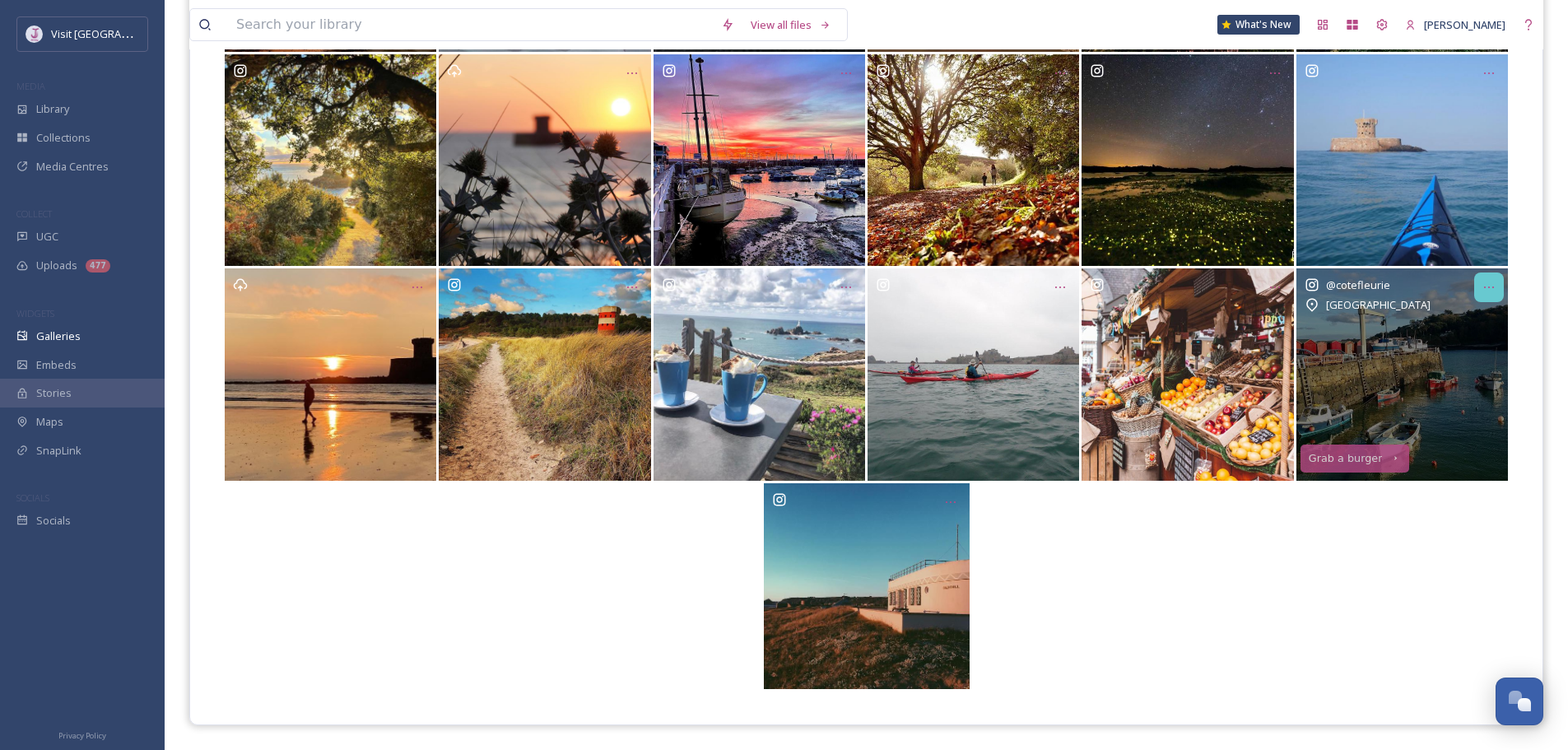
click at [1483, 280] on div "Opens media popup. Media description: 6196073b0dbc8f4d361eb8f598e23fc0d95064160…" at bounding box center [1490, 287] width 30 height 30
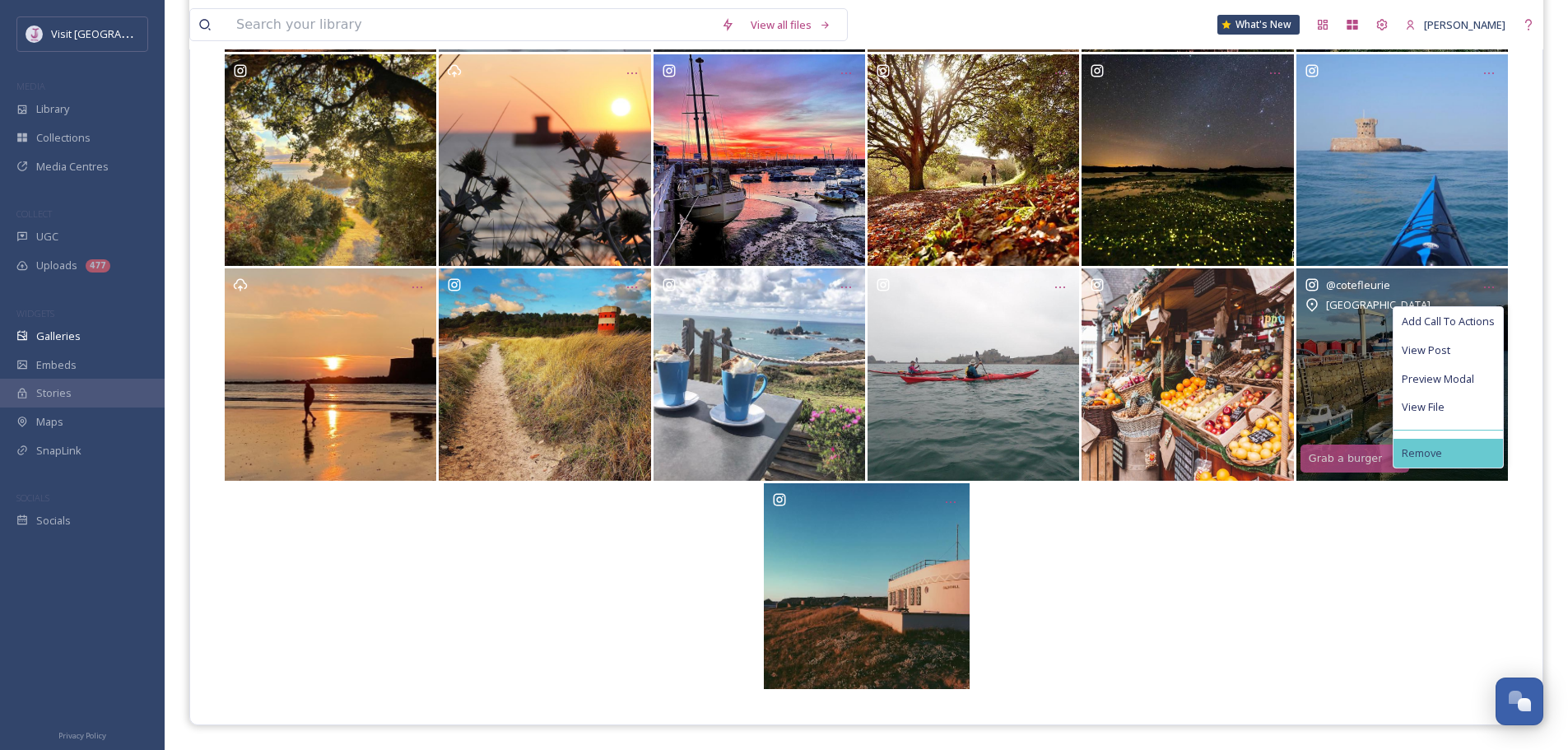
click at [1459, 456] on div "Remove" at bounding box center [1448, 453] width 110 height 29
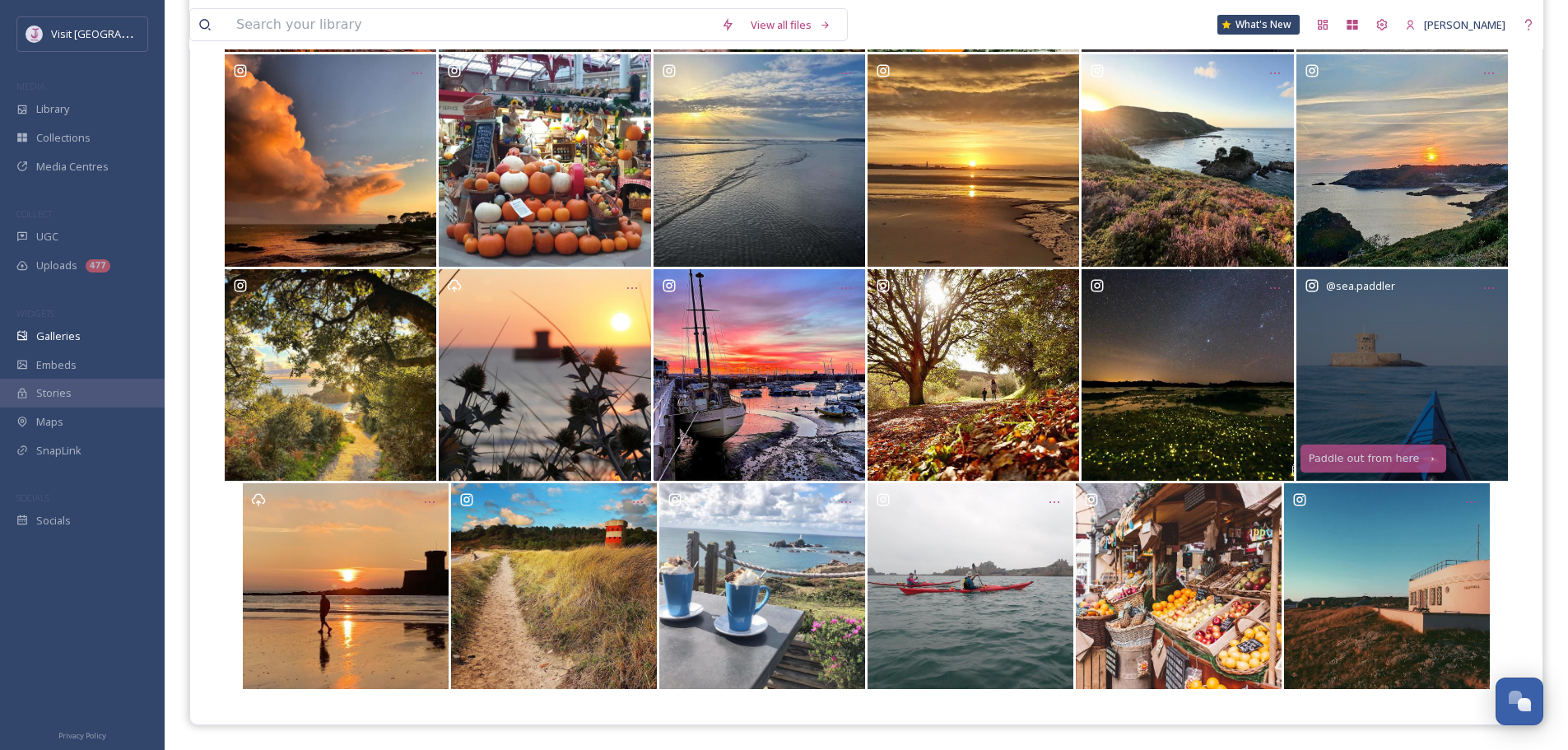
scroll to position [447, 0]
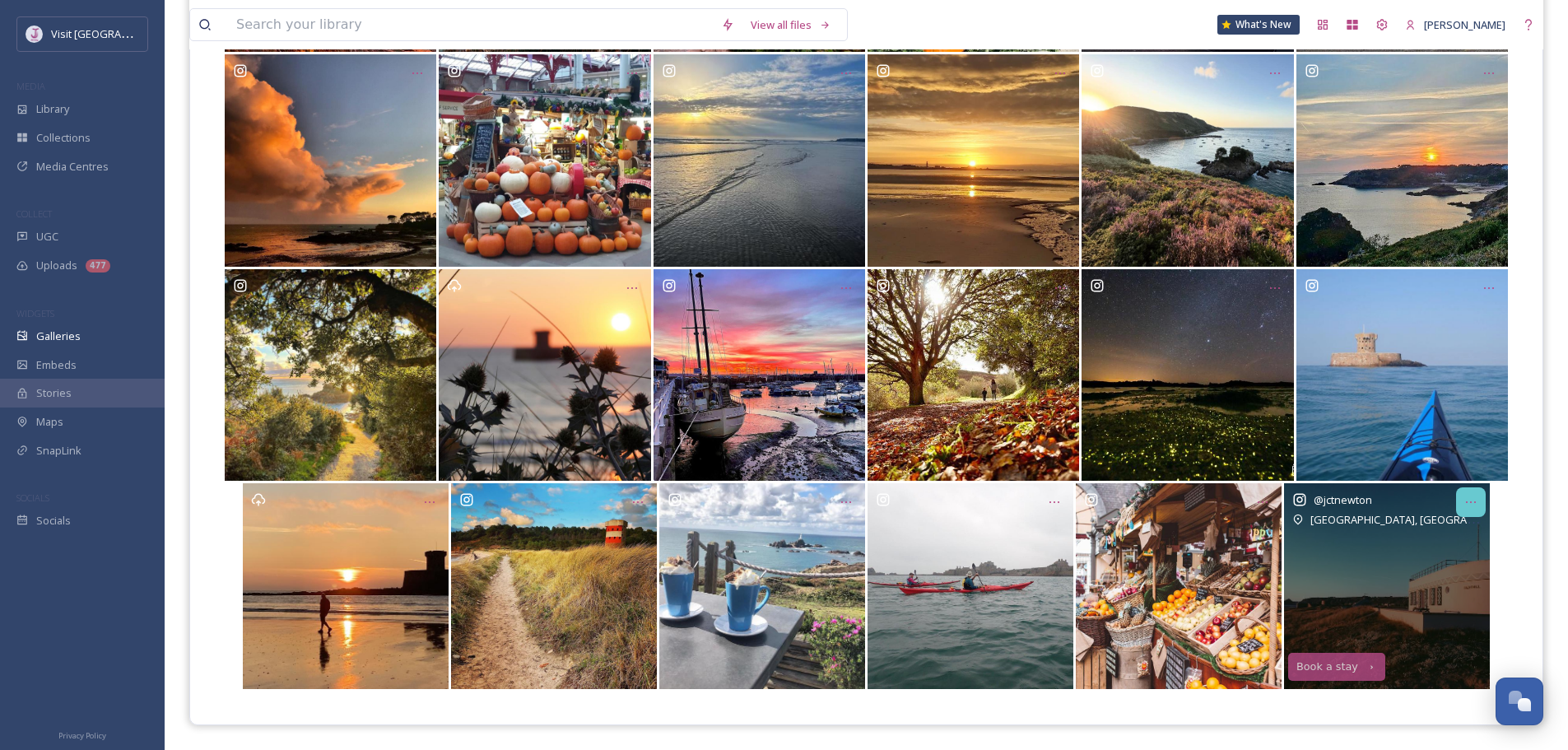
click at [1474, 496] on icon "Opens media popup. Media description: 6f460a4b952e3cb26d8d845493b038720463422b0…" at bounding box center [1471, 502] width 13 height 13
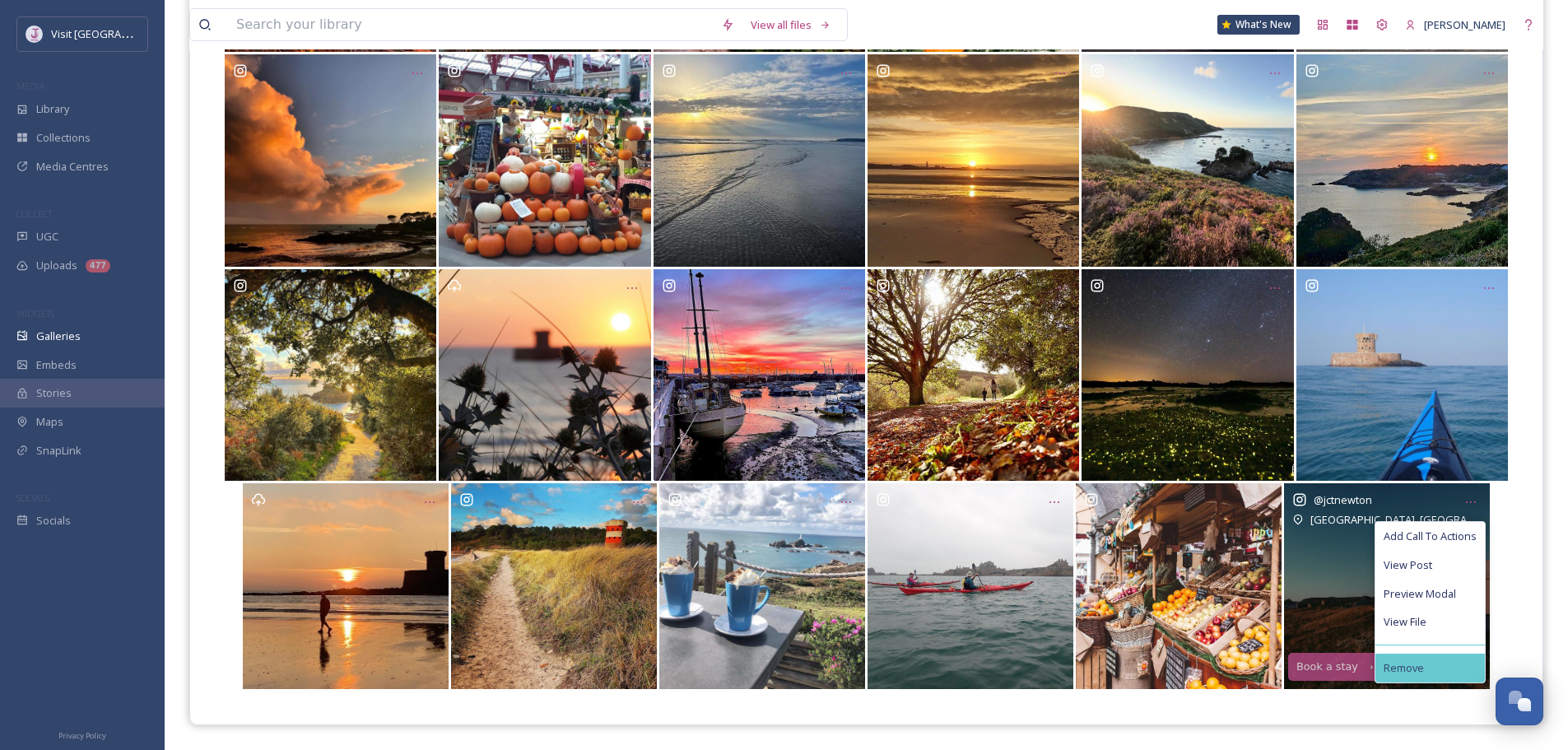
click at [1421, 678] on div "Remove" at bounding box center [1431, 668] width 110 height 29
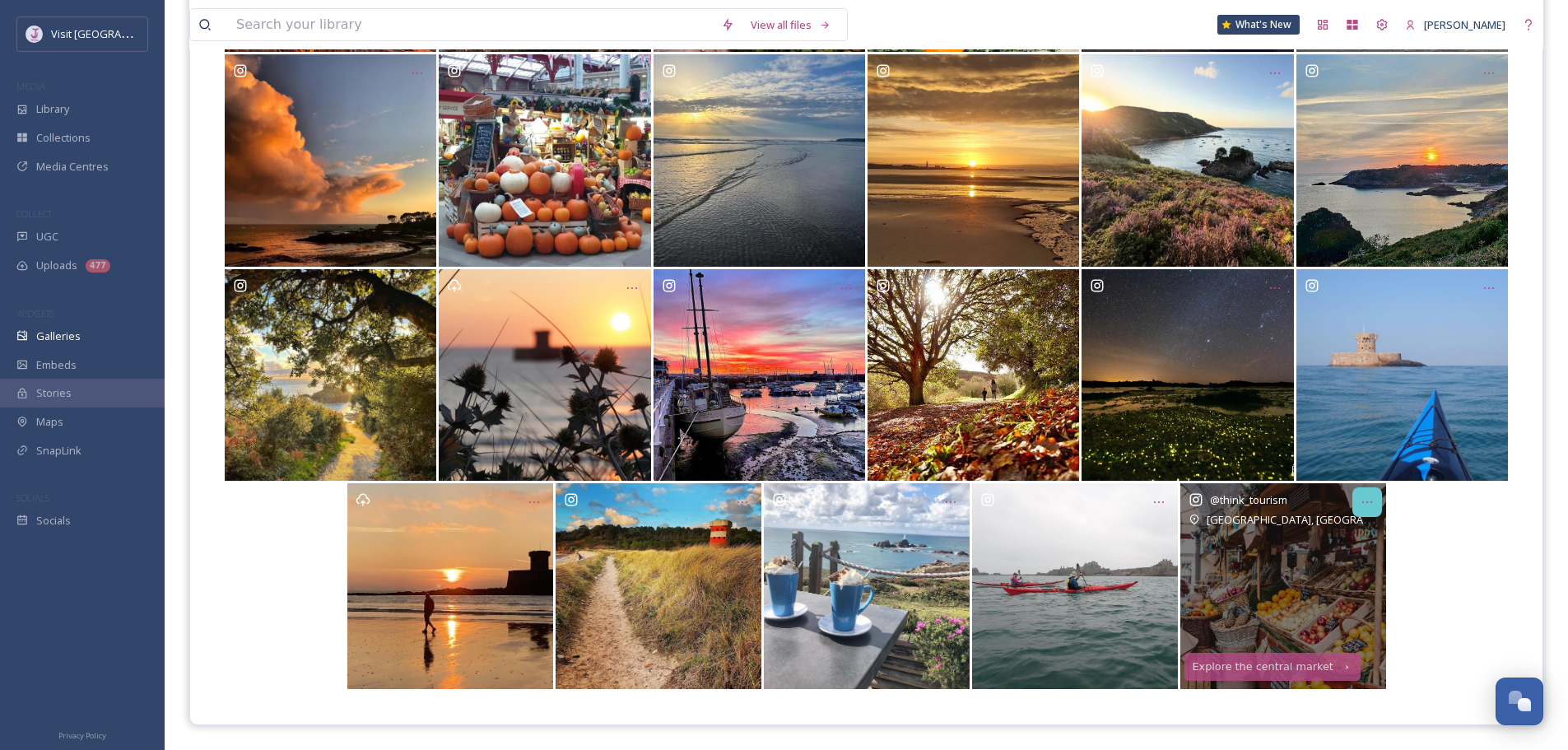
click at [1367, 489] on div "Opens media popup. Media description: 2964144f51b406bb6d5fdd09da1d3ce084f995d9d…" at bounding box center [1368, 502] width 30 height 30
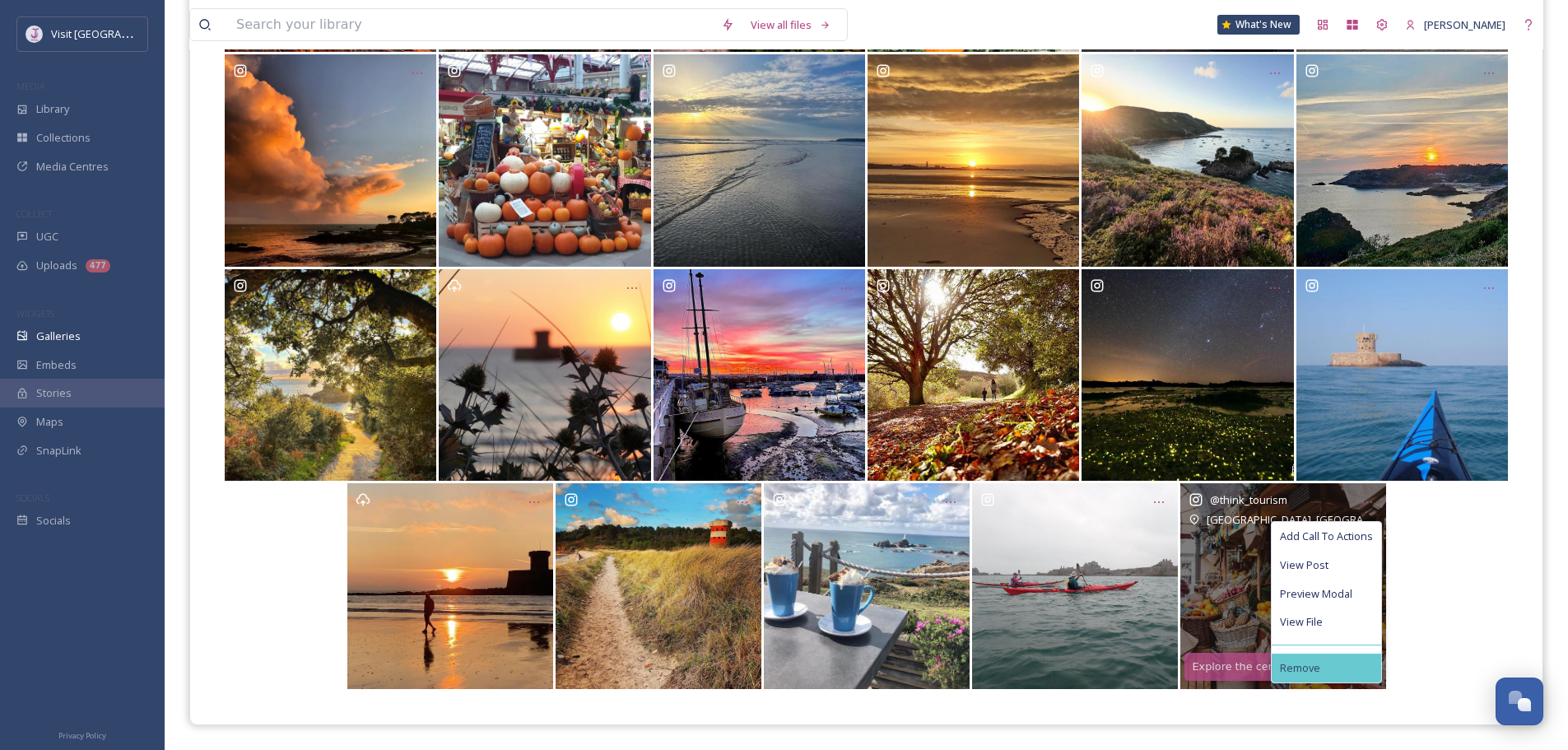
click at [1334, 658] on div "Remove" at bounding box center [1326, 668] width 110 height 29
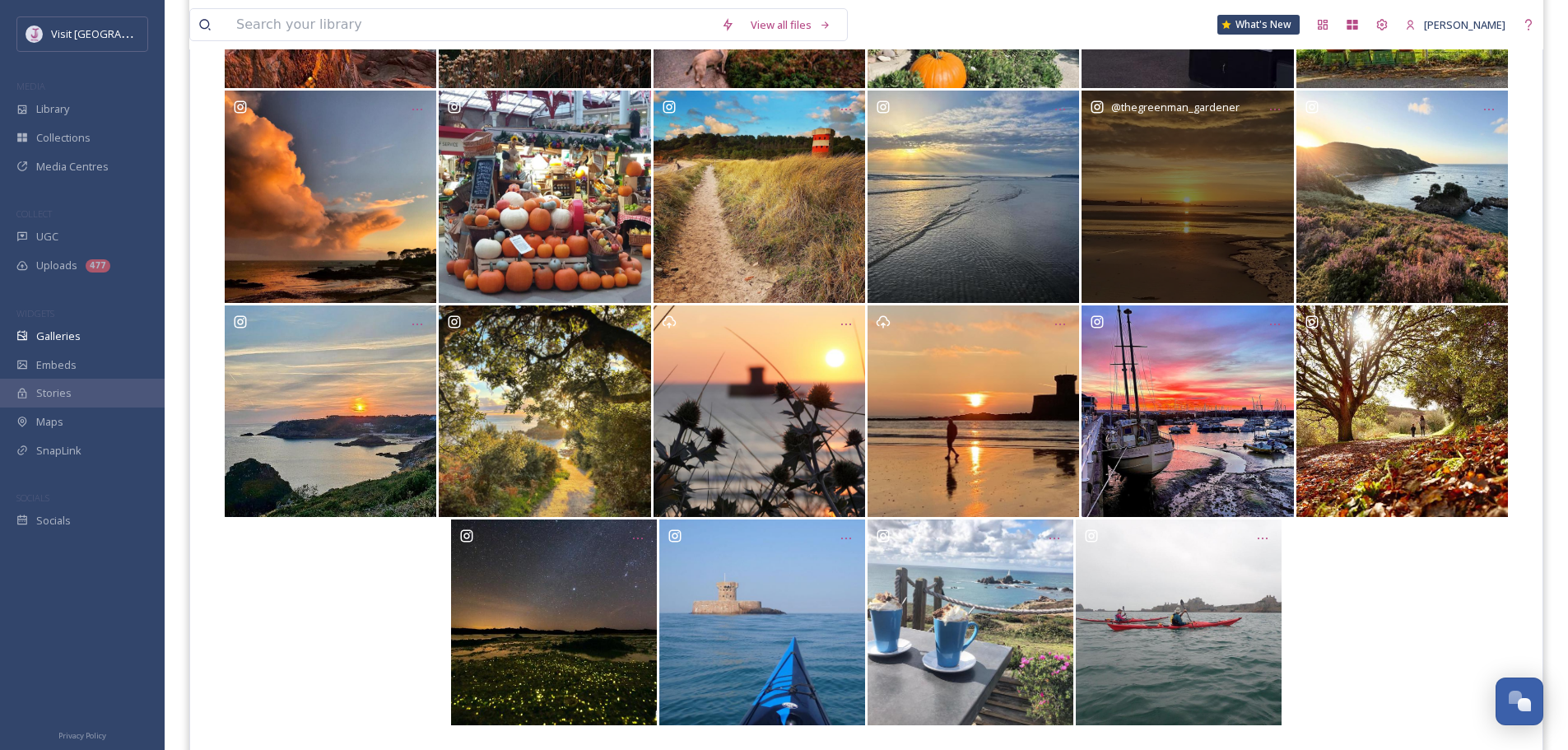
scroll to position [411, 0]
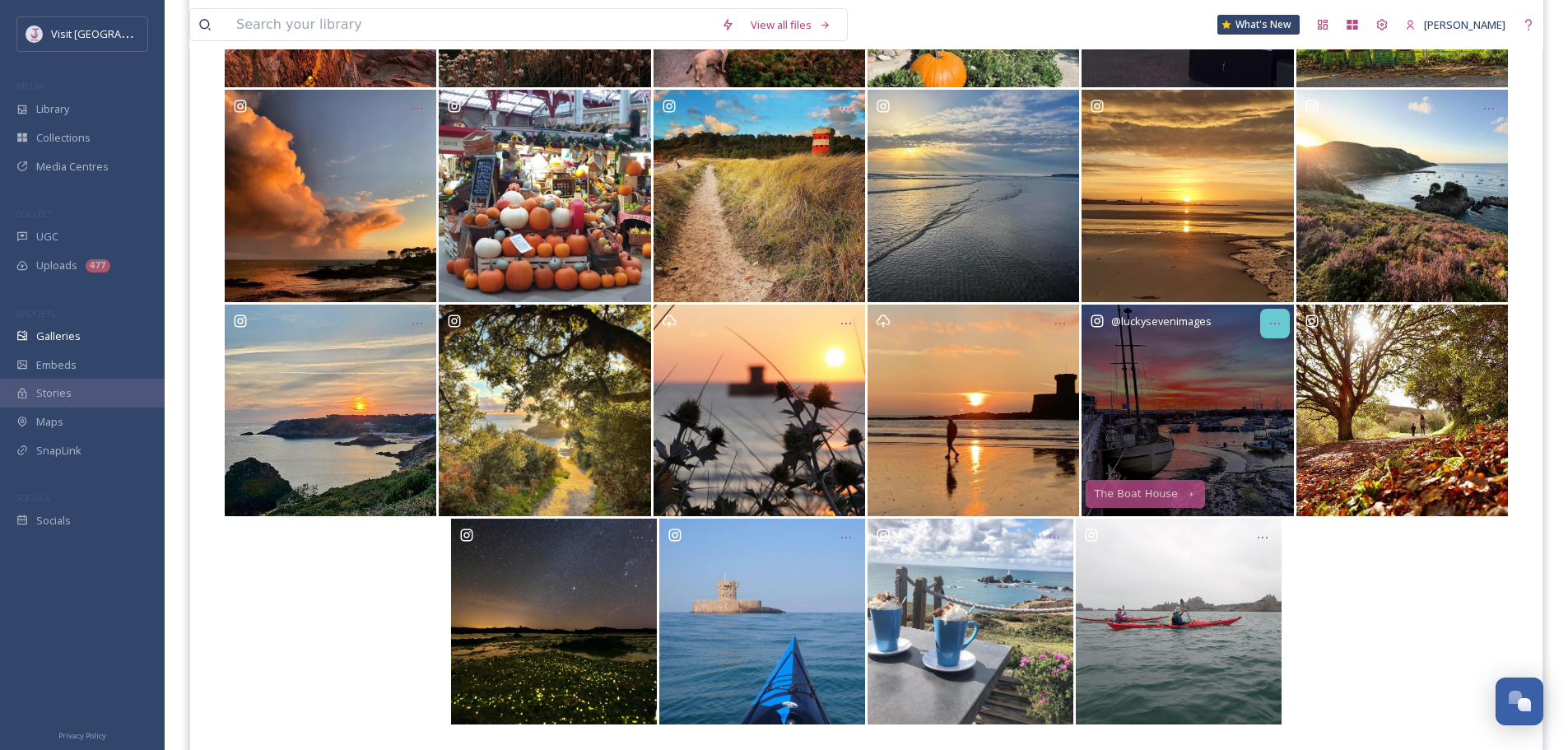
click at [1269, 325] on icon "Opens media popup. Media description: c28f16be0925982c74dcbbbcfb9227a3f59718c08…" at bounding box center [1276, 324] width 13 height 13
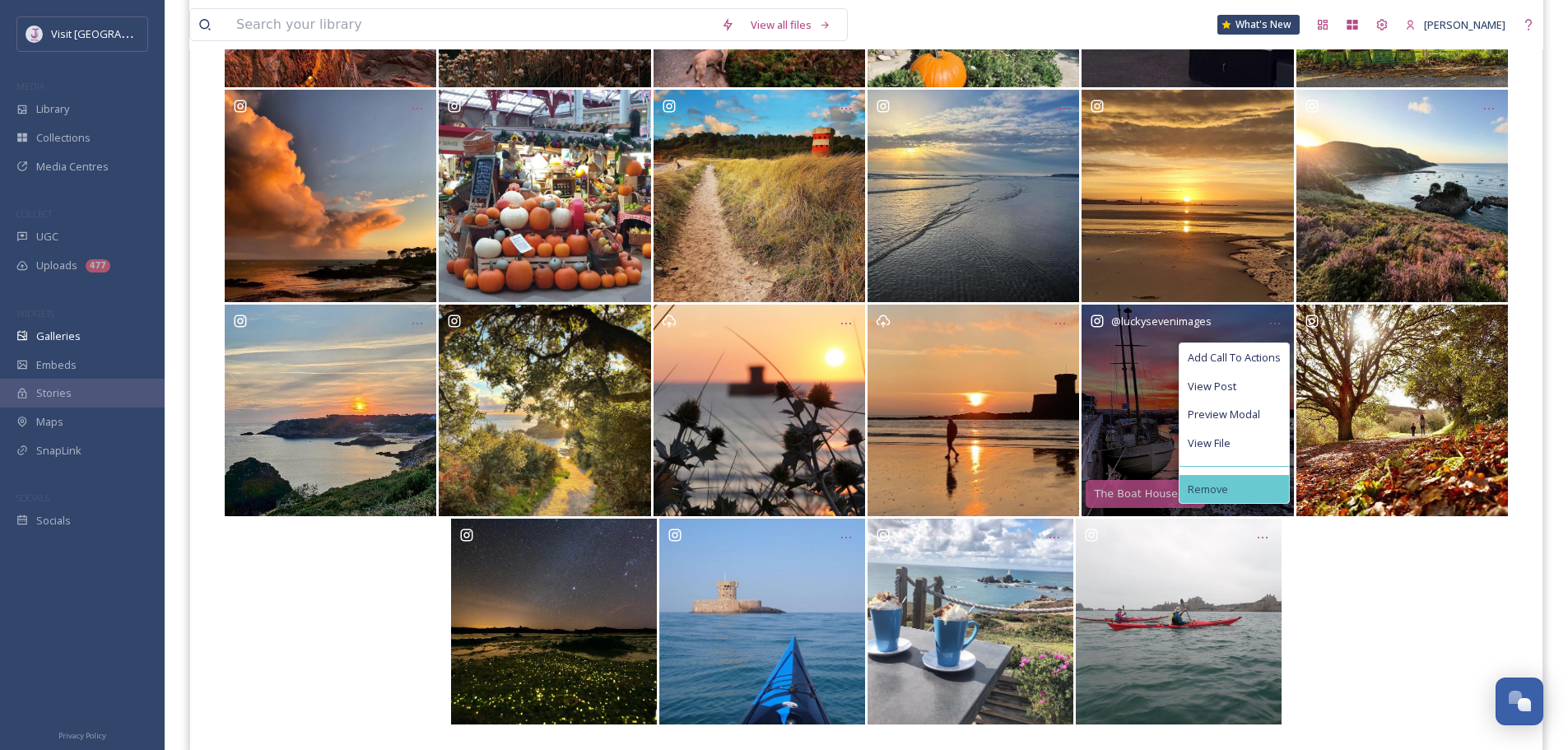
click at [1230, 486] on div "Remove" at bounding box center [1234, 489] width 110 height 29
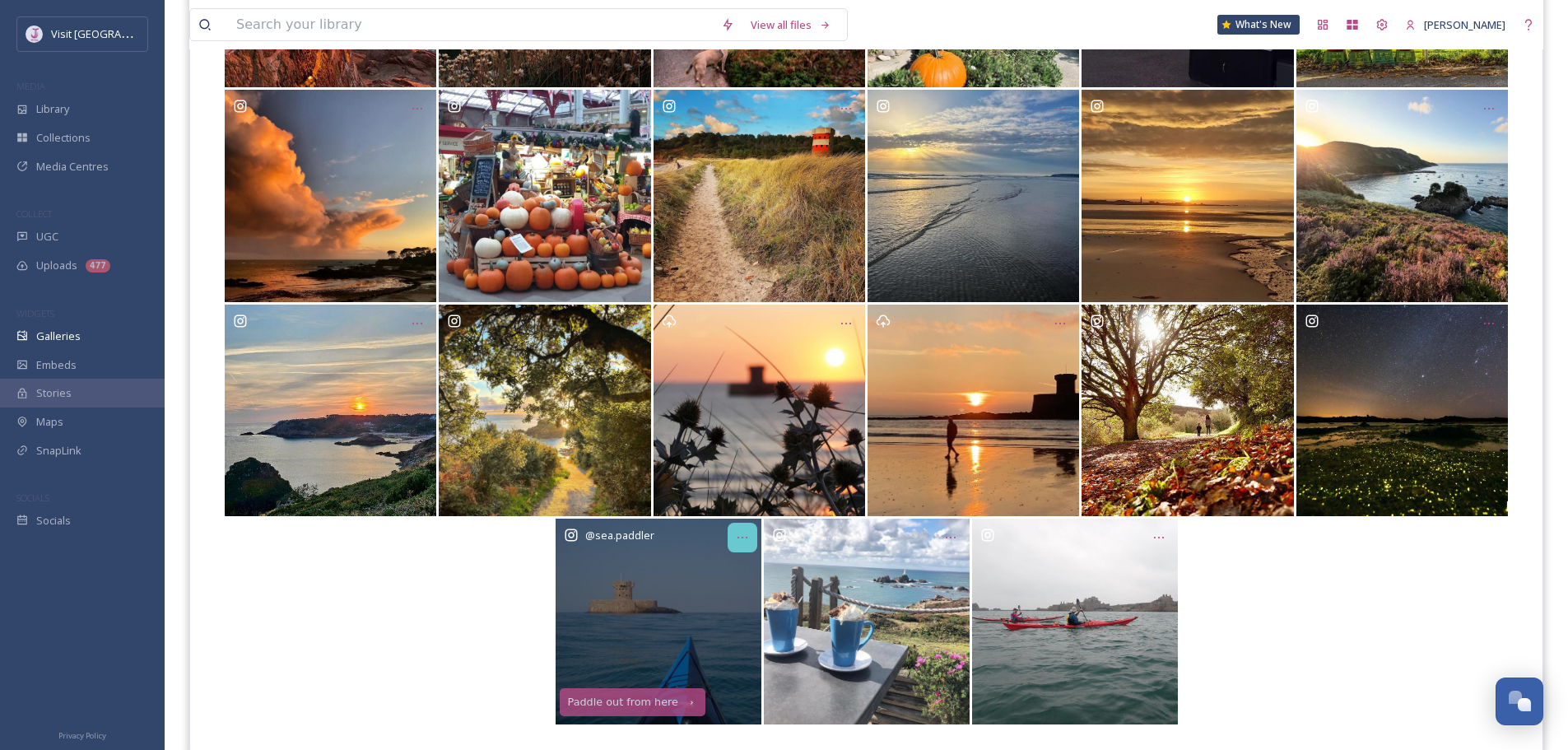
click at [751, 541] on div "Opens media popup. Media description: 0638460dc894a4da9ede4e360873ac4af8d362b5c…" at bounding box center [742, 538] width 30 height 30
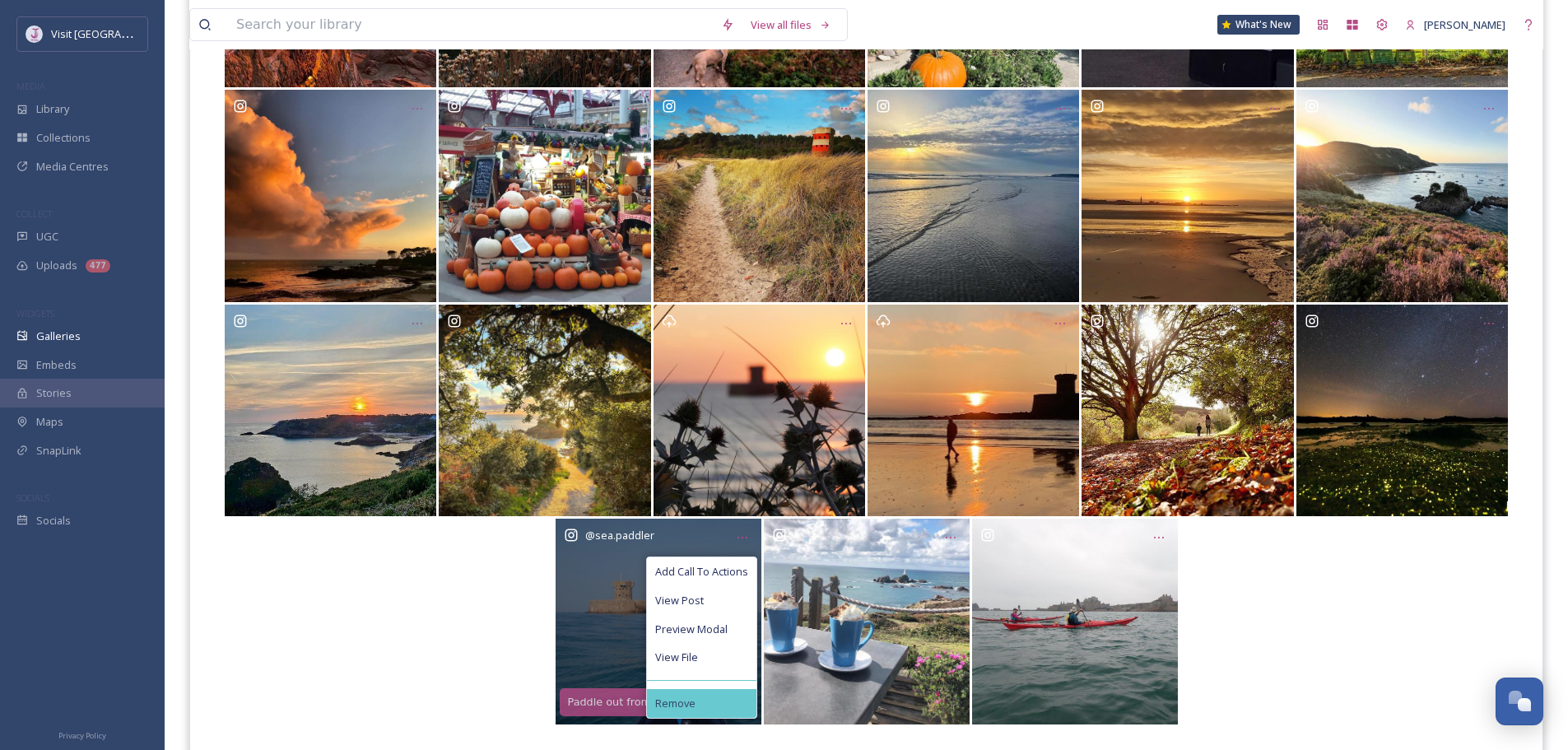
click at [686, 702] on span "Remove" at bounding box center [676, 703] width 41 height 12
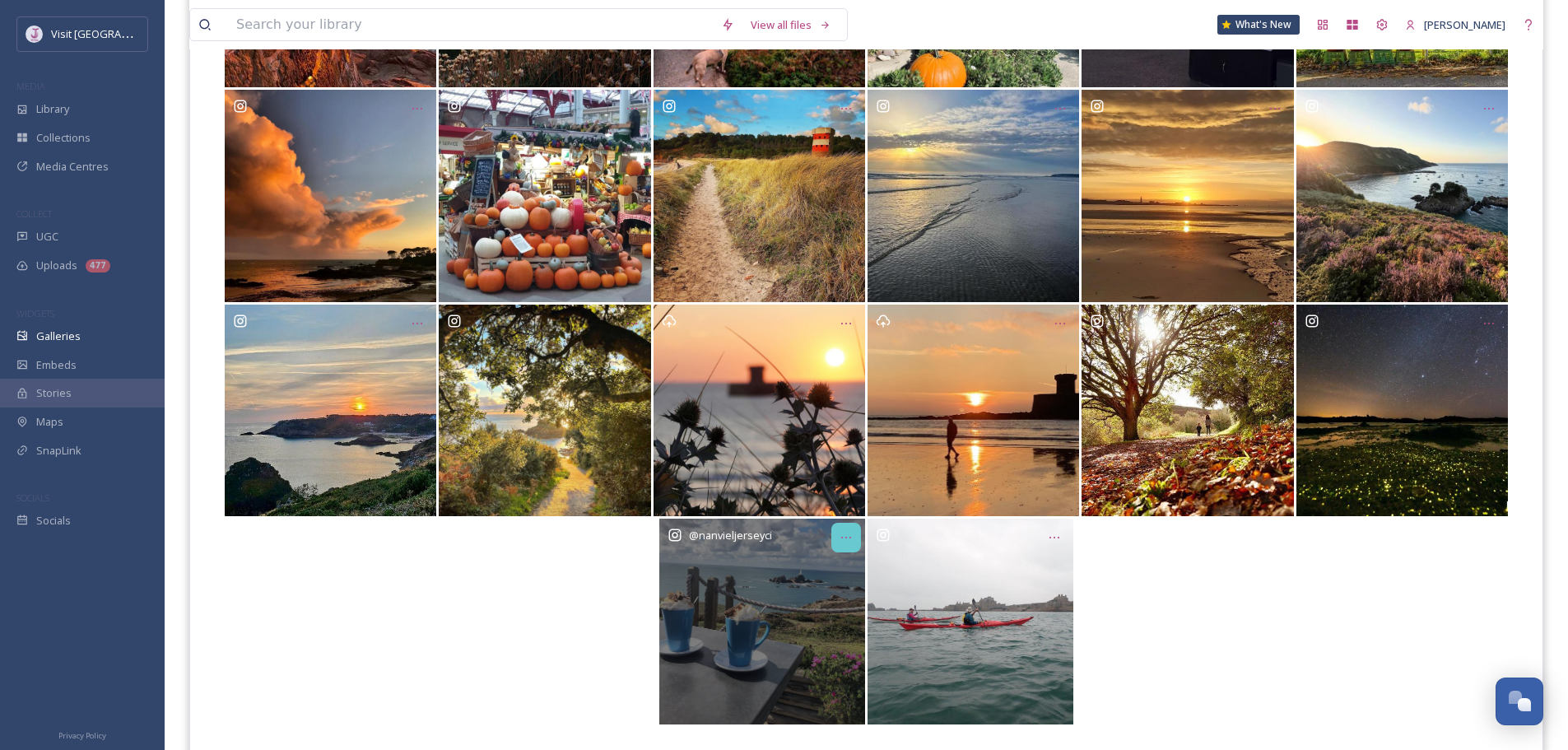
click at [836, 528] on div "Opens media popup. Media description: ce0e15f2f1ac972c5f988909ce756378a6a6cd047…" at bounding box center [847, 538] width 30 height 30
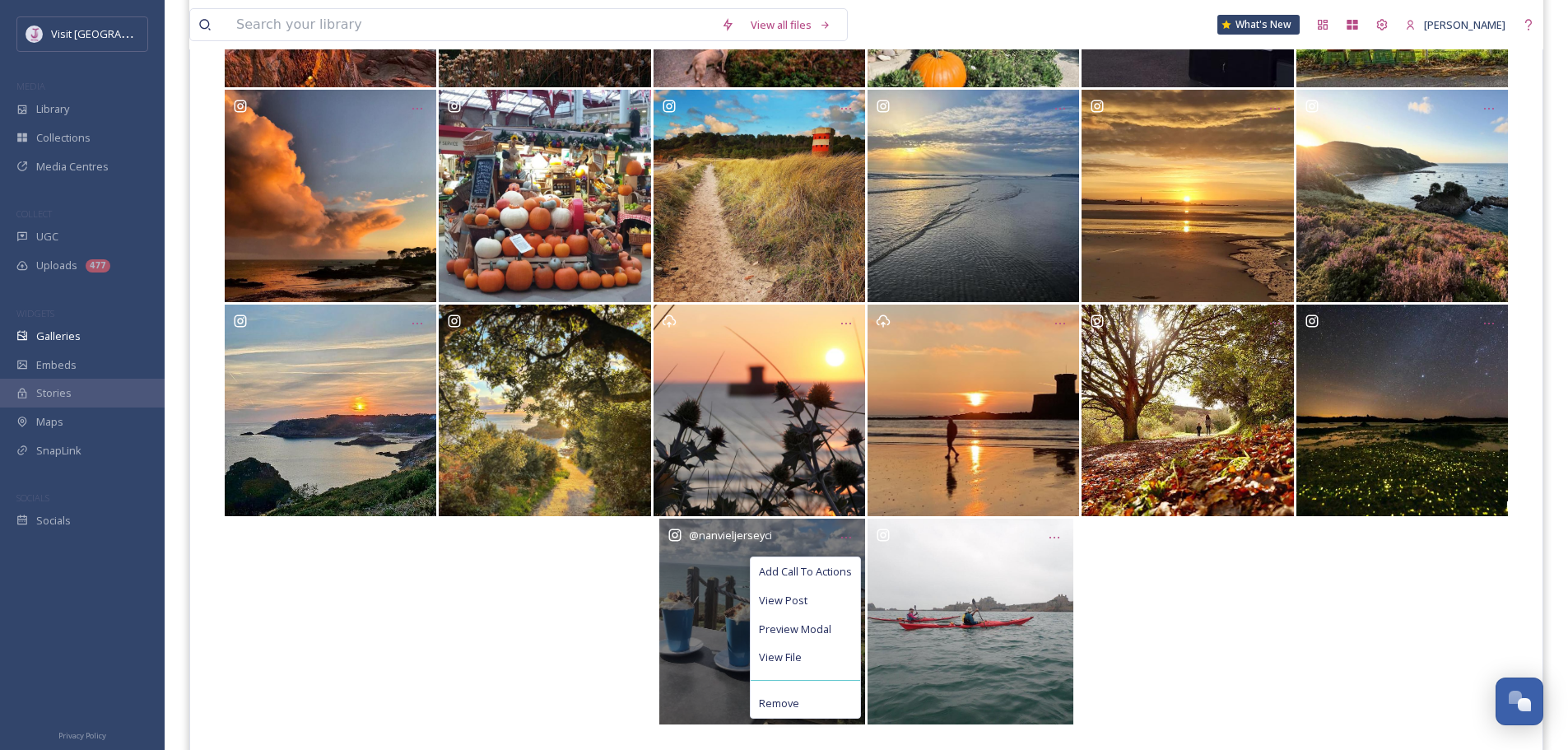
drag, startPoint x: 803, startPoint y: 703, endPoint x: 897, endPoint y: 609, distance: 132.9
click at [804, 702] on div "Remove" at bounding box center [805, 703] width 110 height 29
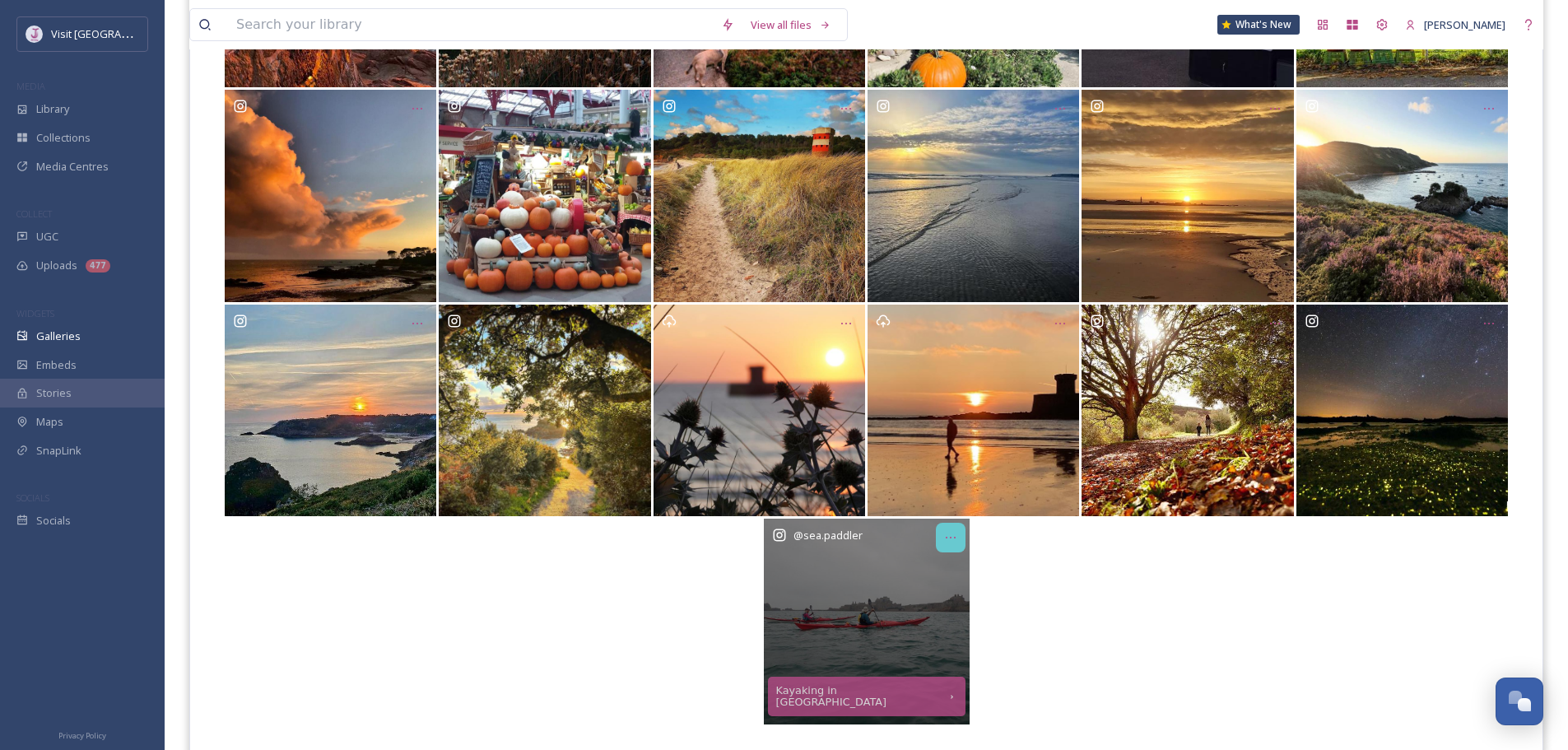
click at [960, 532] on div "Opens media popup. Media description: fd1826c55b5db2baab3cfa44dcd4e318b748ac6f2…" at bounding box center [951, 538] width 30 height 30
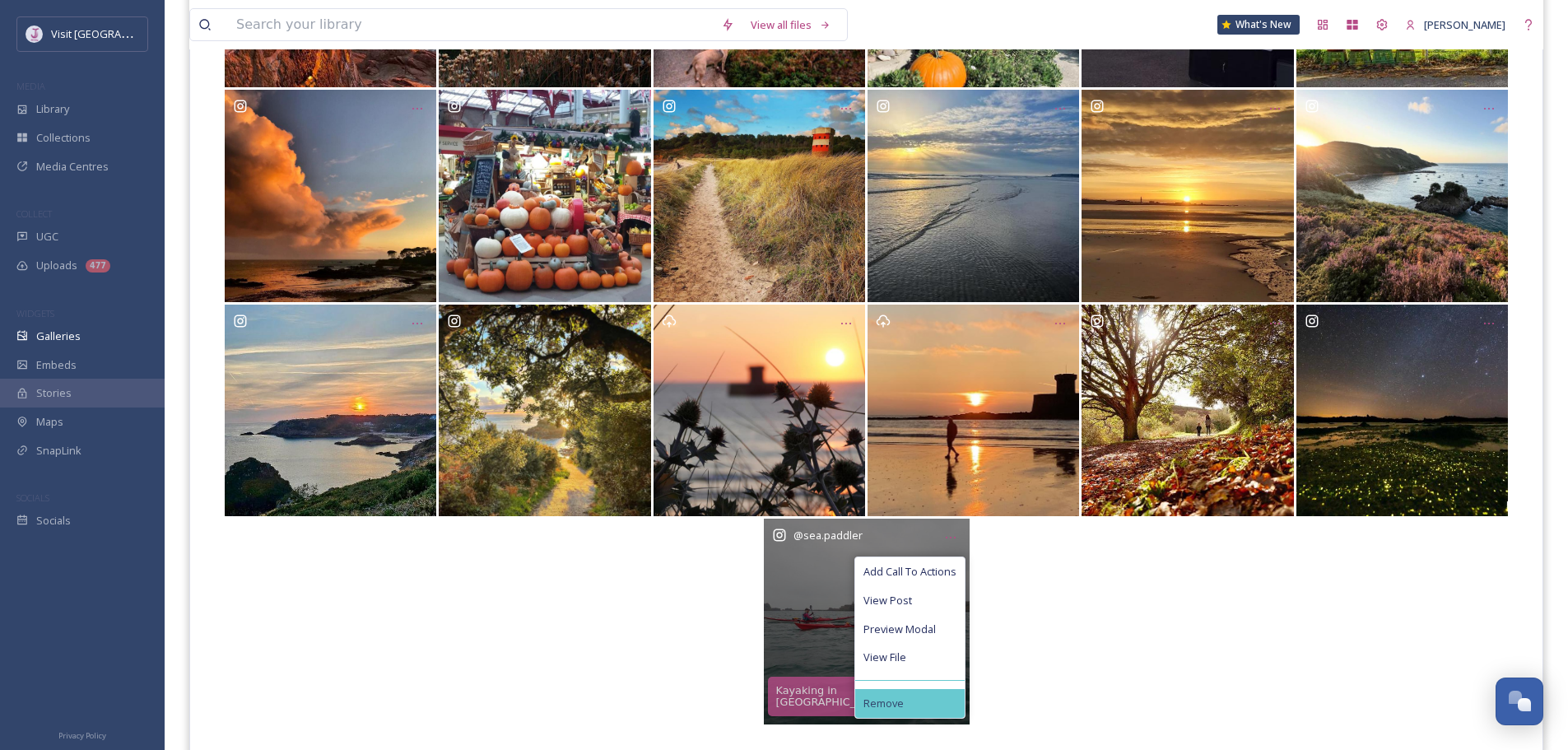
click at [901, 699] on span "Remove" at bounding box center [884, 703] width 41 height 12
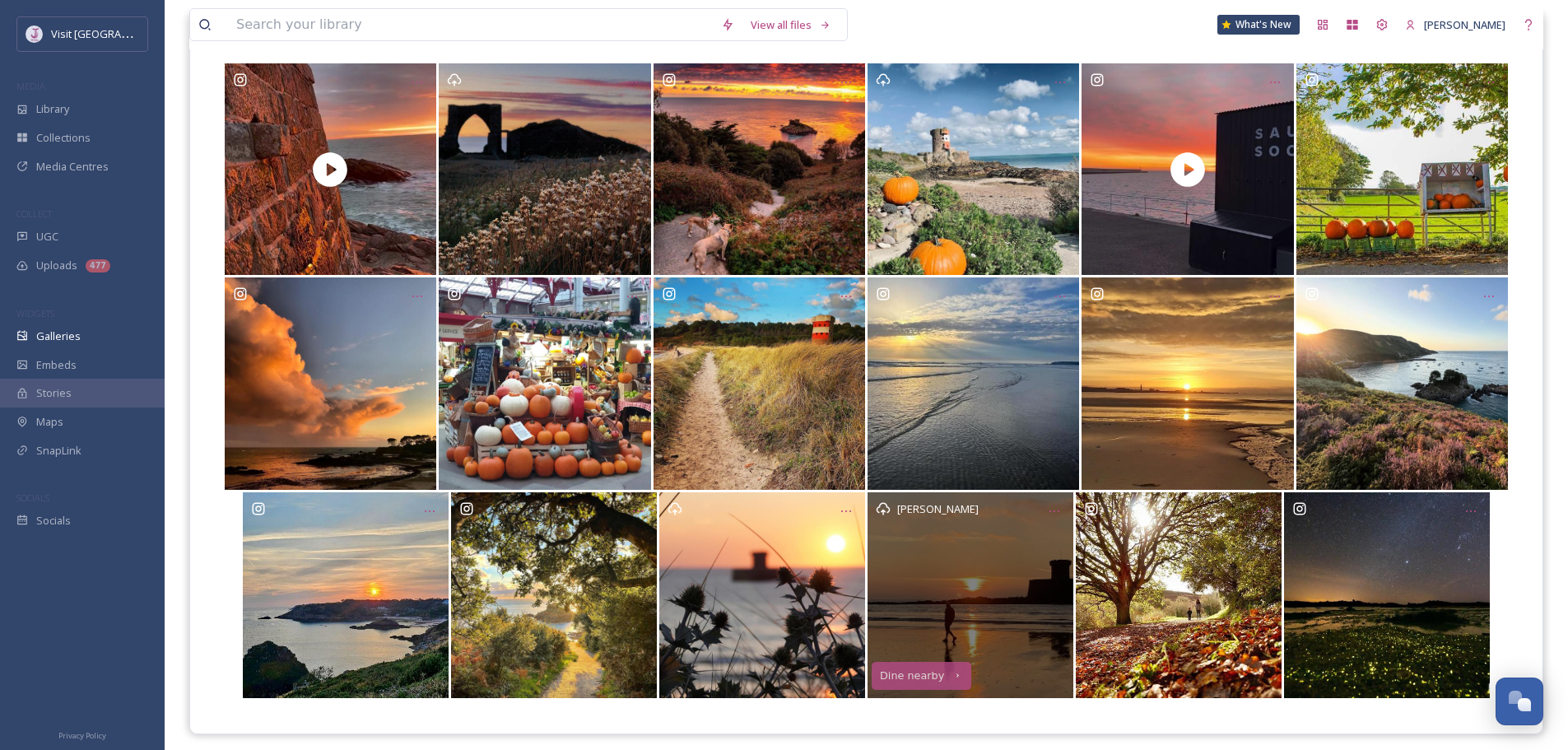
scroll to position [0, 0]
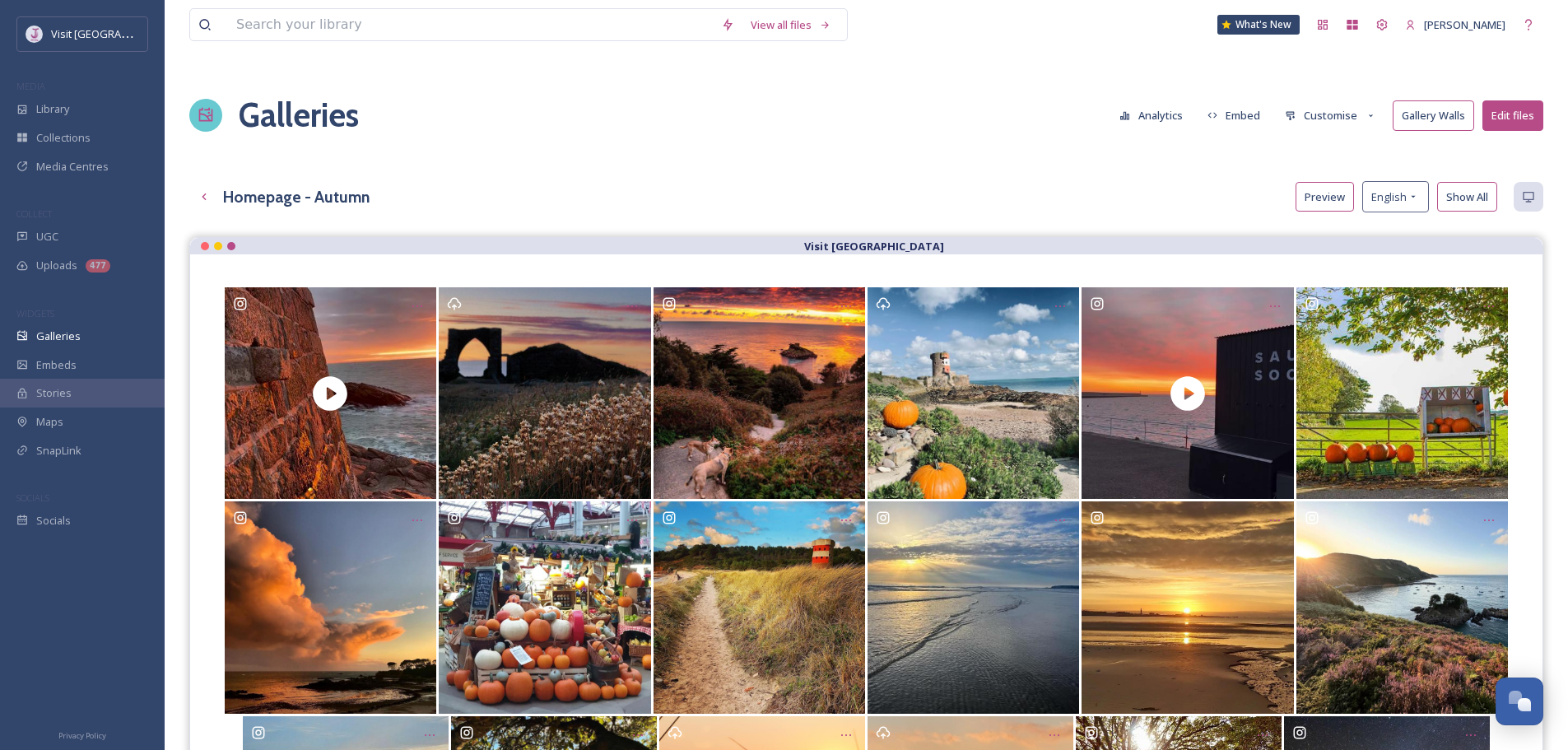
click at [1319, 108] on button "Customise" at bounding box center [1330, 115] width 108 height 29
click at [1331, 80] on div "Galleries Analytics Embed Customise Gallery Walls Edit files" at bounding box center [866, 114] width 1354 height 82
click at [1240, 109] on button "Embed" at bounding box center [1235, 115] width 70 height 29
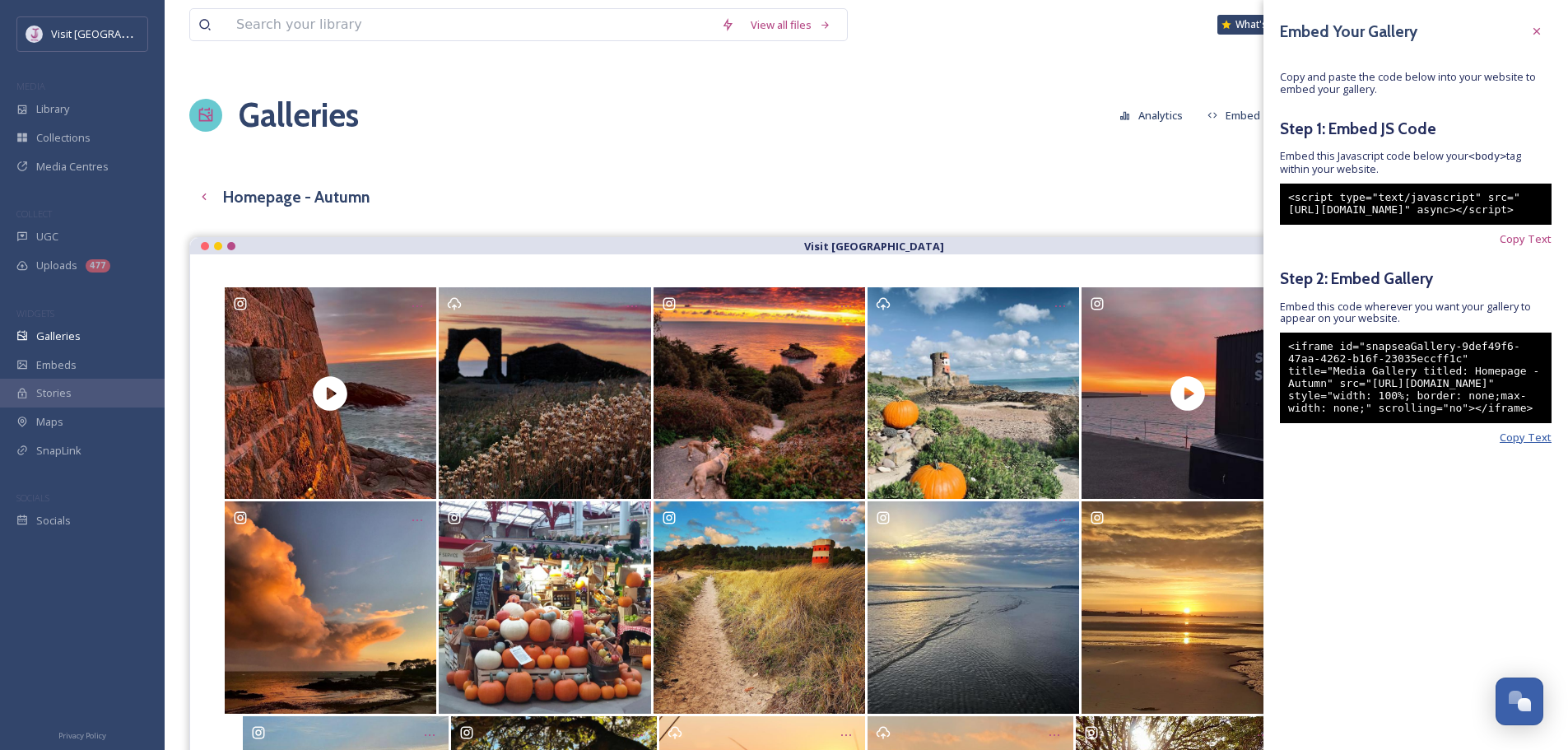
click at [1514, 444] on span "Copy Text" at bounding box center [1526, 437] width 52 height 12
click at [1522, 444] on span "Copy Text" at bounding box center [1526, 437] width 52 height 12
click at [1510, 444] on span "Copy Text" at bounding box center [1526, 437] width 52 height 12
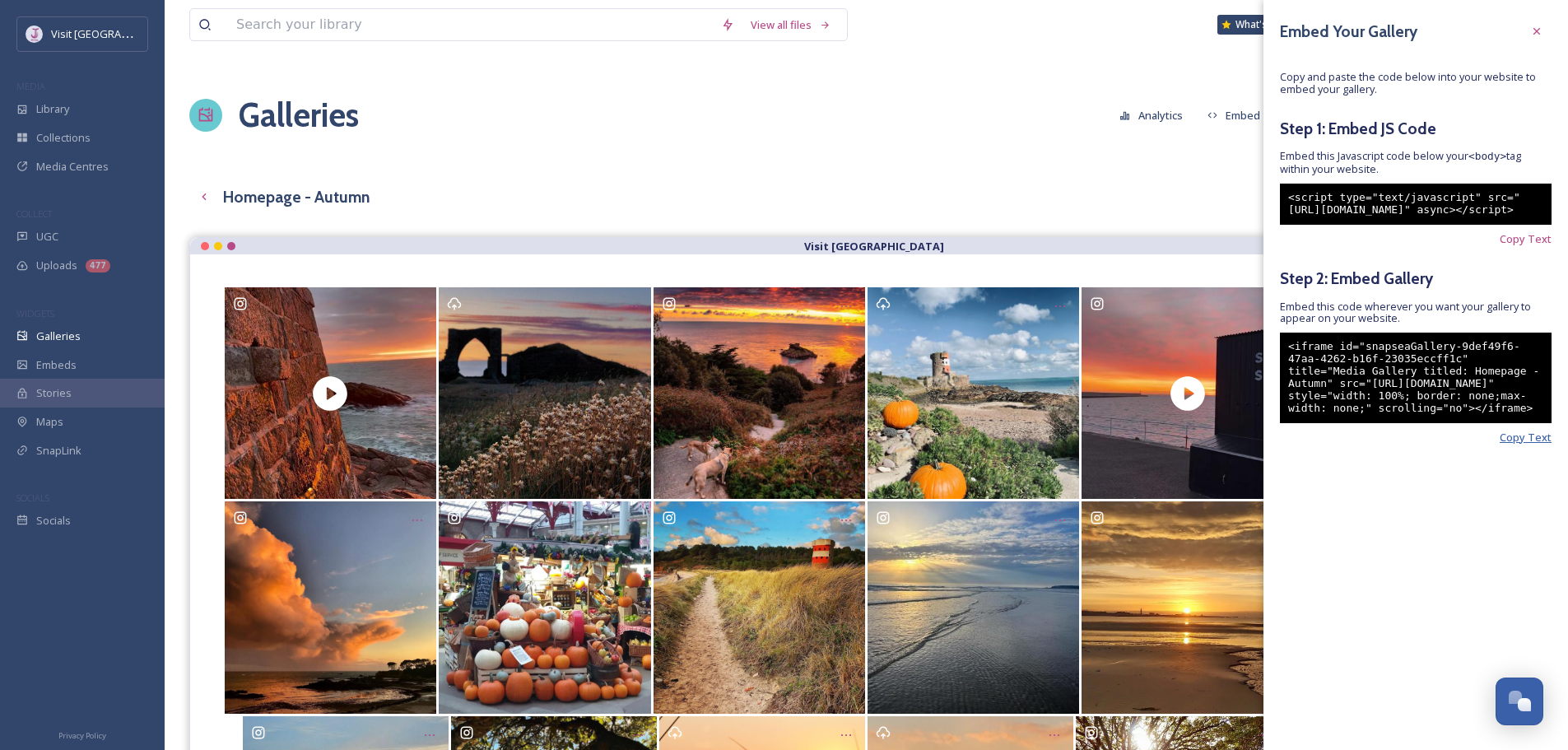
click at [1524, 465] on div "Embed Your Gallery Copy and paste the code below into your website to embed you…" at bounding box center [1416, 255] width 304 height 509
click at [1523, 444] on span "Copy Text" at bounding box center [1526, 437] width 52 height 12
click at [1075, 185] on div "Homepage - Autumn Preview English Show All" at bounding box center [866, 196] width 1354 height 31
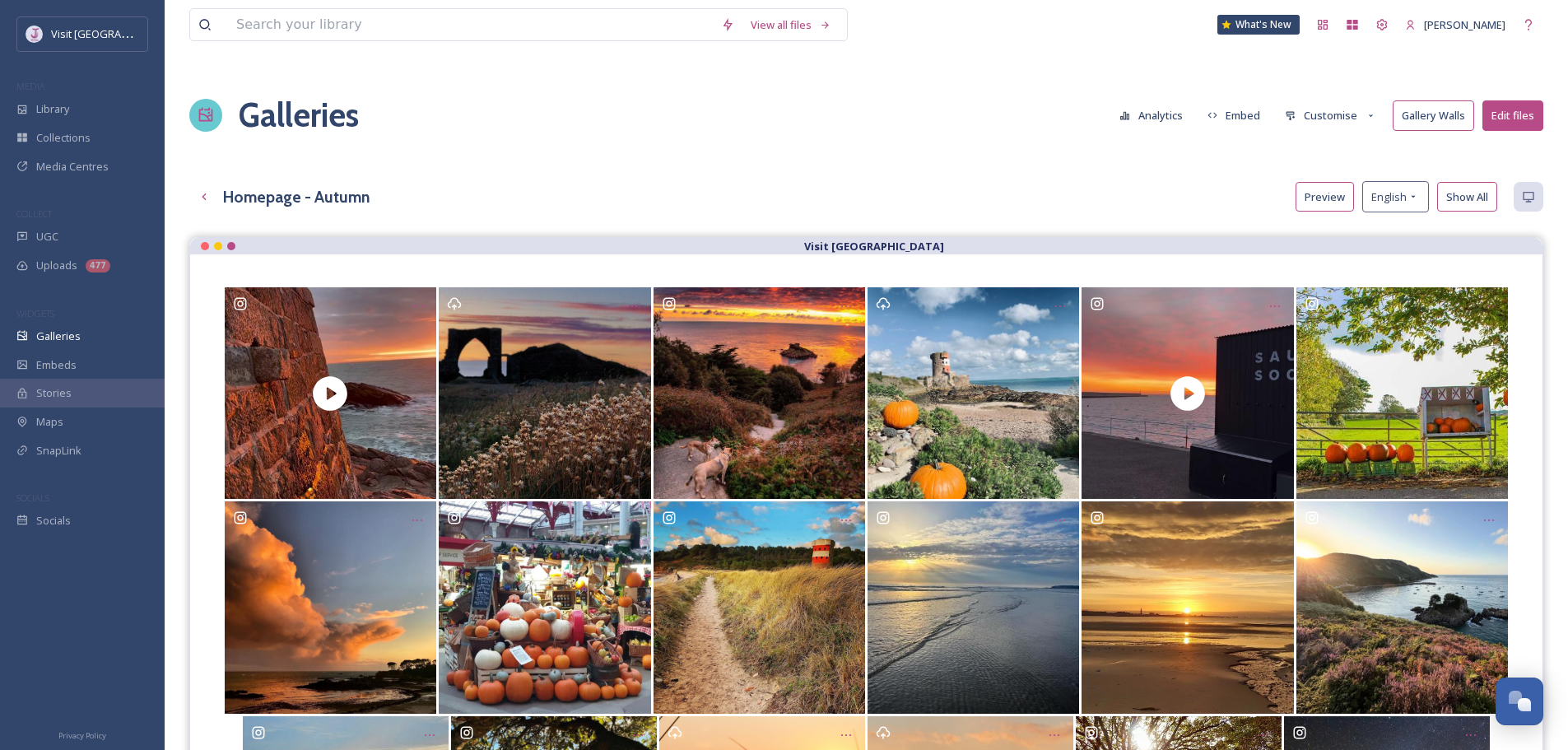
click at [1324, 108] on button "Customise" at bounding box center [1330, 115] width 108 height 29
click at [1333, 207] on div "Buttons" at bounding box center [1335, 206] width 114 height 29
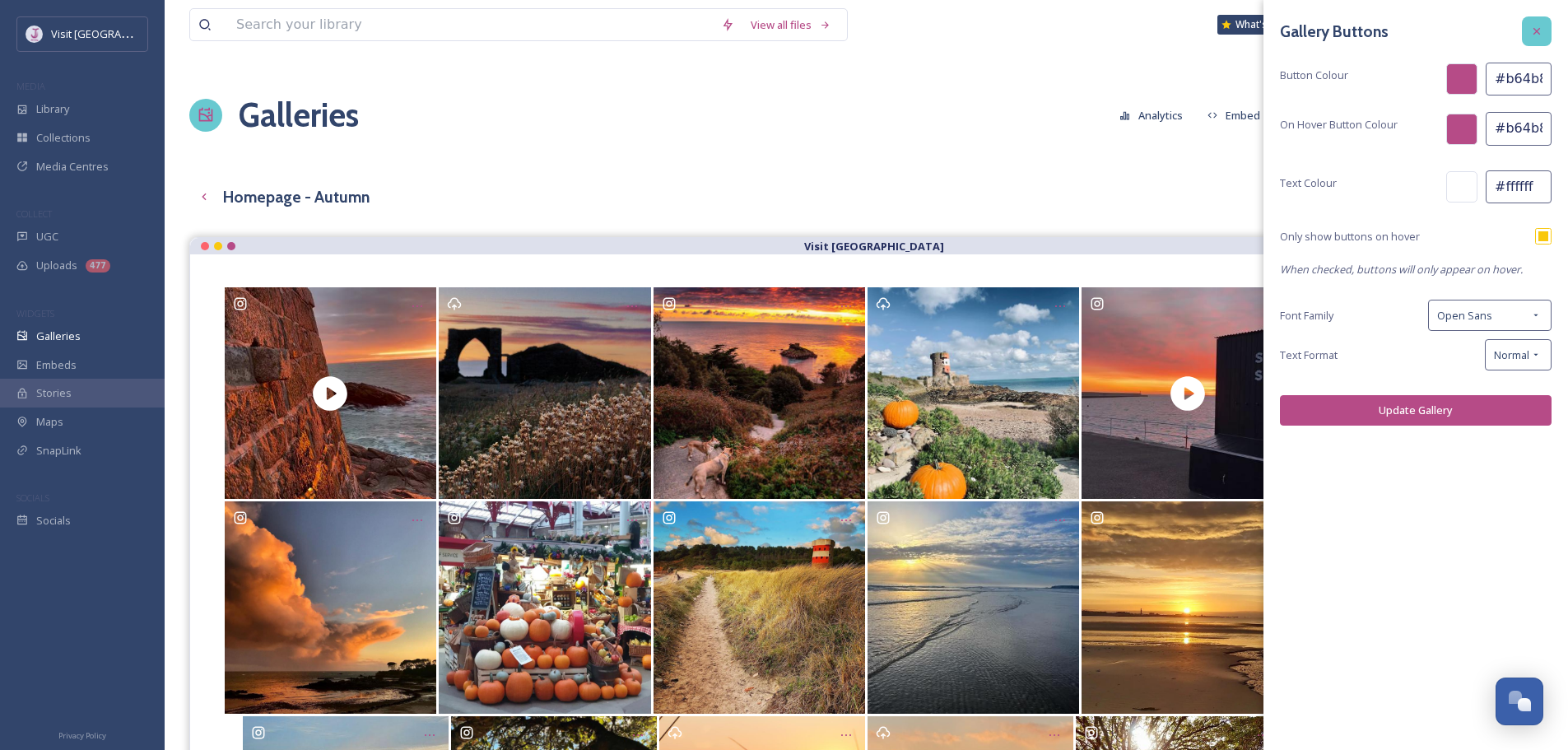
click at [1544, 31] on div at bounding box center [1537, 31] width 30 height 30
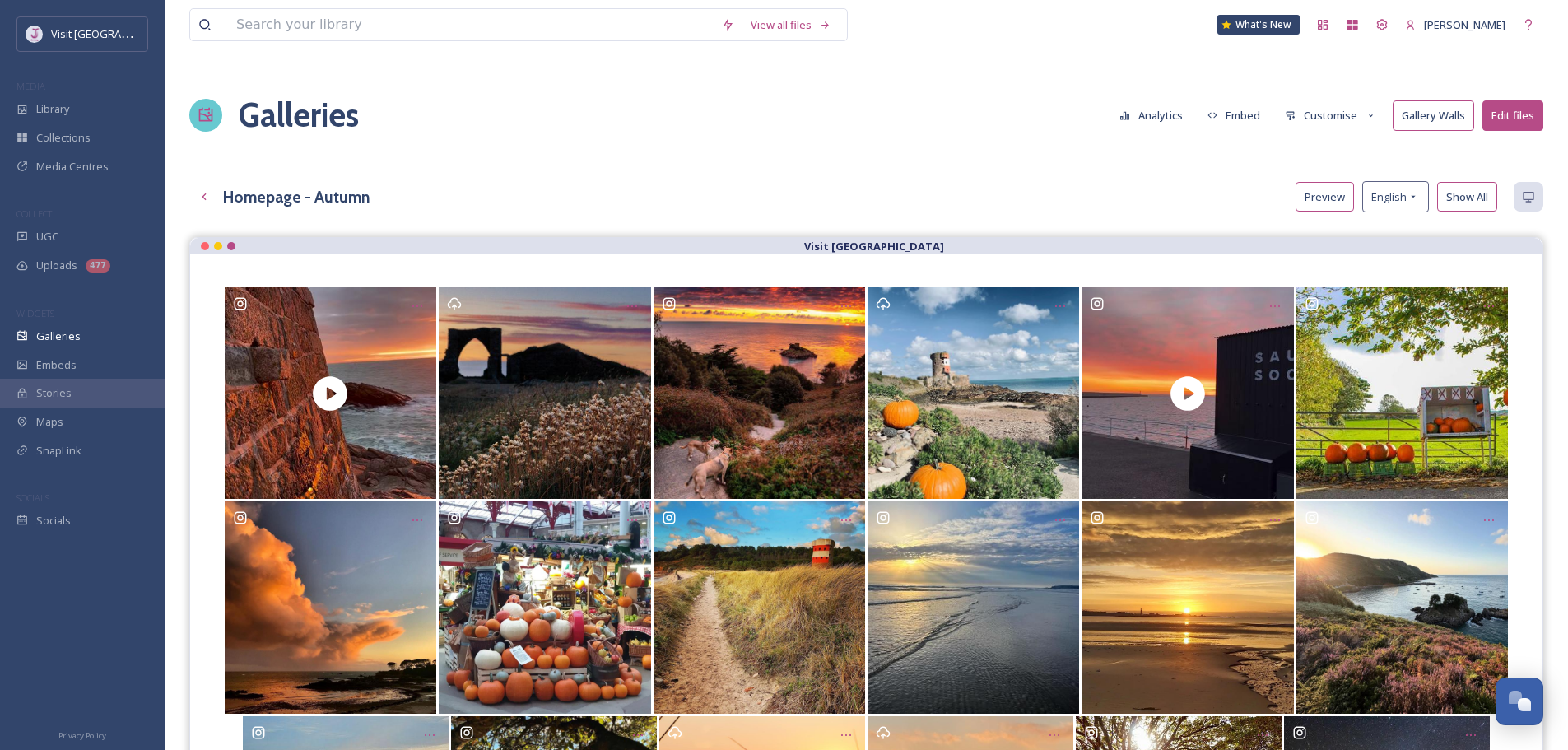
click at [1351, 116] on button "Customise" at bounding box center [1330, 115] width 108 height 29
click at [1330, 138] on div "Layout" at bounding box center [1335, 149] width 114 height 29
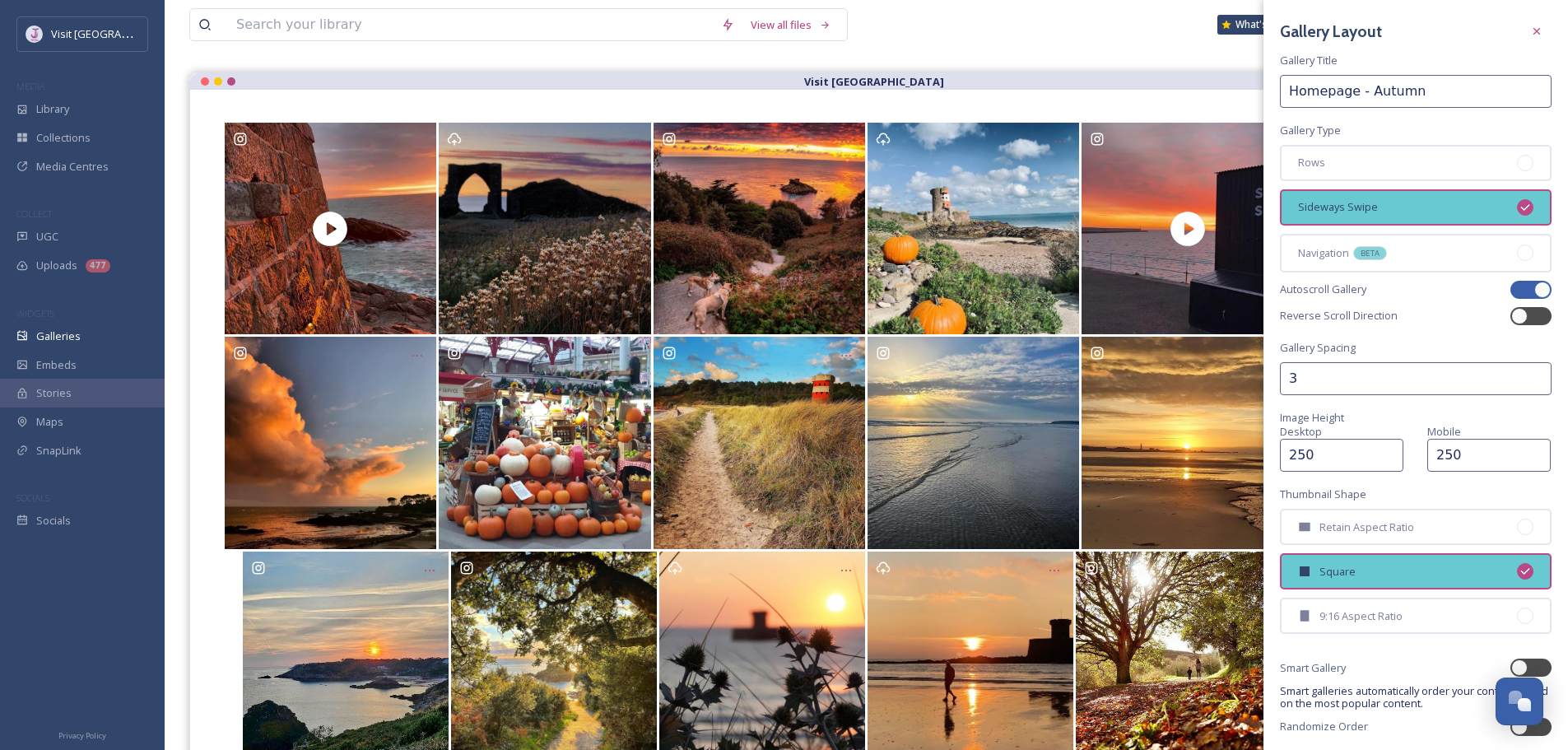
click at [1194, 54] on div "View all files What's New [PERSON_NAME] Galleries Analytics Embed Customise Gal…" at bounding box center [867, 340] width 1404 height 1012
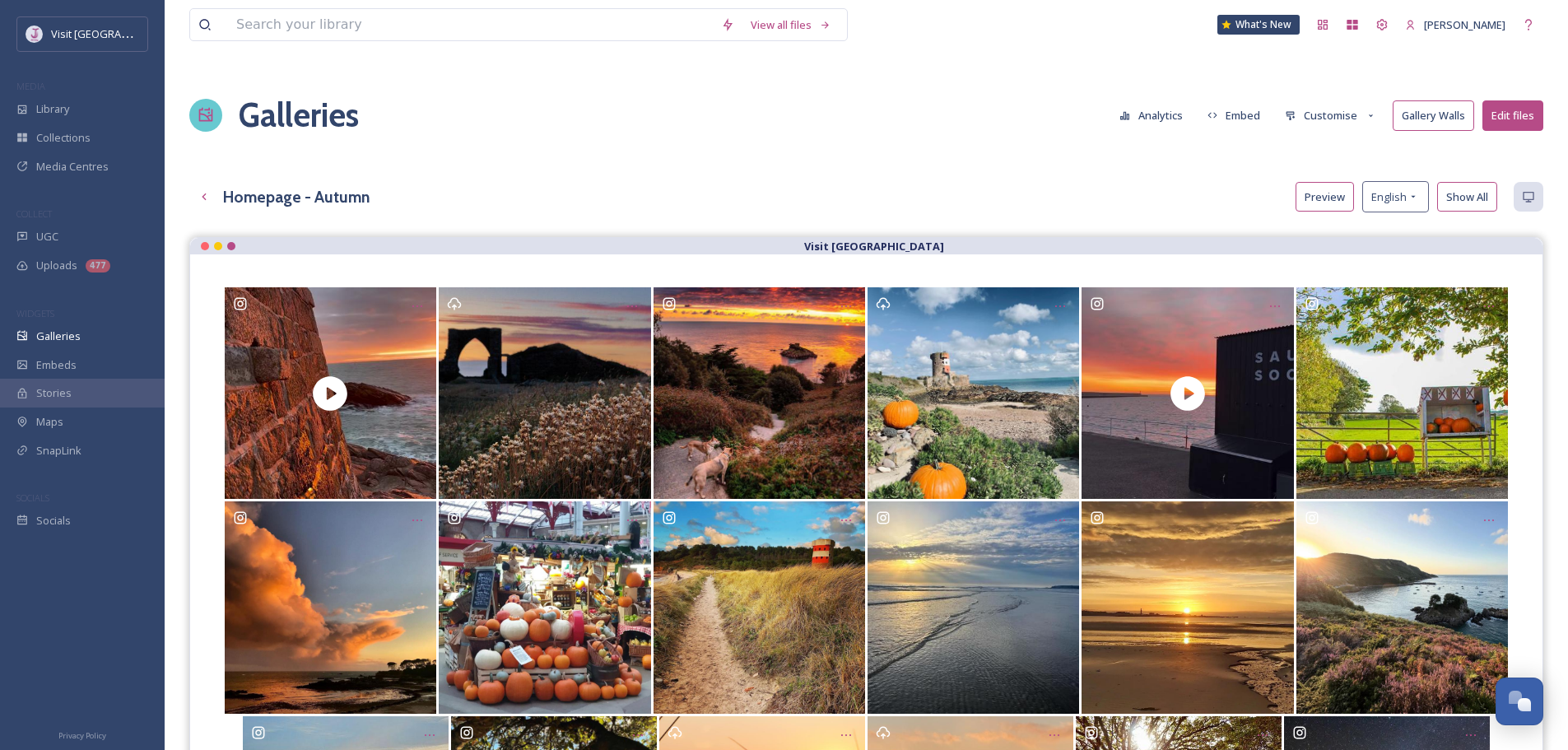
click at [1348, 117] on button "Customise" at bounding box center [1330, 115] width 108 height 29
click at [1342, 220] on div "Lightbox" at bounding box center [1335, 234] width 114 height 29
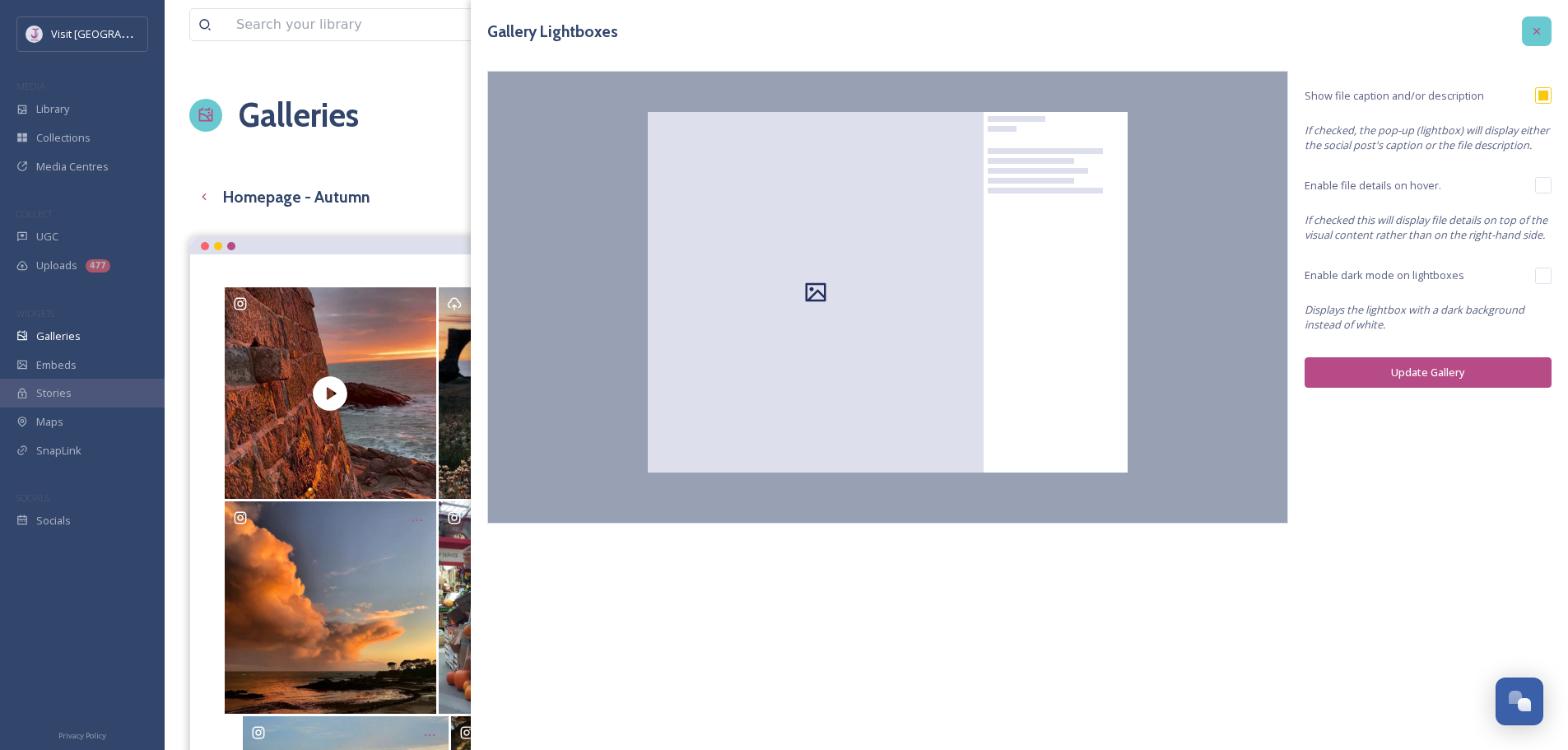
click at [1532, 30] on icon at bounding box center [1537, 31] width 13 height 13
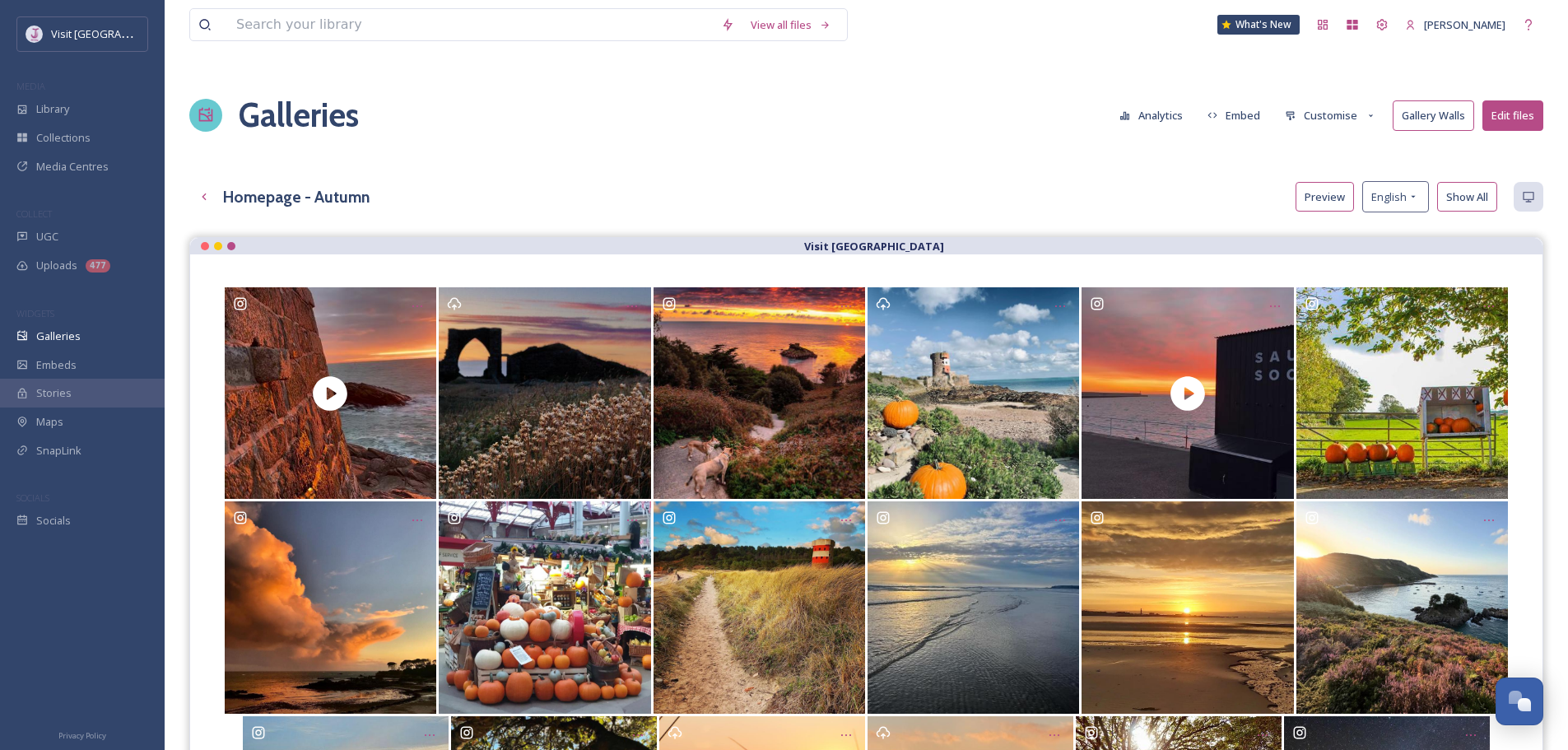
click at [1324, 115] on button "Customise" at bounding box center [1330, 115] width 108 height 29
click at [1322, 181] on span "Thumbnails" at bounding box center [1314, 177] width 57 height 12
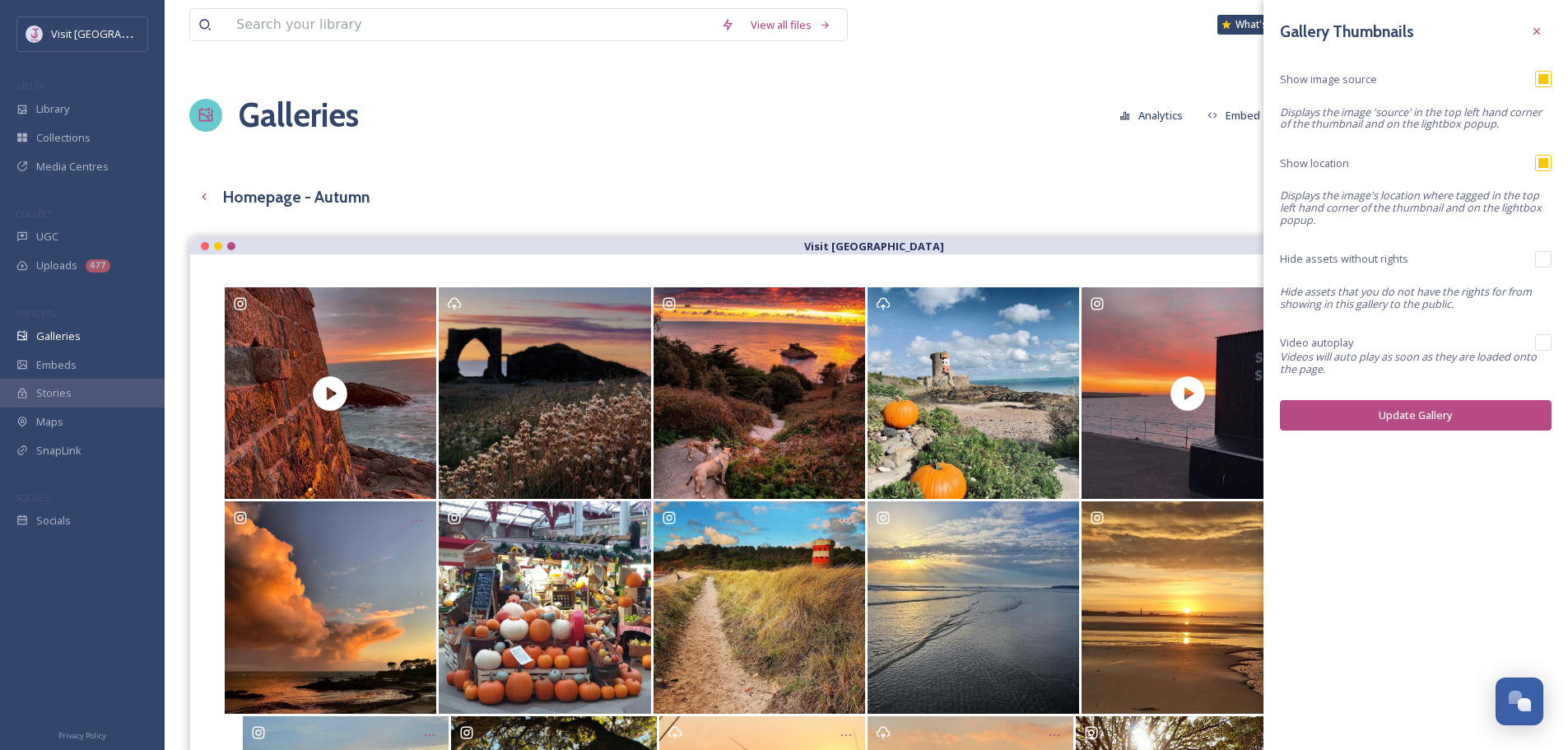
click at [1545, 76] on input "checkbox" at bounding box center [1544, 79] width 17 height 17
checkbox input "false"
click at [1533, 266] on div "Hide assets without rights" at bounding box center [1416, 259] width 272 height 17
click at [1549, 259] on input "checkbox" at bounding box center [1544, 259] width 17 height 17
checkbox input "true"
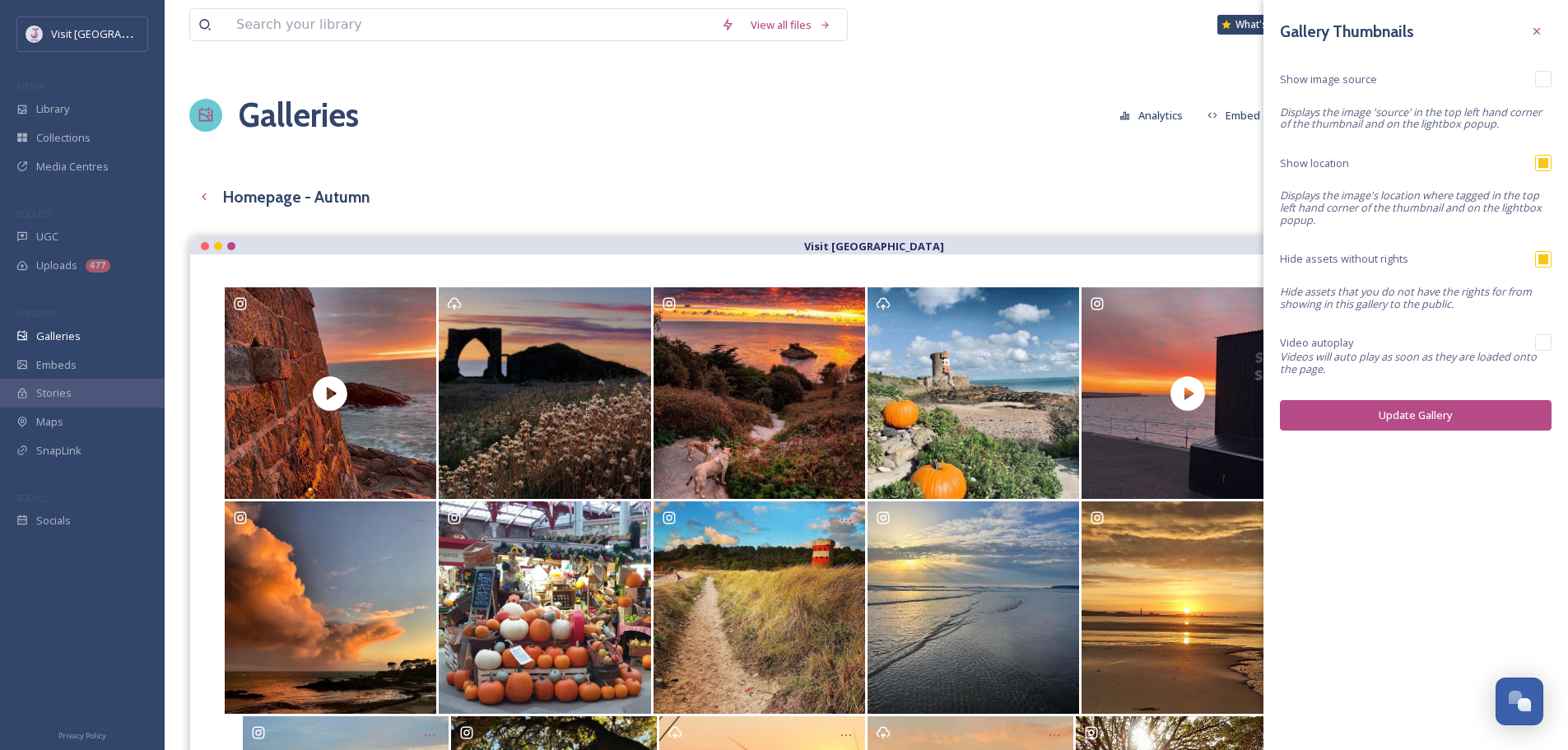
click at [1538, 344] on input "checkbox" at bounding box center [1544, 342] width 17 height 17
checkbox input "true"
click at [1415, 420] on button "Update Gallery" at bounding box center [1416, 415] width 272 height 30
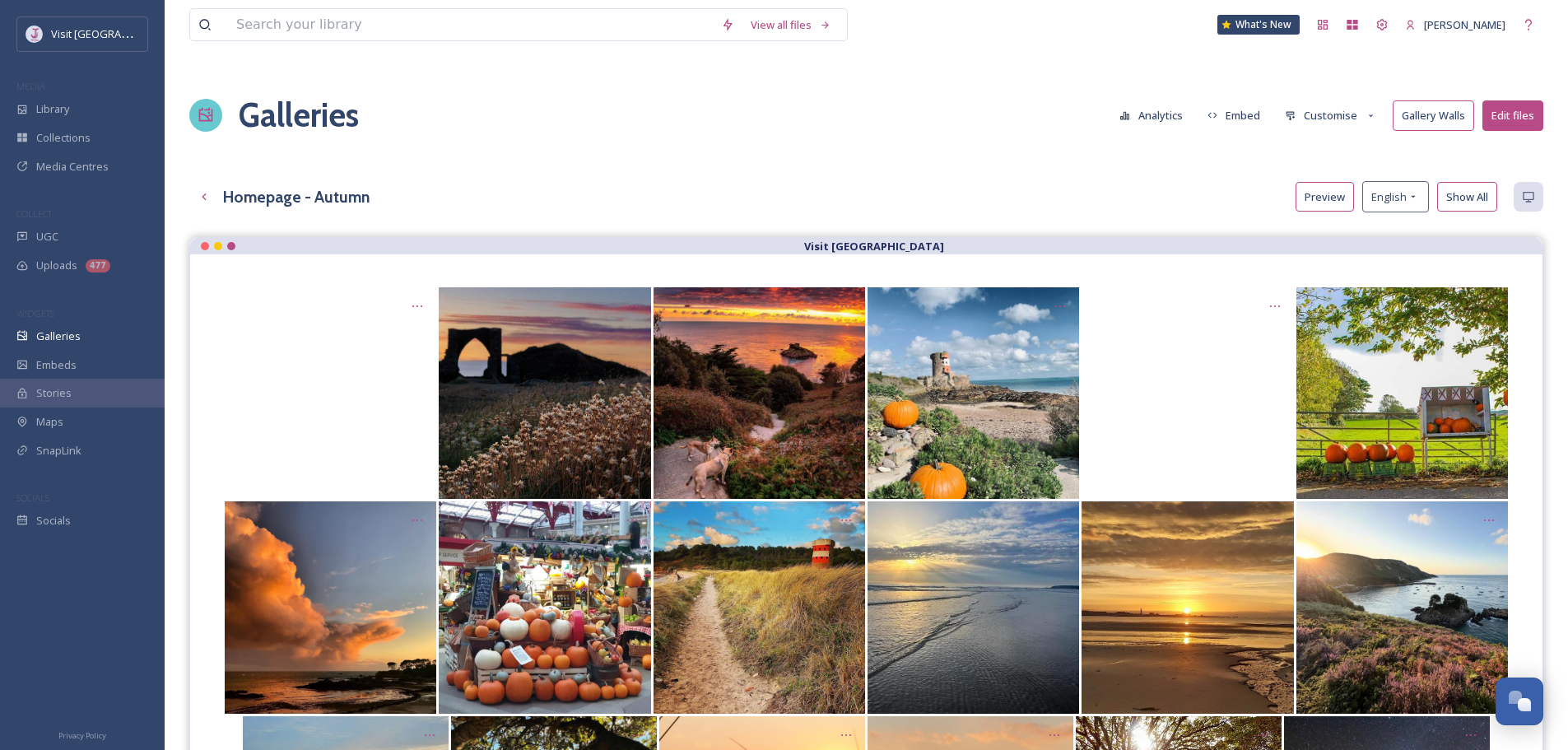
click at [1370, 121] on button "Customise" at bounding box center [1330, 115] width 108 height 29
click at [1358, 176] on div "Thumbnails" at bounding box center [1335, 177] width 114 height 29
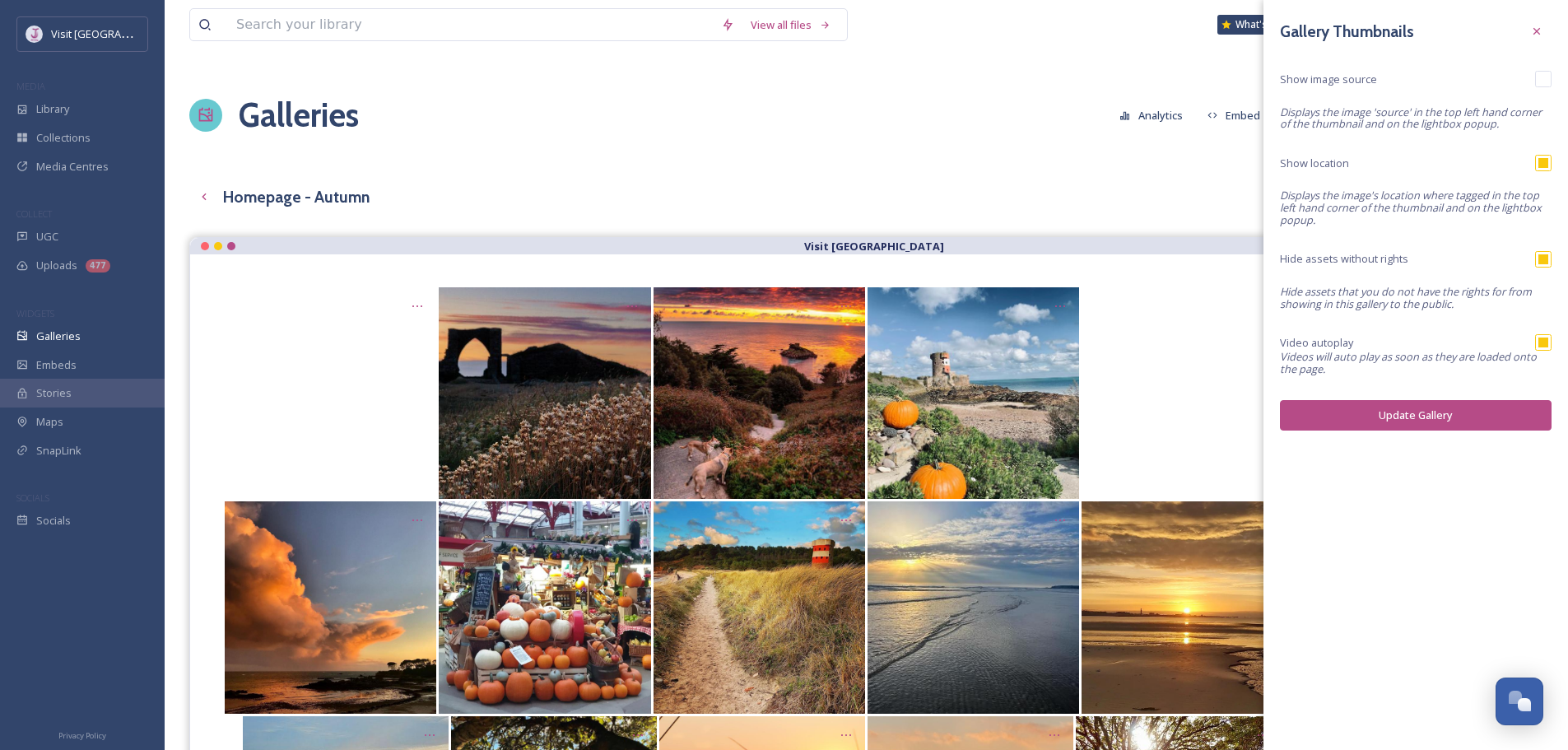
click at [1543, 257] on input "checkbox" at bounding box center [1544, 259] width 17 height 17
checkbox input "false"
click at [1431, 423] on button "Update Gallery" at bounding box center [1416, 415] width 272 height 30
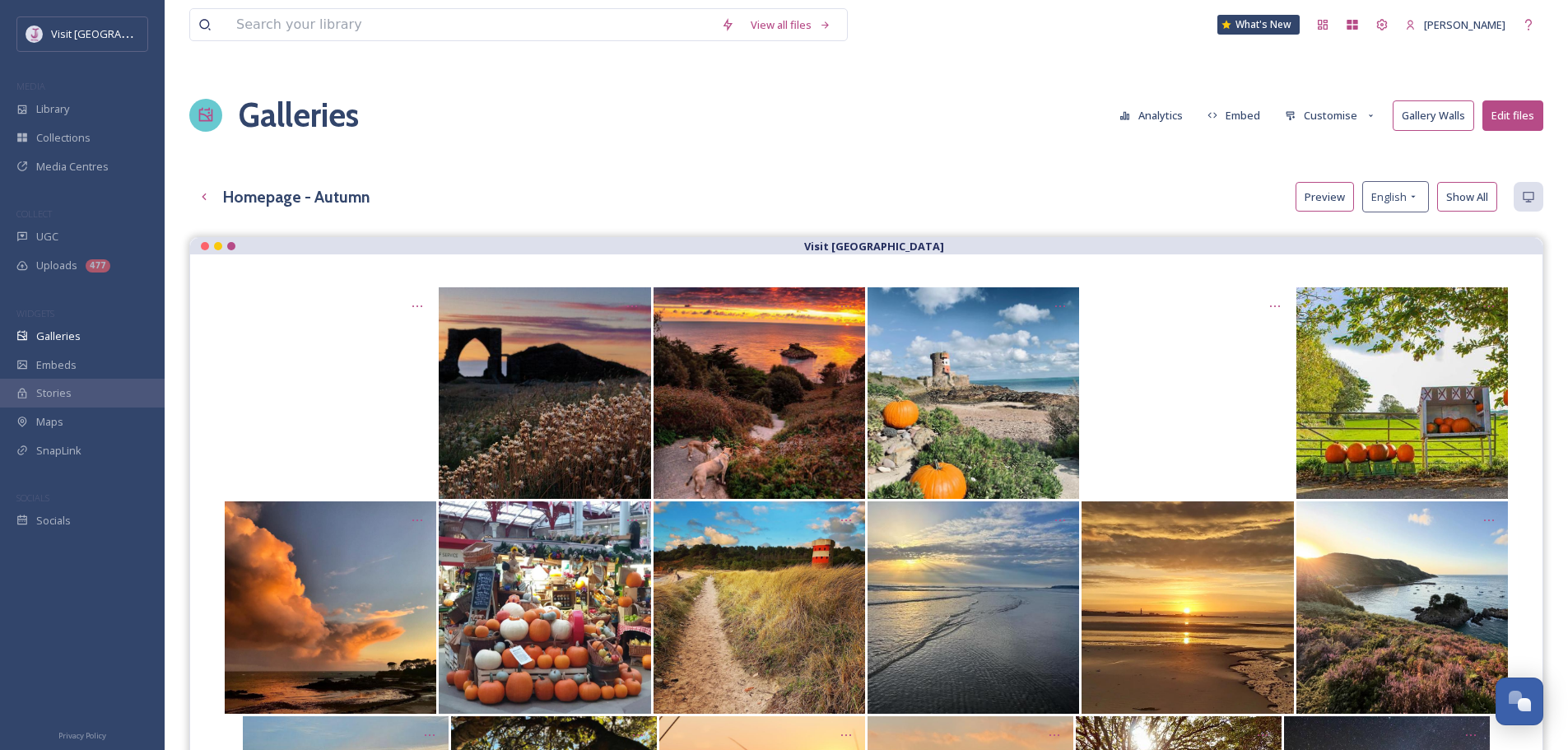
click at [1355, 124] on button "Customise" at bounding box center [1330, 115] width 108 height 29
click at [1332, 232] on div "Lightbox" at bounding box center [1335, 234] width 114 height 29
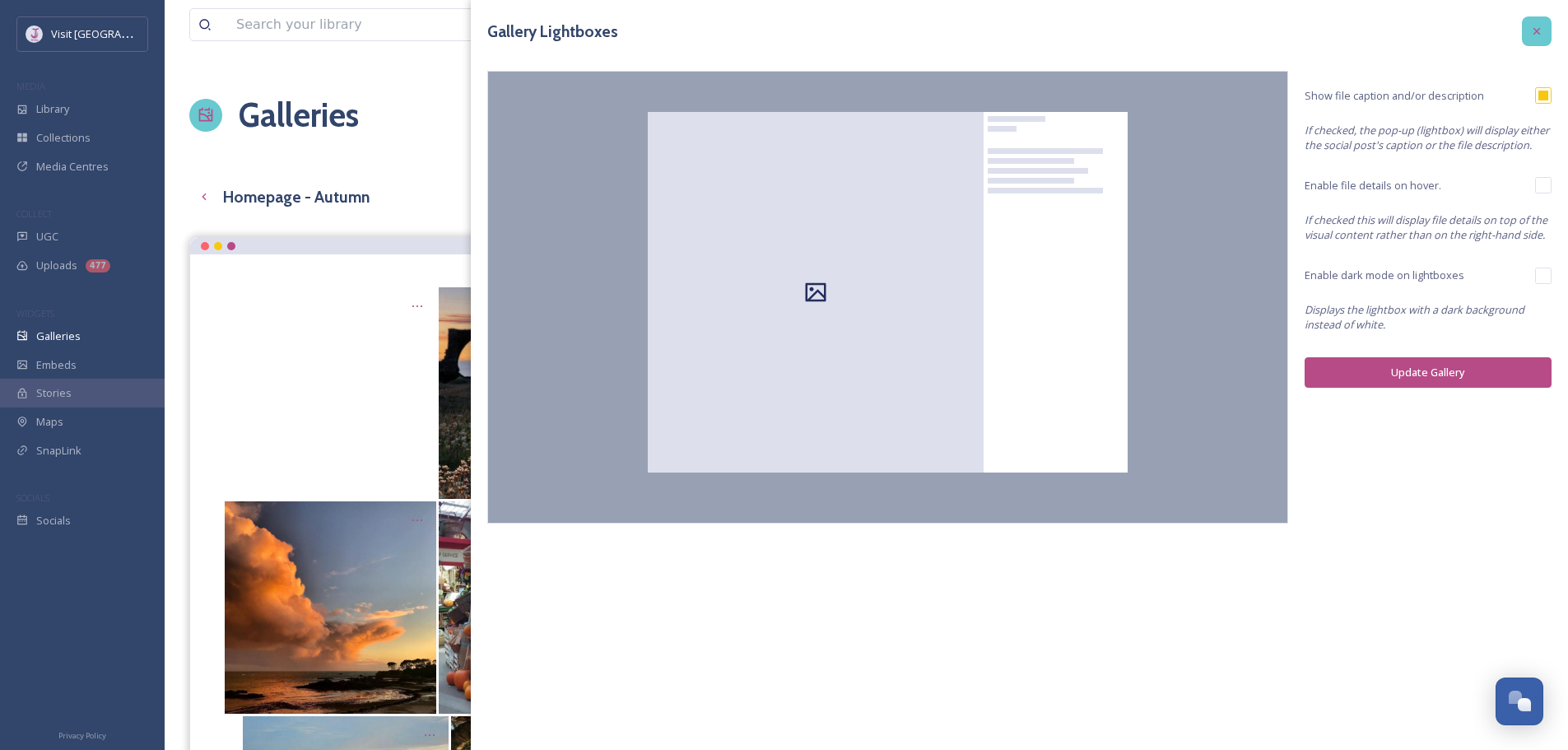
click at [1530, 30] on icon at bounding box center [1537, 31] width 13 height 13
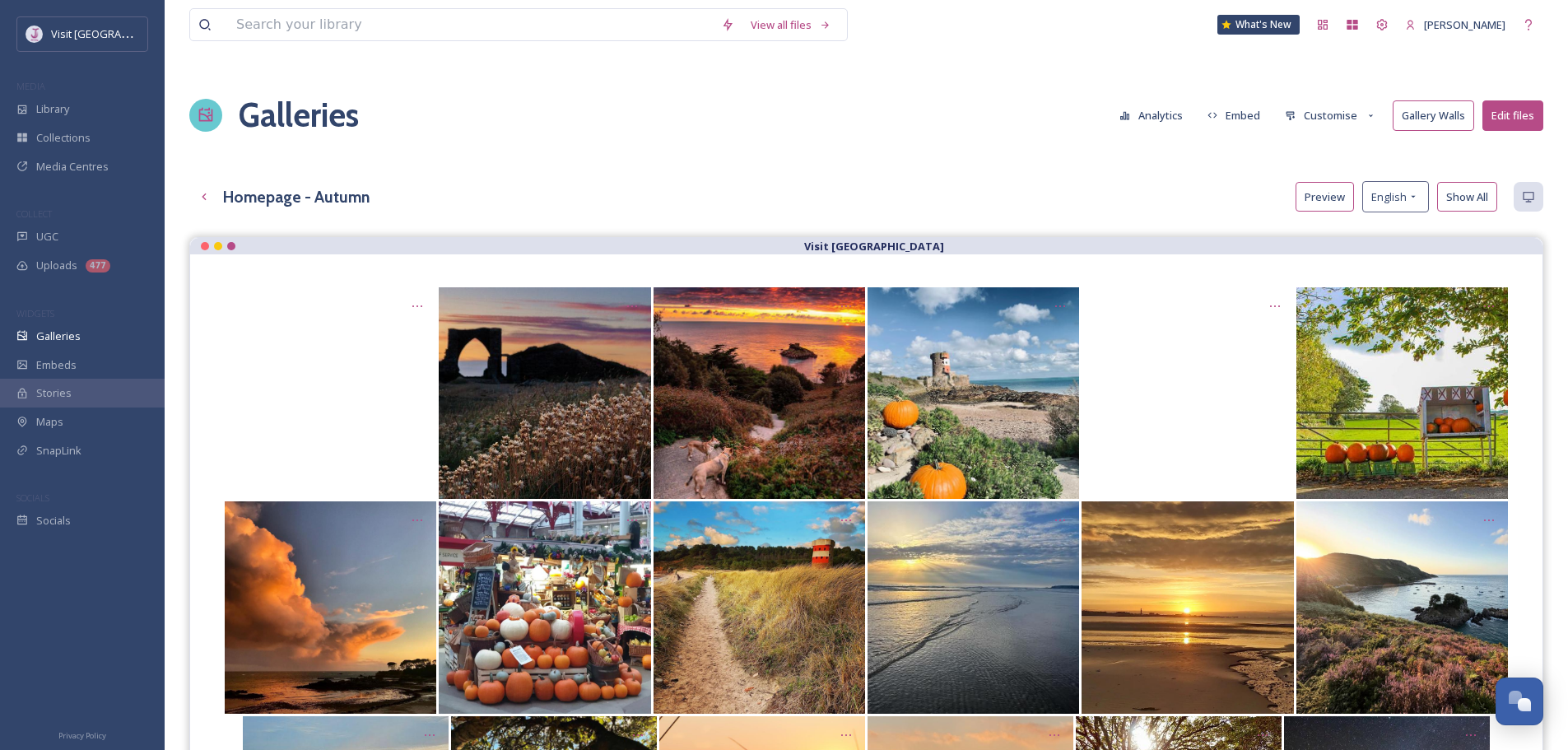
click at [1341, 112] on button "Customise" at bounding box center [1330, 115] width 108 height 29
click at [1332, 265] on span "Template" at bounding box center [1309, 263] width 46 height 12
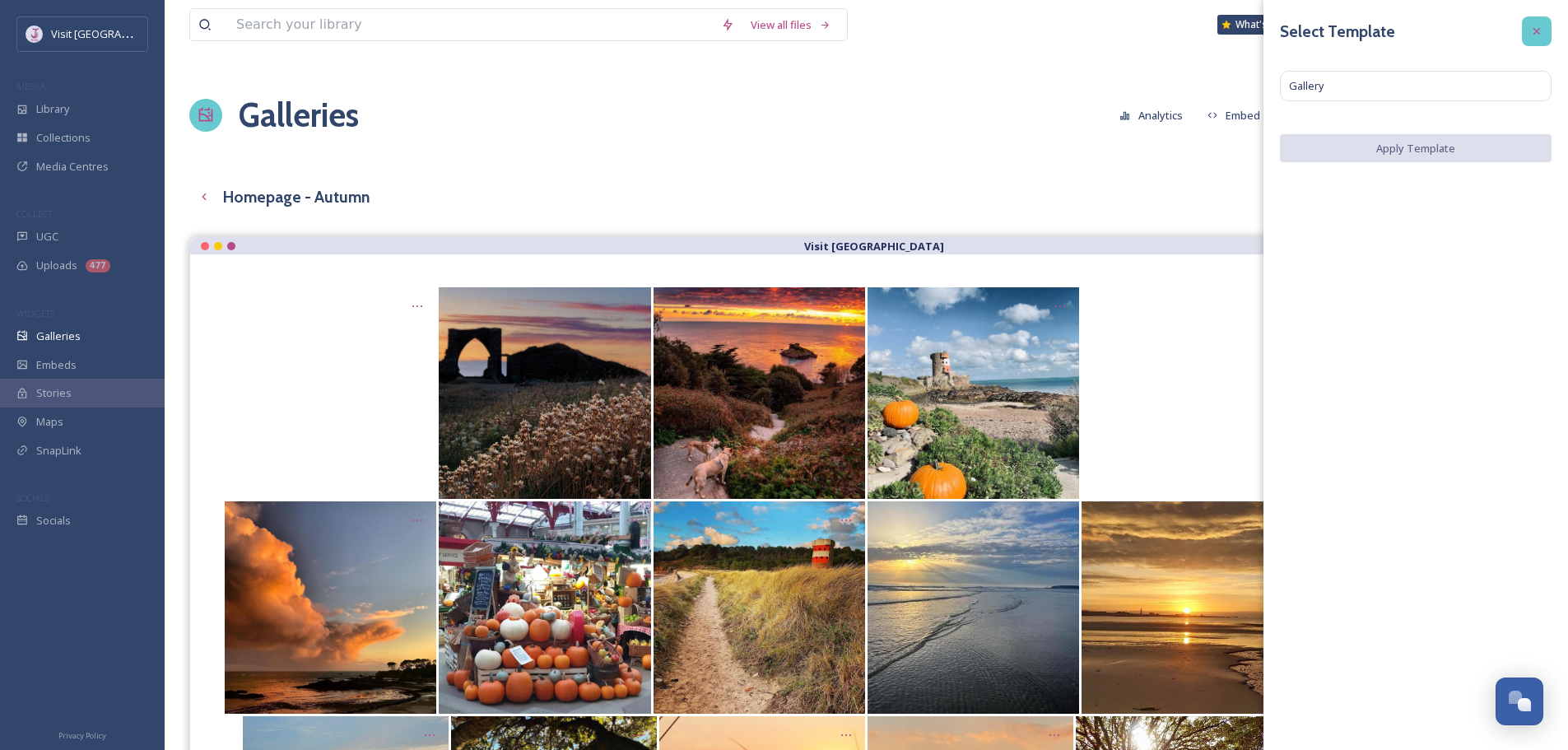
click at [1538, 31] on icon at bounding box center [1537, 31] width 13 height 13
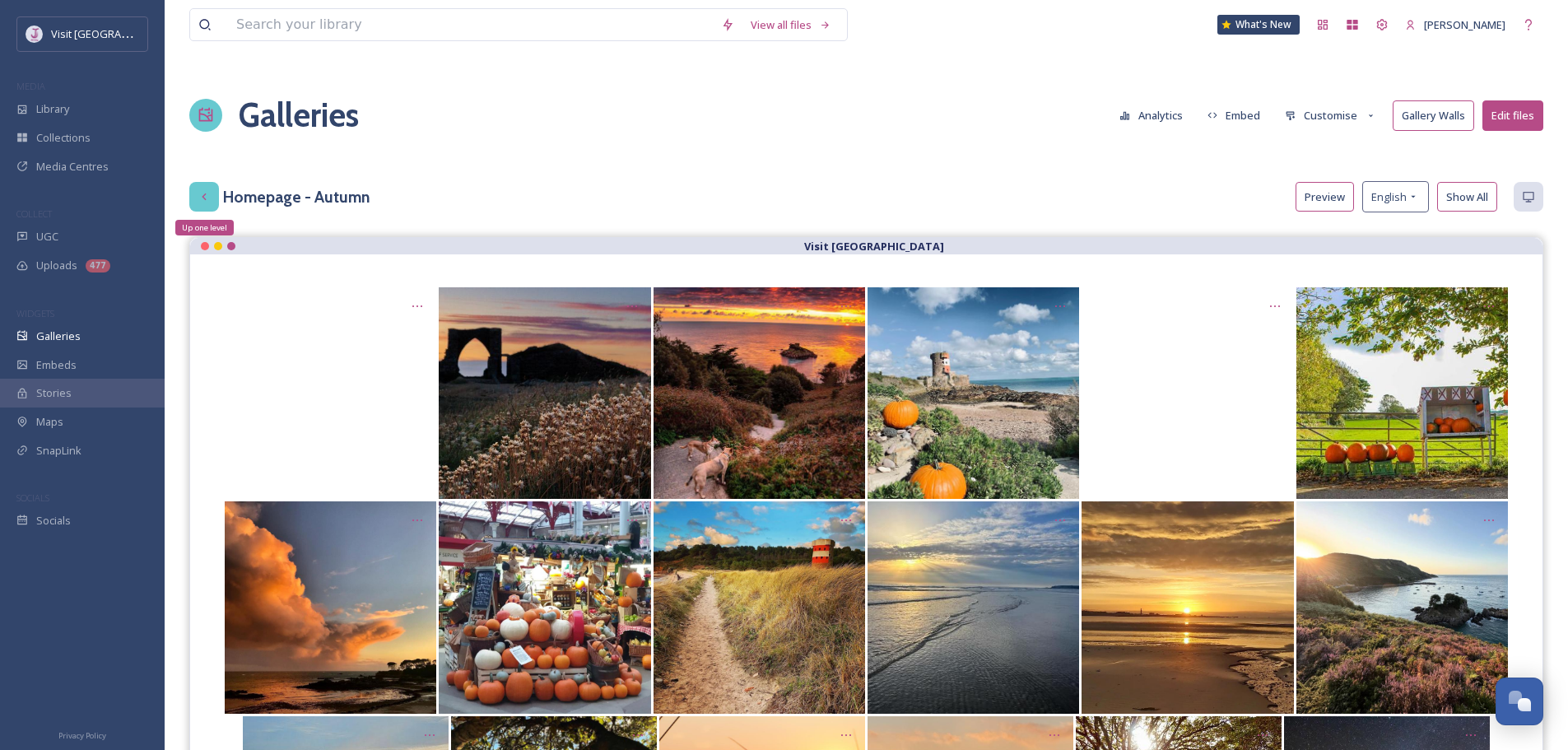
click at [200, 187] on div "Up one level" at bounding box center [204, 196] width 30 height 30
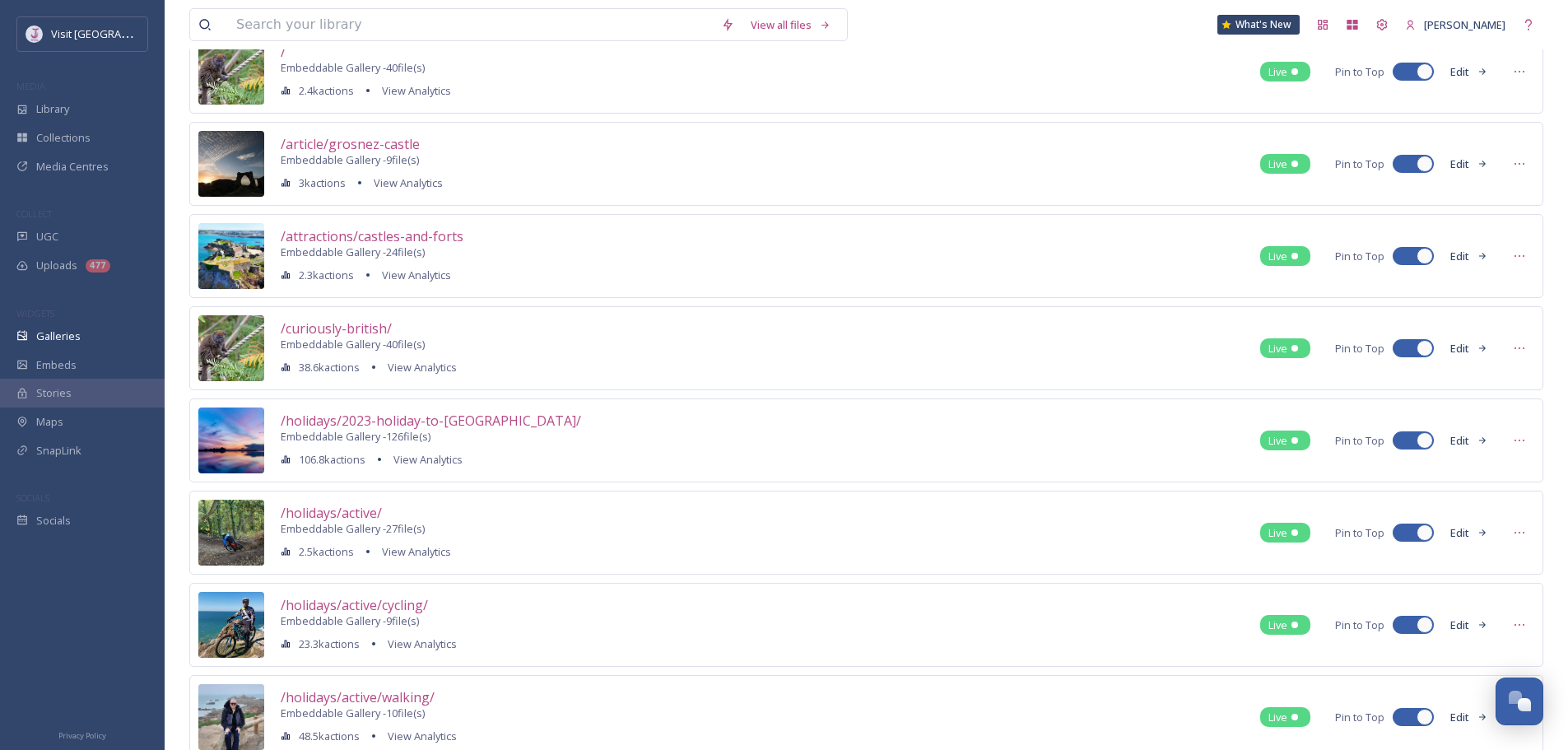
scroll to position [165, 0]
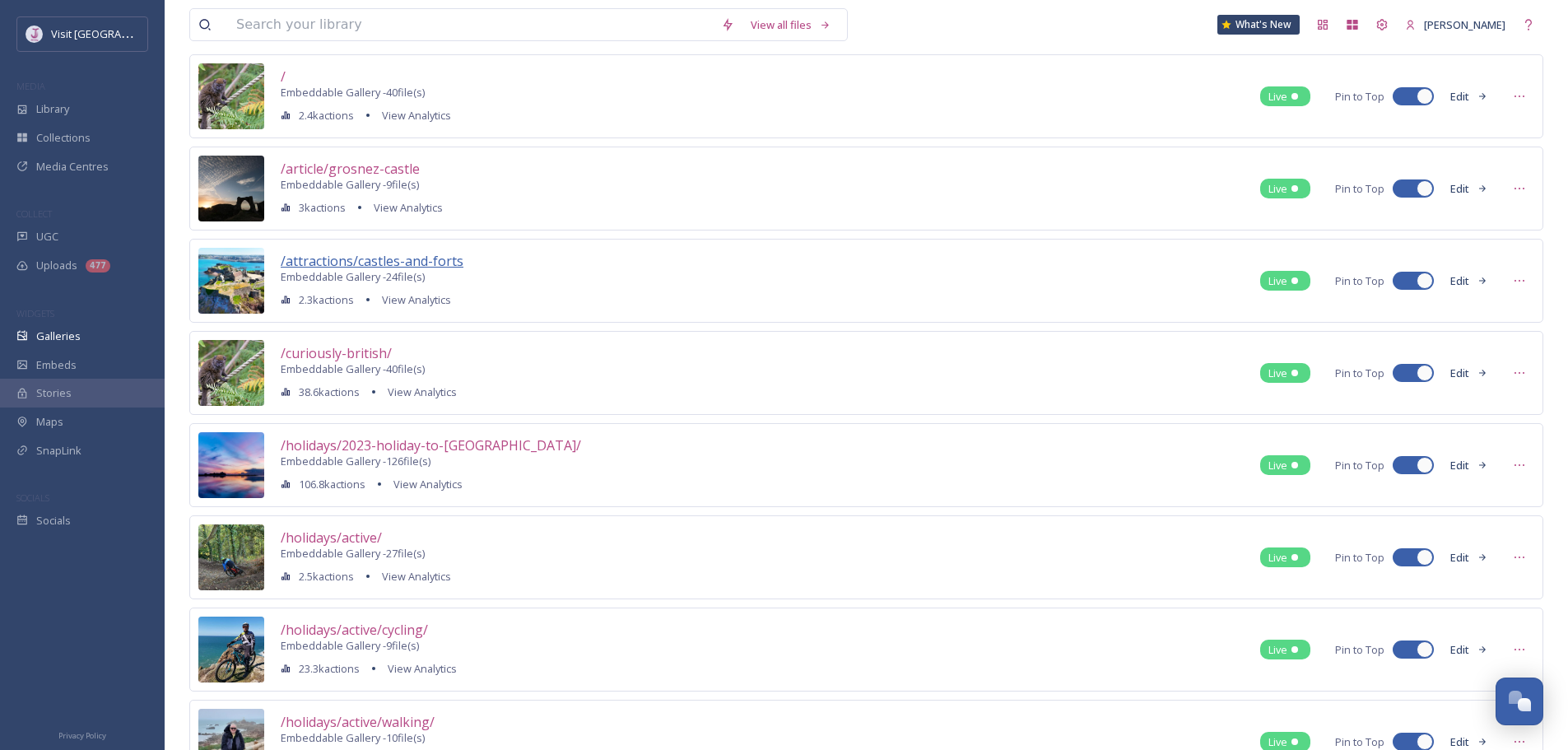
click at [420, 264] on span "/attractions/castles-and-forts" at bounding box center [372, 261] width 183 height 18
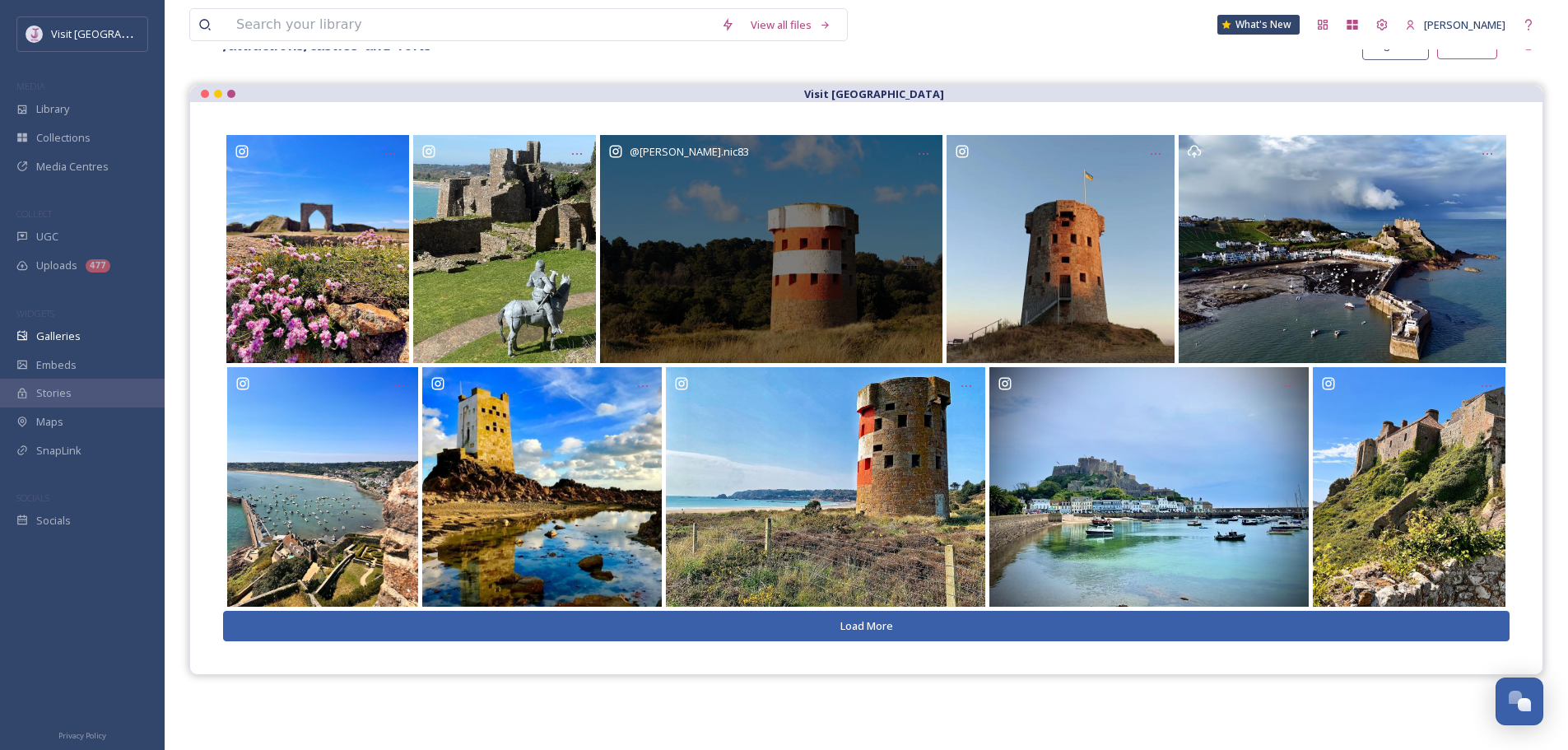
scroll to position [247, 0]
